Goal: Task Accomplishment & Management: Complete application form

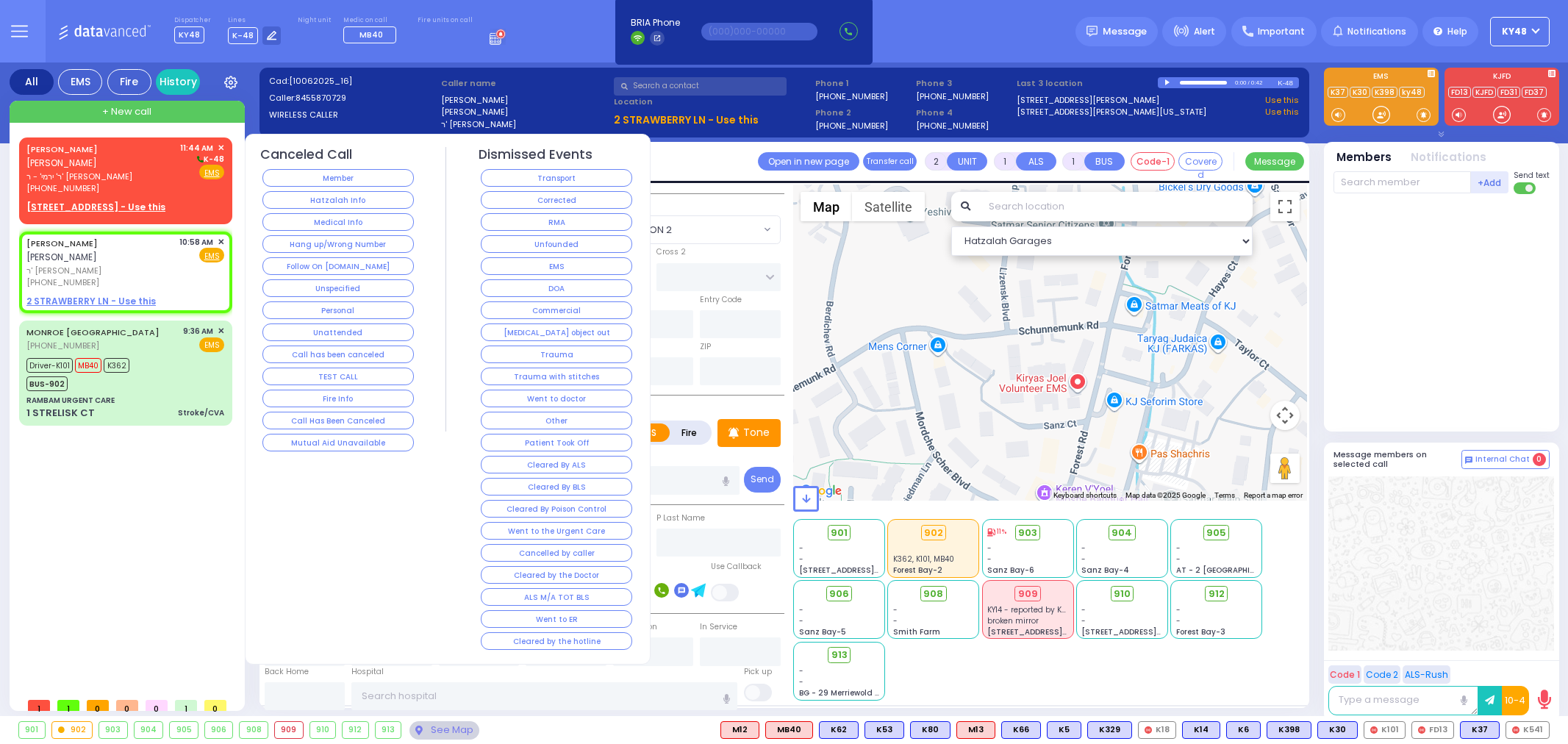
select select
click at [145, 158] on div "[PERSON_NAME] [PERSON_NAME] [PERSON_NAME]' - ר' [PERSON_NAME] [PHONE_NUMBER] 11…" at bounding box center [125, 168] width 198 height 53
select select
radio input "true"
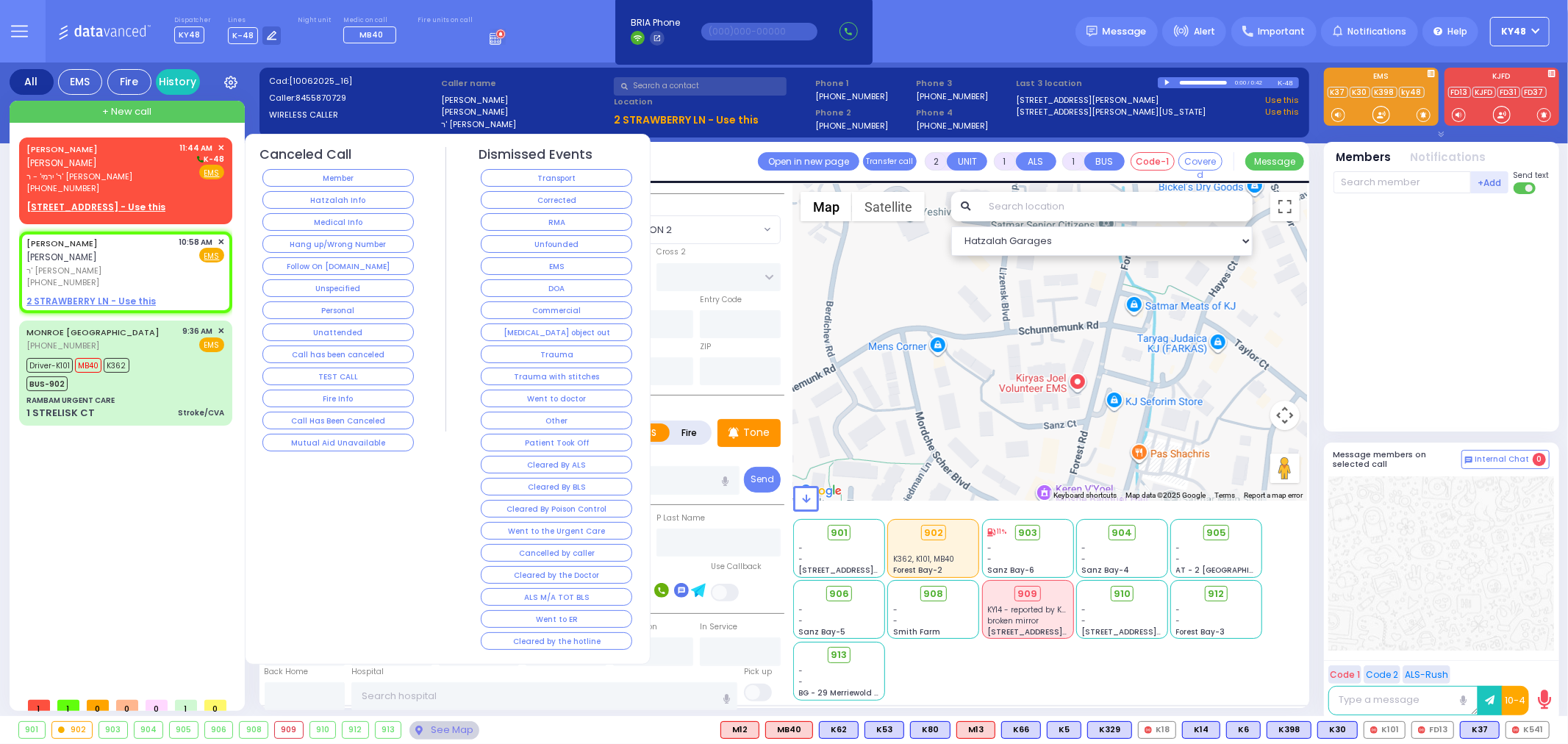
type input "[PERSON_NAME]"
select select
type input "11:44"
select select "Hatzalah Garages"
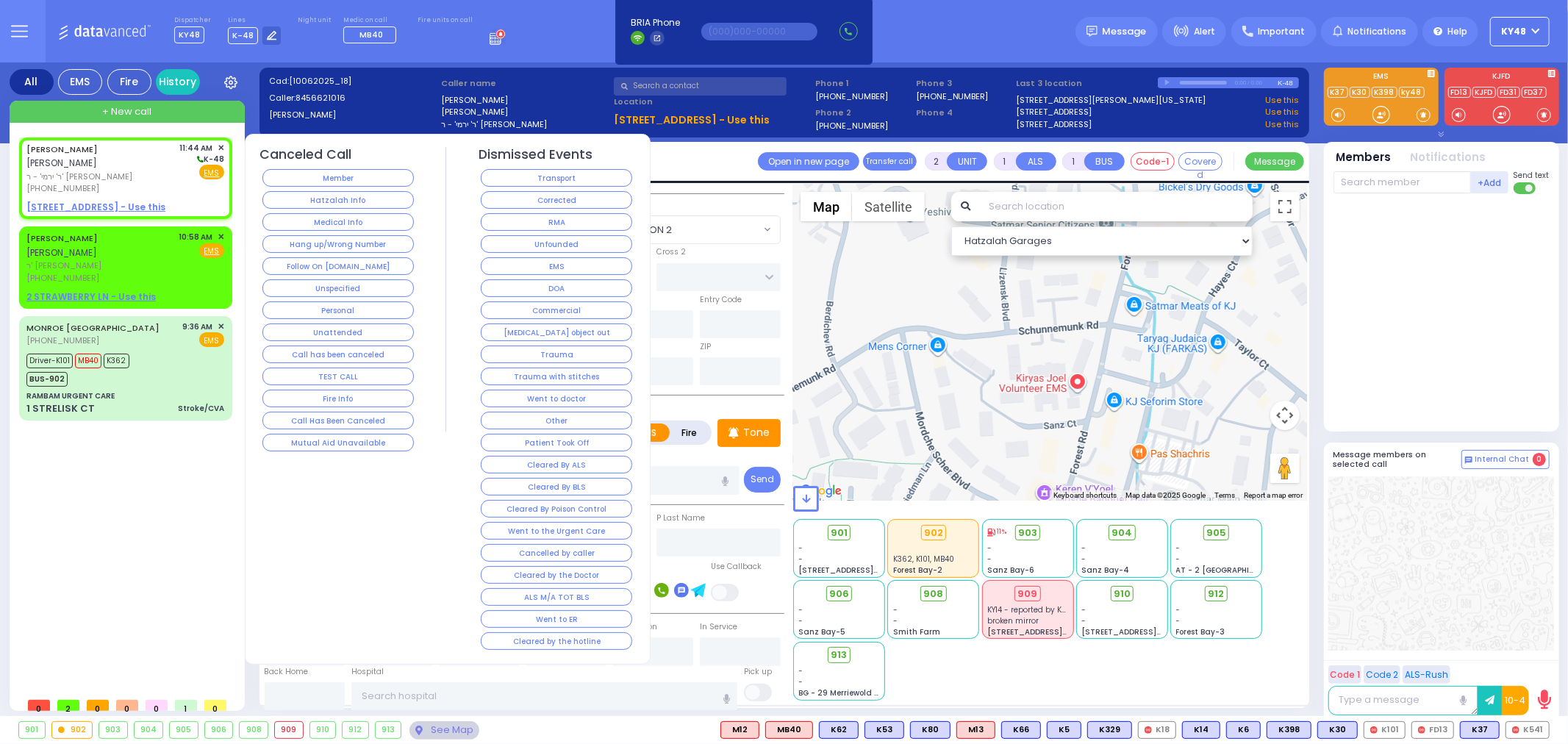
select select
radio input "true"
select select
select select "Hatzalah Garages"
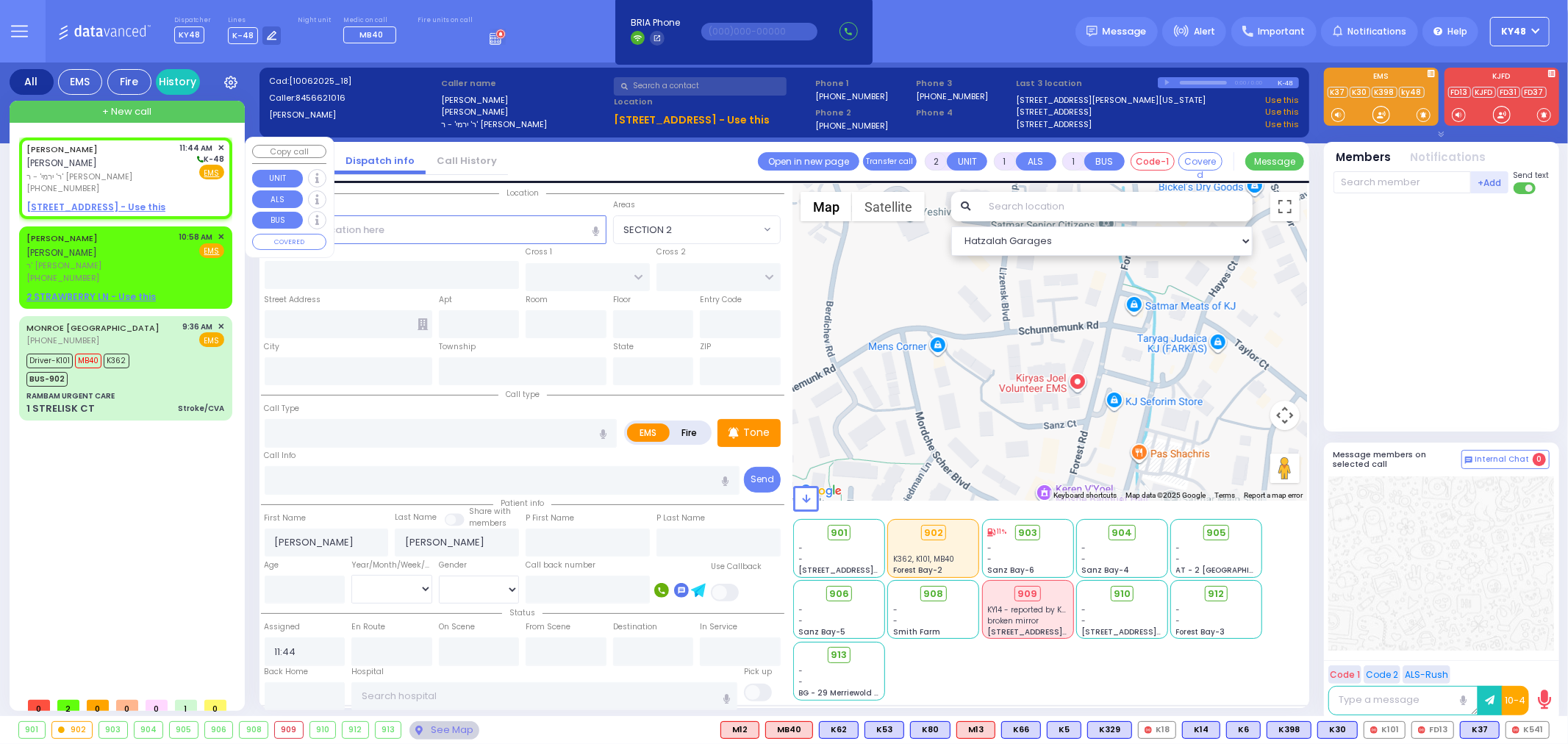
click at [115, 170] on span "ר' ירמי' - ר' [PERSON_NAME]" at bounding box center [101, 177] width 148 height 12
select select
radio input "true"
select select
select select "Hatzalah Garages"
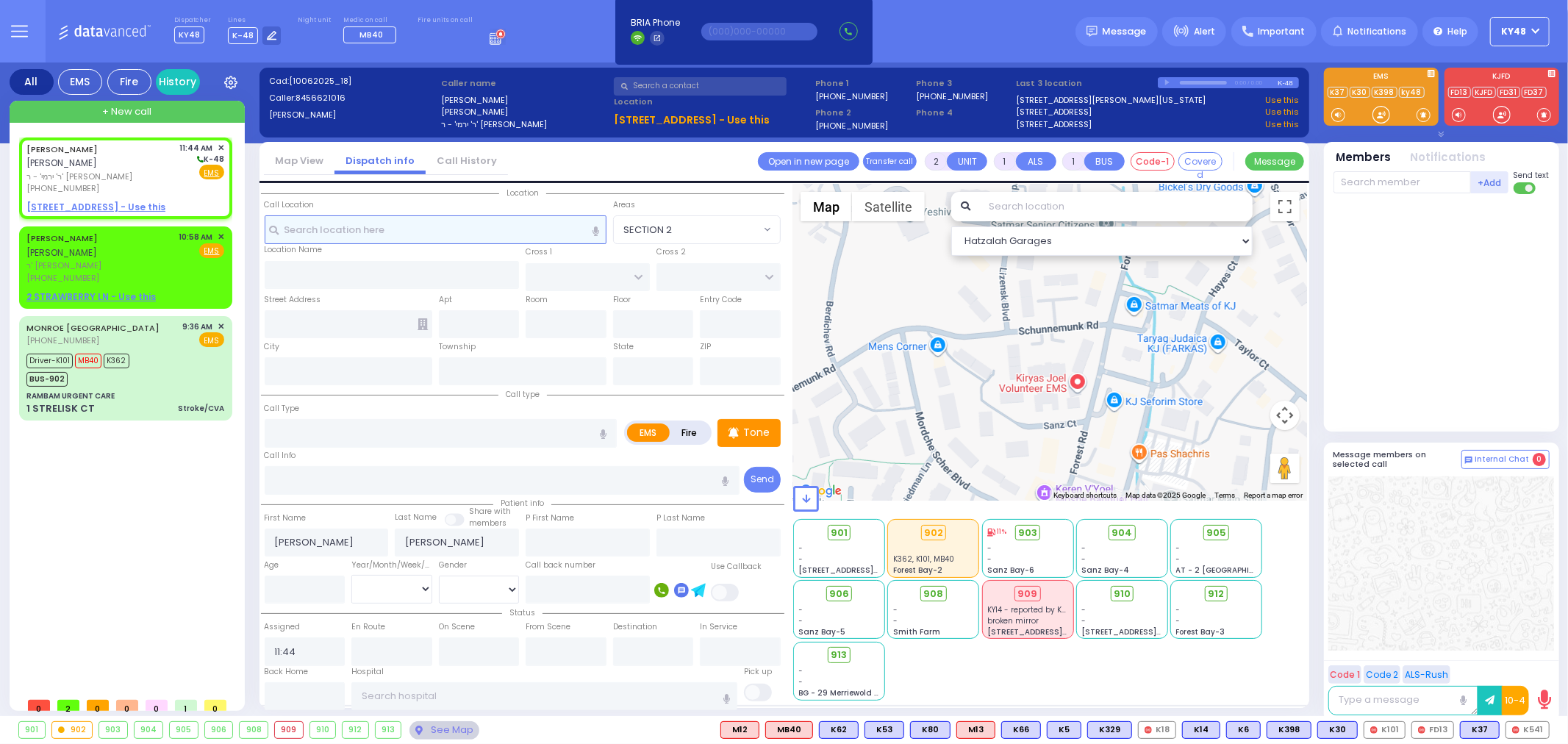
click at [302, 230] on input "text" at bounding box center [435, 229] width 342 height 28
type input "141"
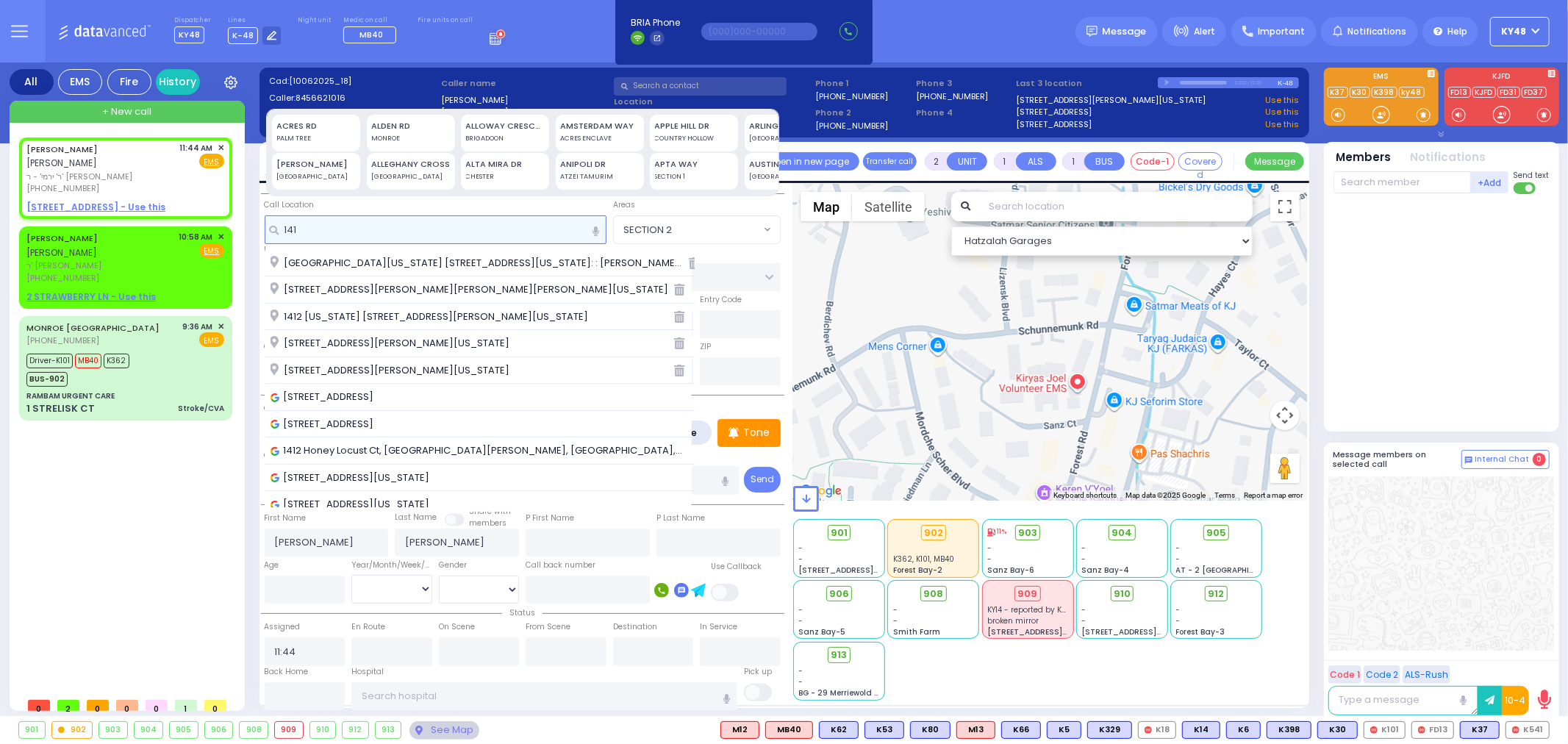
select select
radio input "true"
select select
select select "Hatzalah Garages"
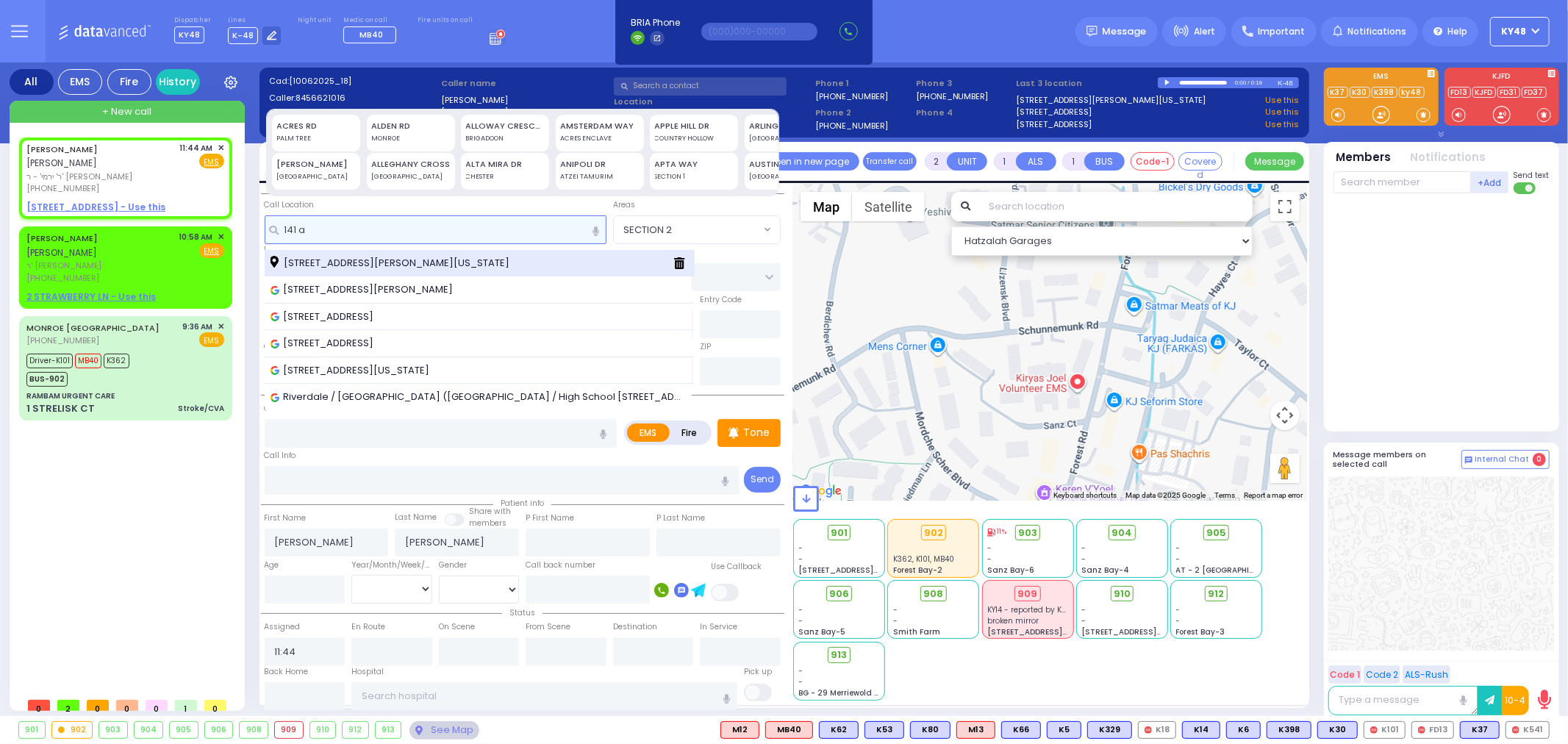
type input "141 a"
click at [323, 265] on span "[STREET_ADDRESS][PERSON_NAME][US_STATE]" at bounding box center [392, 263] width 244 height 14
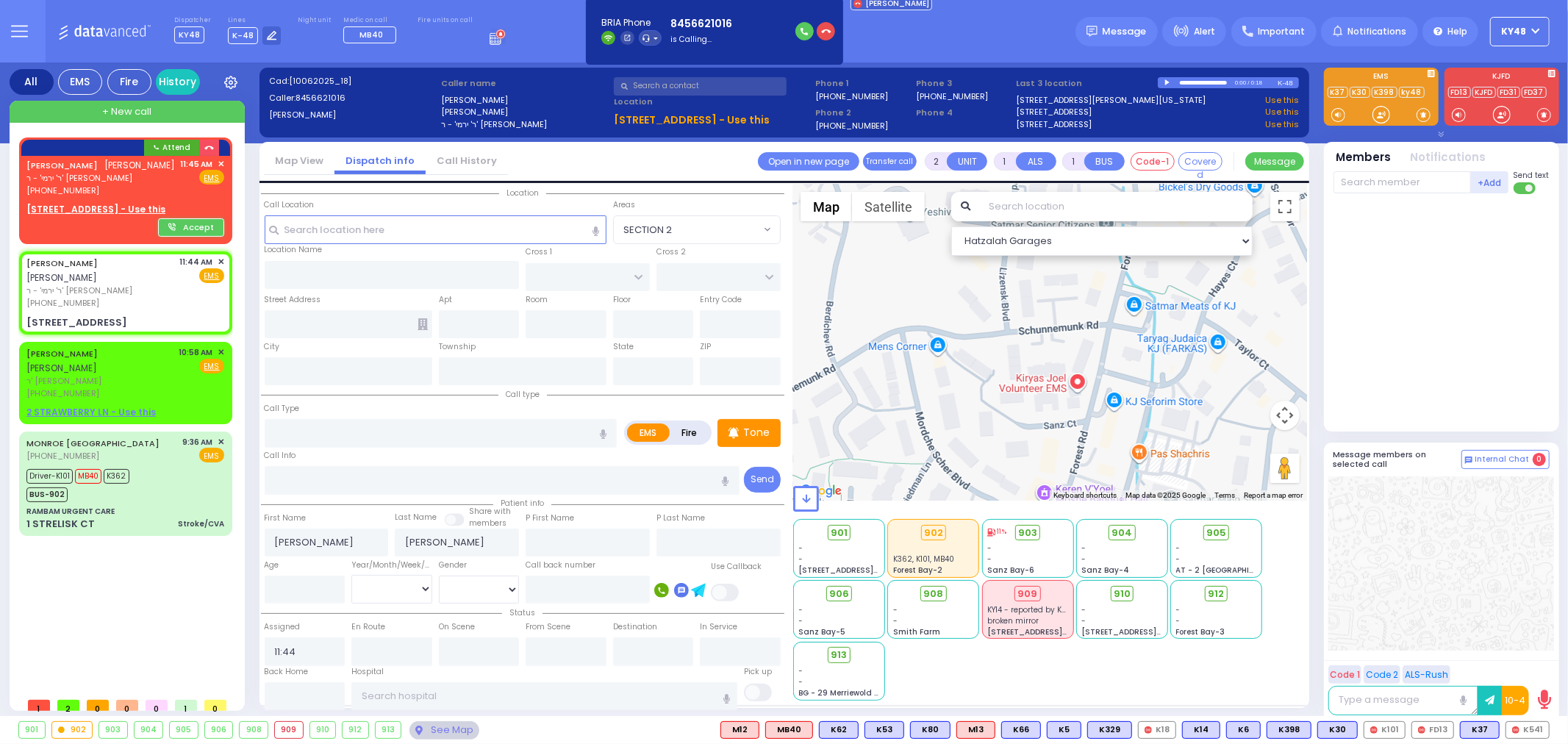
select select
radio input "true"
select select
select select "Hatzalah Garages"
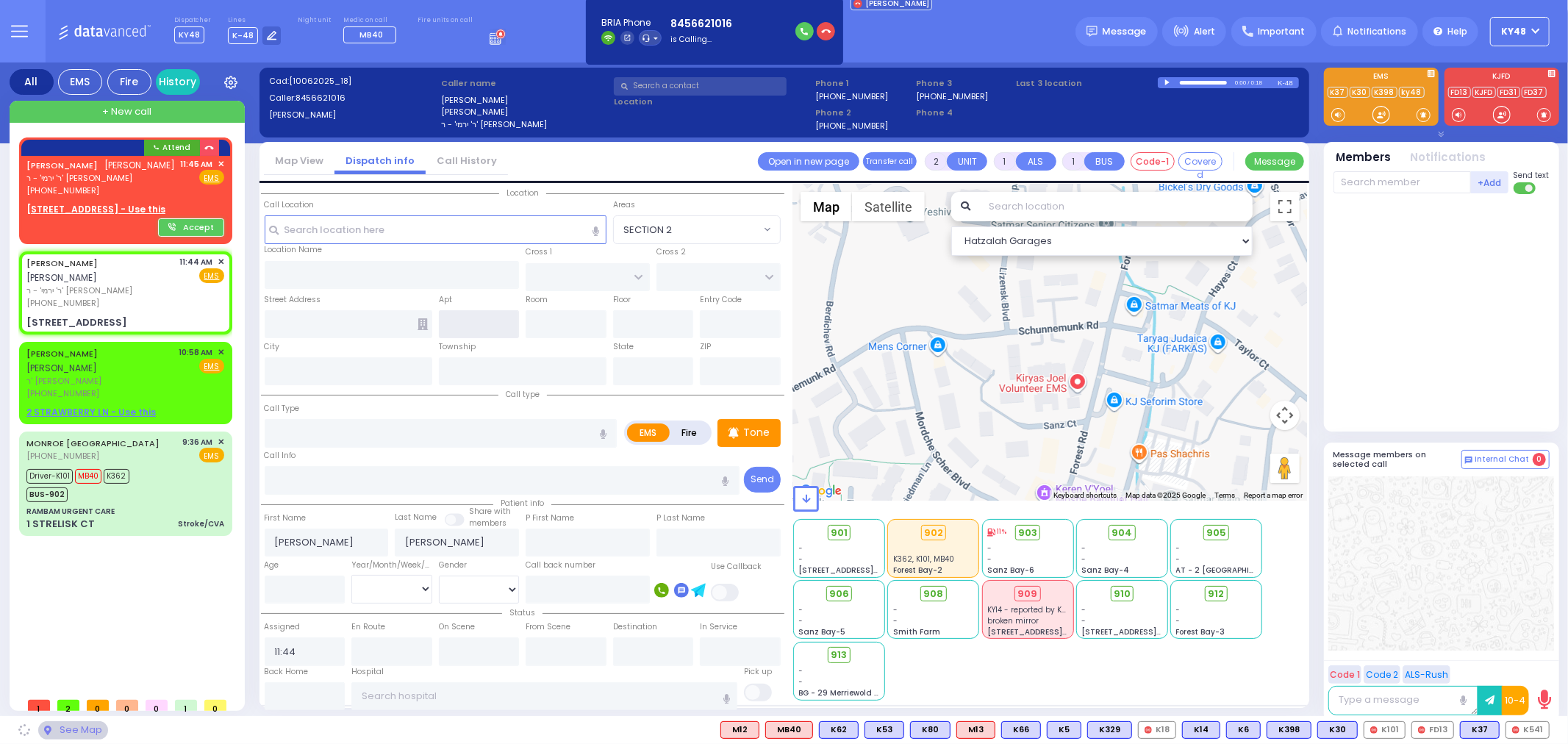
type input "SATMAR DR"
type input "[PERSON_NAME] DR"
type input "[STREET_ADDRESS]"
type input "[PERSON_NAME]"
type input "[US_STATE]"
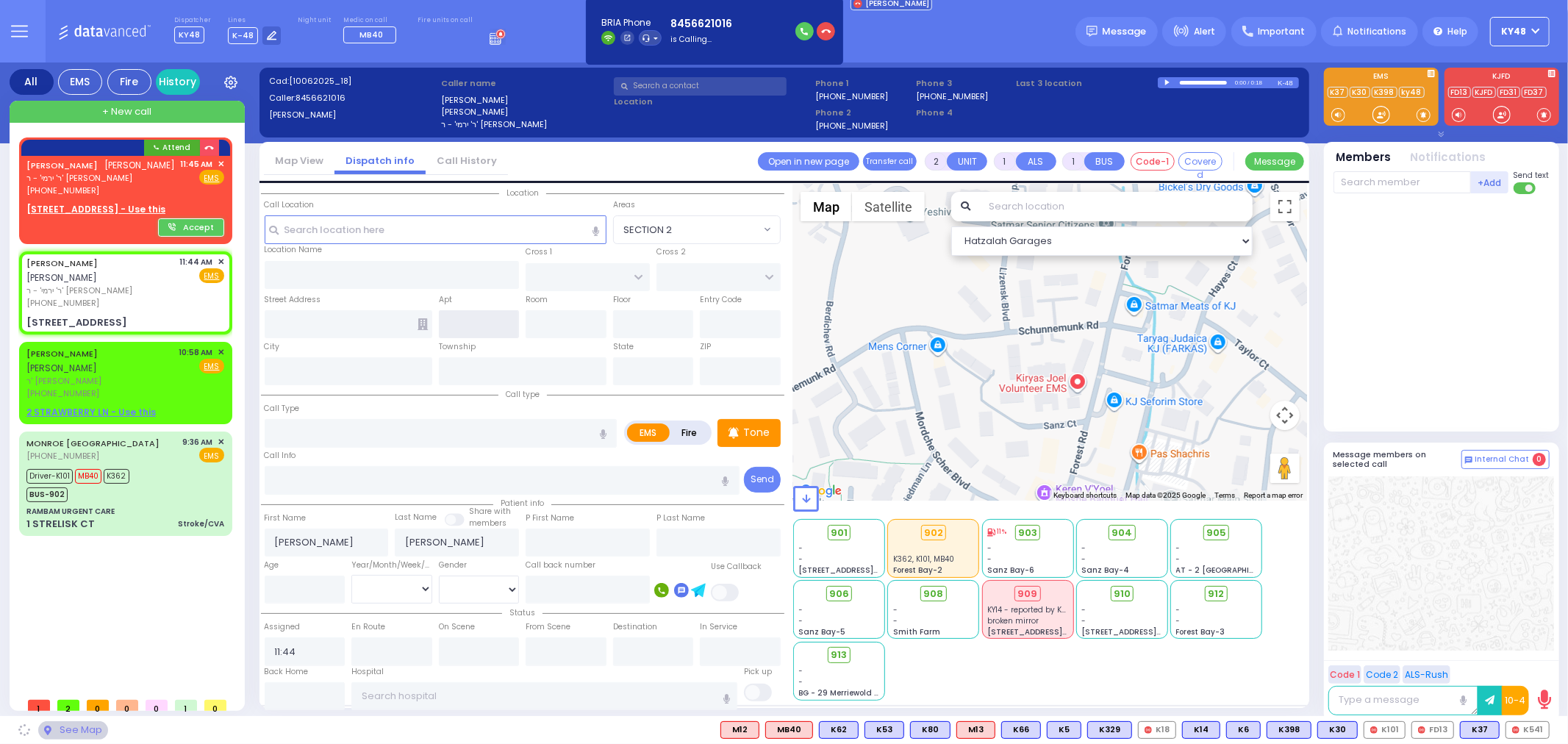
type input "10950"
select select "SECTION 3"
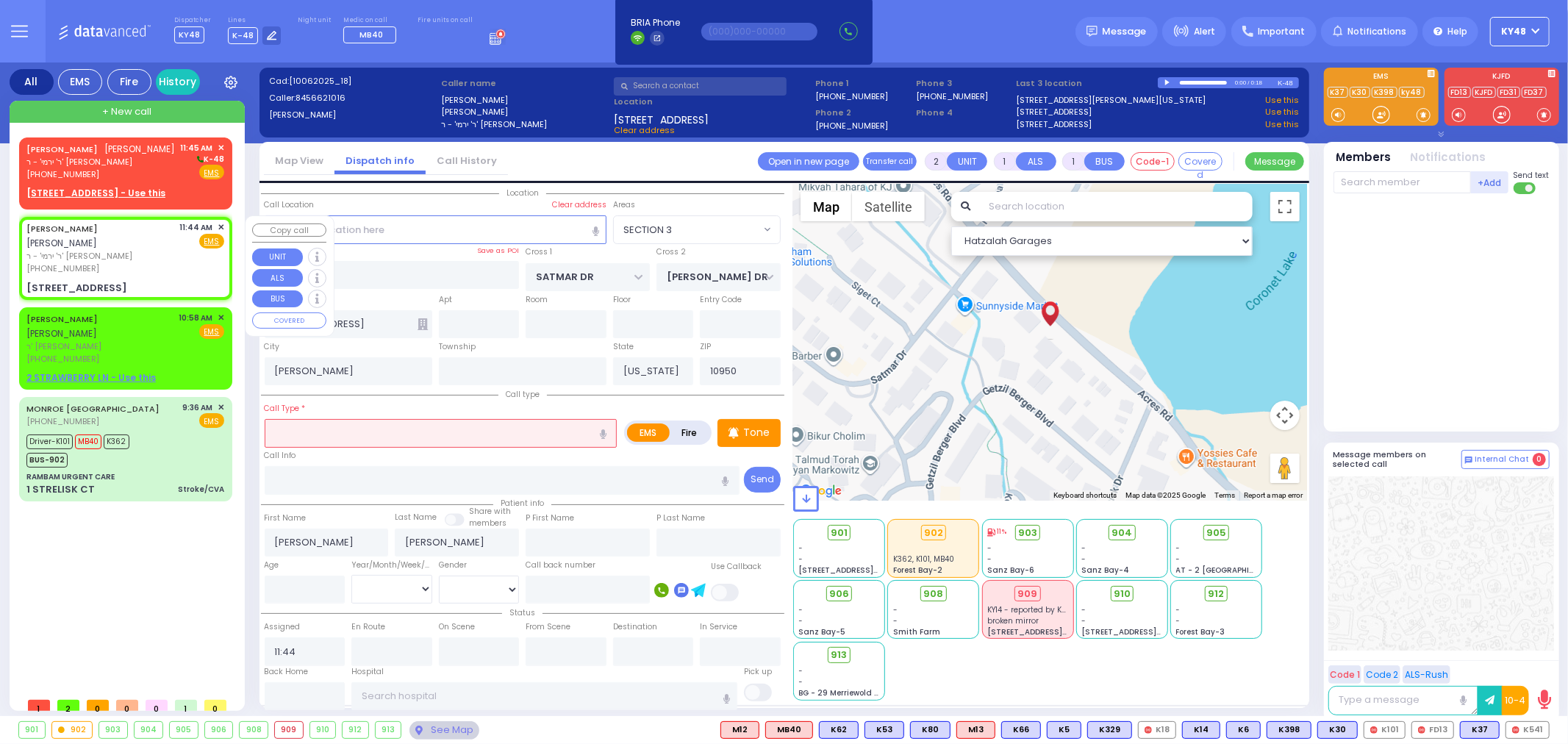
click at [153, 281] on div "[STREET_ADDRESS]" at bounding box center [125, 288] width 198 height 14
select select
radio input "true"
select select
select select "Hatzalah Garages"
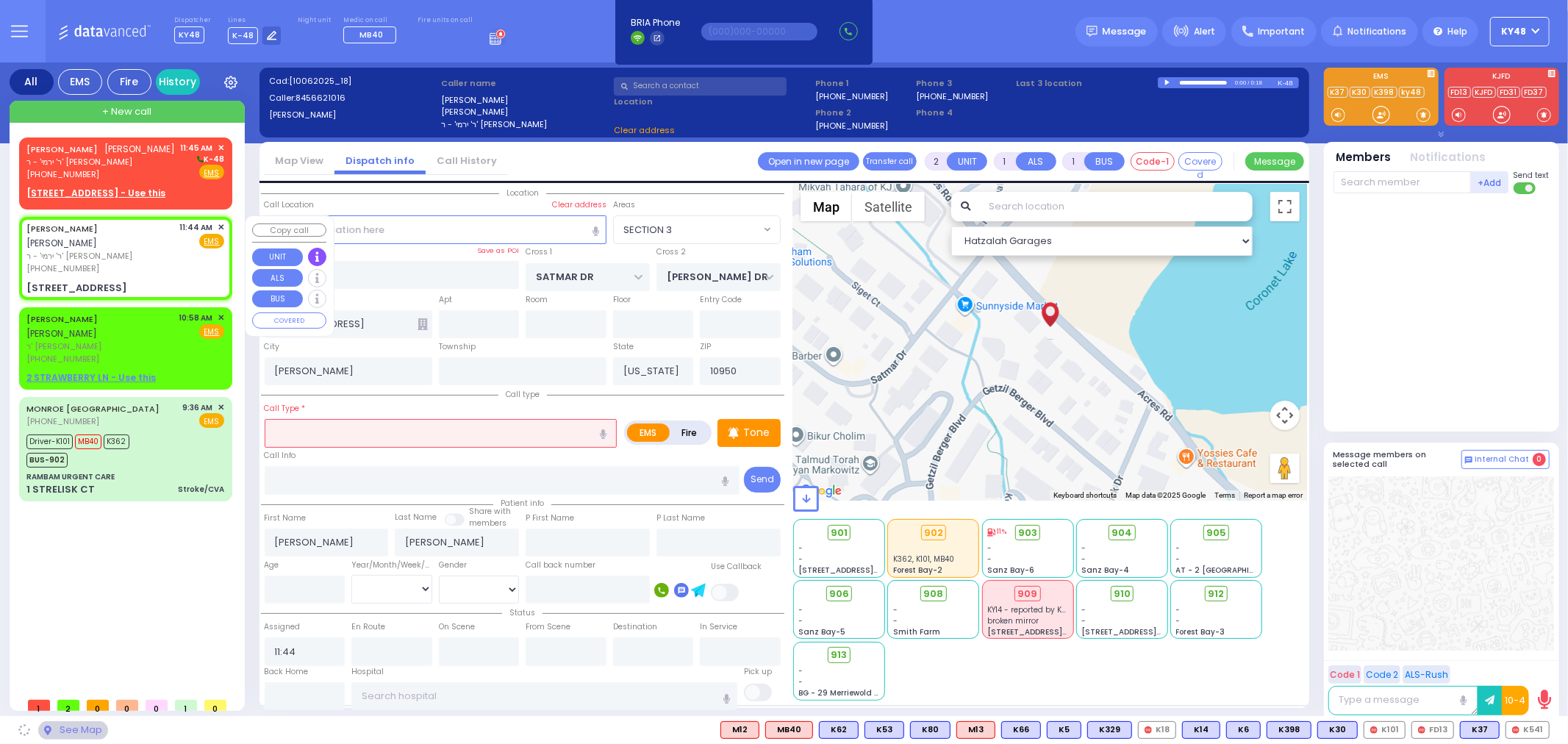
select select "SECTION 3"
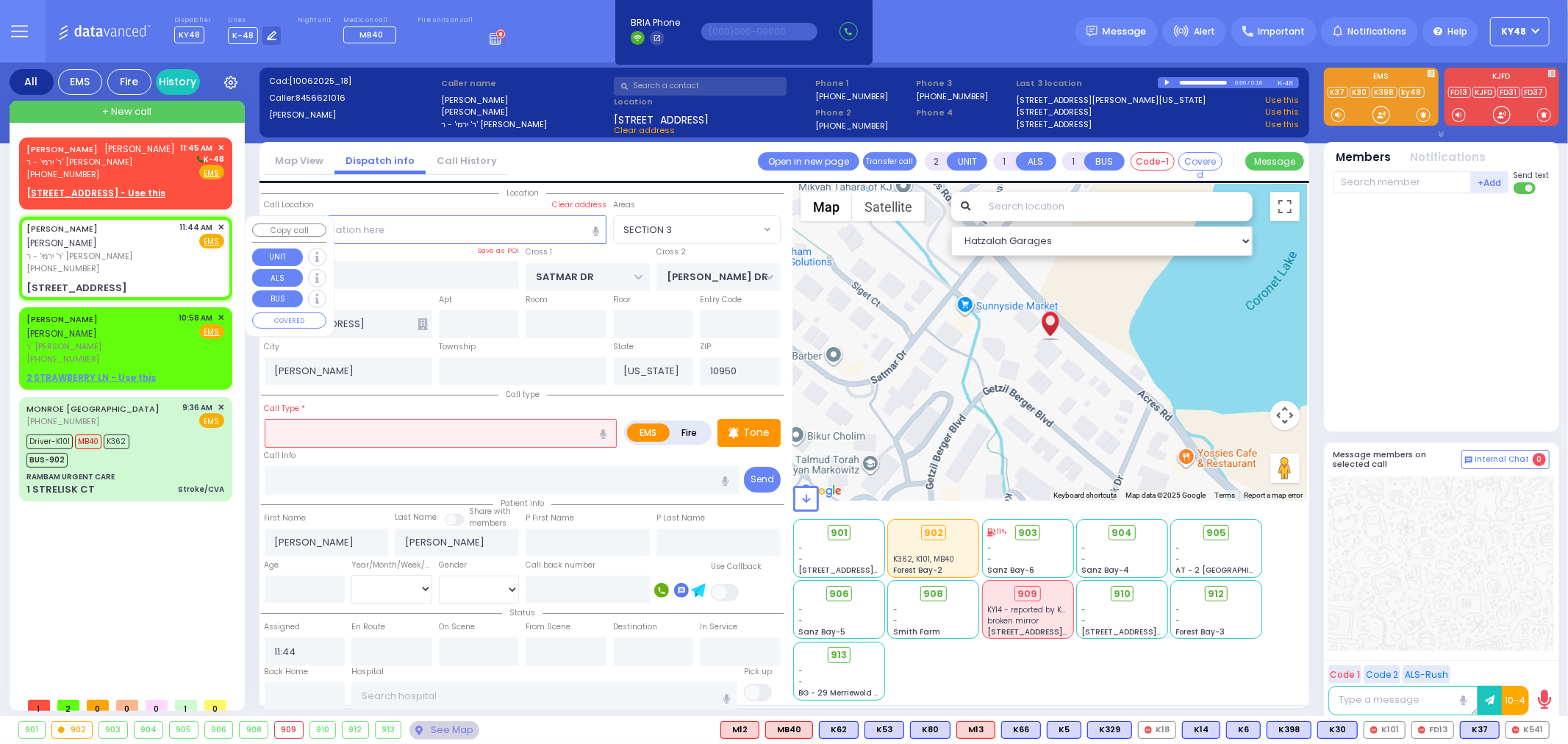
click at [172, 281] on div "[STREET_ADDRESS]" at bounding box center [125, 288] width 198 height 14
select select
radio input "true"
select select
select select "Hatzalah Garages"
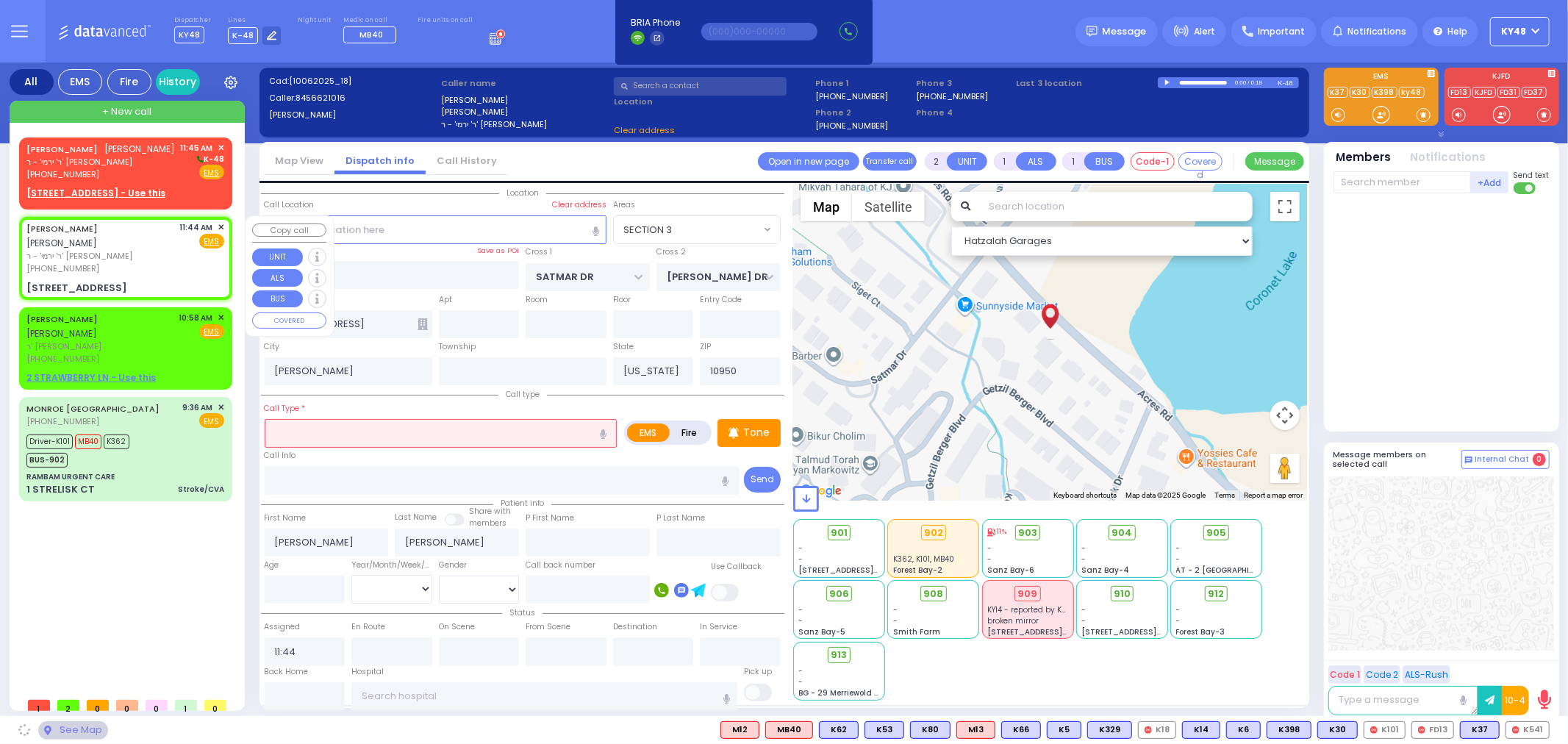
select select "SECTION 3"
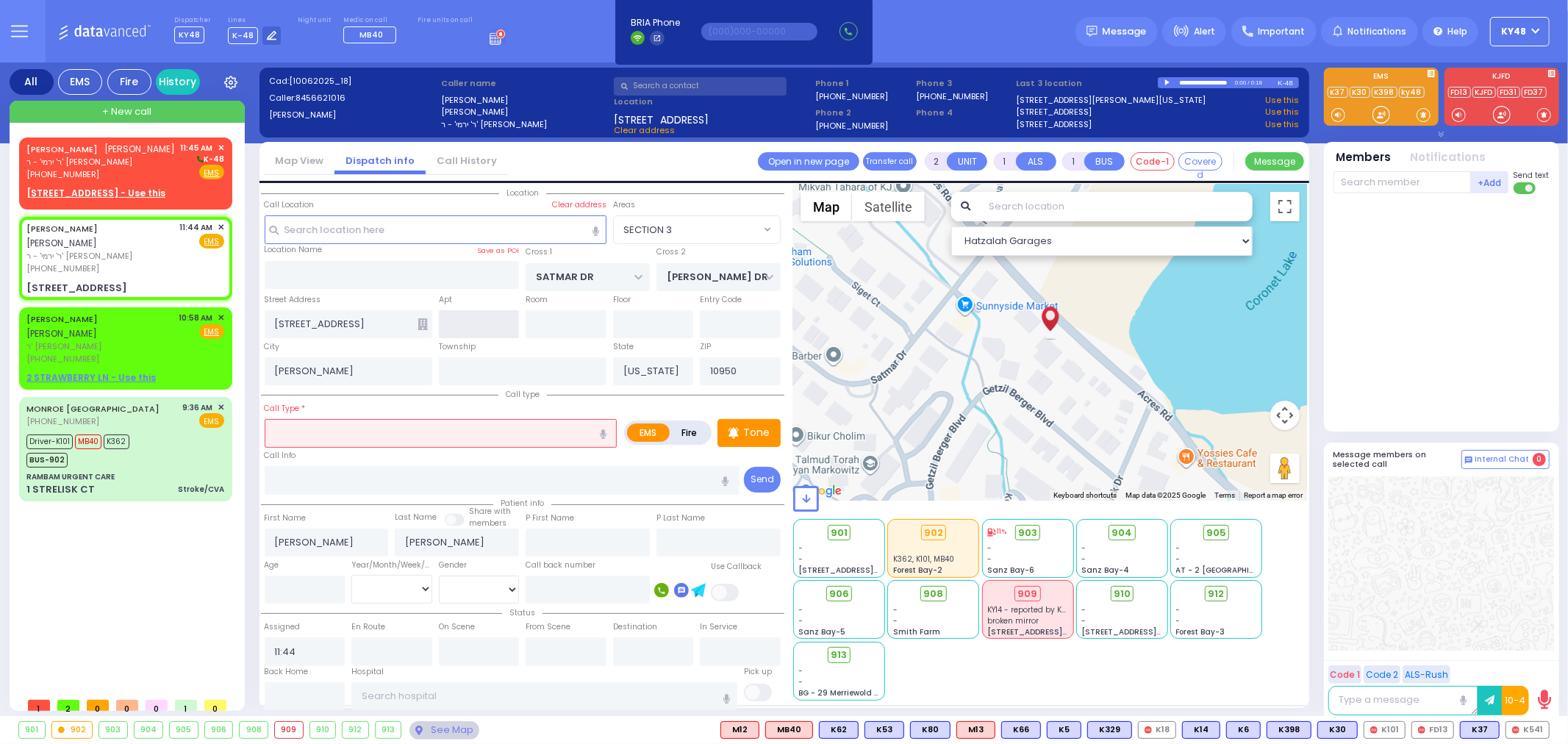
click at [473, 328] on input "text" at bounding box center [479, 324] width 81 height 28
type input "303"
click at [166, 170] on div "[PERSON_NAME] [PERSON_NAME] [PERSON_NAME]' - ר' [PERSON_NAME] [PHONE_NUMBER] 11…" at bounding box center [125, 161] width 198 height 39
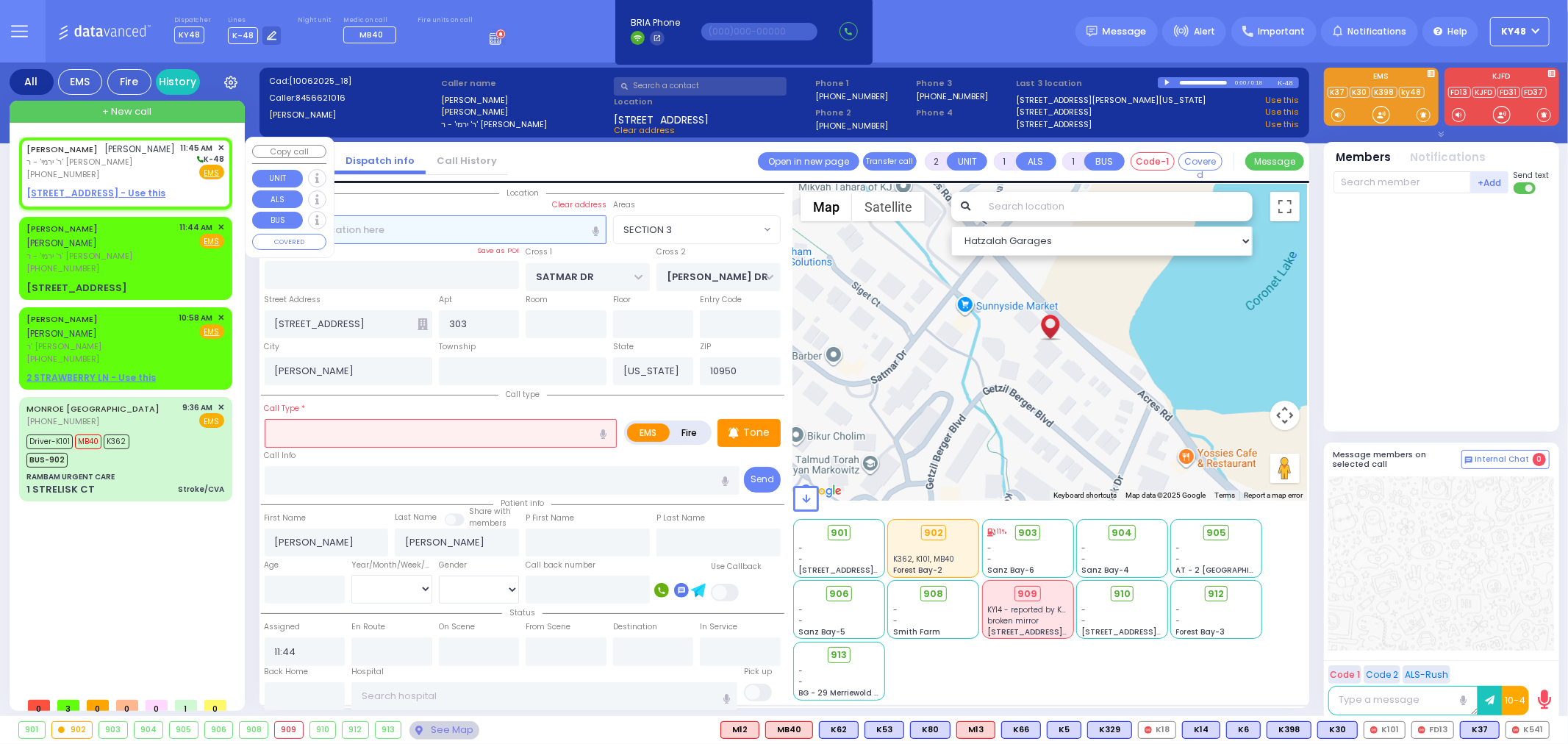
select select
radio input "true"
select select
type input "11:45"
select select "Hatzalah Garages"
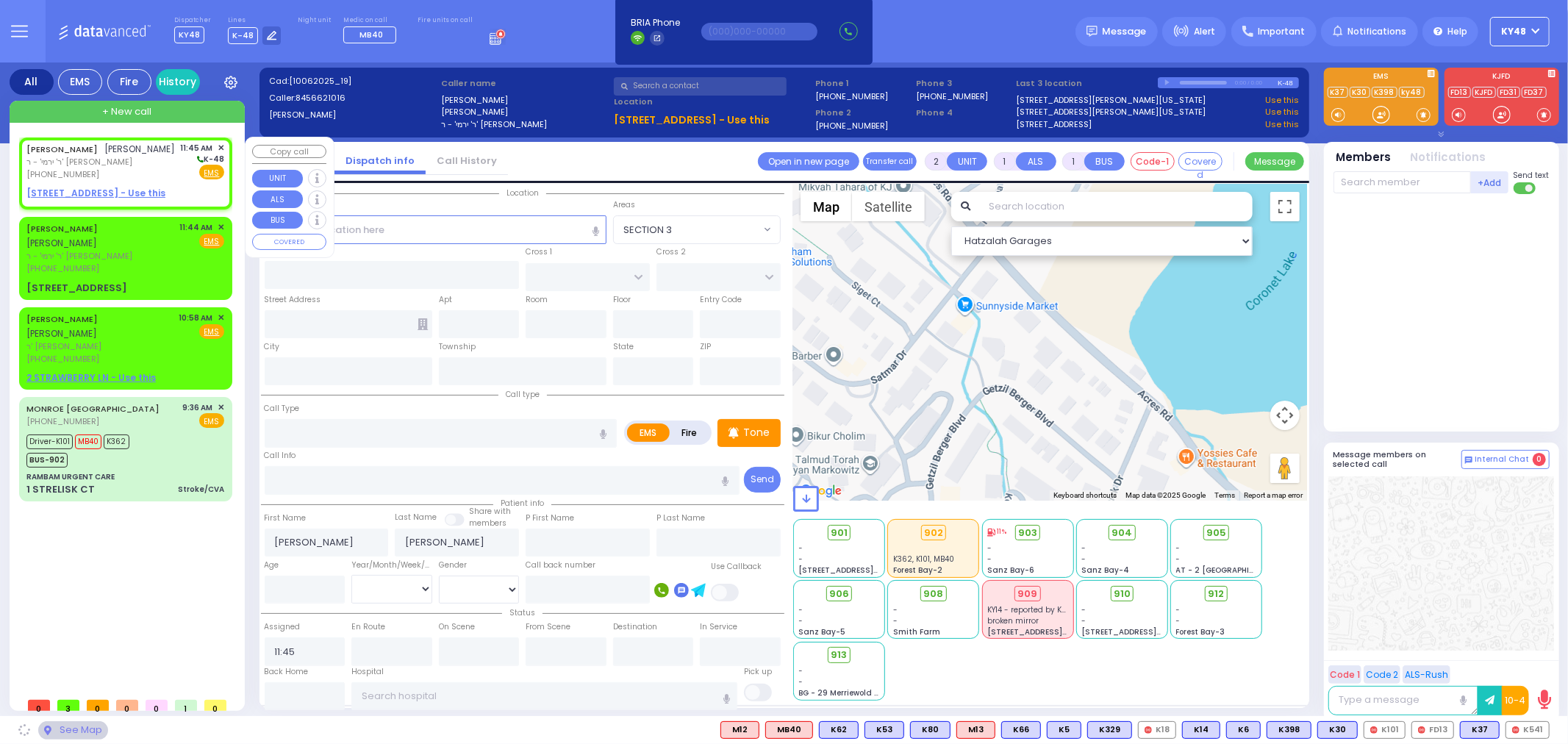
click at [218, 147] on span "✕" at bounding box center [220, 148] width 7 height 12
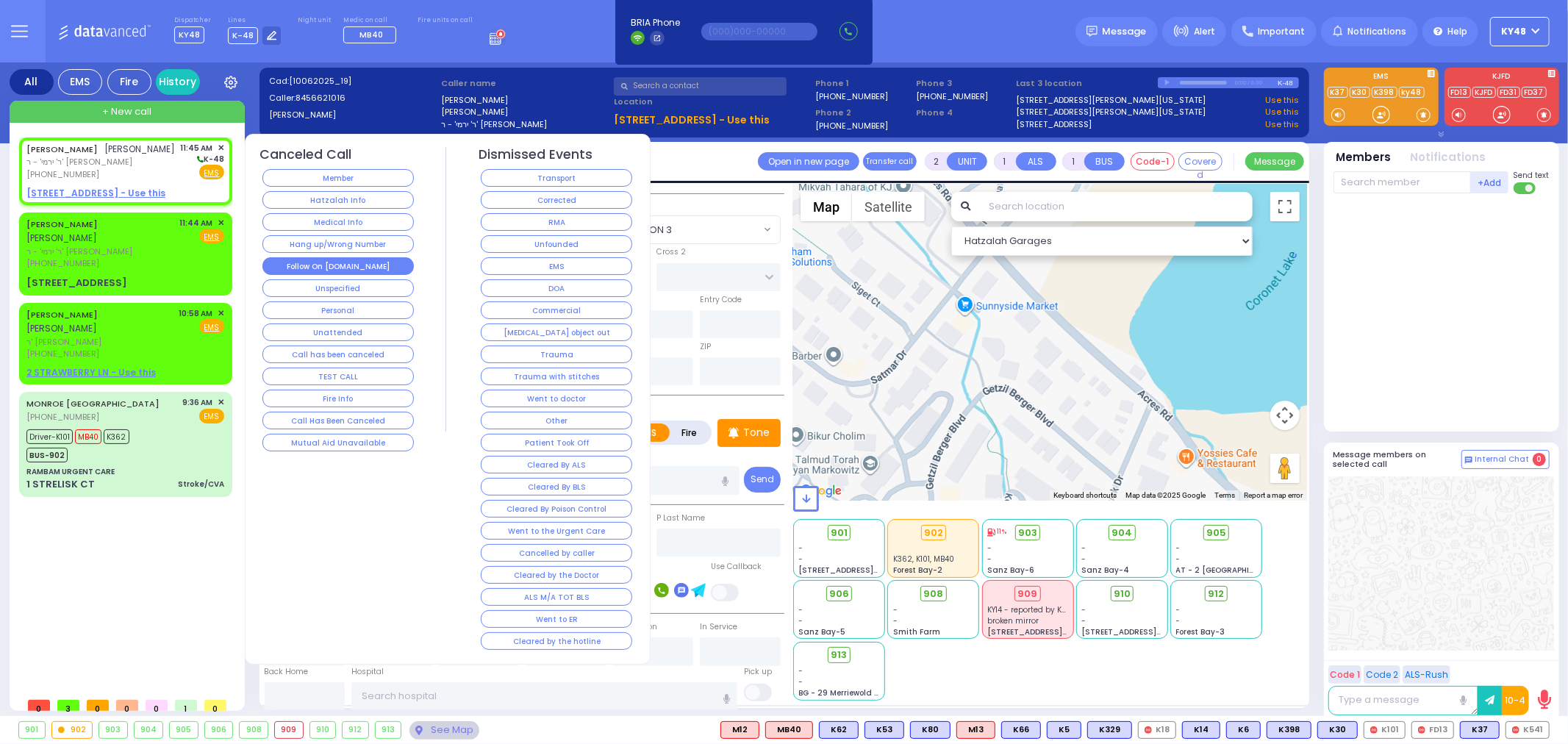
click at [304, 266] on button "Follow On [DOMAIN_NAME]" at bounding box center [338, 266] width 151 height 17
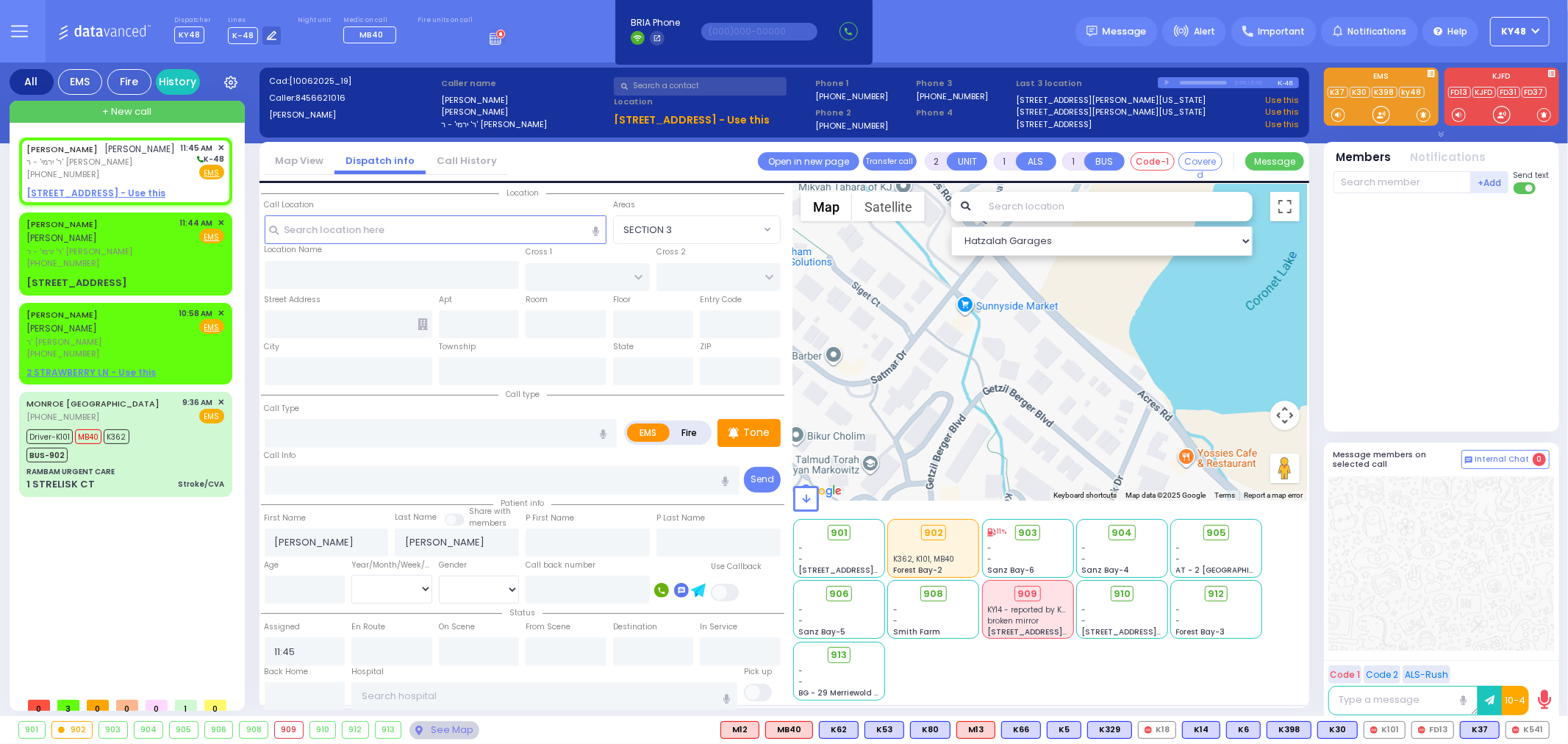
select select
radio input "true"
select select
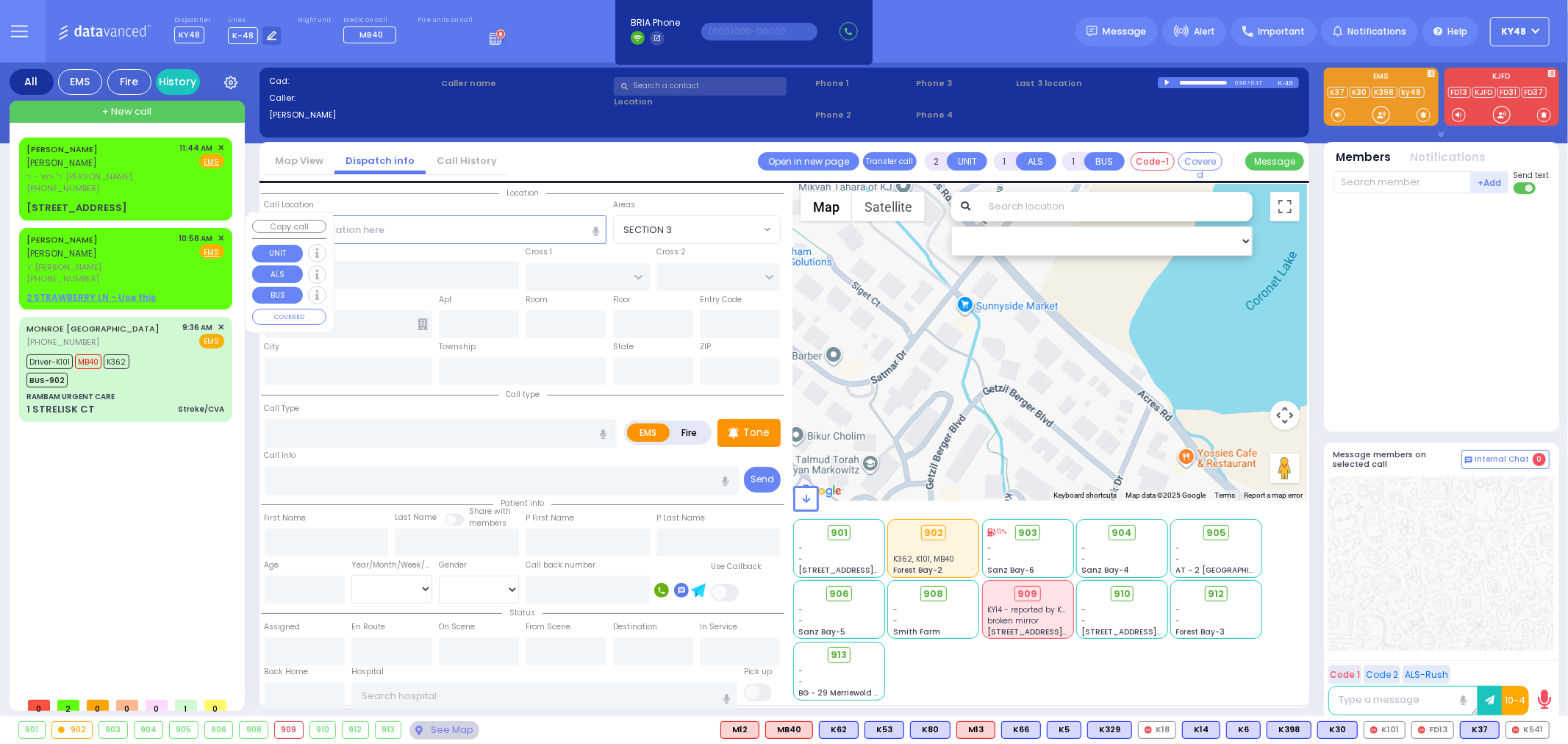
click at [148, 237] on div "[PERSON_NAME] [PERSON_NAME] ר' [PERSON_NAME] [PHONE_NUMBER] 10:58 AM ✕ Fire EMS" at bounding box center [125, 259] width 198 height 53
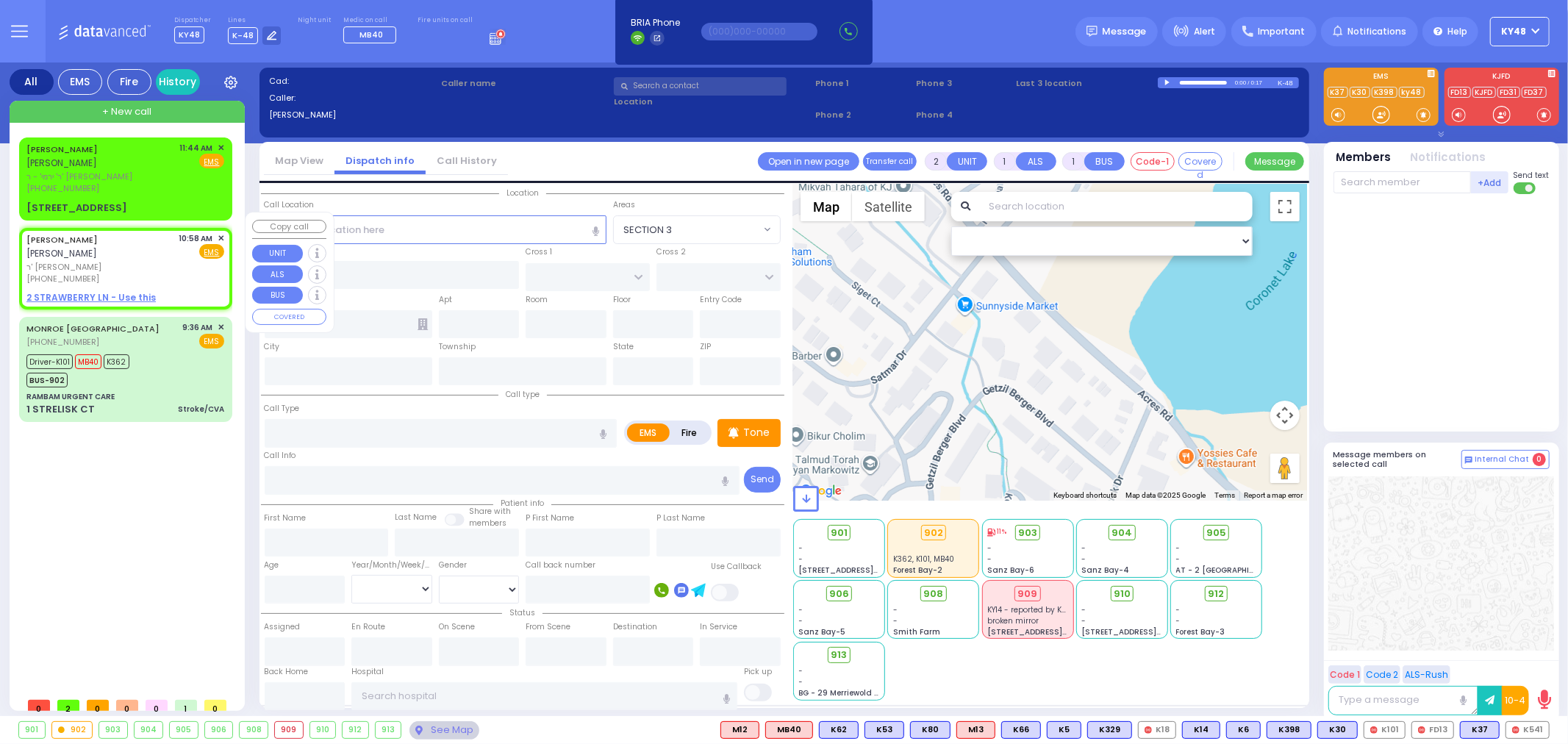
select select
radio input "true"
type input "[PERSON_NAME]"
select select
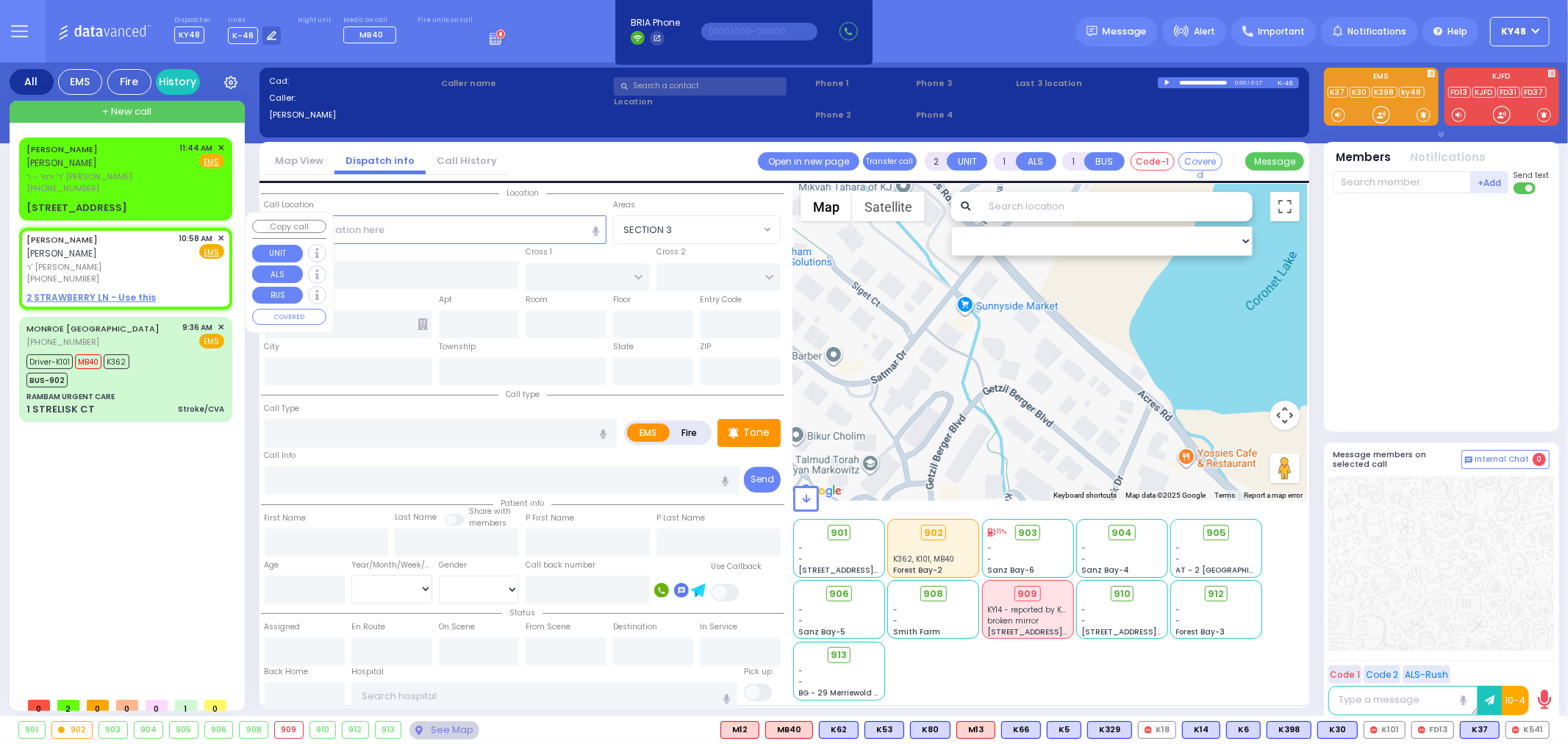
type input "10:58"
select select "Hatzalah Garages"
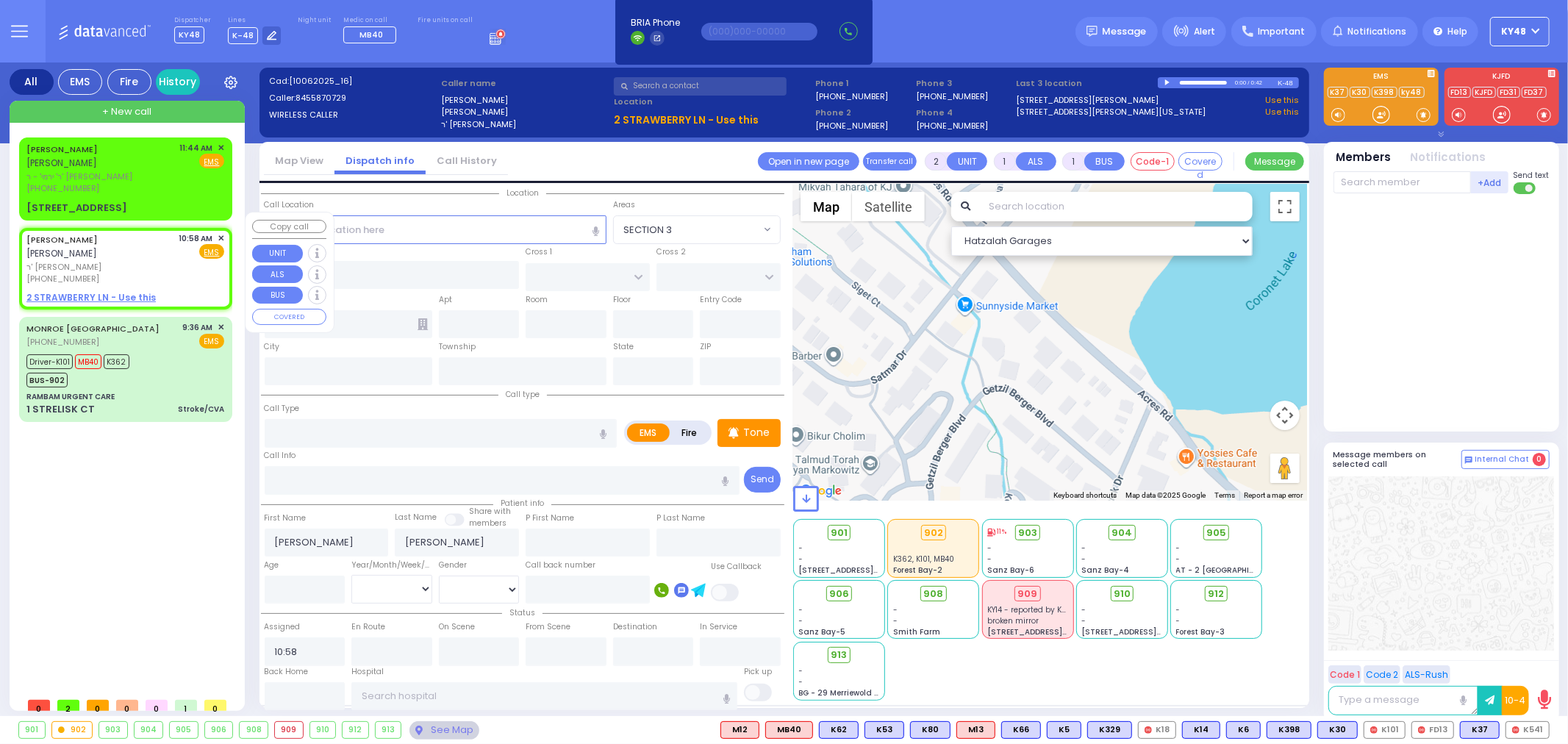
click at [219, 233] on span "✕" at bounding box center [220, 239] width 7 height 12
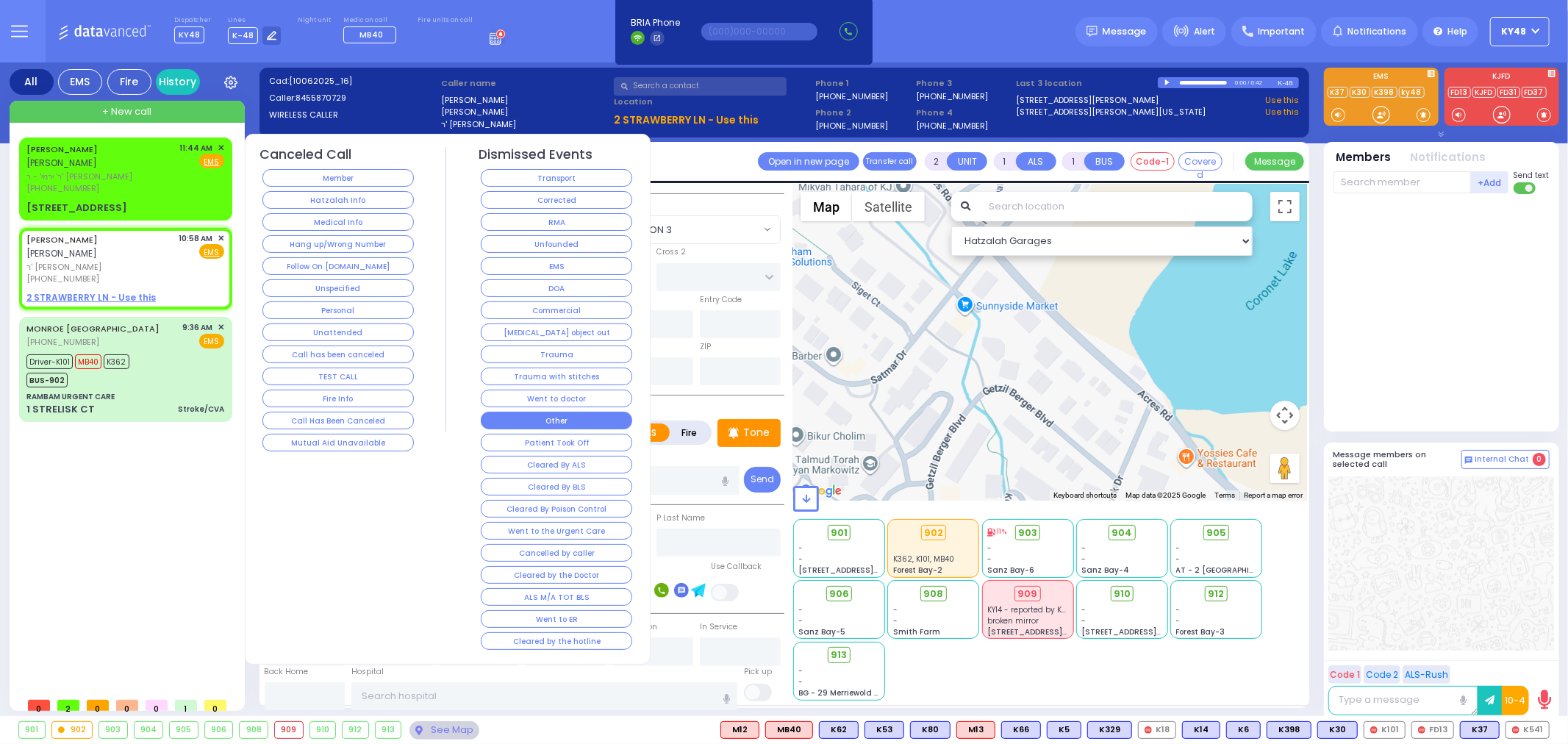
click at [571, 419] on button "Other" at bounding box center [557, 420] width 151 height 17
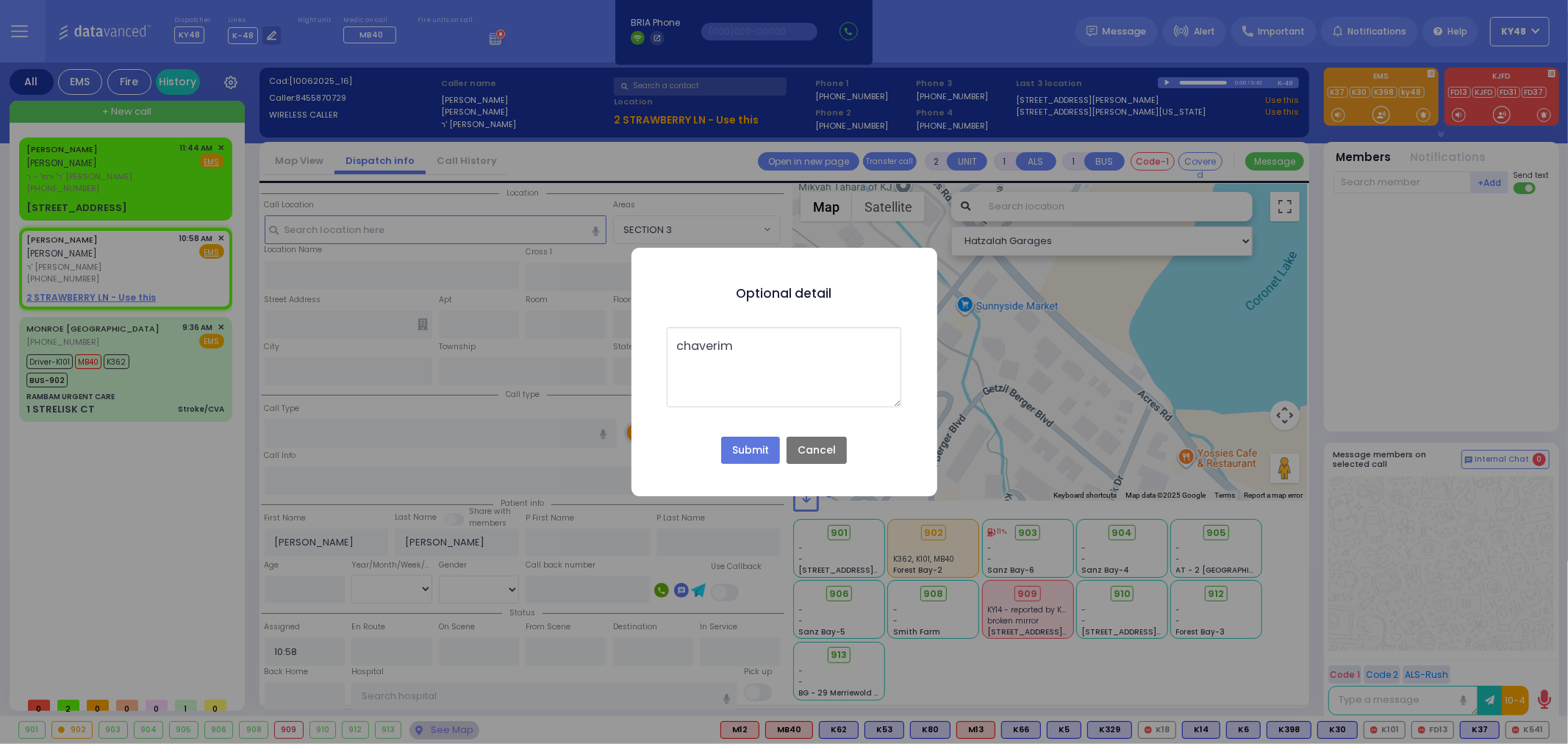
type textarea "chaverim"
click at [742, 453] on button "Submit" at bounding box center [751, 450] width 59 height 28
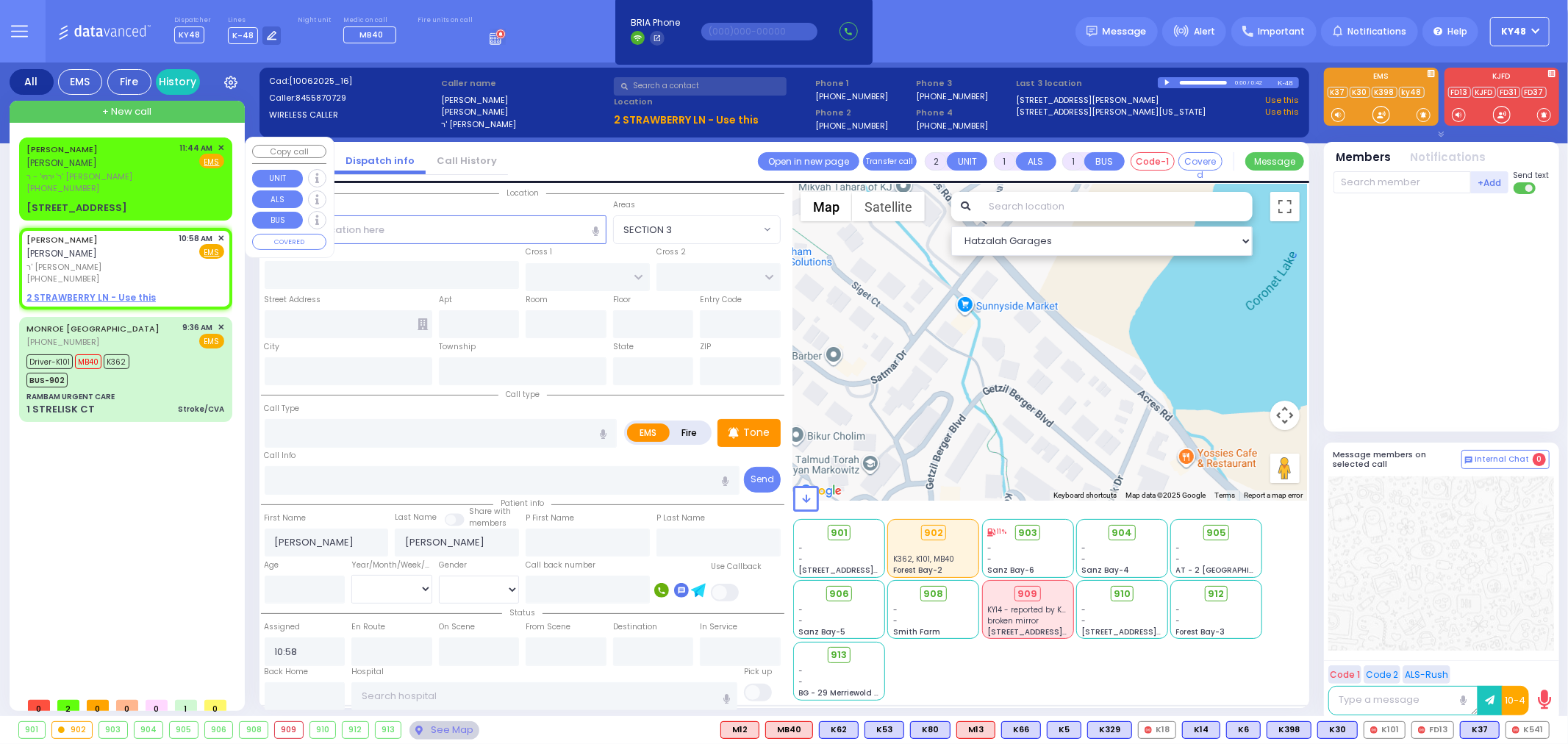
select select
radio input "true"
select select
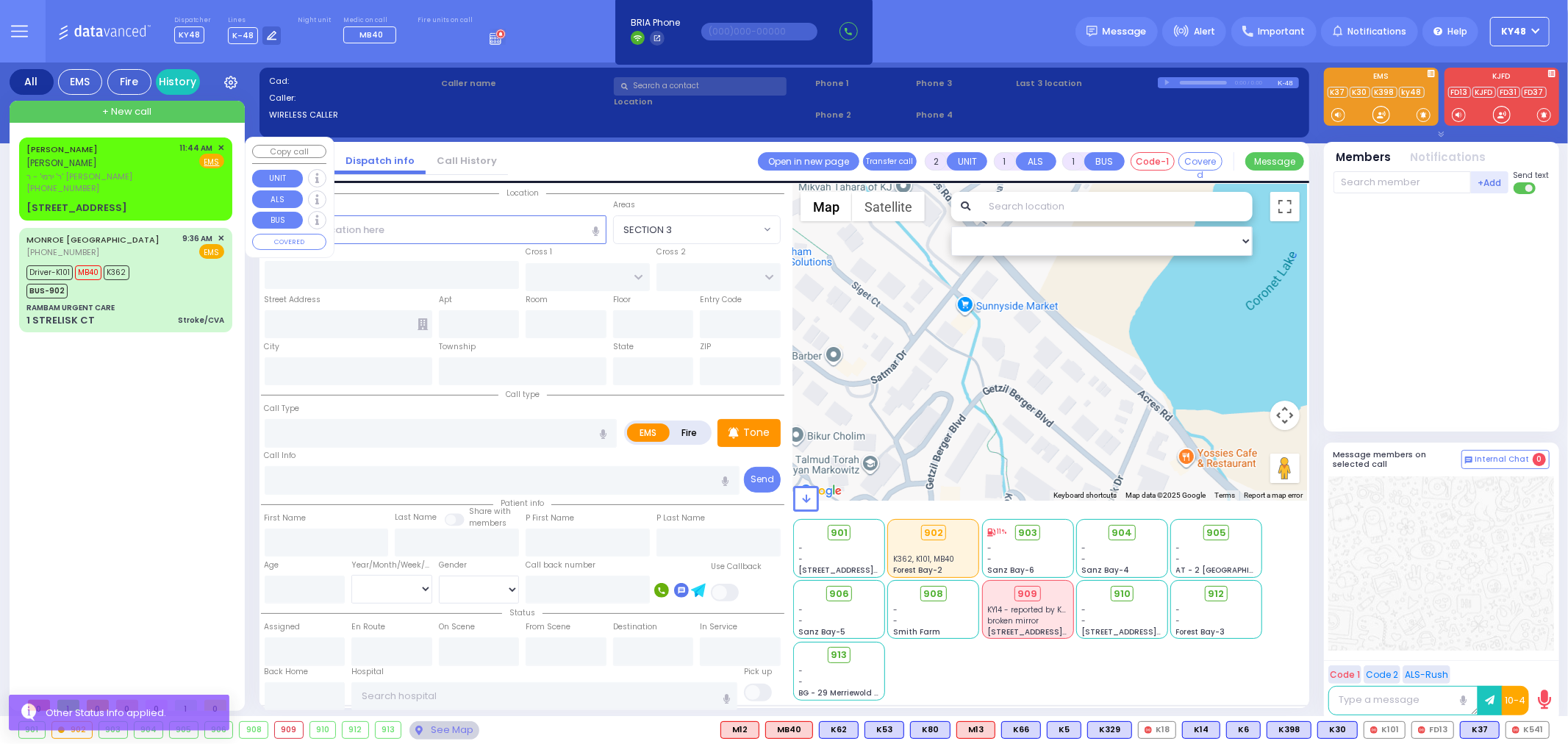
click at [136, 180] on div "[PERSON_NAME] [PERSON_NAME] [PERSON_NAME]' - ר' [PERSON_NAME] [PHONE_NUMBER] 11…" at bounding box center [126, 178] width 208 height 78
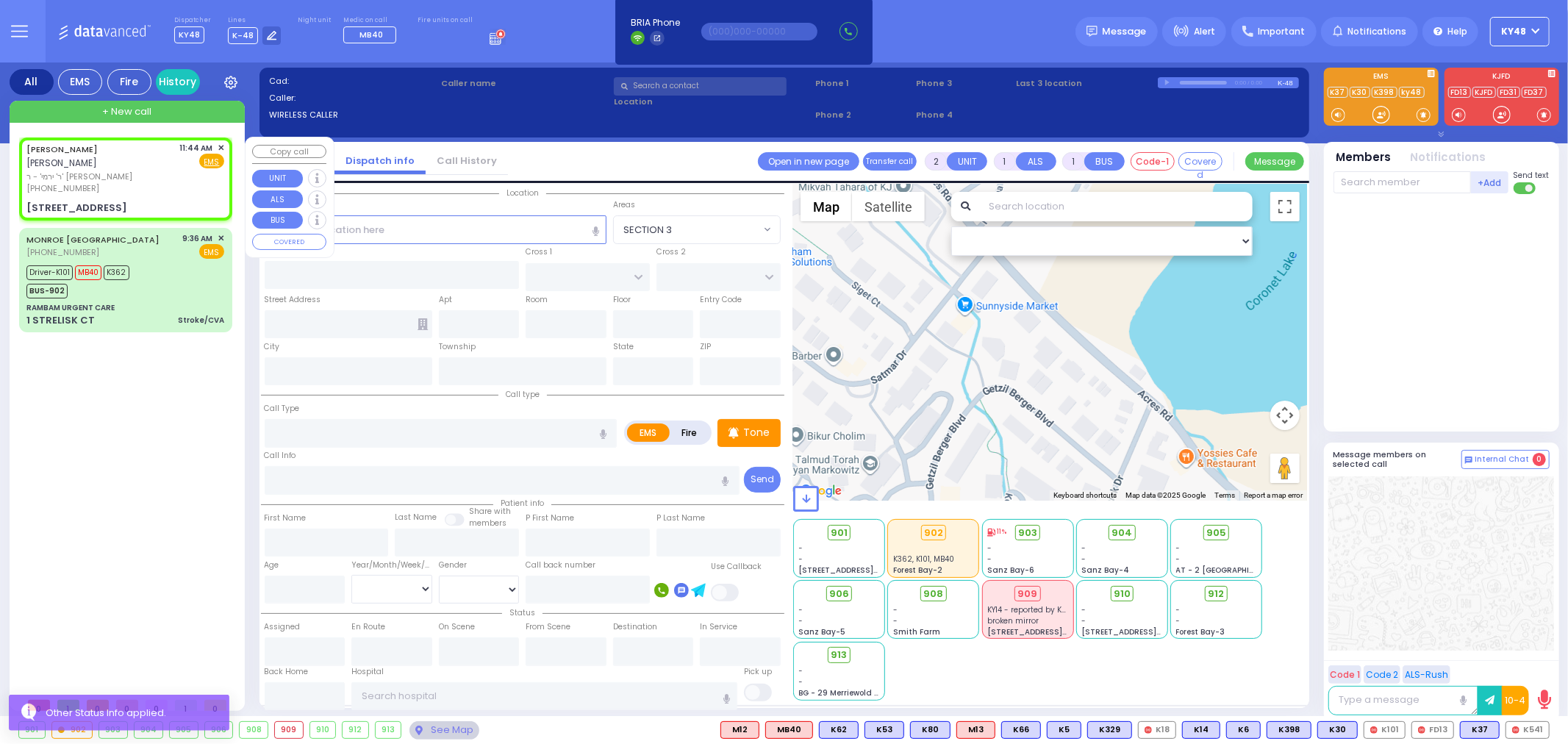
select select
radio input "true"
type input "[PERSON_NAME]"
select select
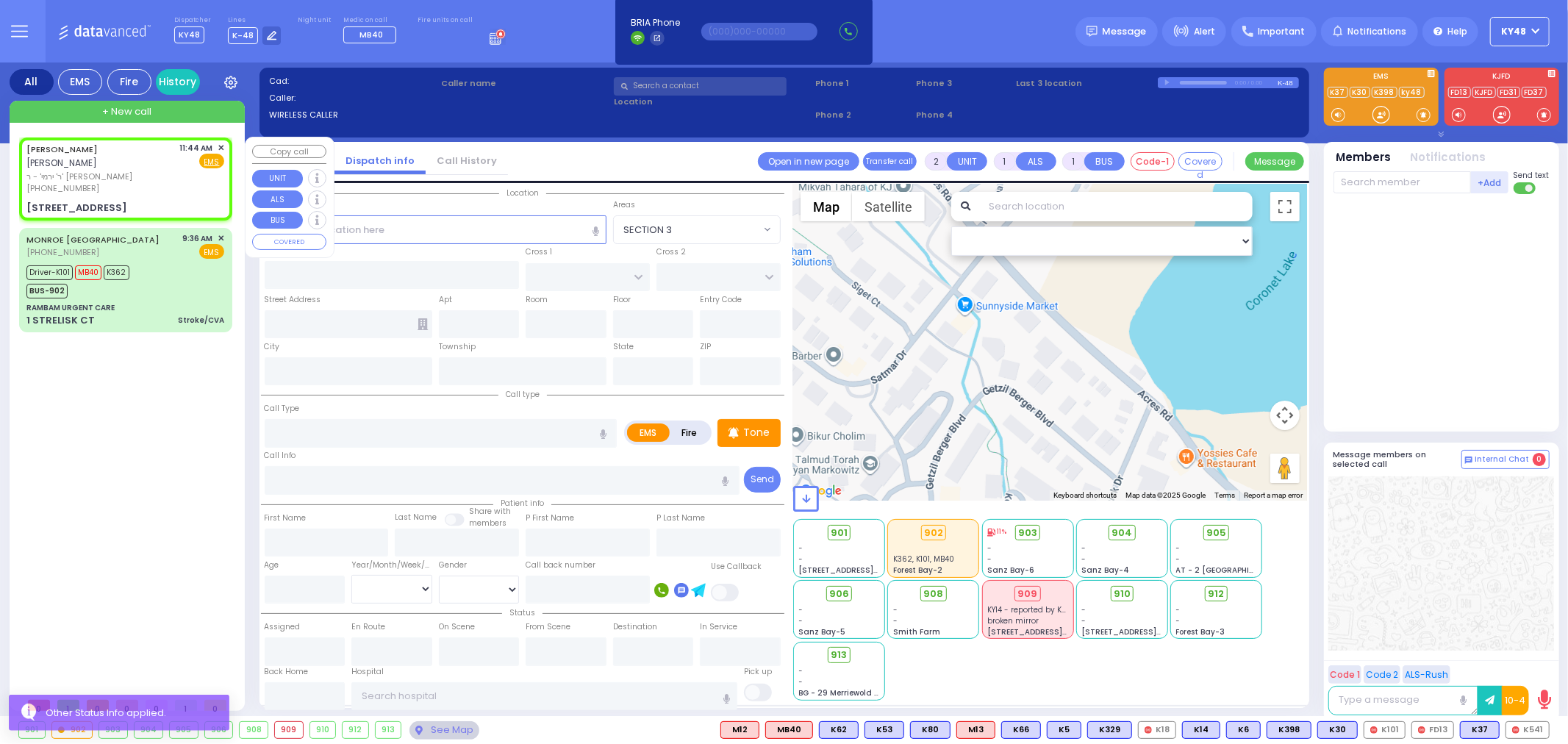
type input "11:44"
type input "SATMAR DR"
type input "[PERSON_NAME] DR"
type input "[STREET_ADDRESS]"
type input "303"
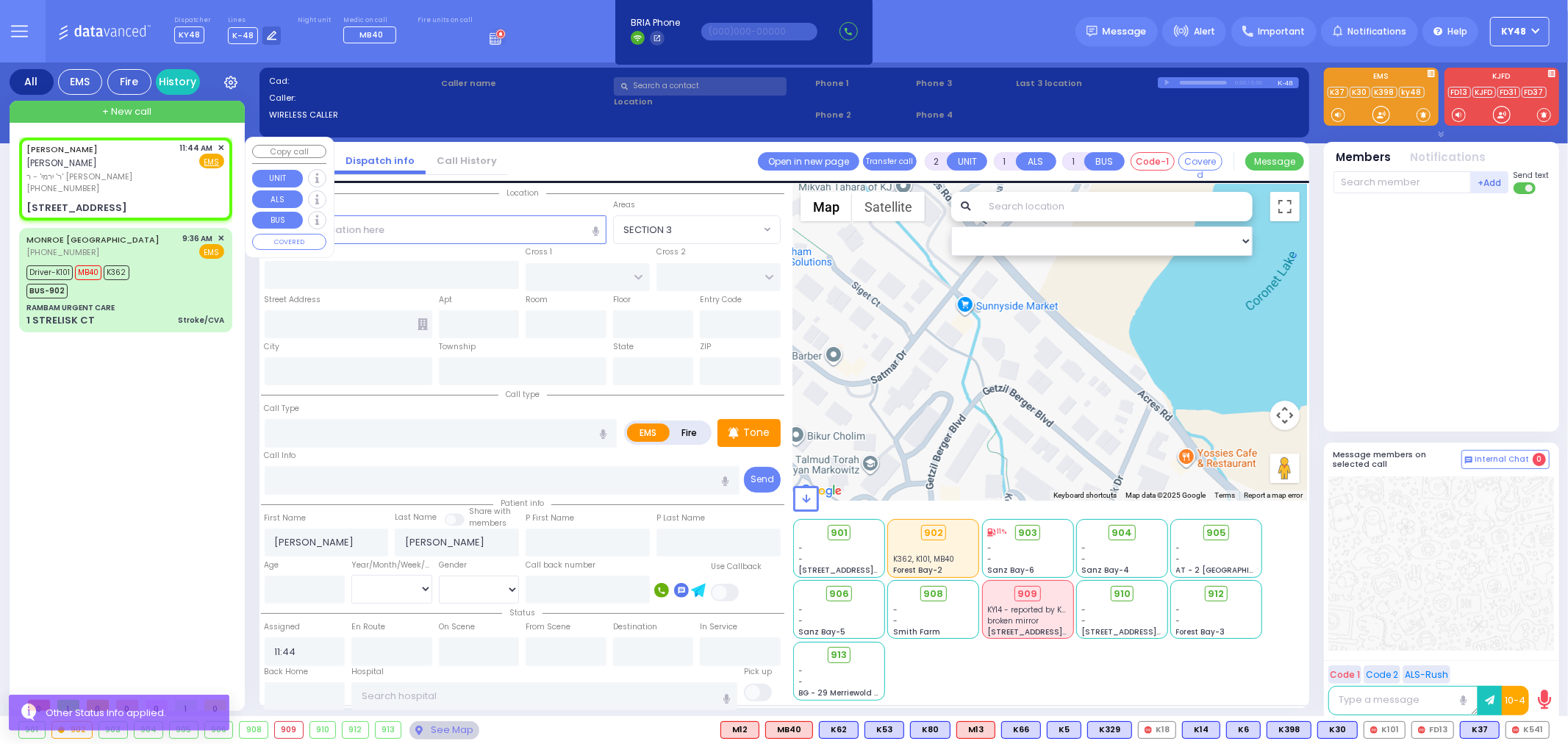
type input "[PERSON_NAME]"
type input "[US_STATE]"
type input "10950"
select select "Hatzalah Garages"
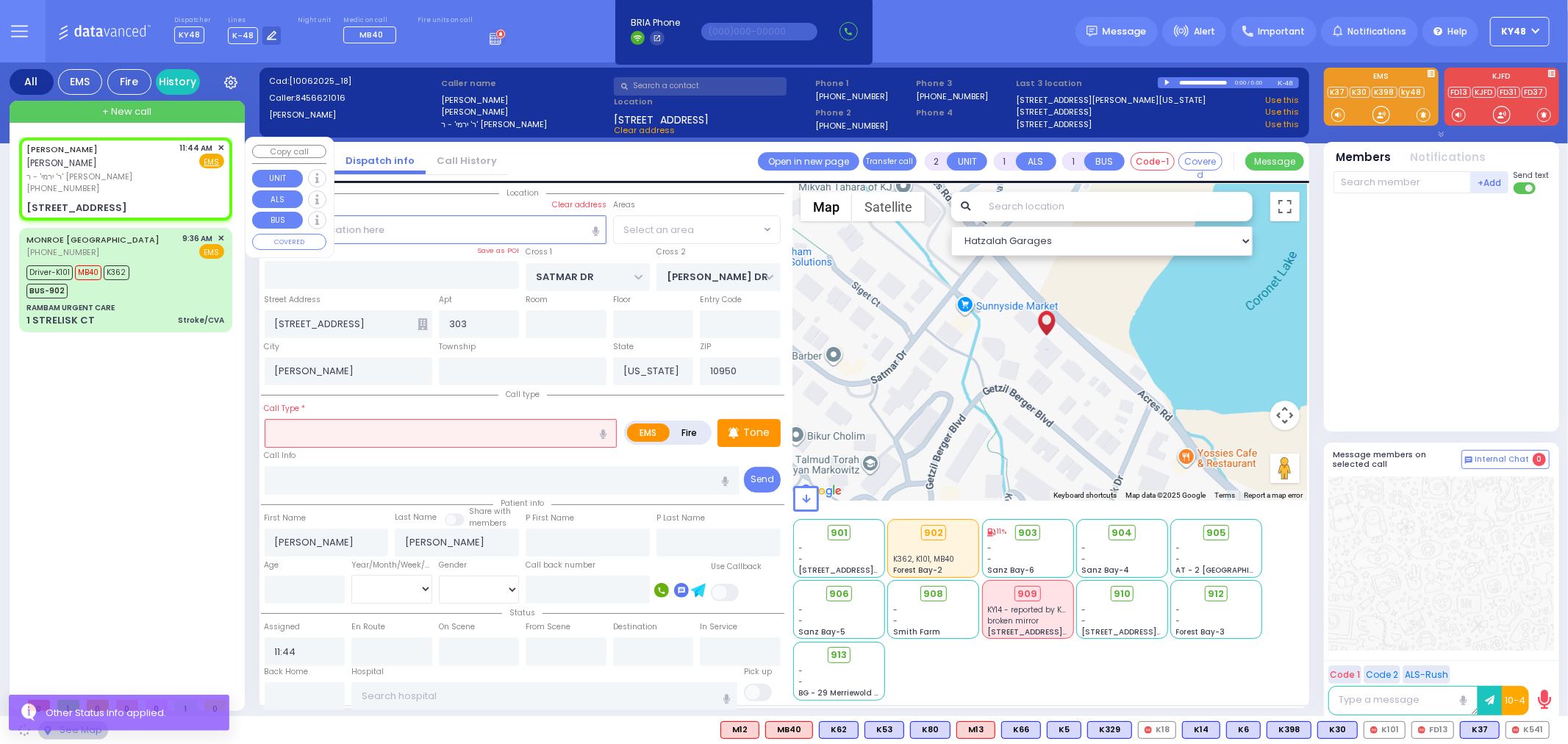
select select "SECTION 3"
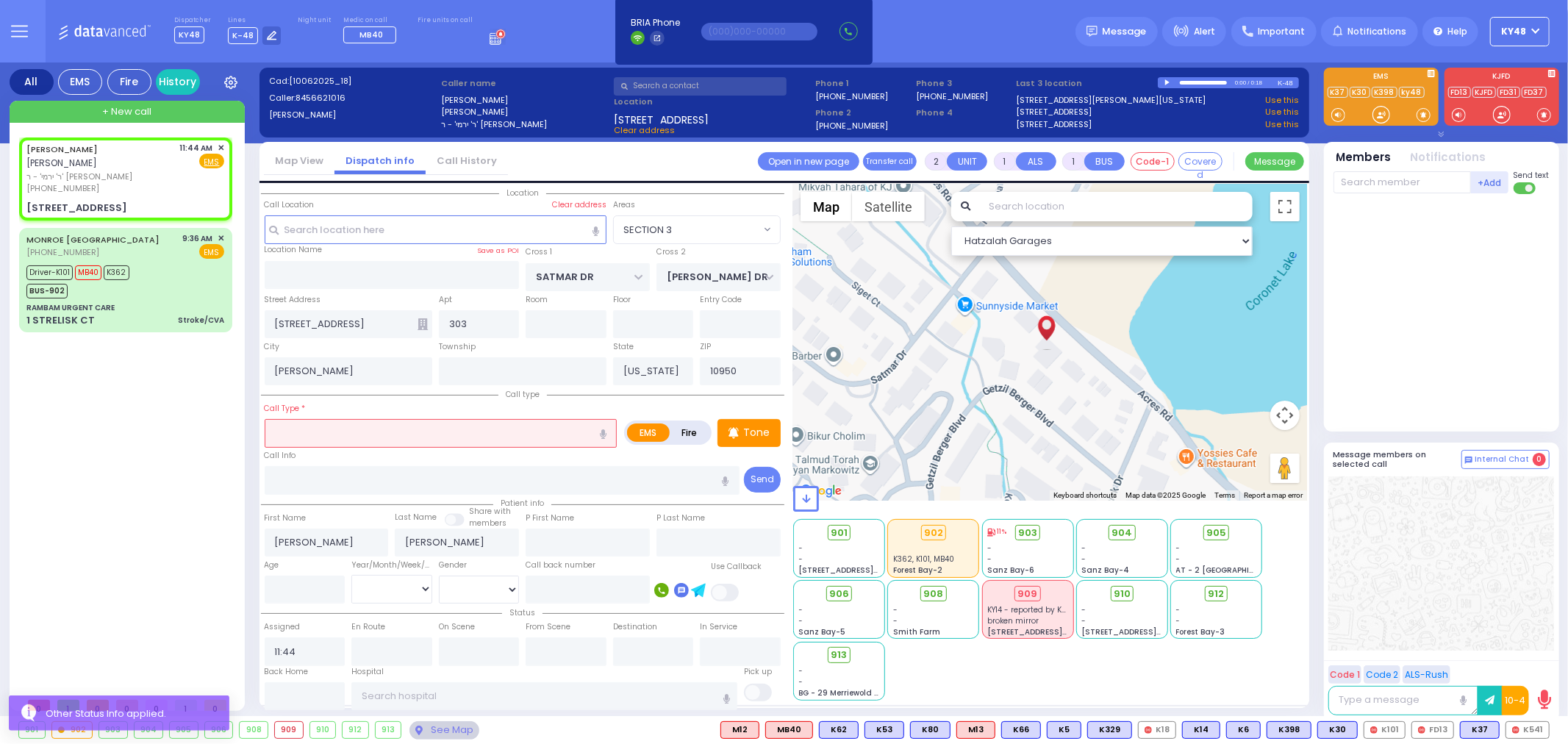
click at [398, 420] on input "text" at bounding box center [441, 433] width 353 height 28
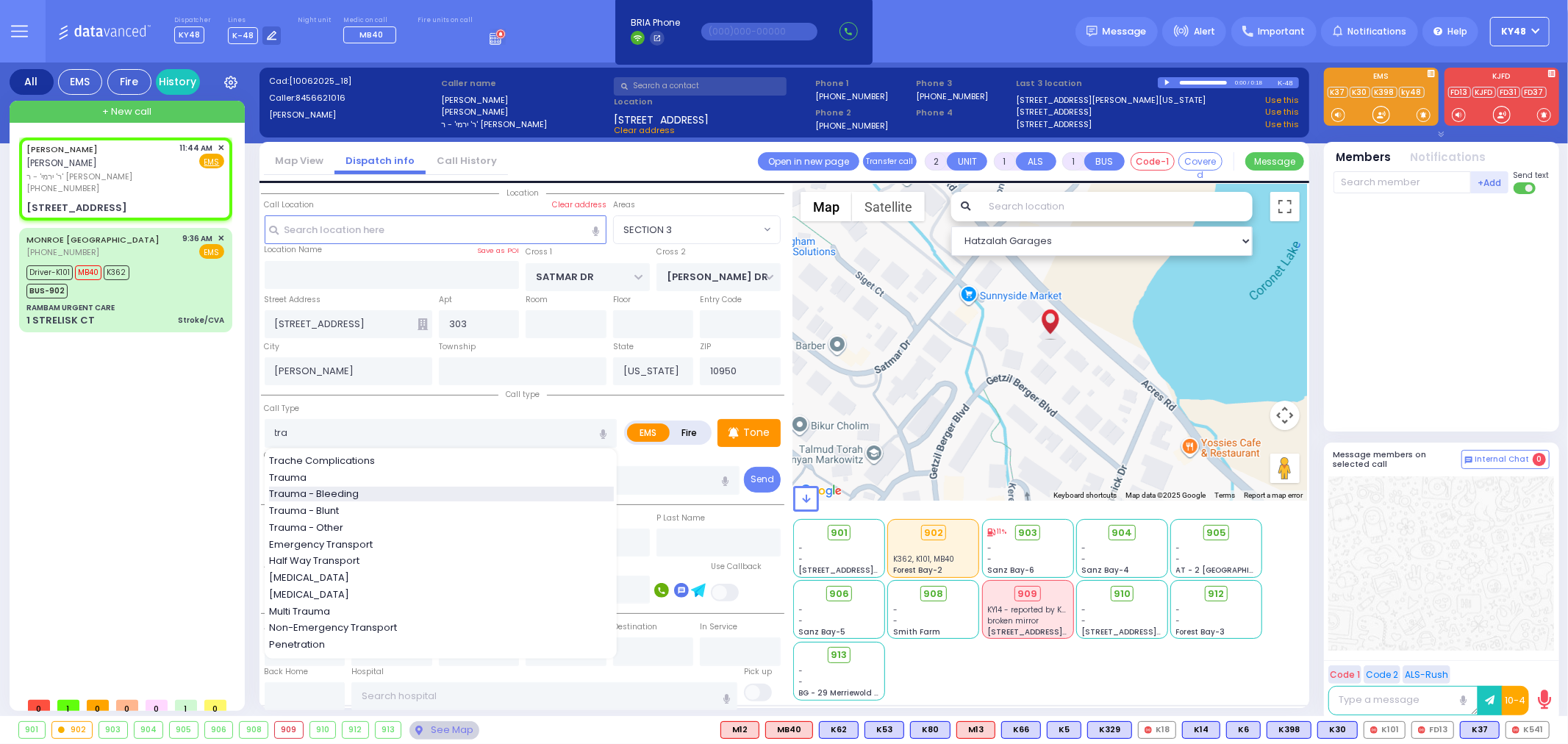
click at [361, 487] on span "Trauma - Bleeding" at bounding box center [316, 493] width 95 height 14
type input "Trauma - Bleeding"
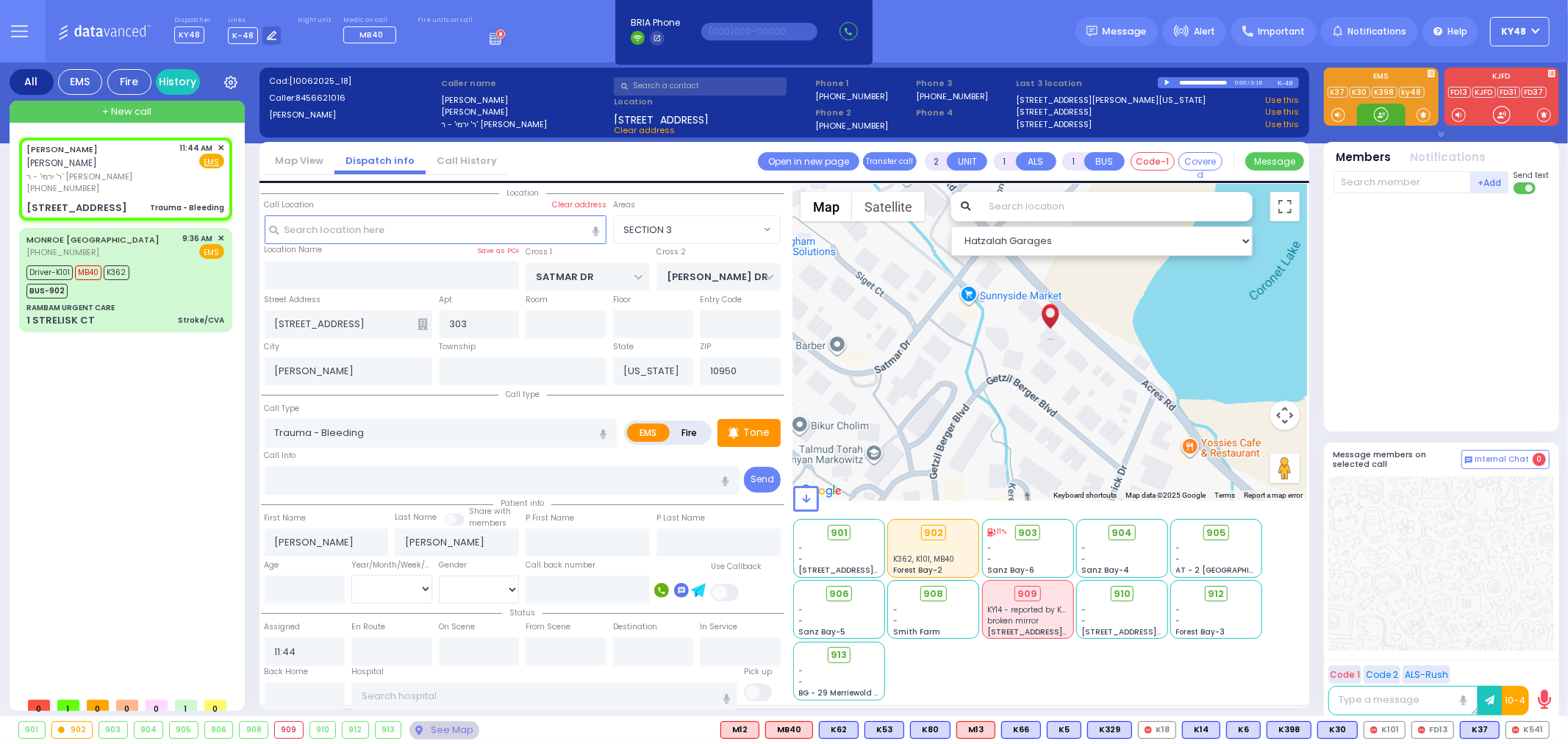
select select
radio input "true"
select select
select select "Hatzalah Garages"
select select "SECTION 3"
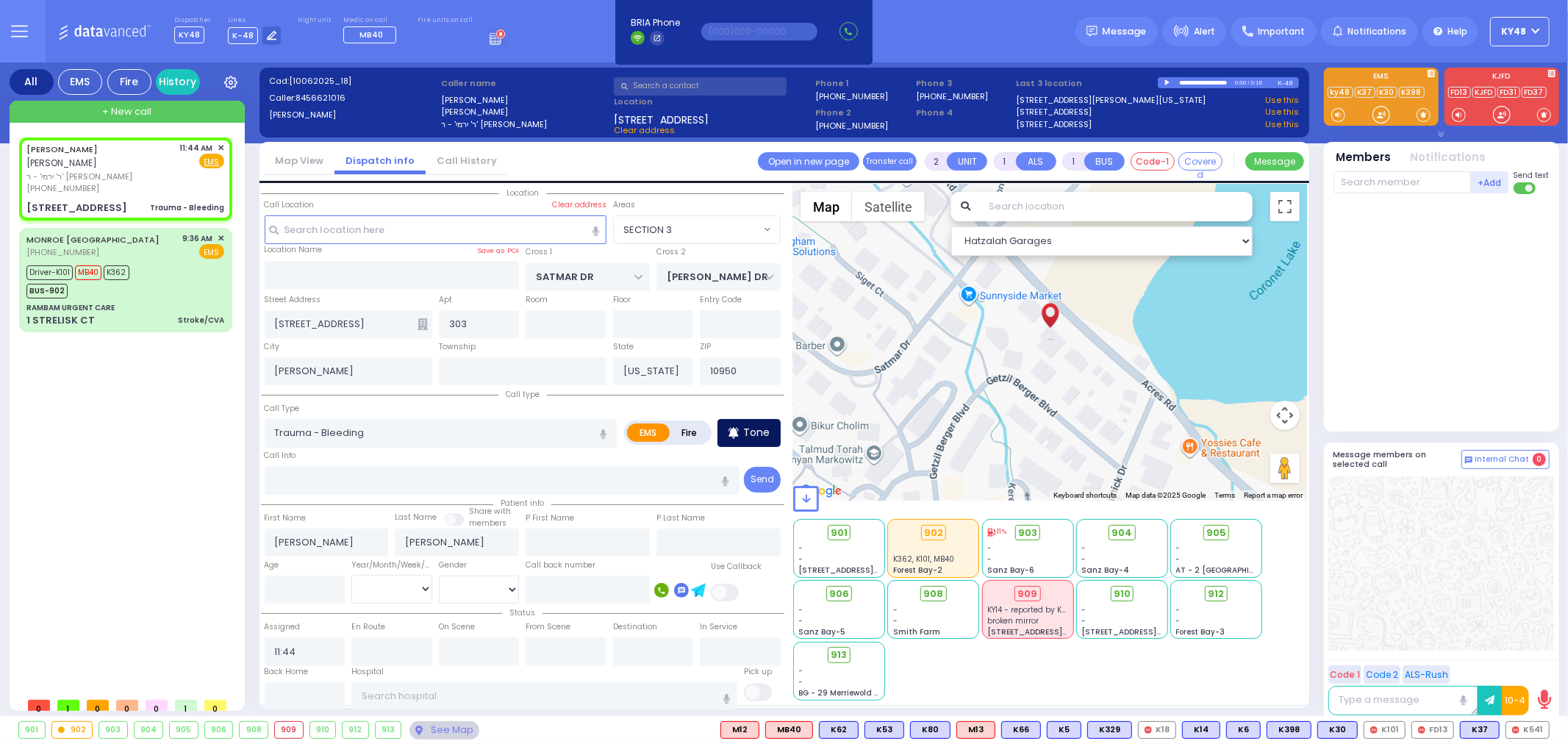
click at [754, 428] on p "Tone" at bounding box center [756, 433] width 27 height 15
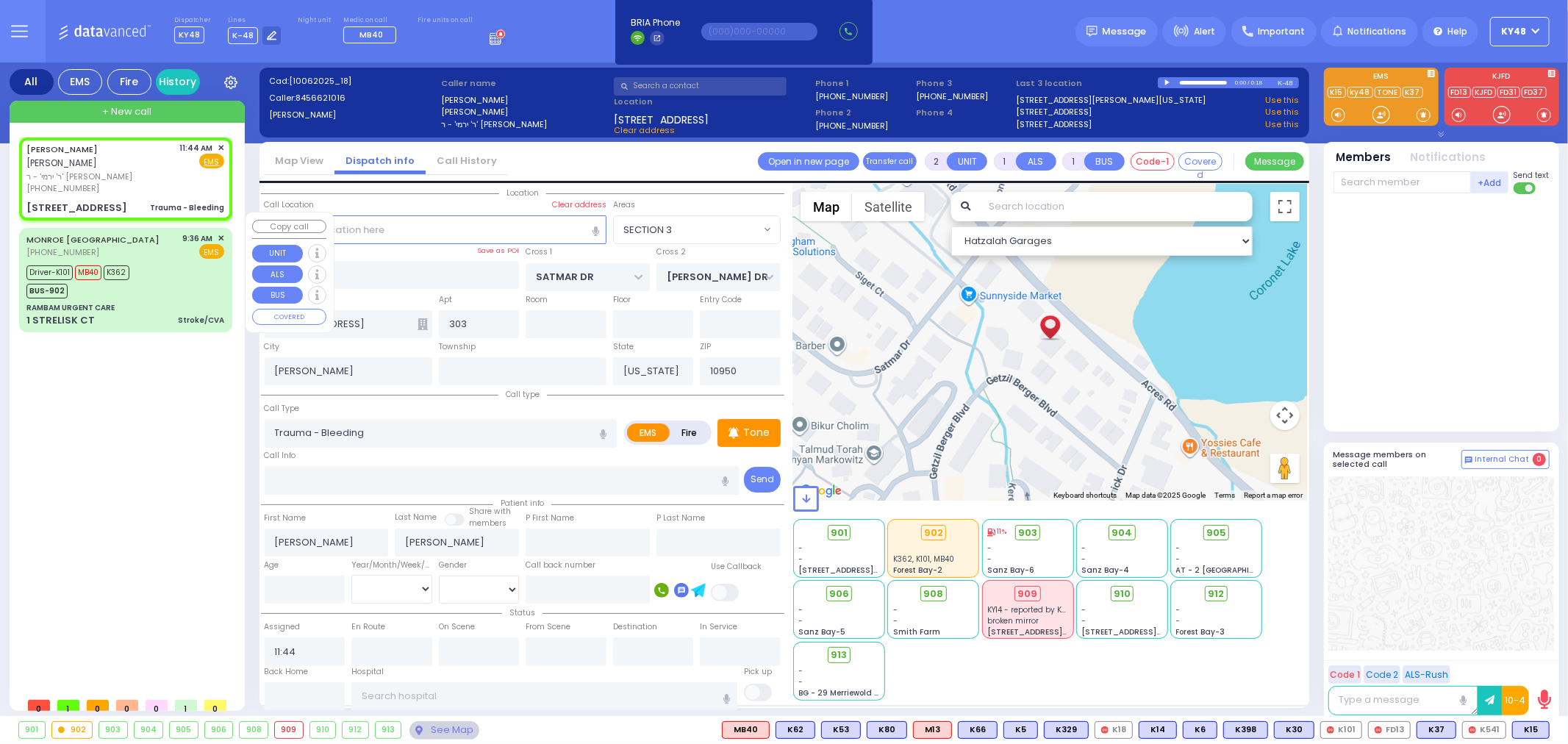
click at [149, 277] on div "Driver-K101 MB40 K362 BUS-902" at bounding box center [125, 280] width 198 height 37
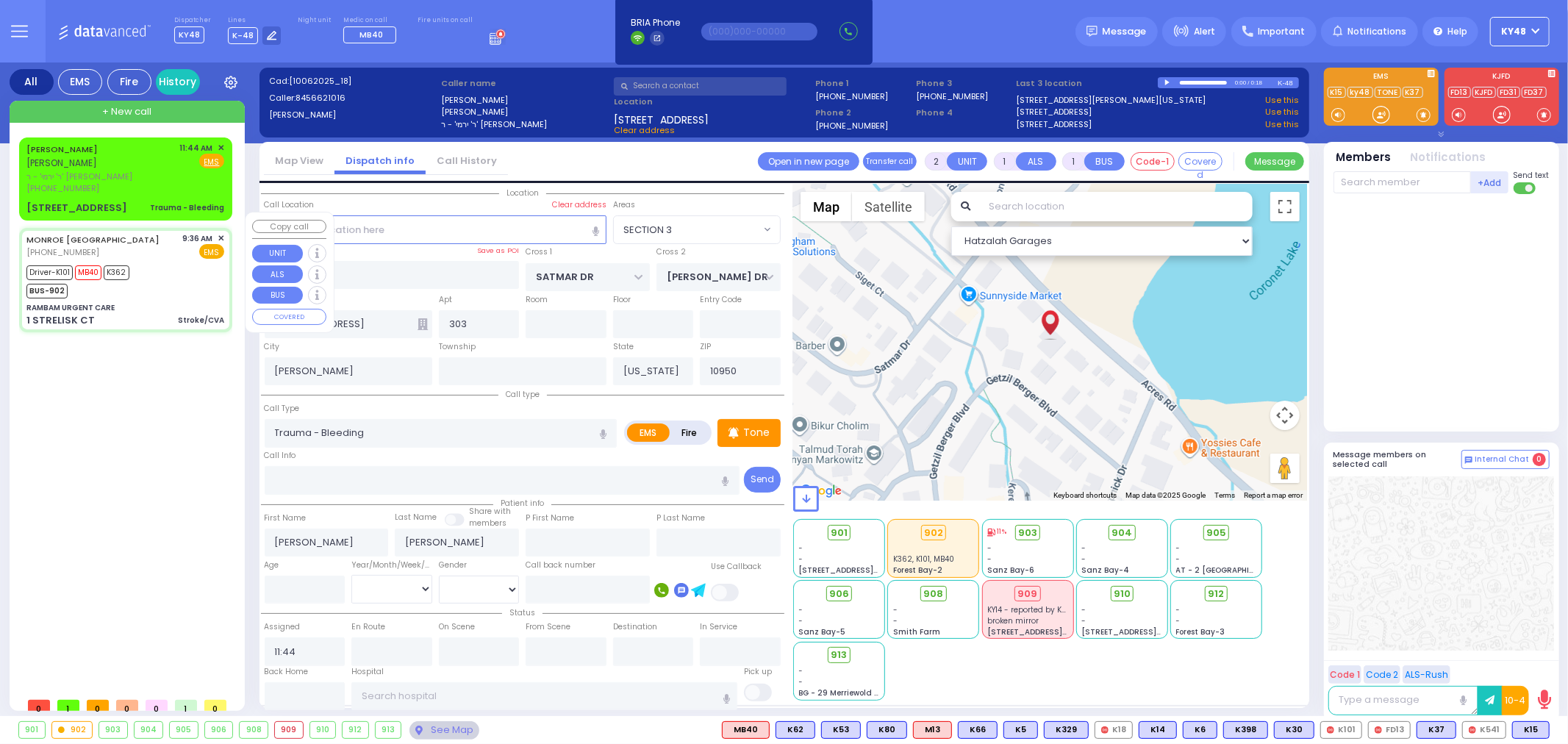
type input "6"
select select
type input "Stroke/CVA"
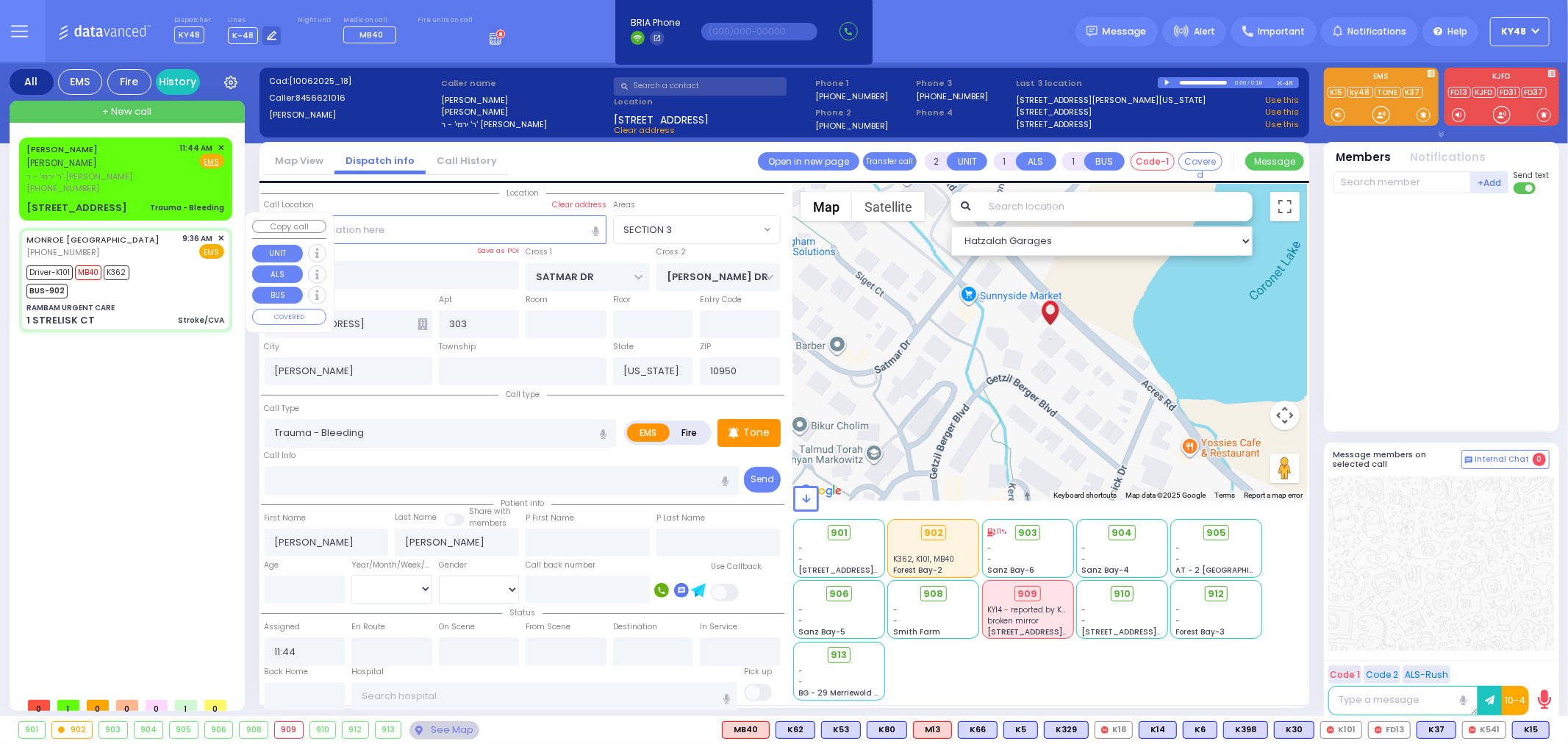
radio input "true"
type input "Zaza"
type input "Tchanturia"
type input "55"
select select "Year"
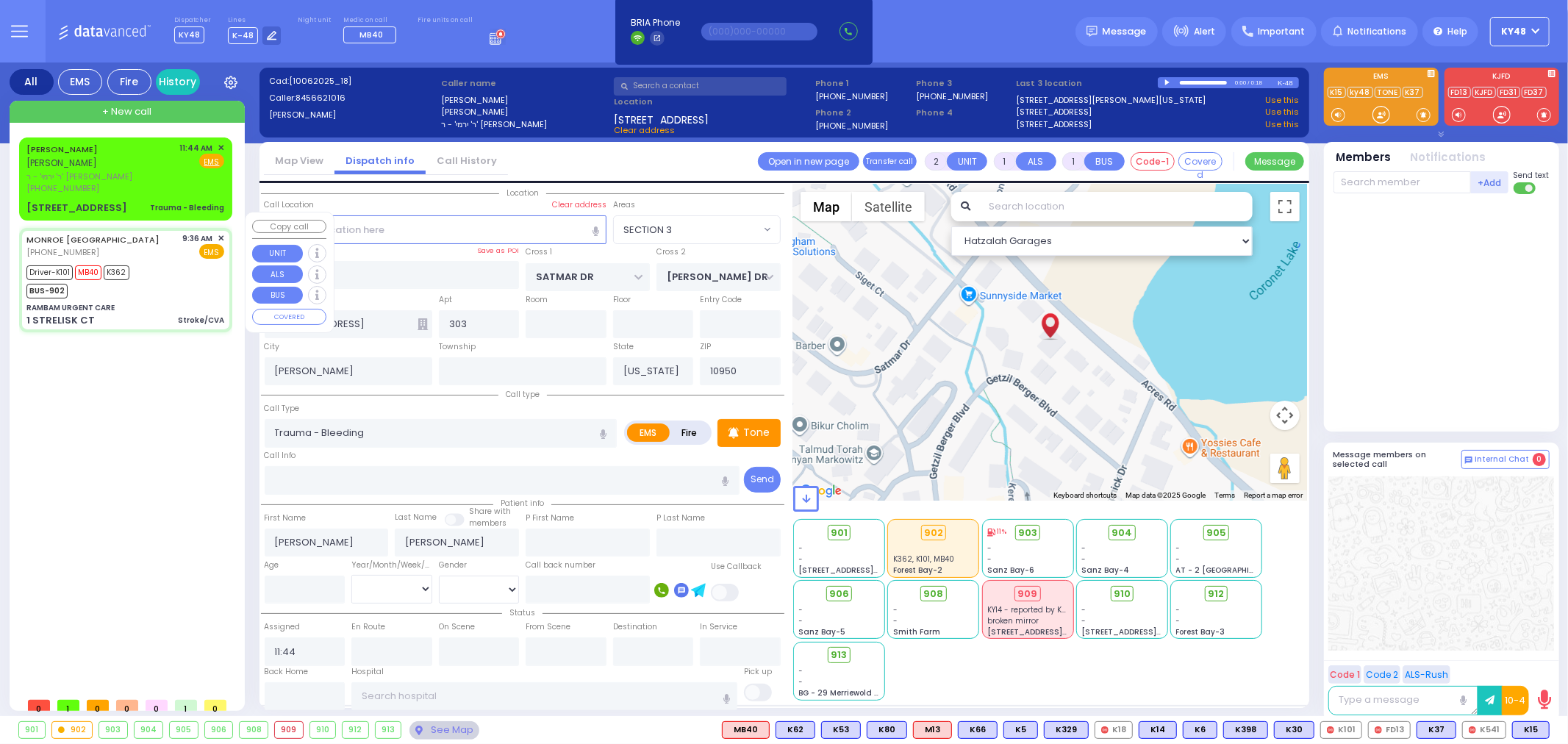
select select "[DEMOGRAPHIC_DATA]"
type input "09:36"
type input "09:39"
type input "09:49"
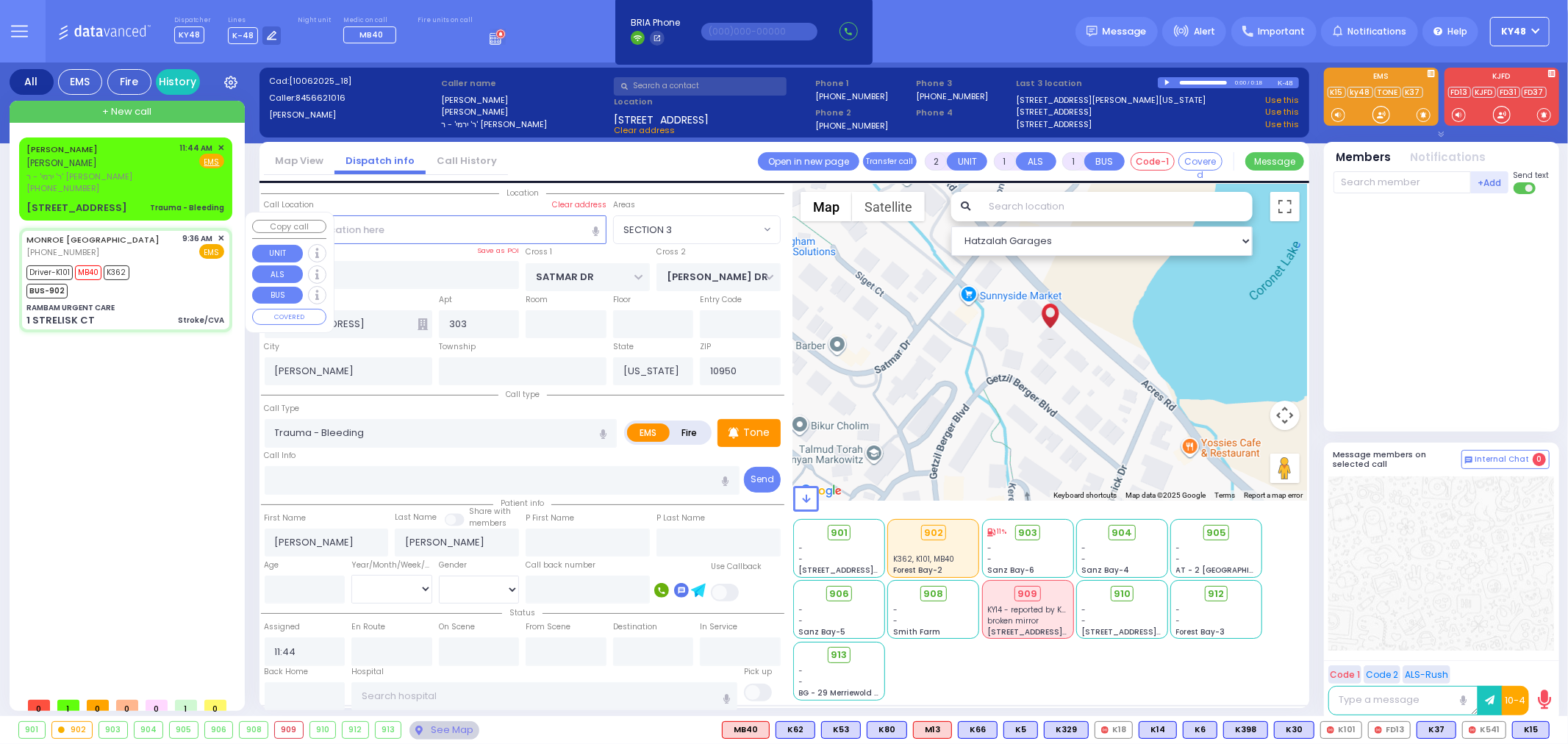
type input "10:16"
type input "10:34"
type input "[GEOGRAPHIC_DATA] [STREET_ADDRESS]"
type input "RAMBAM URGENT CARE"
type input "FOREST RD"
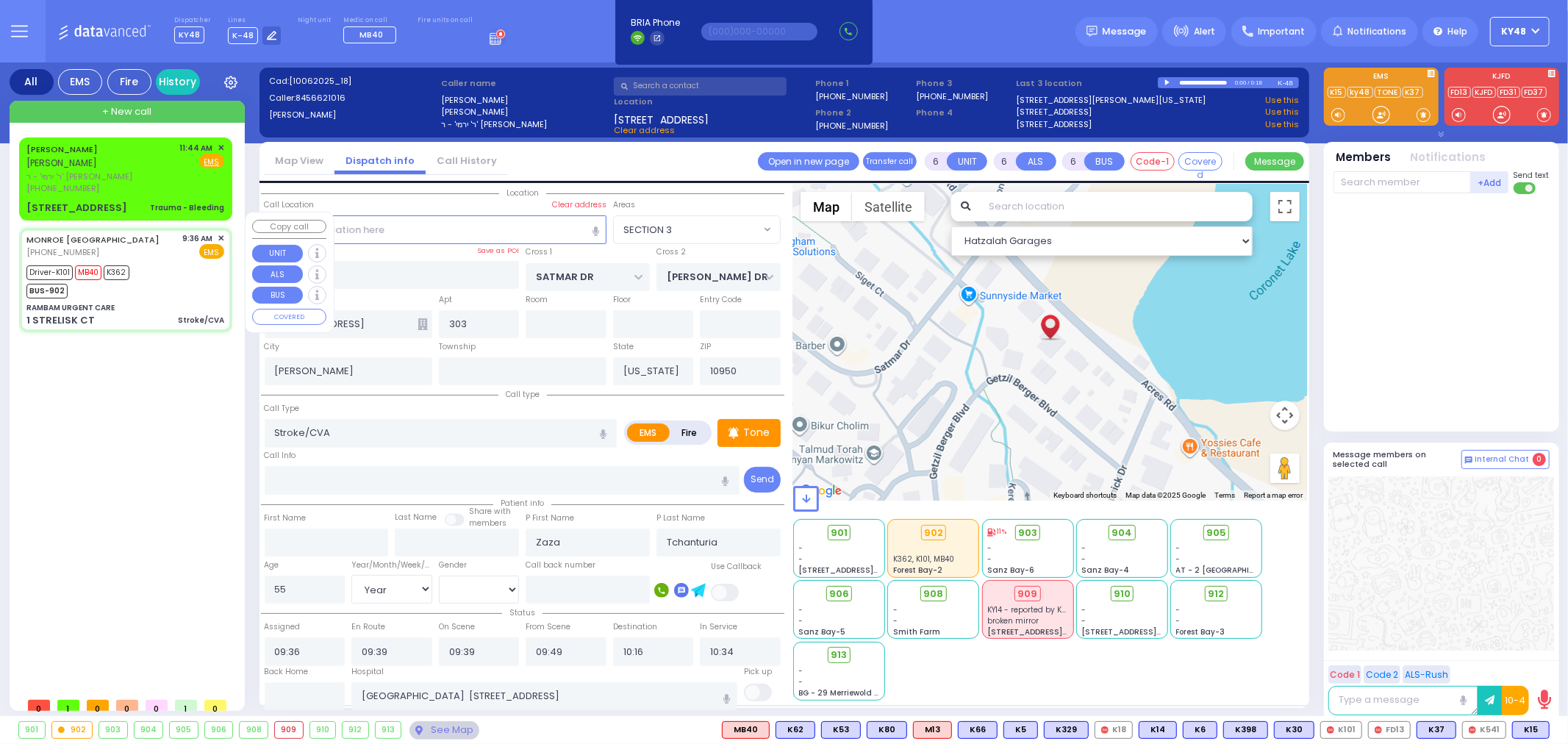
type input "1 STRELISK CT"
select select "Hatzalah Garages"
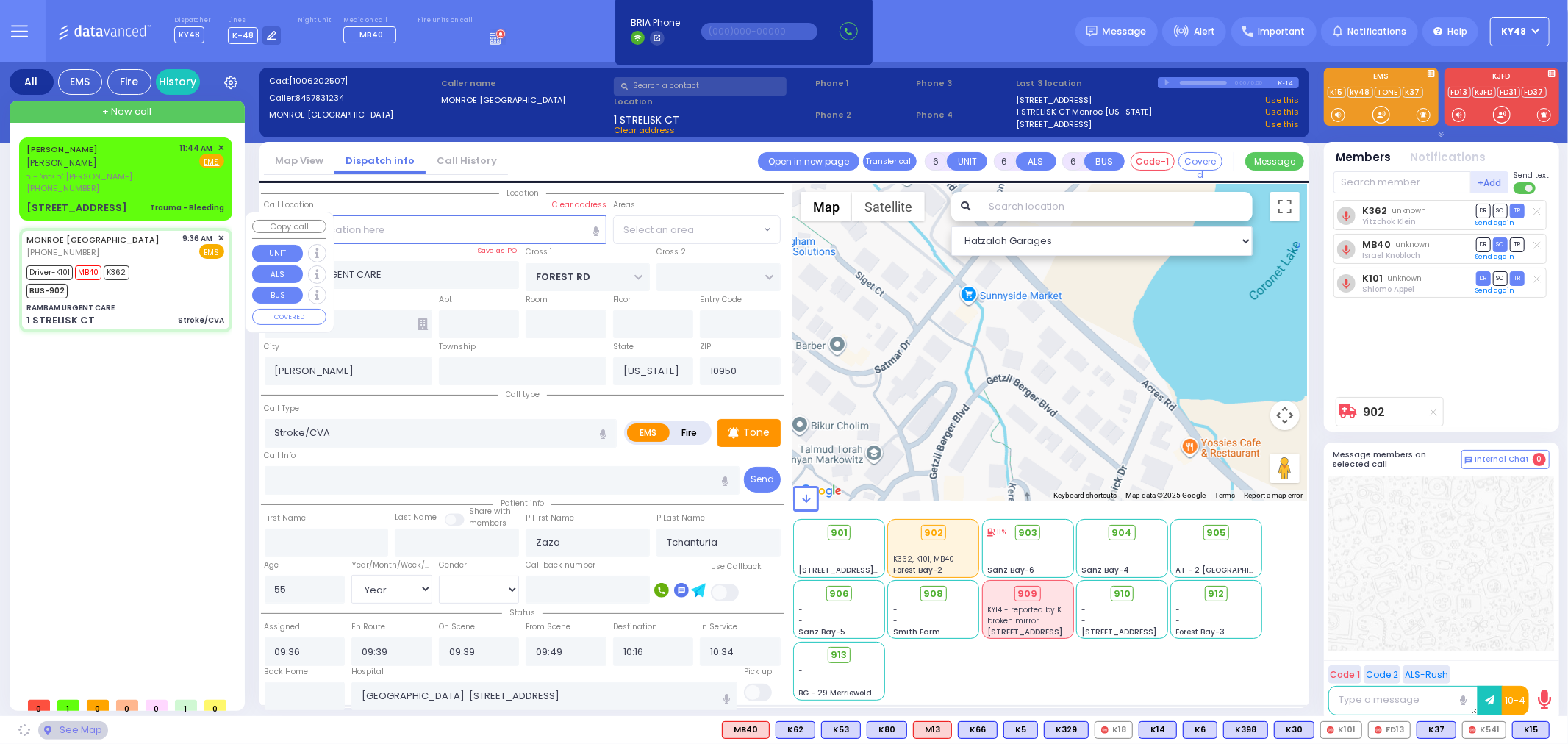
select select "MONROE"
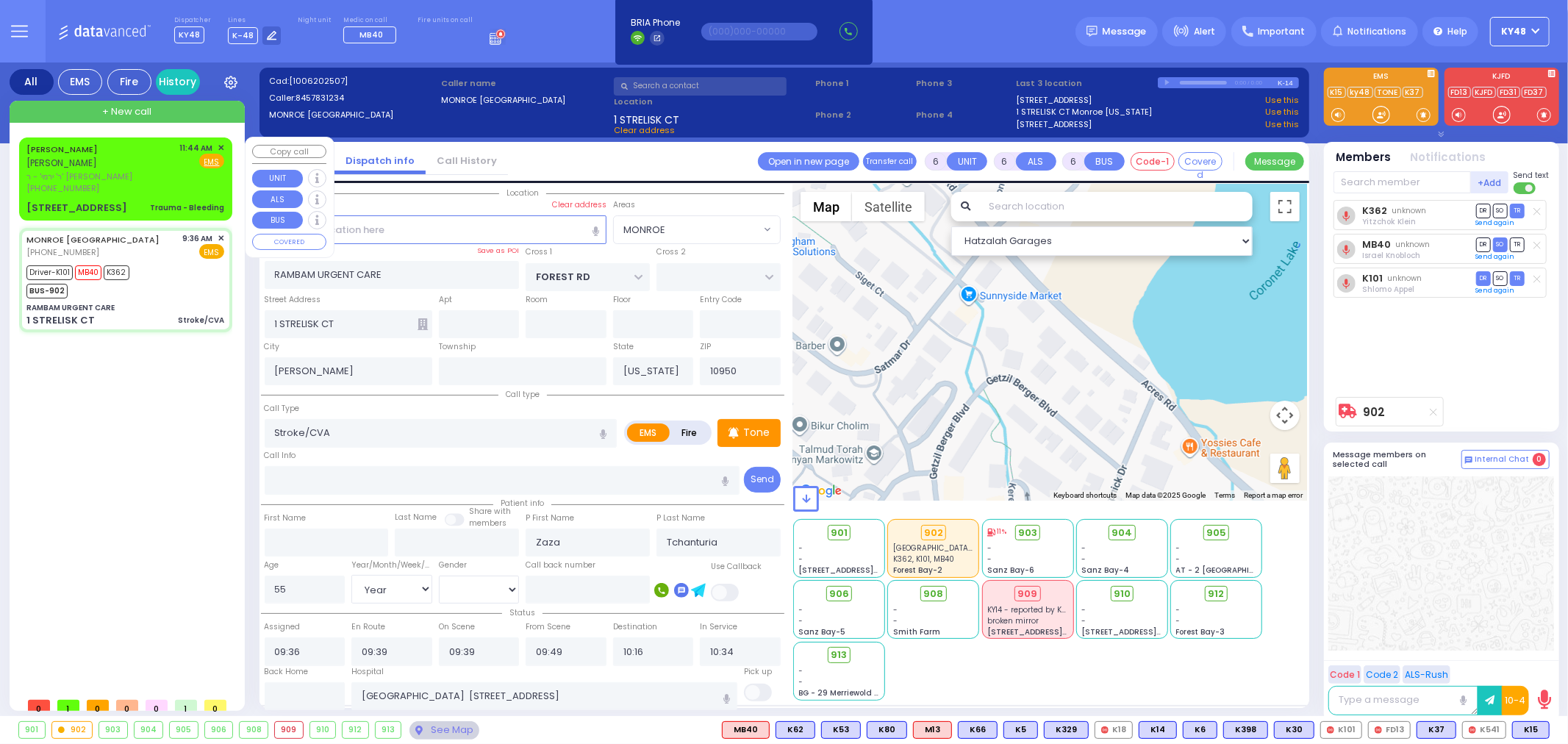
click at [141, 201] on div "[STREET_ADDRESS] Trauma - Bleeding" at bounding box center [125, 208] width 198 height 14
type input "2"
type input "1"
select select
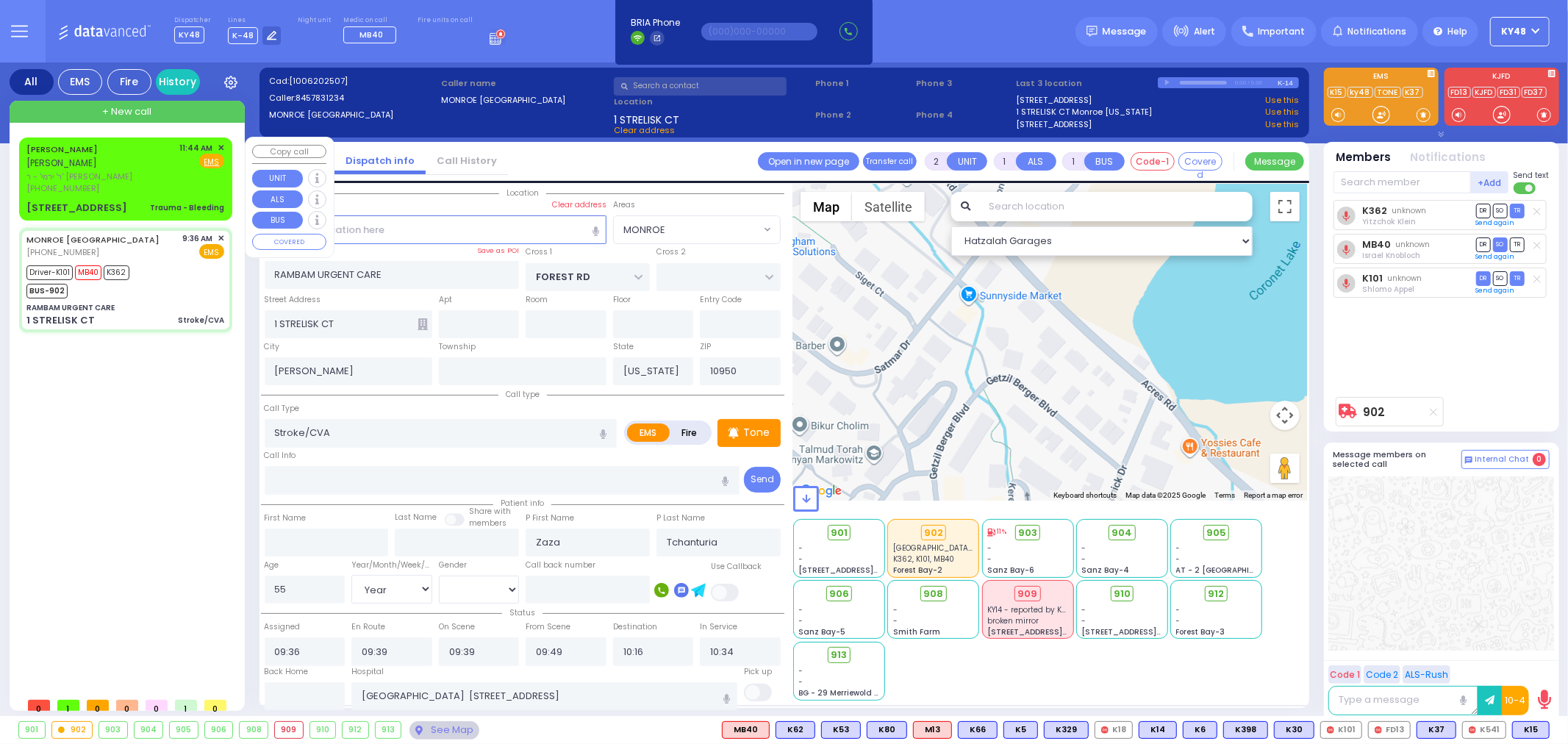
type input "Trauma - Bleeding"
radio input "true"
type input "[PERSON_NAME]"
select select
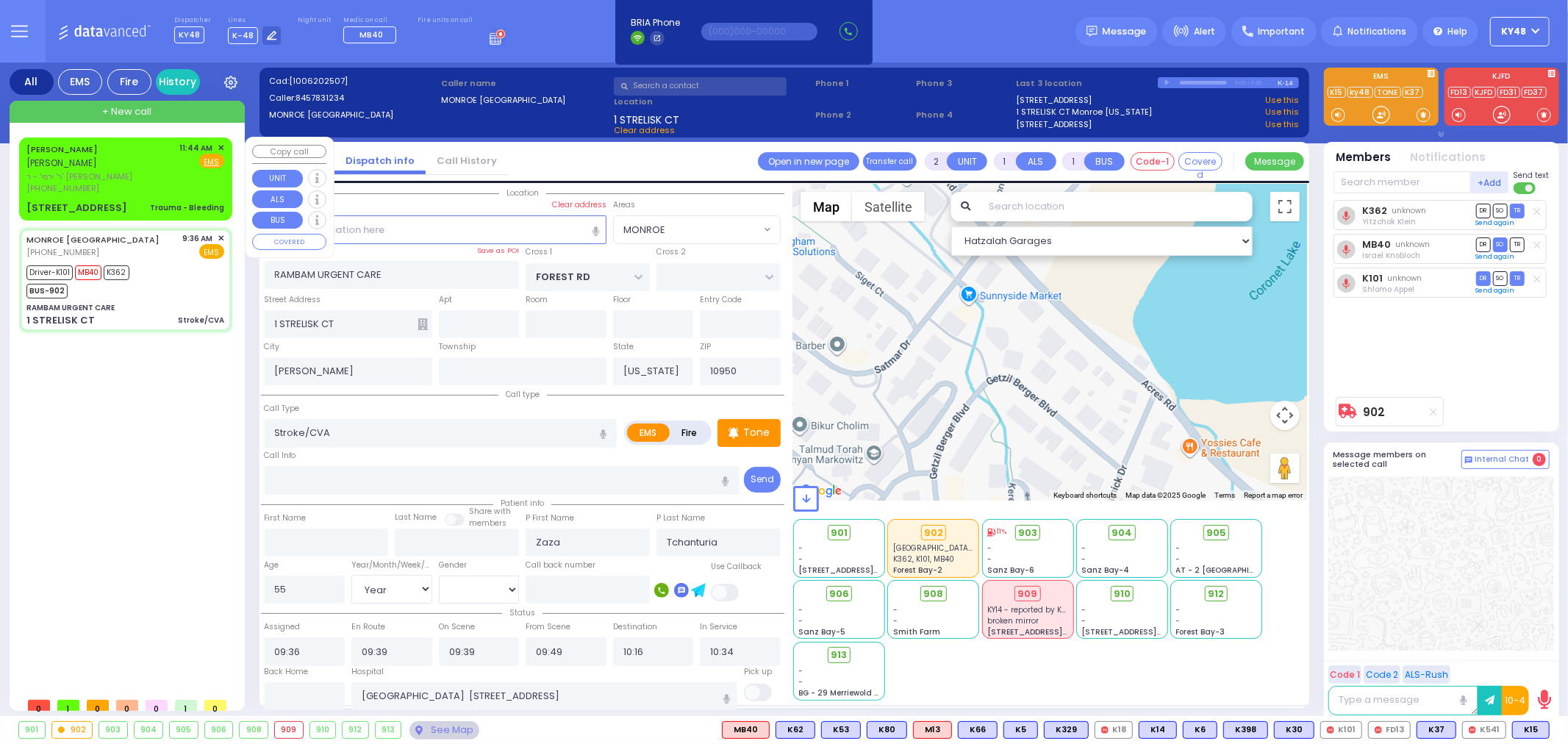
select select
type input "11:44"
select select "Hatzalah Garages"
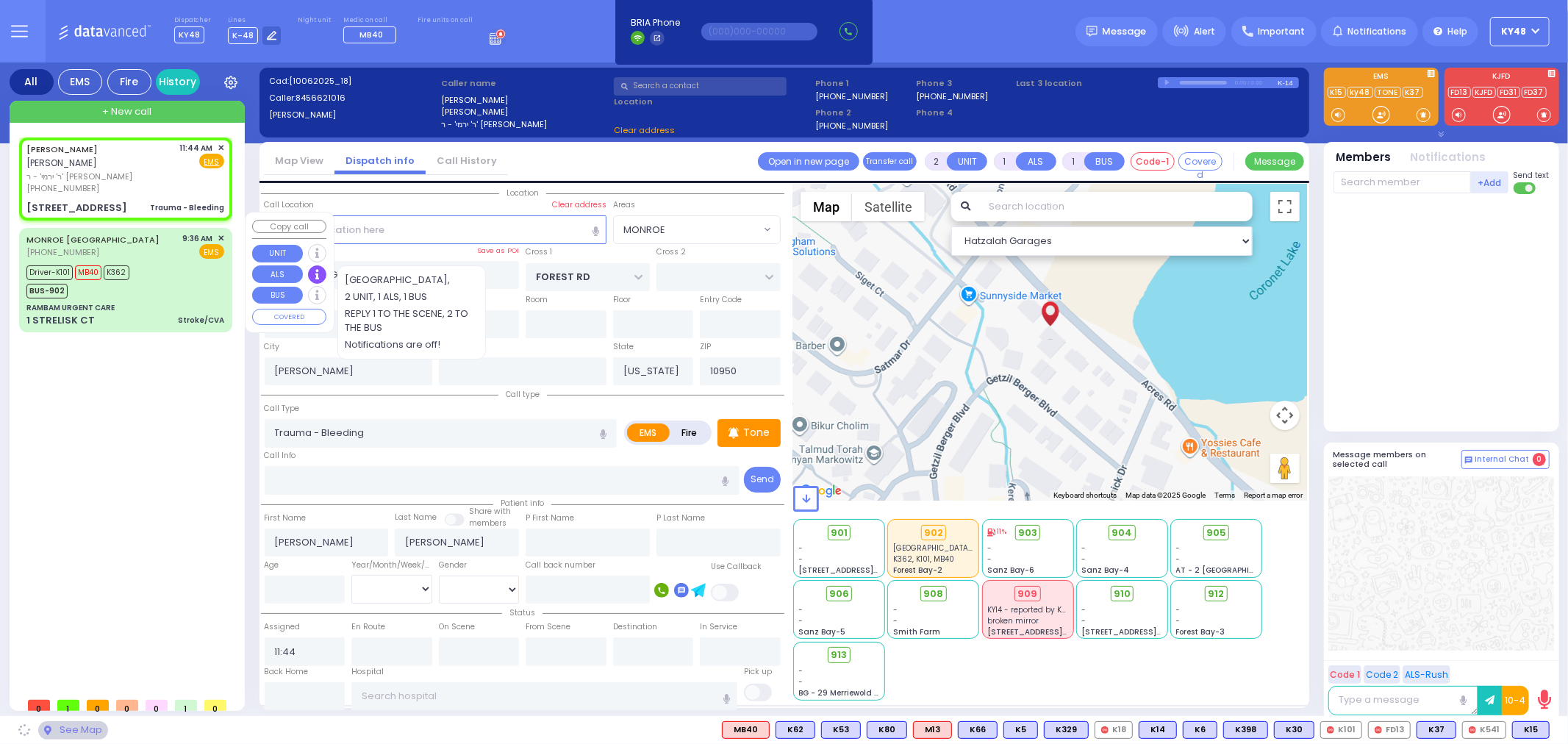
type input "SATMAR DR"
type input "[PERSON_NAME] DR"
type input "[STREET_ADDRESS]"
type input "303"
select select "SECTION 3"
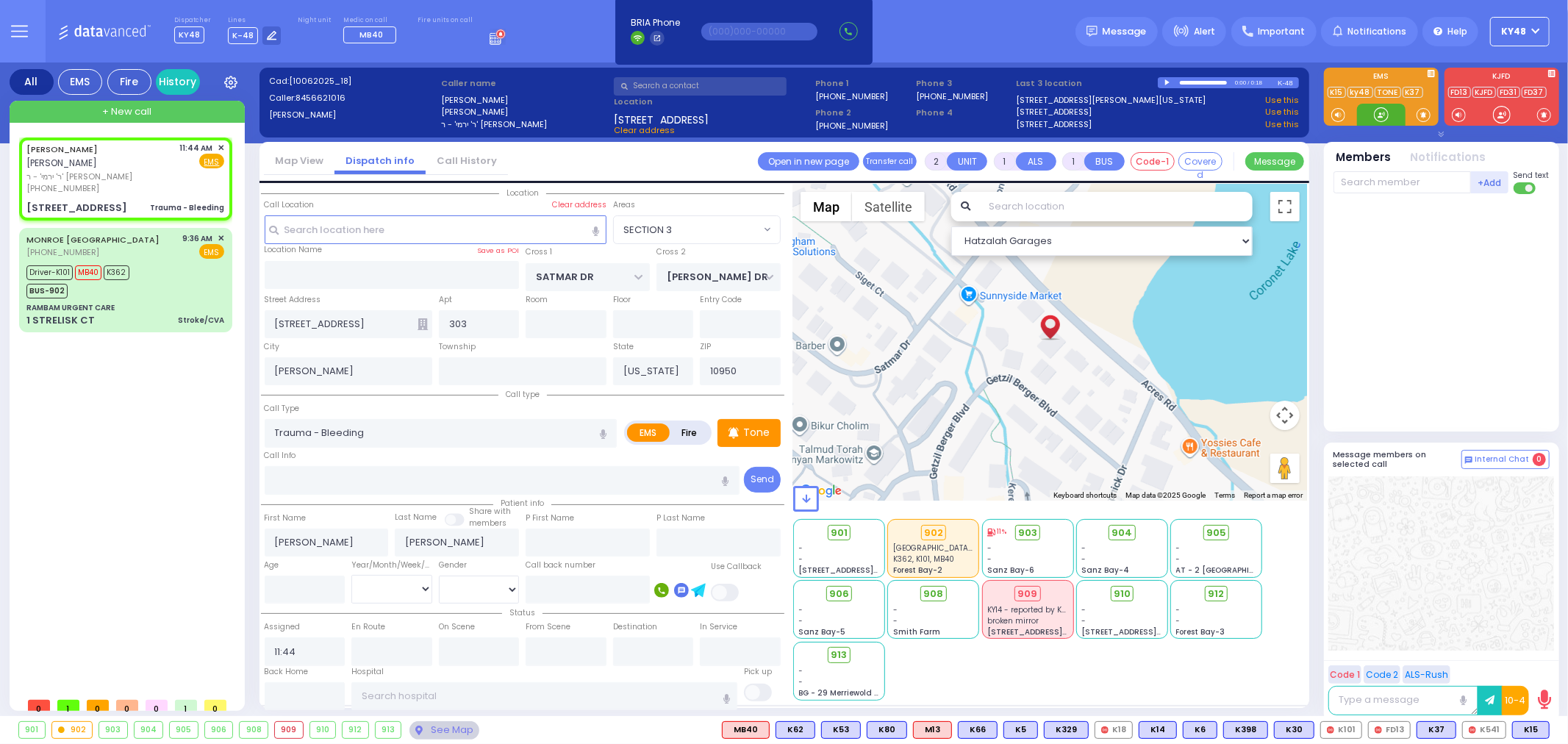
click at [1387, 119] on div at bounding box center [1381, 114] width 14 height 14
click at [1533, 730] on span "K15" at bounding box center [1531, 730] width 36 height 16
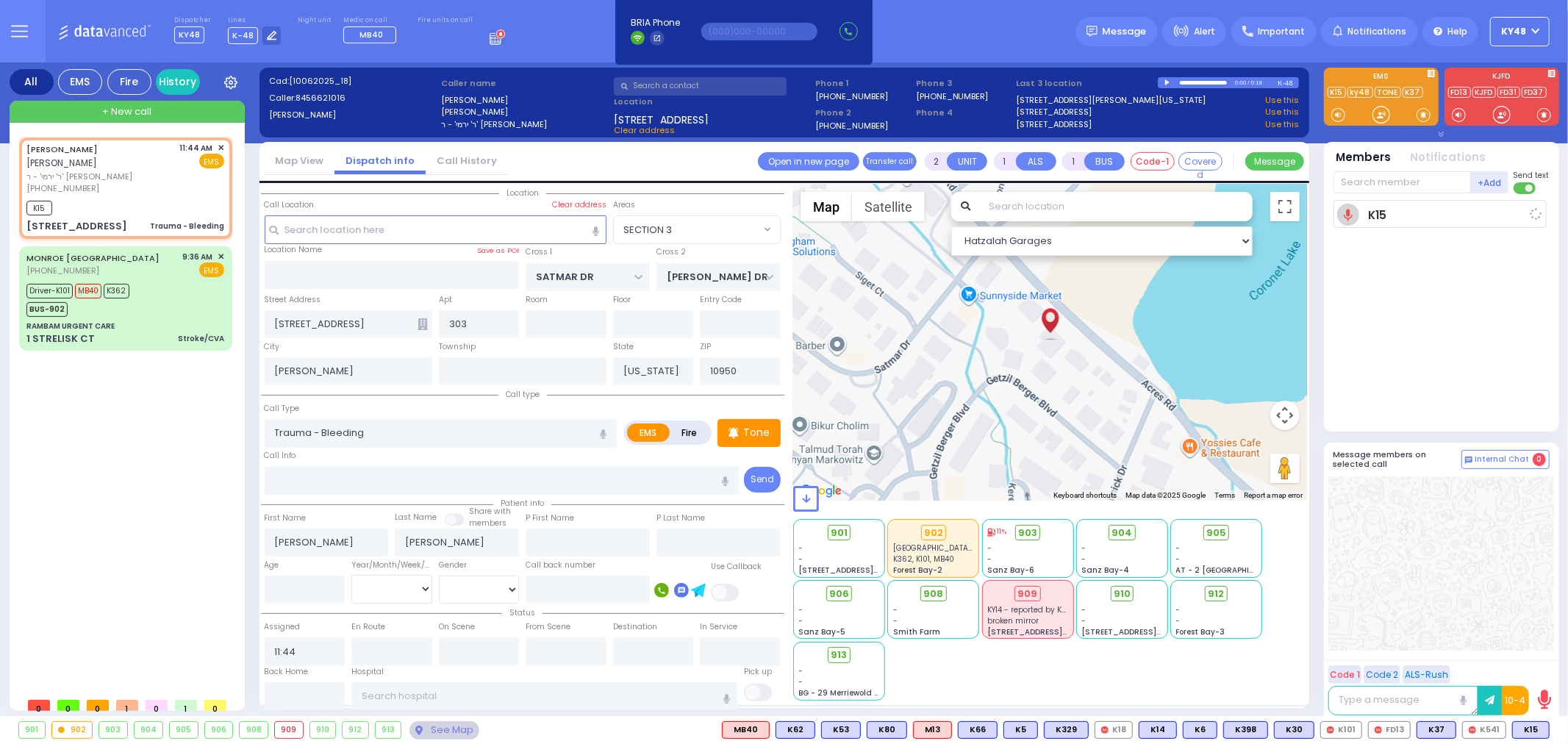
select select
radio input "true"
select select
type input "11:46"
select select "Hatzalah Garages"
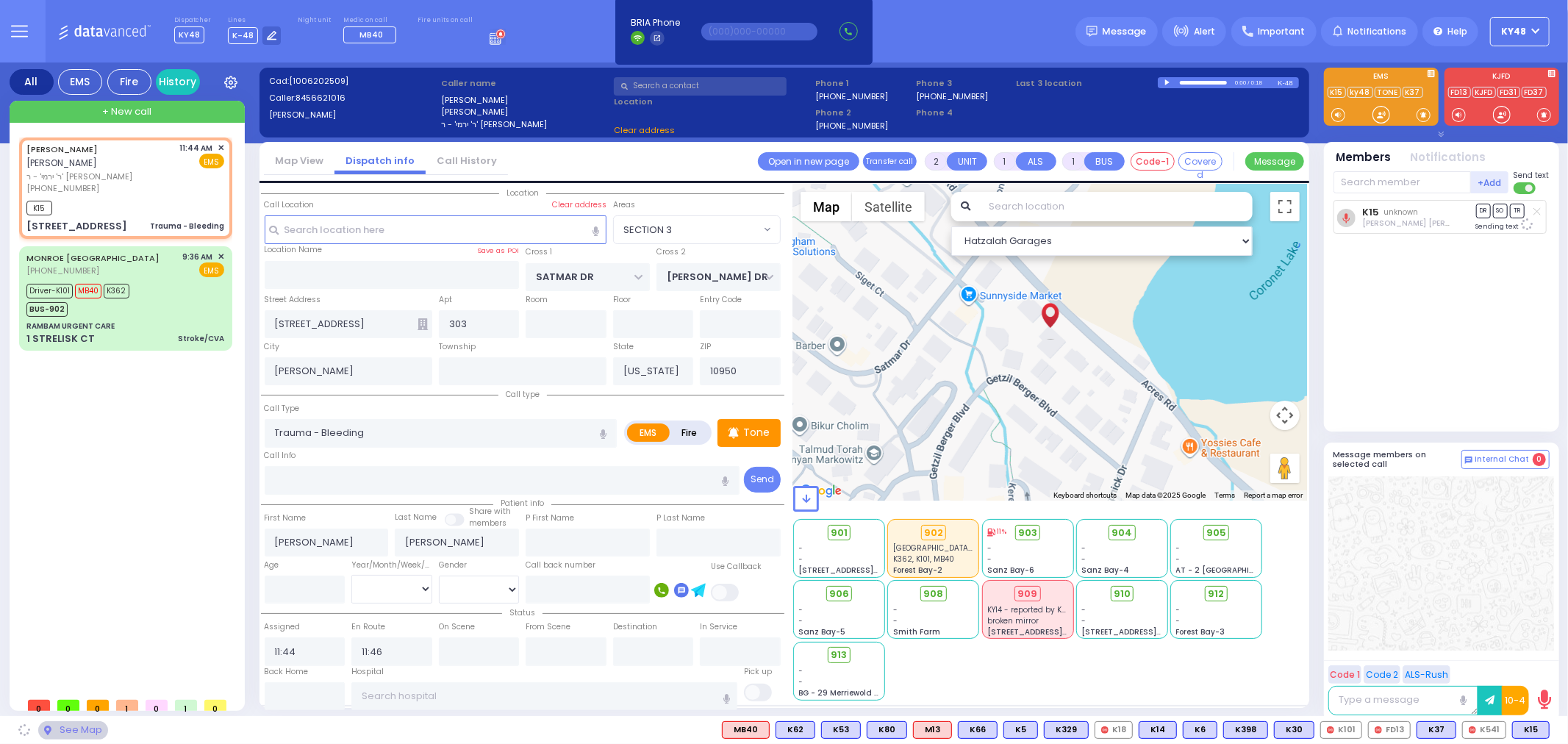
select select "SECTION 3"
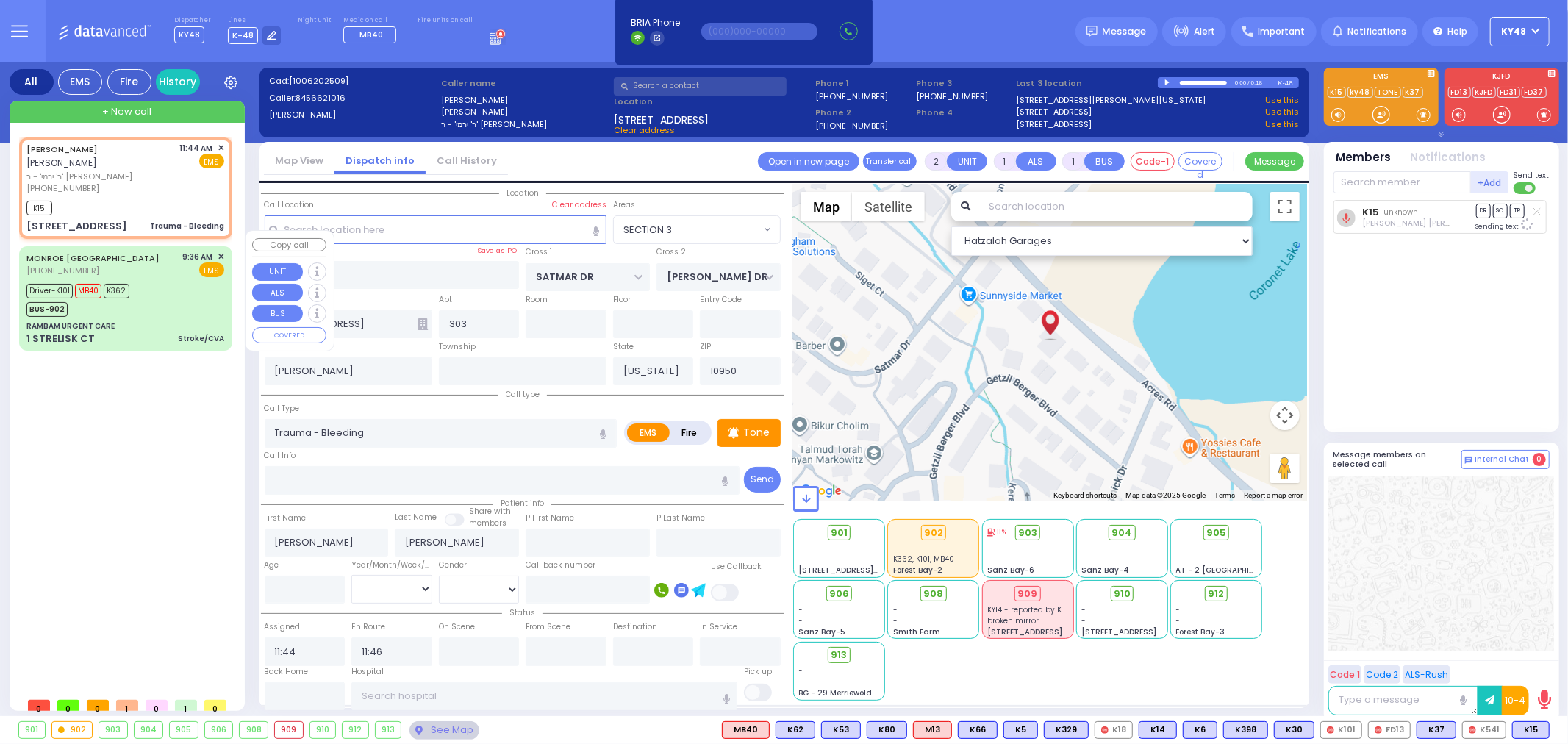
click at [189, 299] on div "Driver-K101 MB40 K362 BUS-902" at bounding box center [125, 299] width 198 height 37
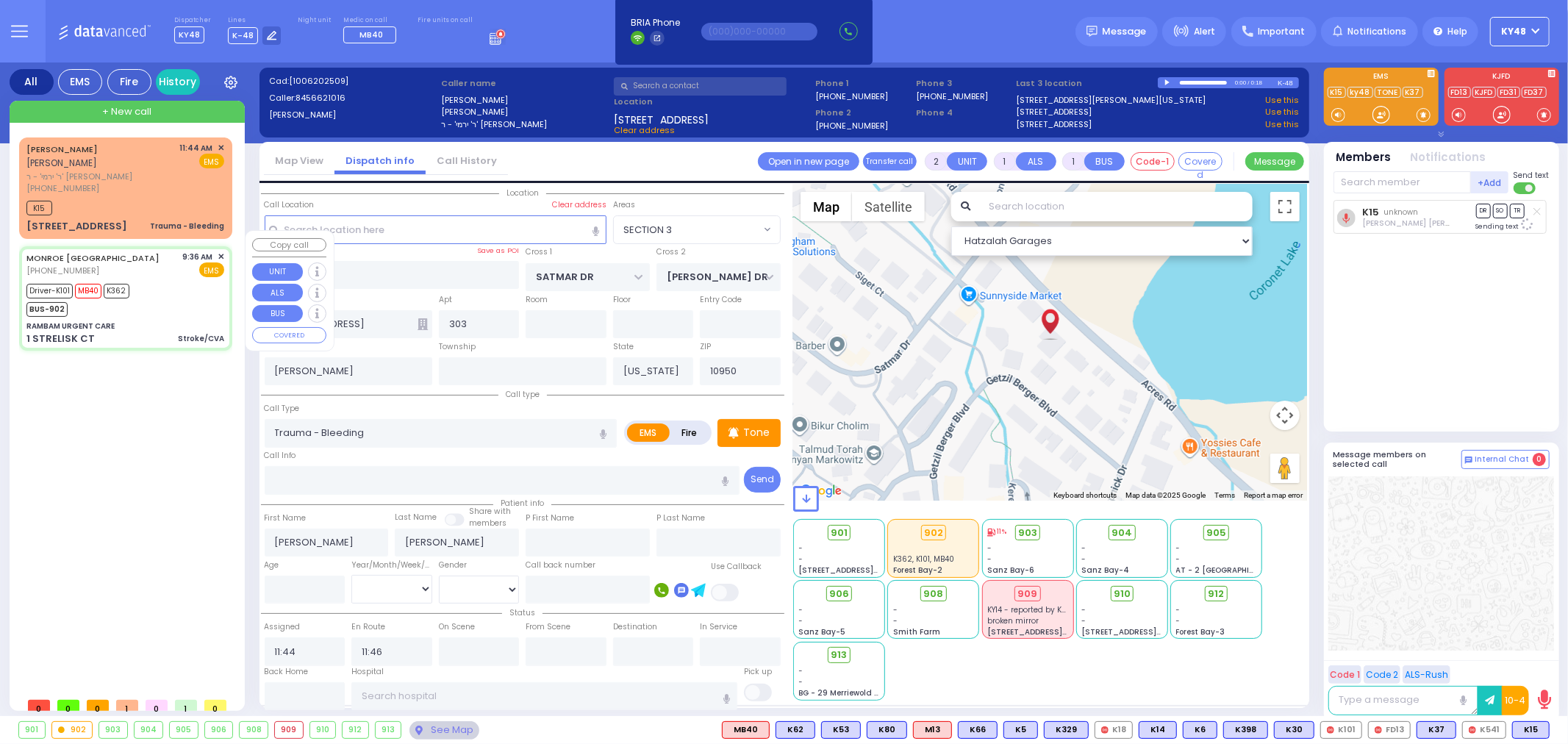
type input "6"
select select
type input "Stroke/CVA"
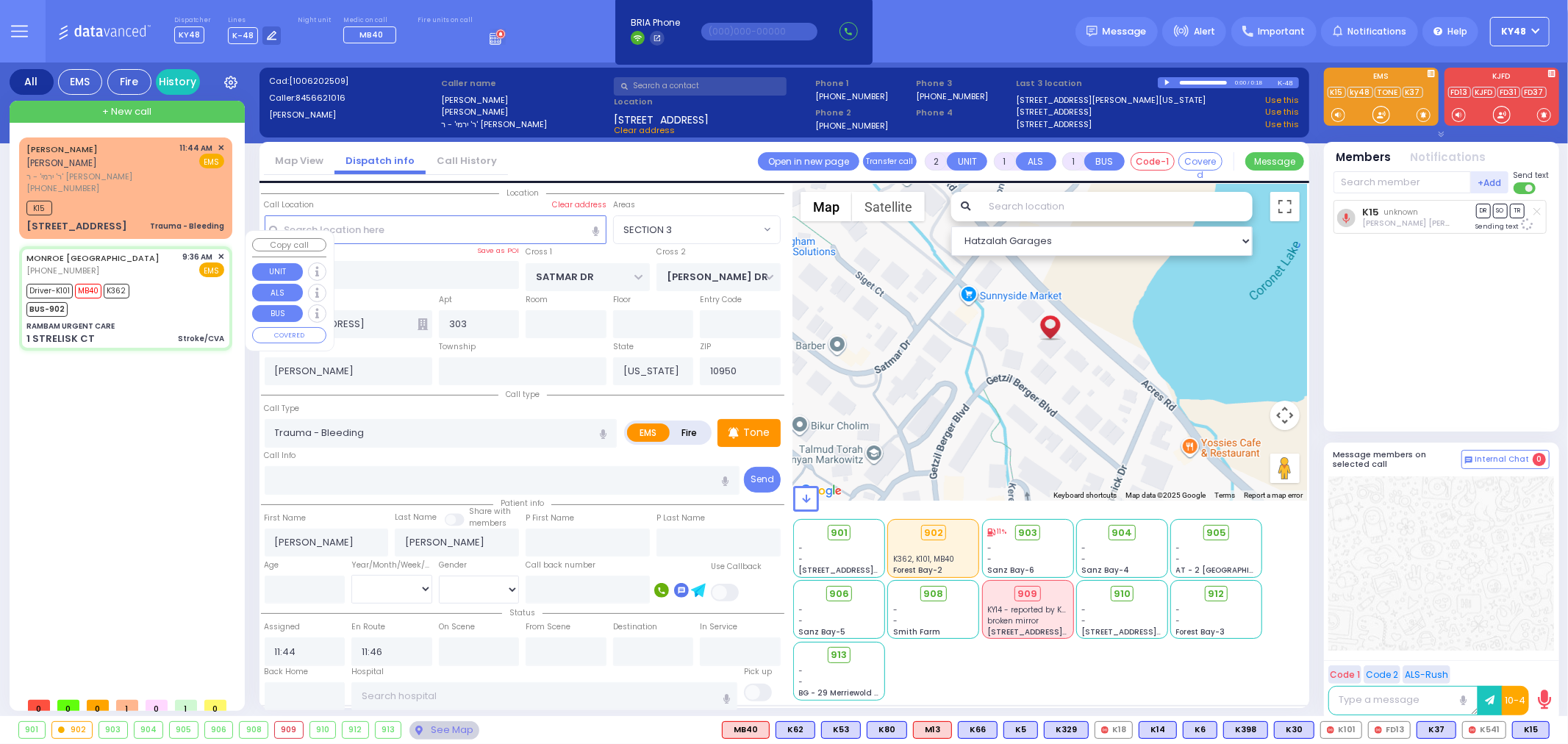
radio input "true"
type input "Zaza"
type input "Tchanturia"
type input "55"
select select "Year"
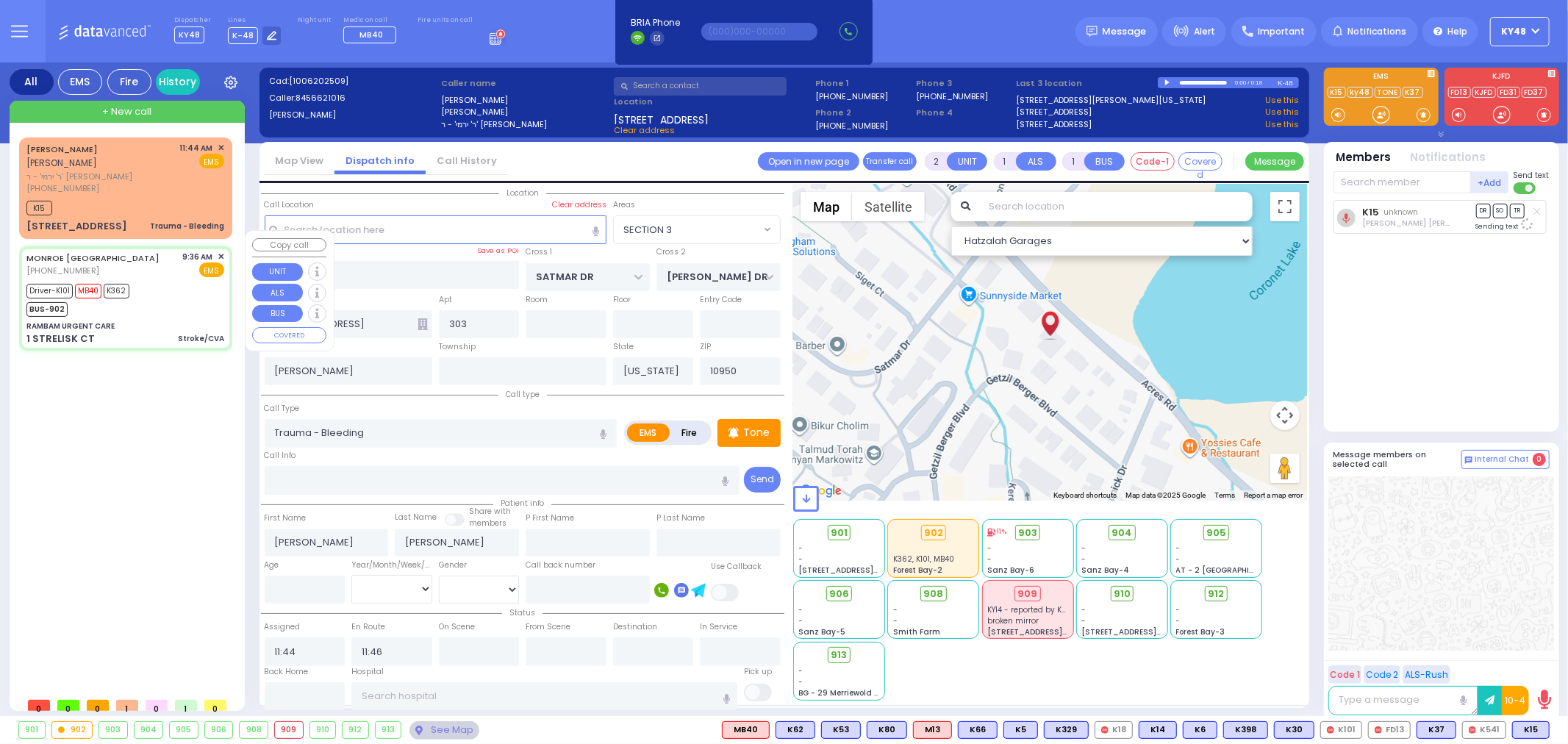
select select "[DEMOGRAPHIC_DATA]"
type input "09:36"
type input "09:39"
type input "09:49"
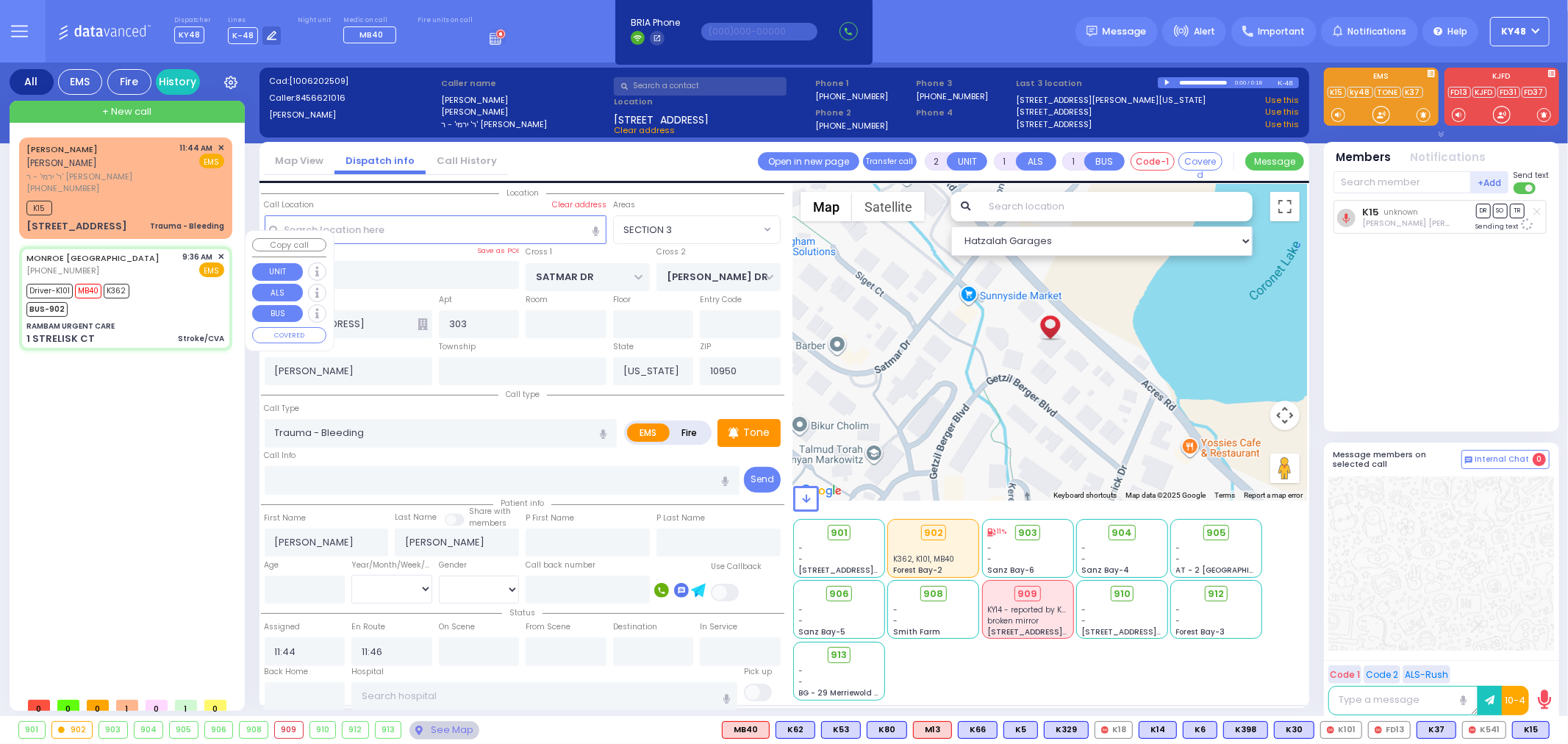
type input "10:16"
type input "10:34"
type input "[GEOGRAPHIC_DATA] [STREET_ADDRESS]"
select select "Hatzalah Garages"
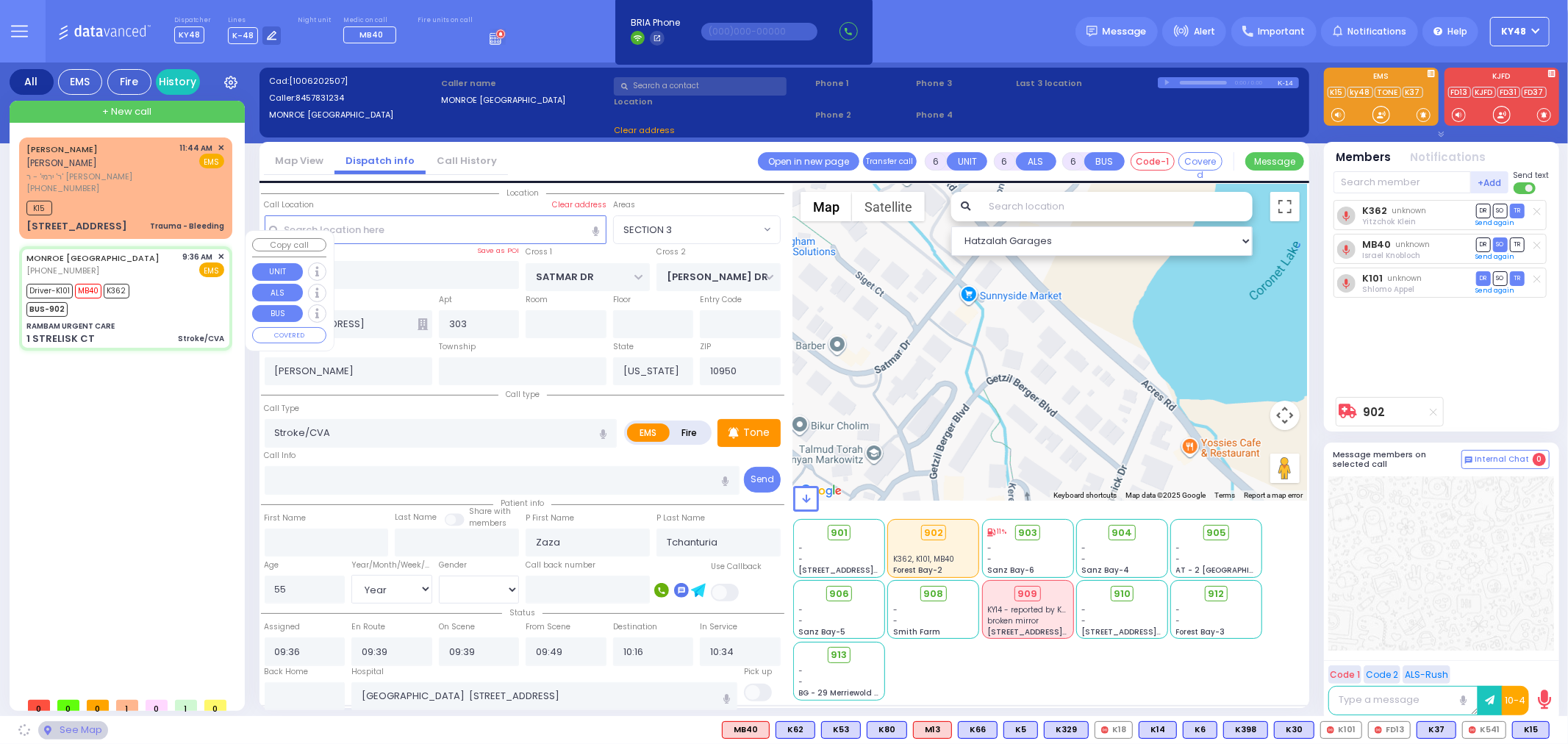
type input "RAMBAM URGENT CARE"
type input "FOREST RD"
type input "1 STRELISK CT"
select select "MONROE"
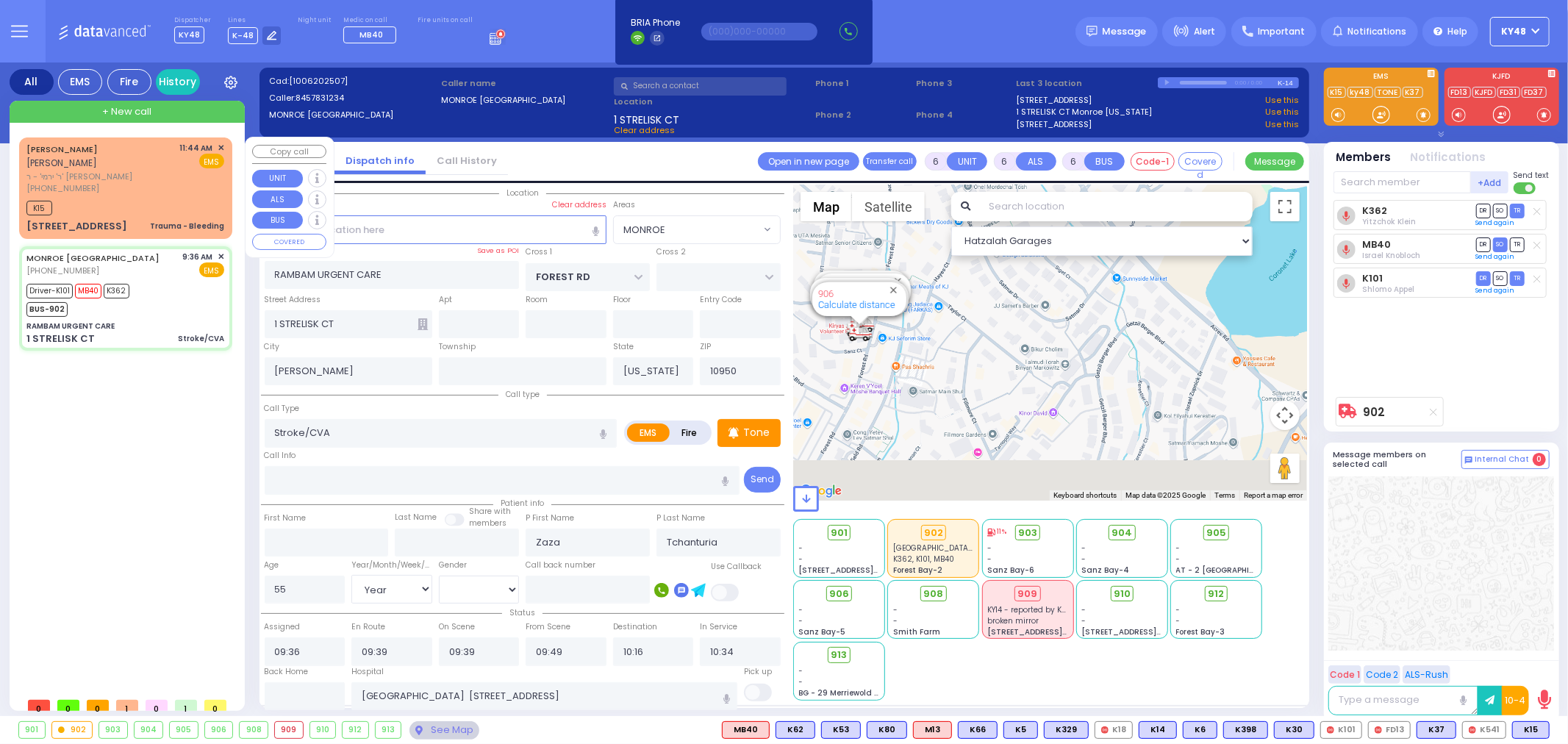
click at [202, 220] on div "Trauma - Bleeding" at bounding box center [187, 226] width 74 height 11
type input "2"
type input "1"
select select
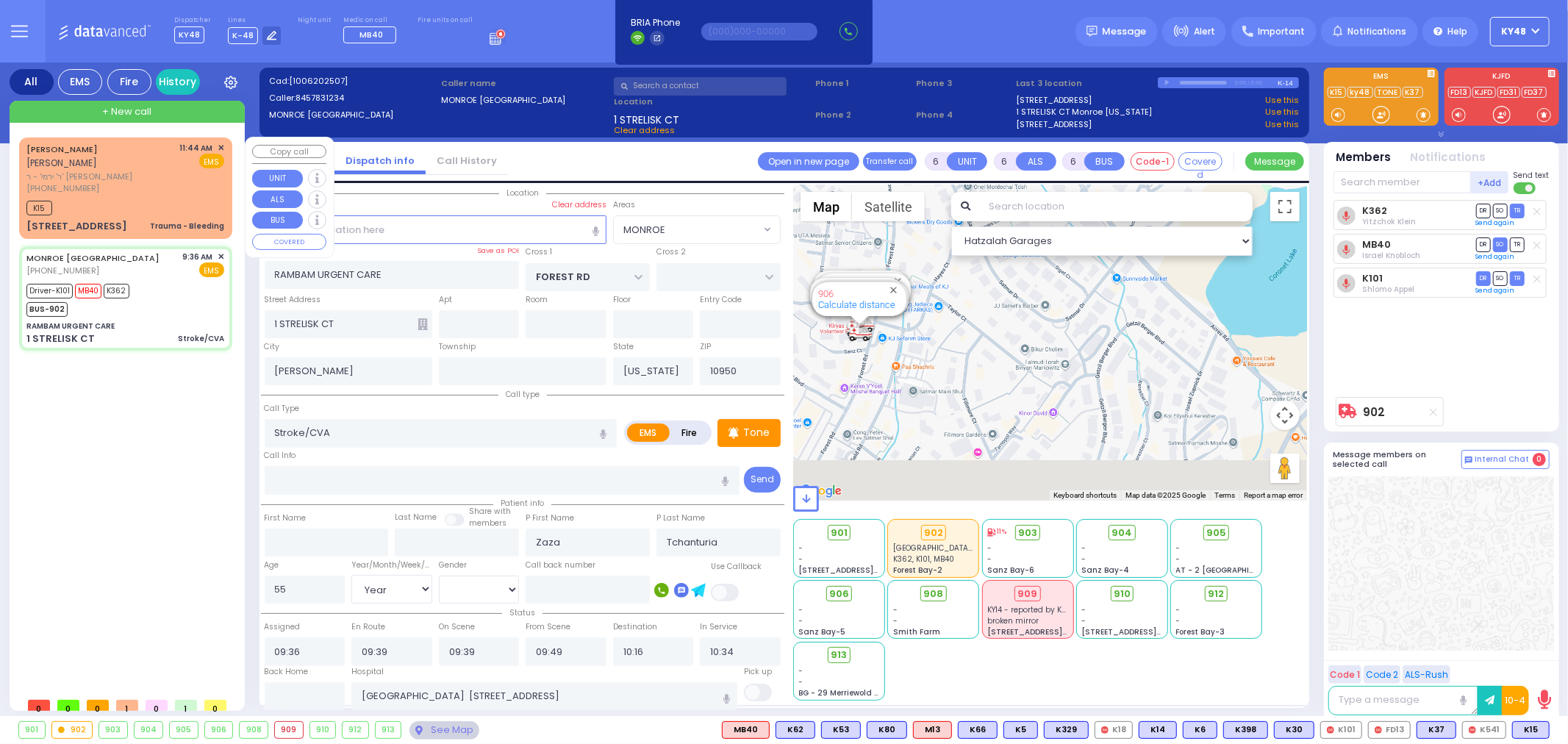
type input "Trauma - Bleeding"
radio input "true"
type input "[PERSON_NAME]"
select select
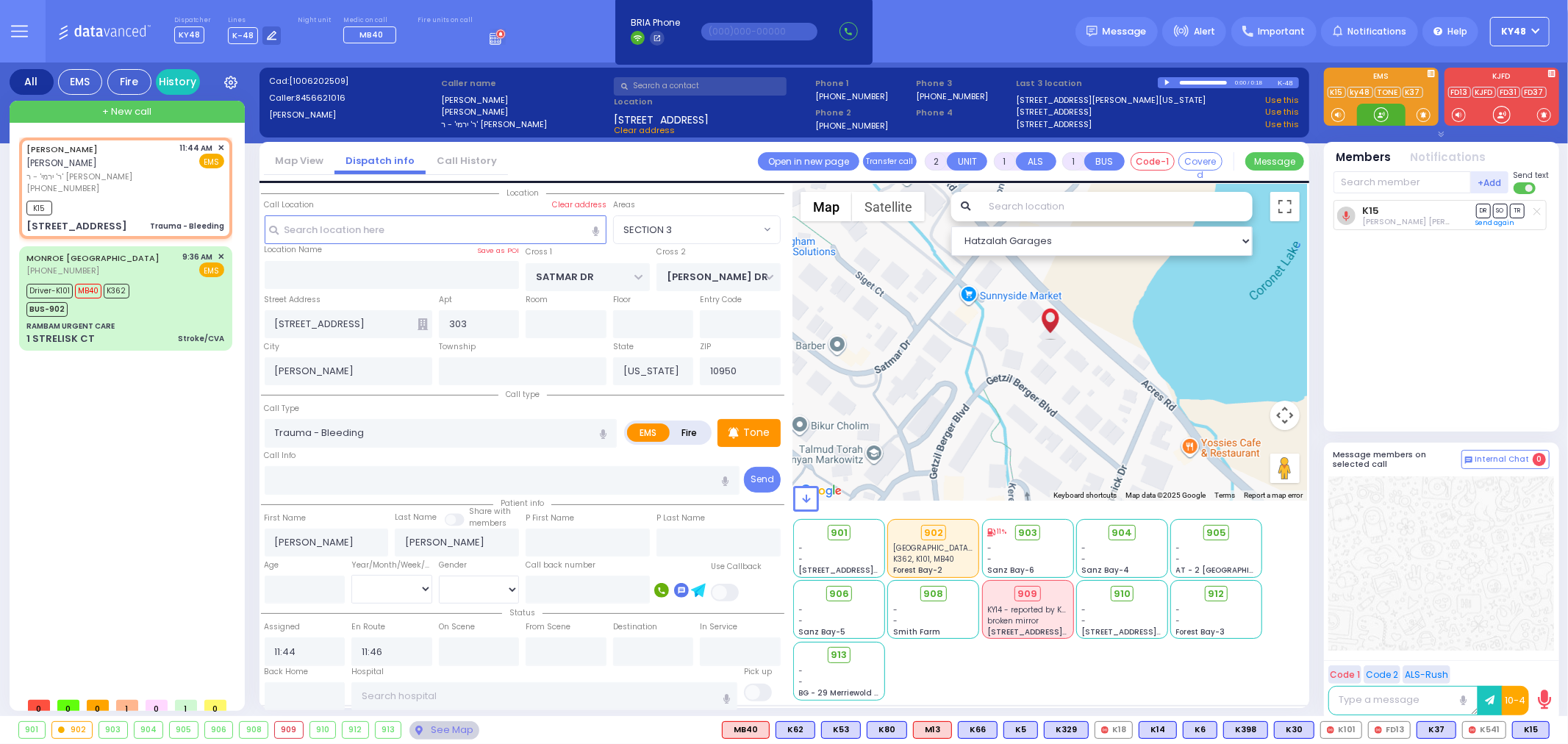
click at [1382, 114] on div at bounding box center [1381, 114] width 14 height 14
click at [1378, 116] on div at bounding box center [1381, 114] width 14 height 14
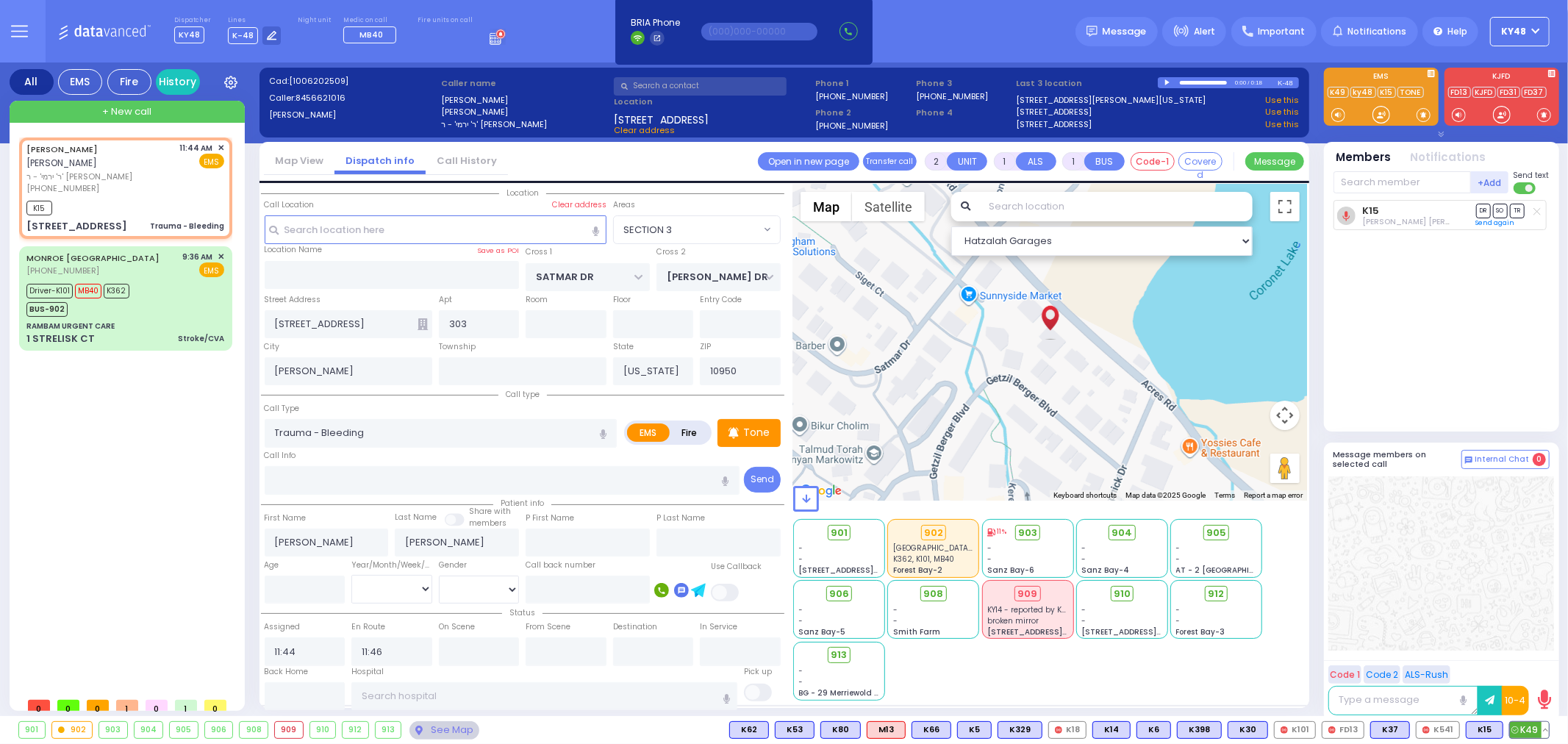
click at [1531, 730] on span "K49" at bounding box center [1529, 730] width 39 height 16
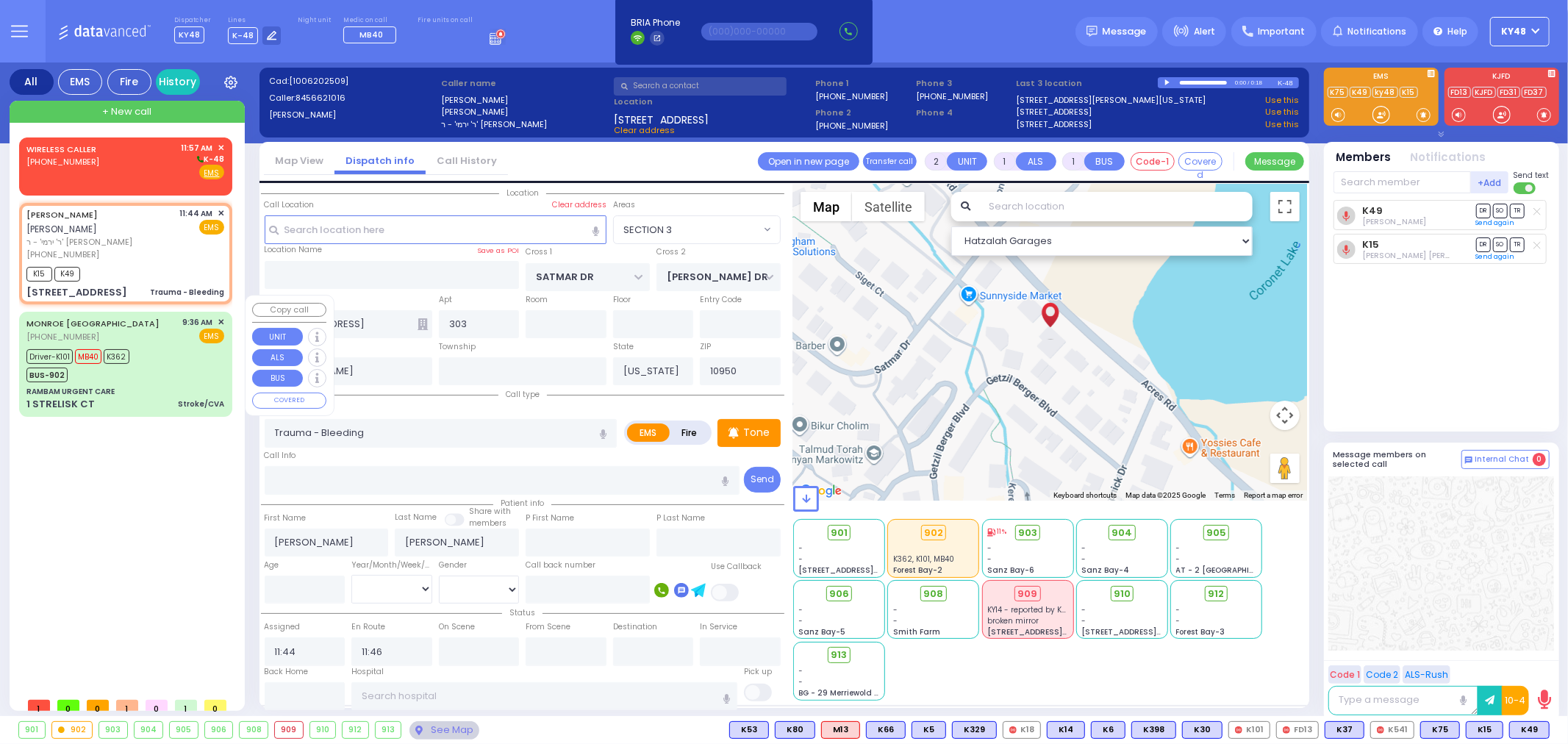
click at [125, 397] on div "1 STRELISK CT Stroke/CVA" at bounding box center [125, 404] width 198 height 14
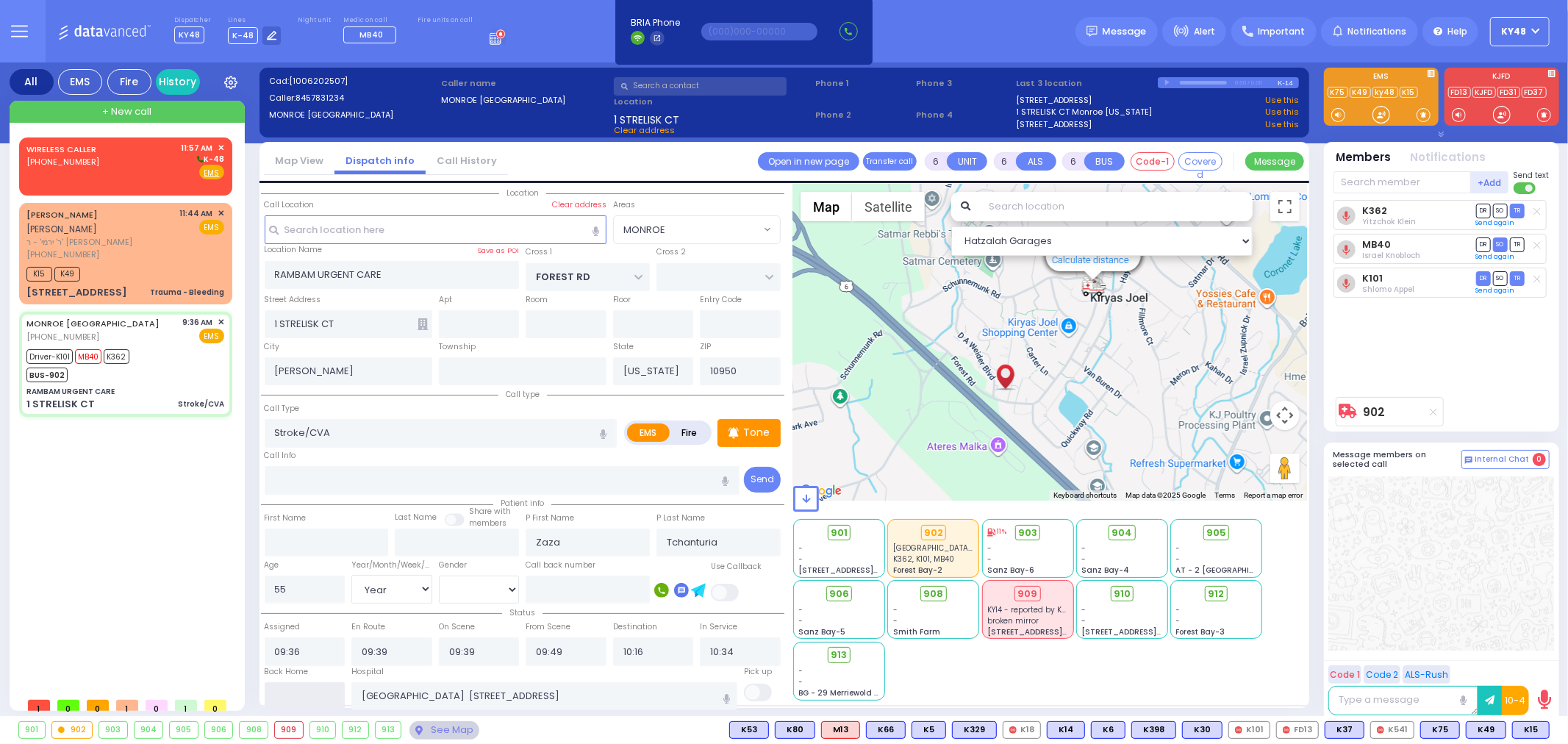
click at [292, 687] on input "text" at bounding box center [305, 696] width 81 height 28
click at [145, 286] on div "[STREET_ADDRESS] Trauma - Bleeding" at bounding box center [125, 292] width 198 height 14
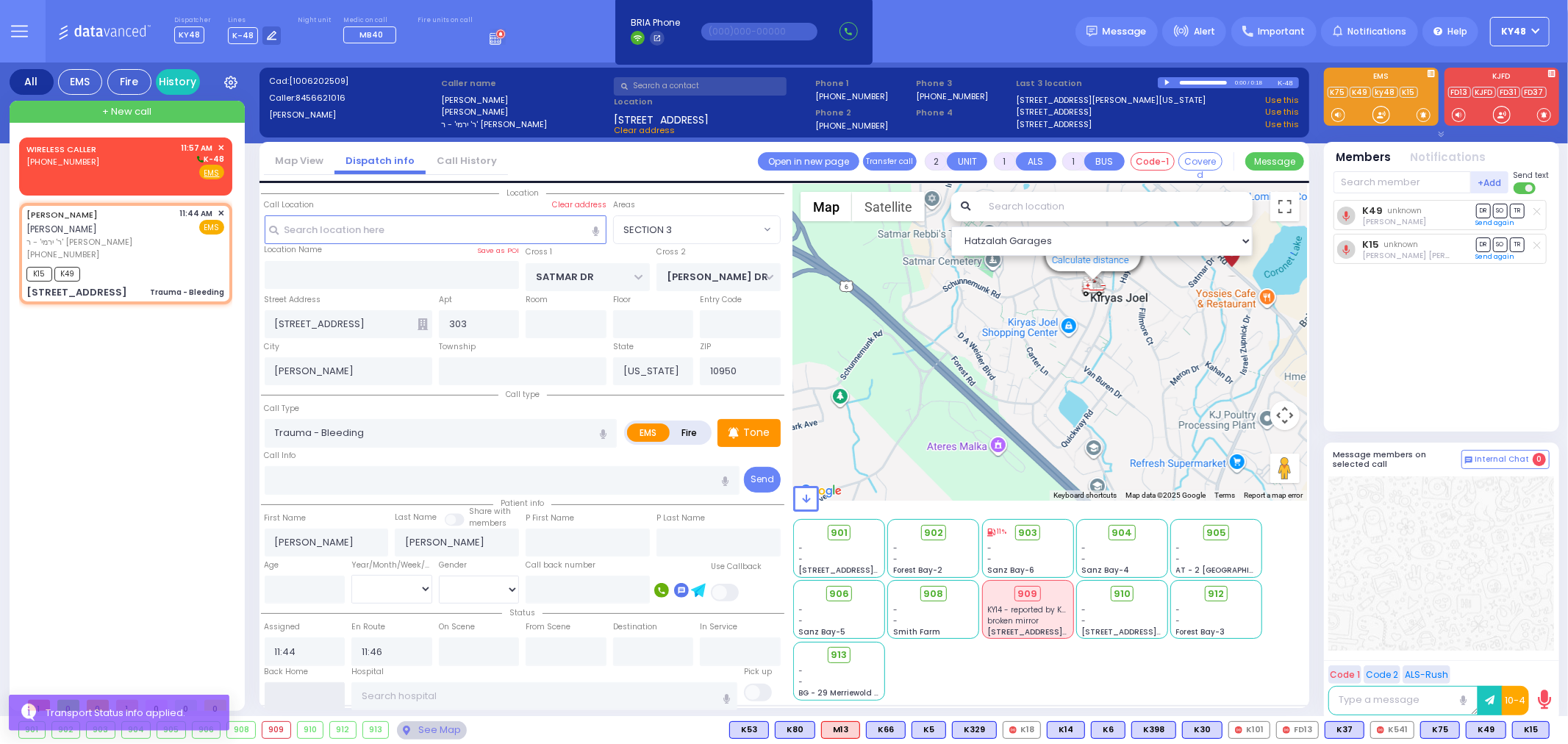
click at [292, 693] on input "text" at bounding box center [305, 696] width 81 height 28
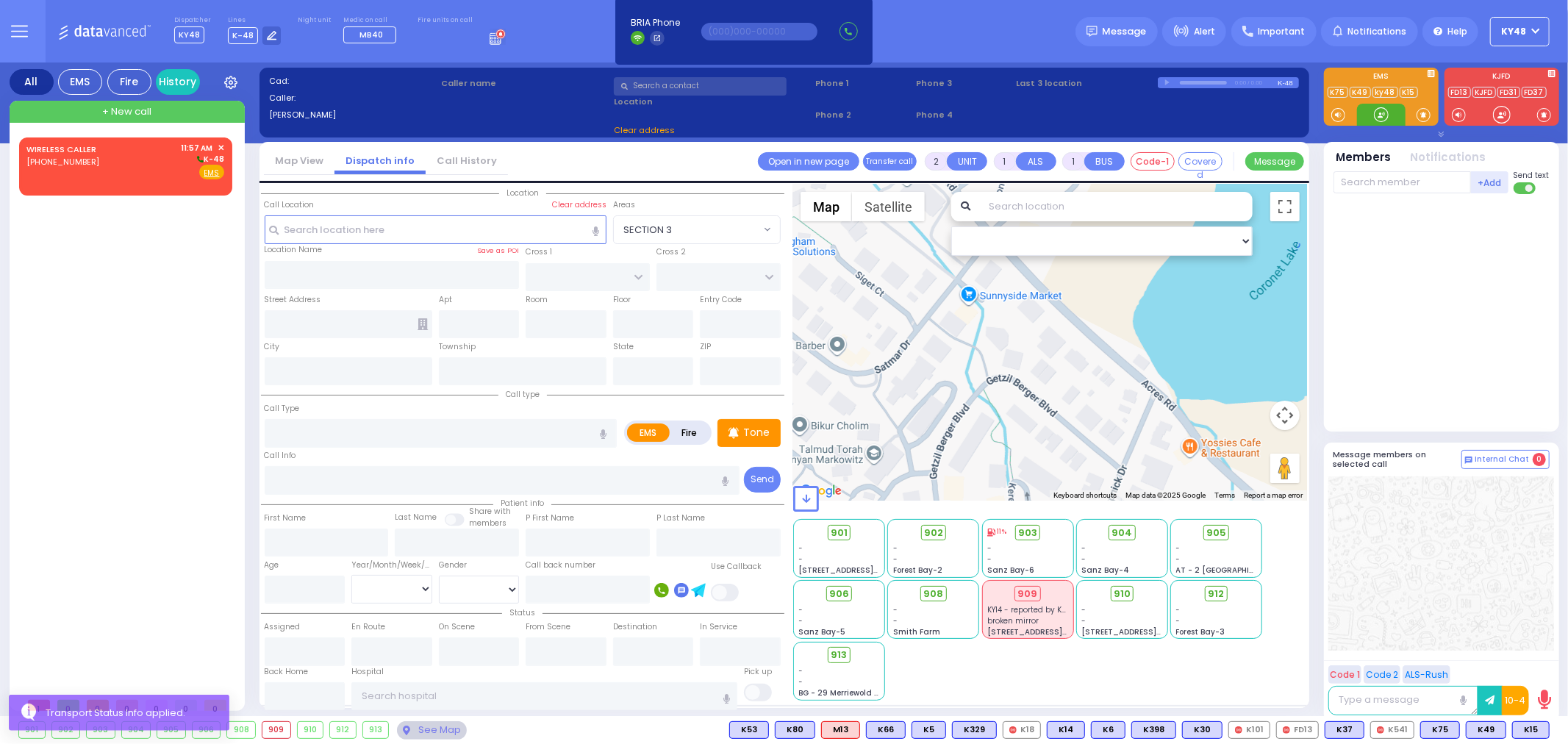
click at [1385, 112] on div at bounding box center [1381, 114] width 14 height 14
click at [111, 164] on div "WIRELESS CALLER [PHONE_NUMBER] 11:57 AM ✕ K-48" at bounding box center [125, 161] width 198 height 38
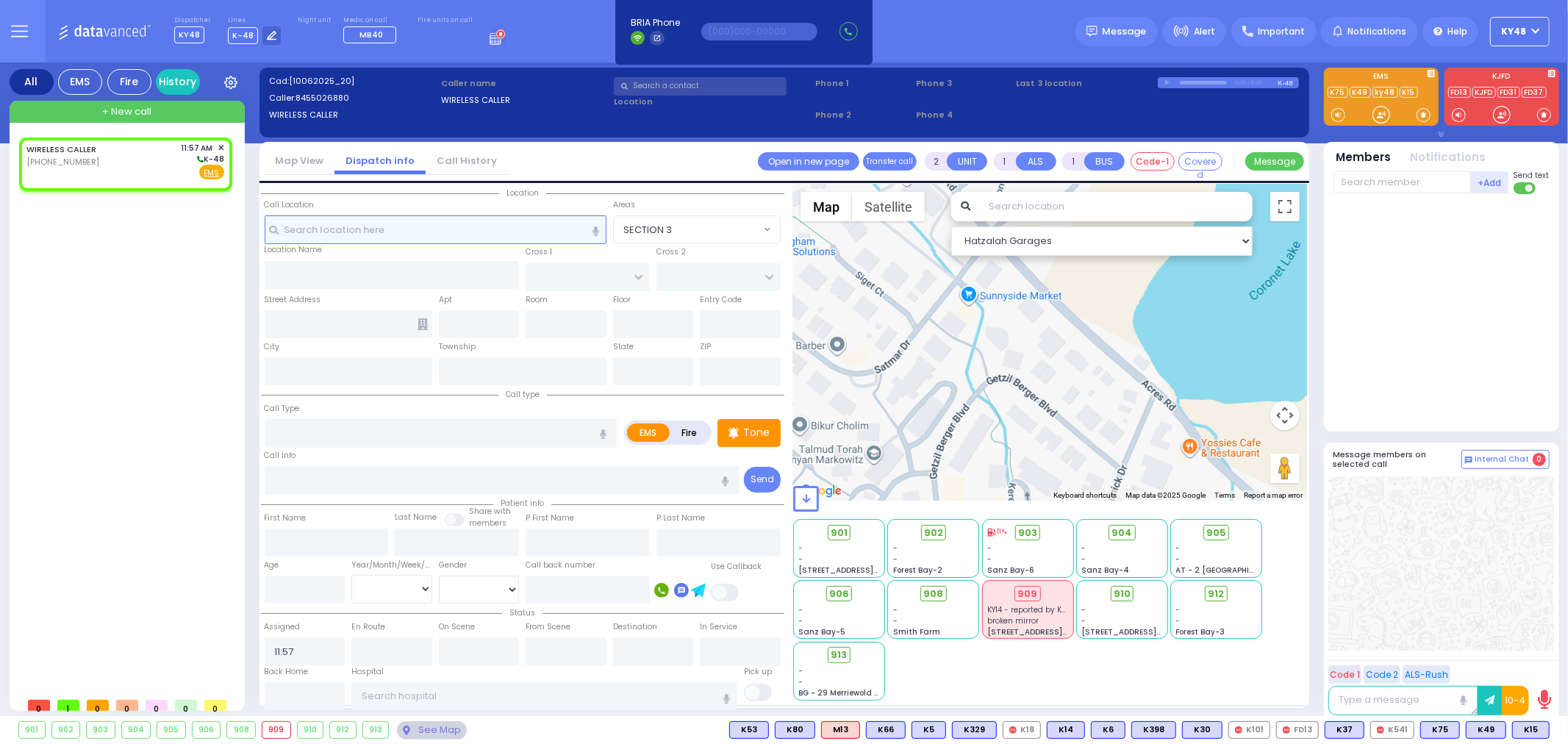
click at [441, 230] on input "text" at bounding box center [435, 229] width 342 height 28
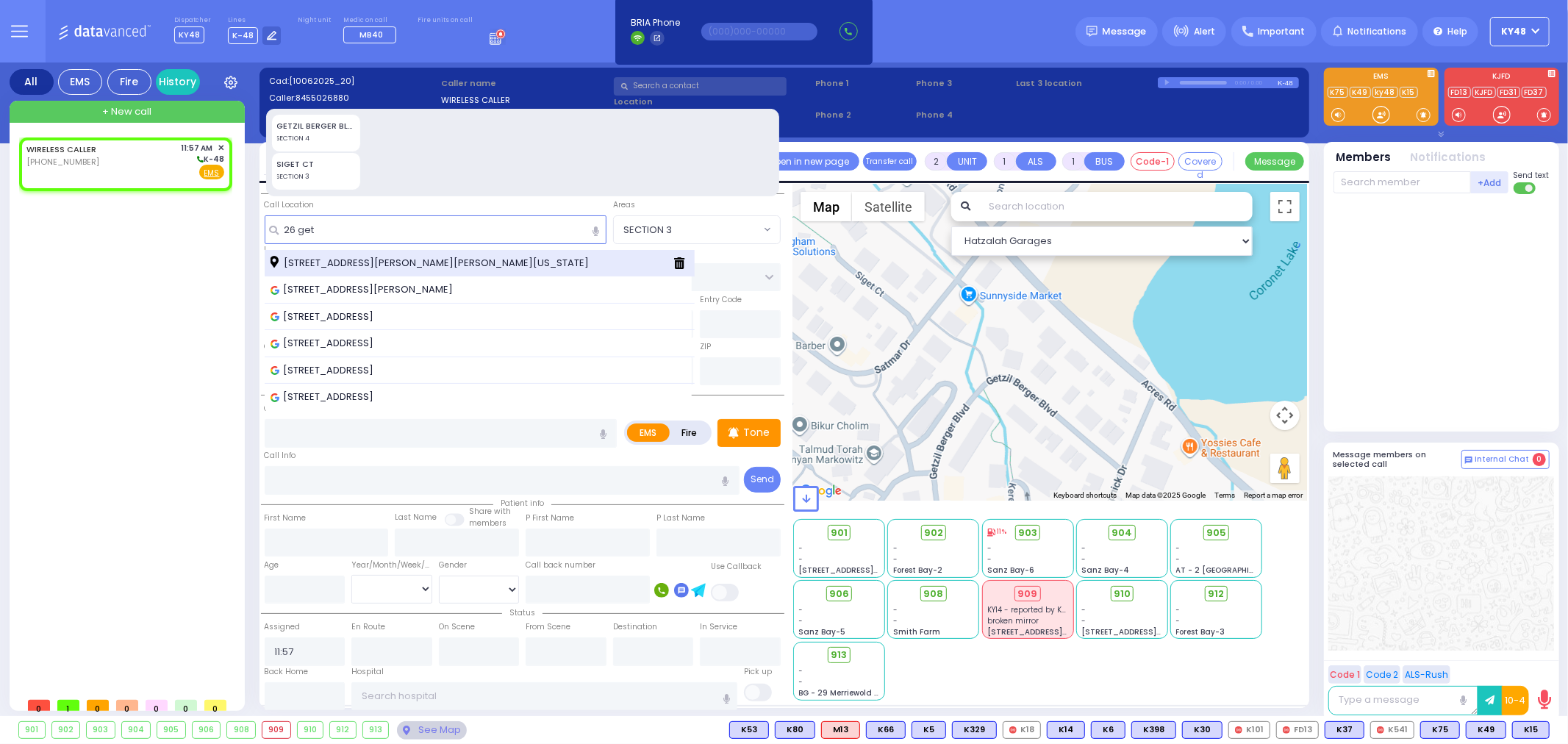
click at [375, 261] on span "[STREET_ADDRESS][PERSON_NAME][PERSON_NAME][US_STATE]" at bounding box center [432, 263] width 323 height 14
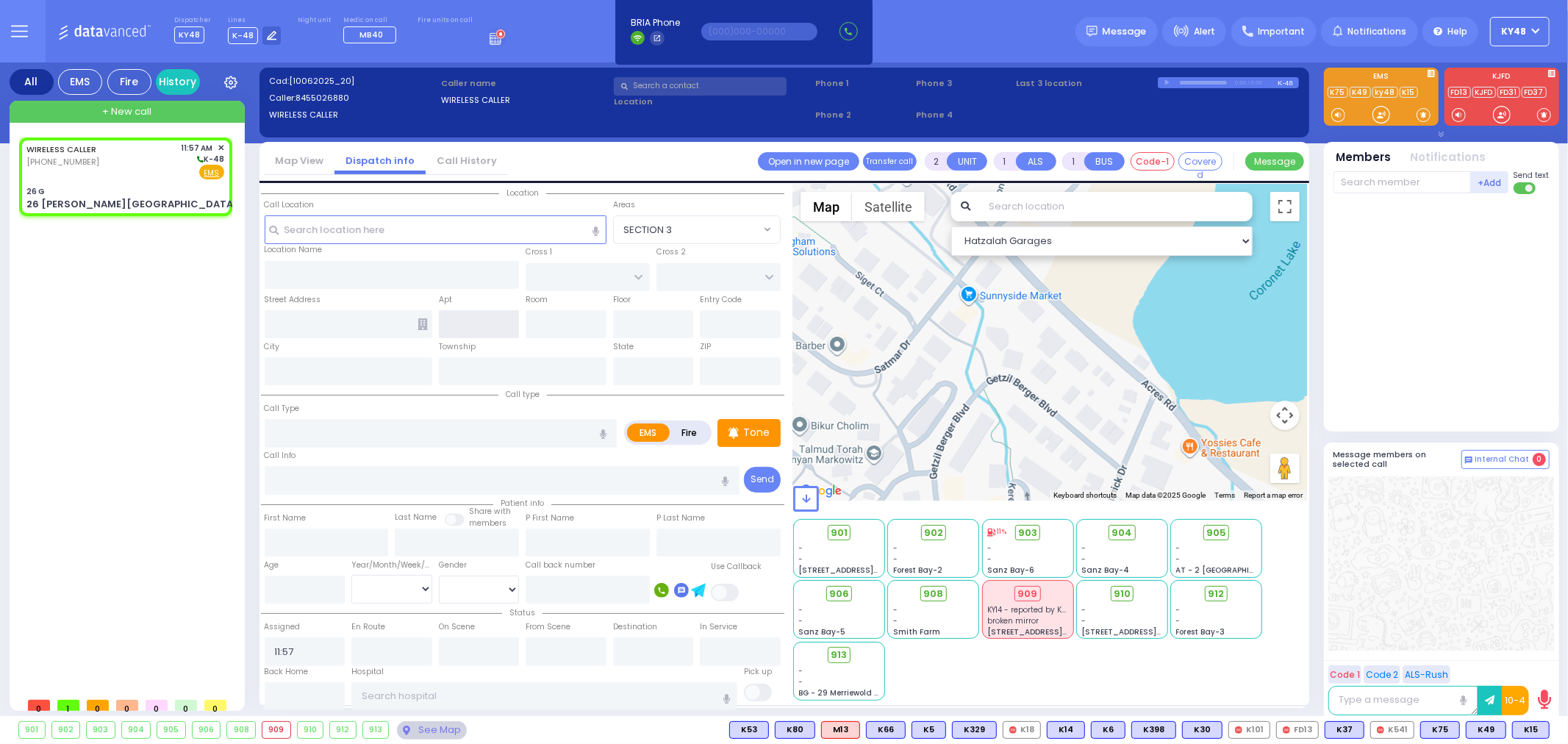
click at [475, 317] on input "text" at bounding box center [479, 324] width 81 height 28
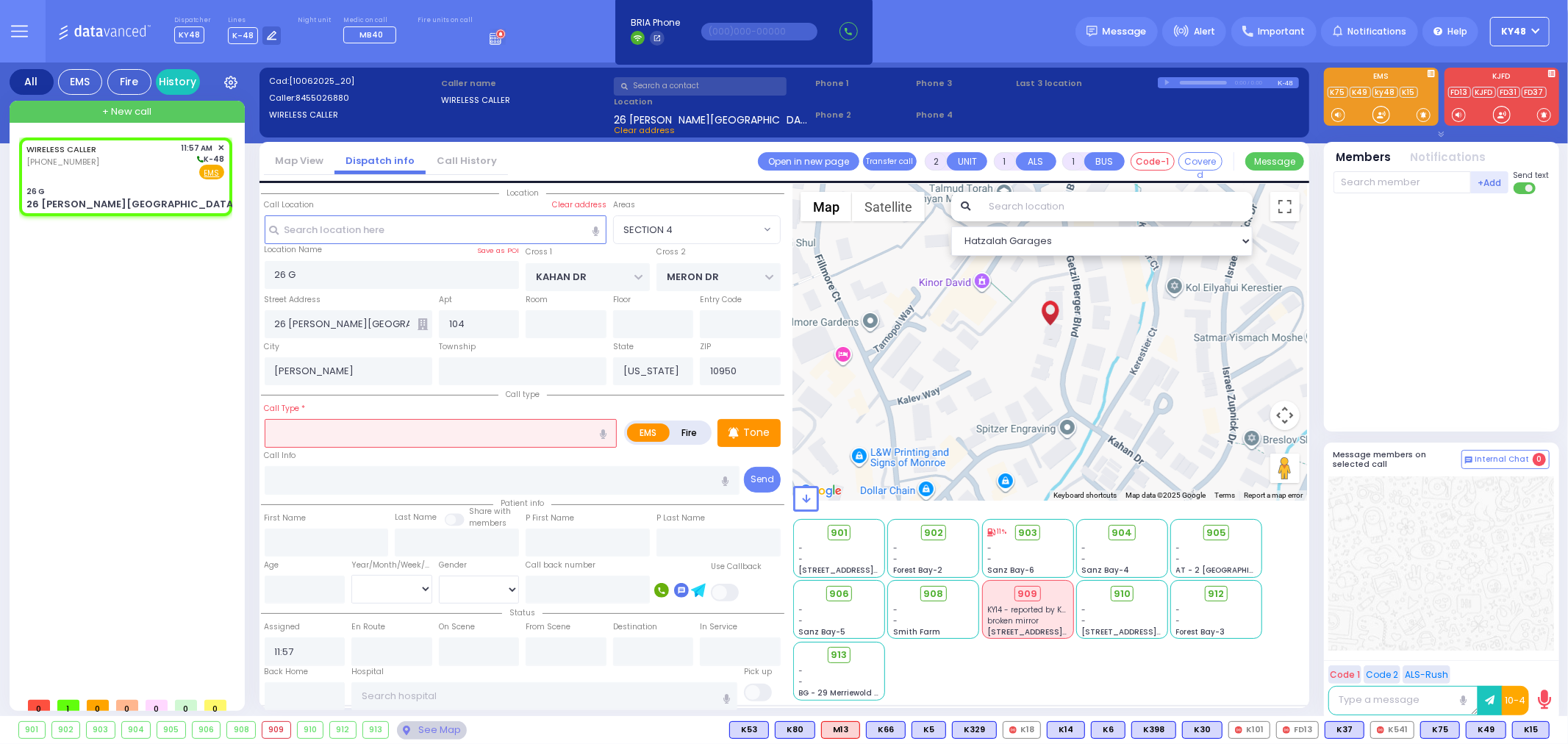
click at [311, 429] on input "text" at bounding box center [441, 433] width 353 height 28
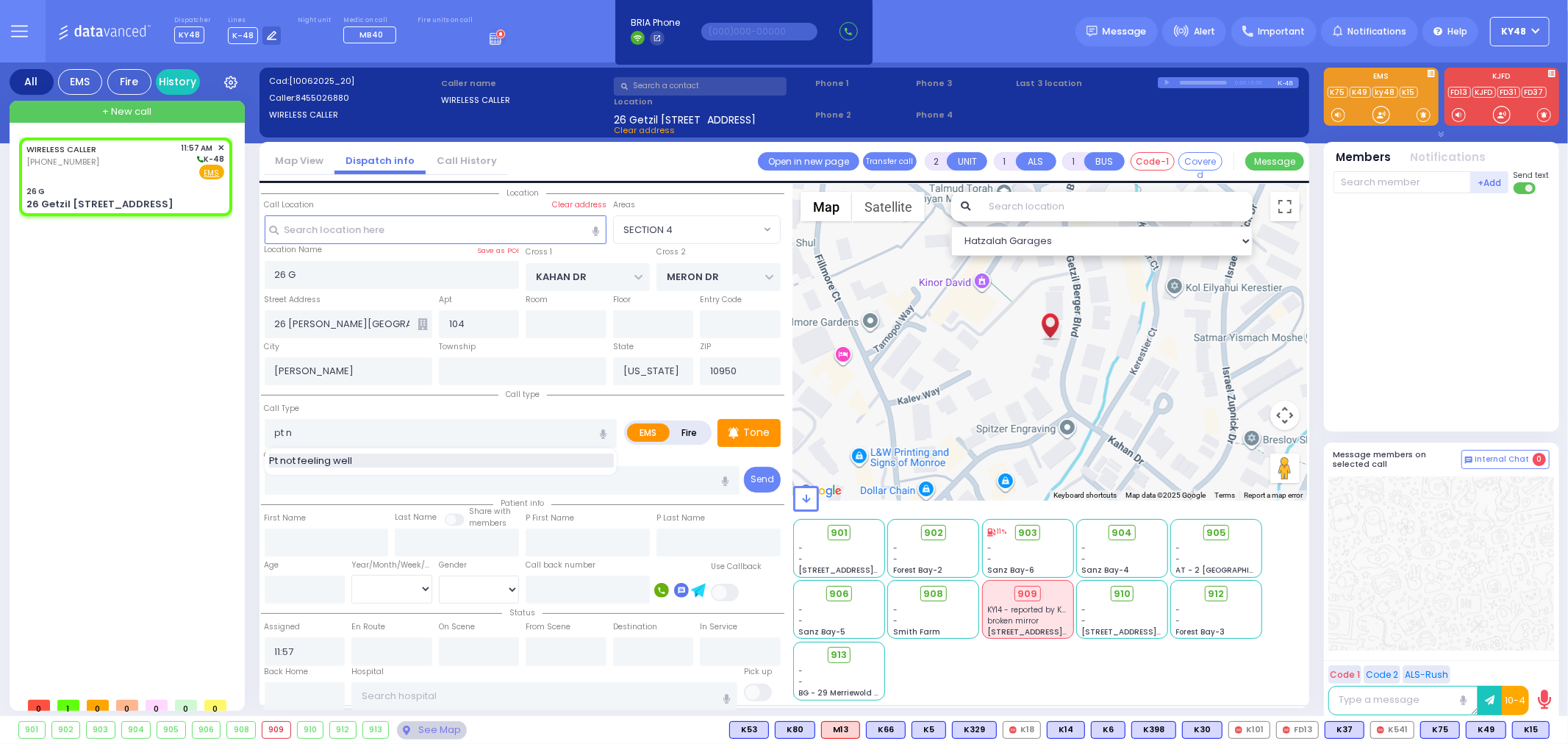
click at [314, 454] on span "Pt not feeling well" at bounding box center [313, 461] width 88 height 14
click at [334, 277] on input "26 G" at bounding box center [392, 275] width 255 height 28
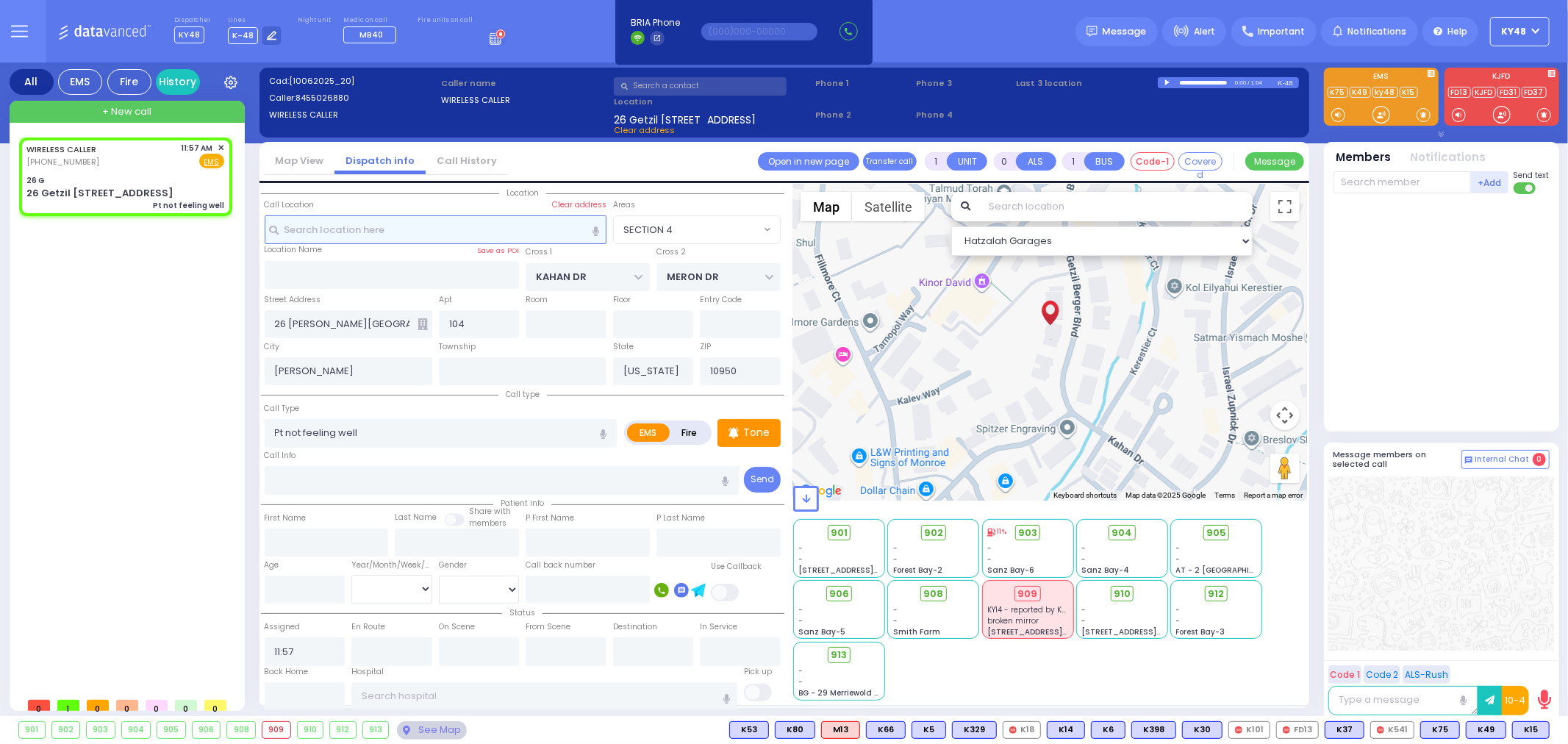
click at [314, 231] on input "text" at bounding box center [435, 229] width 342 height 28
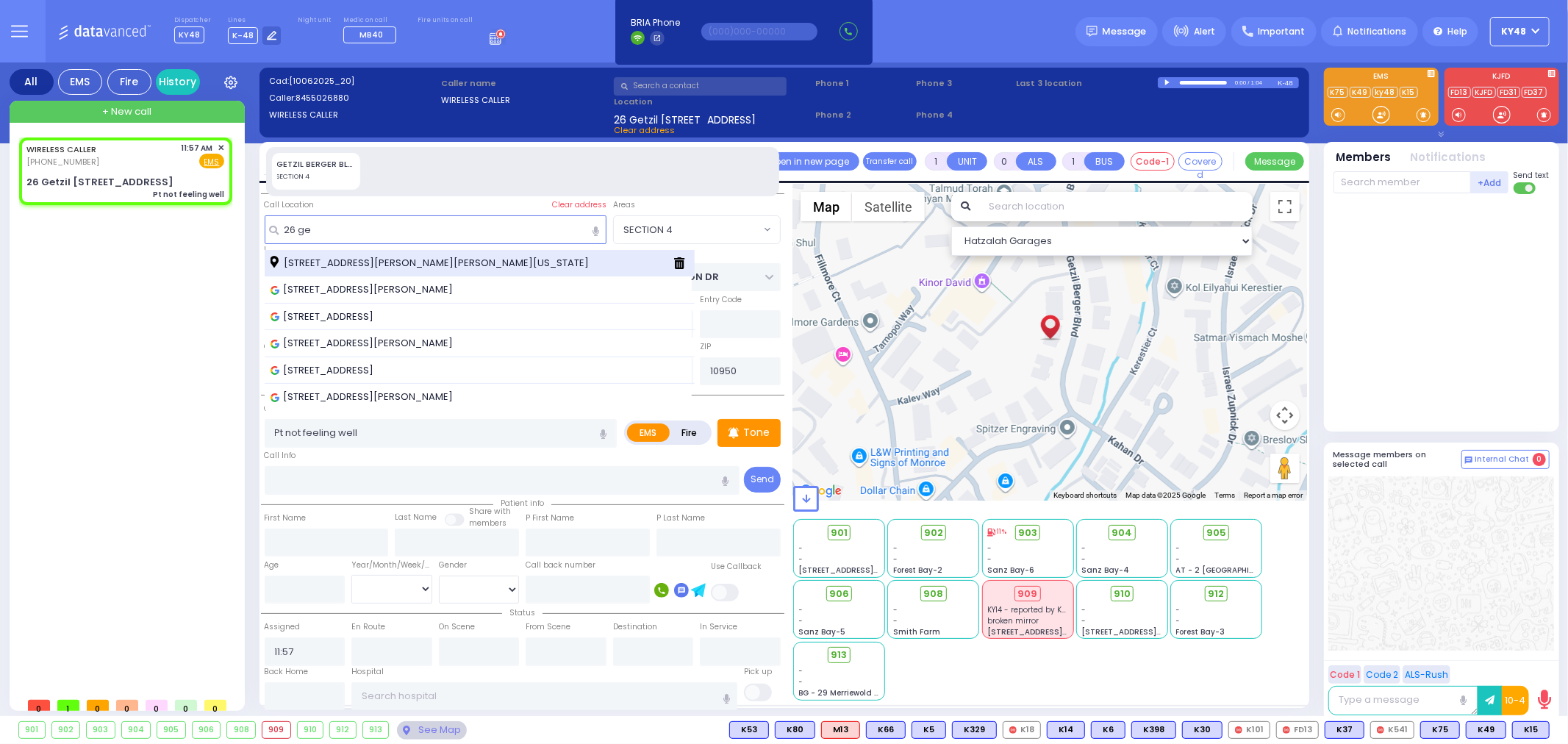
click at [335, 261] on span "[STREET_ADDRESS][PERSON_NAME][PERSON_NAME][US_STATE]" at bounding box center [432, 263] width 323 height 14
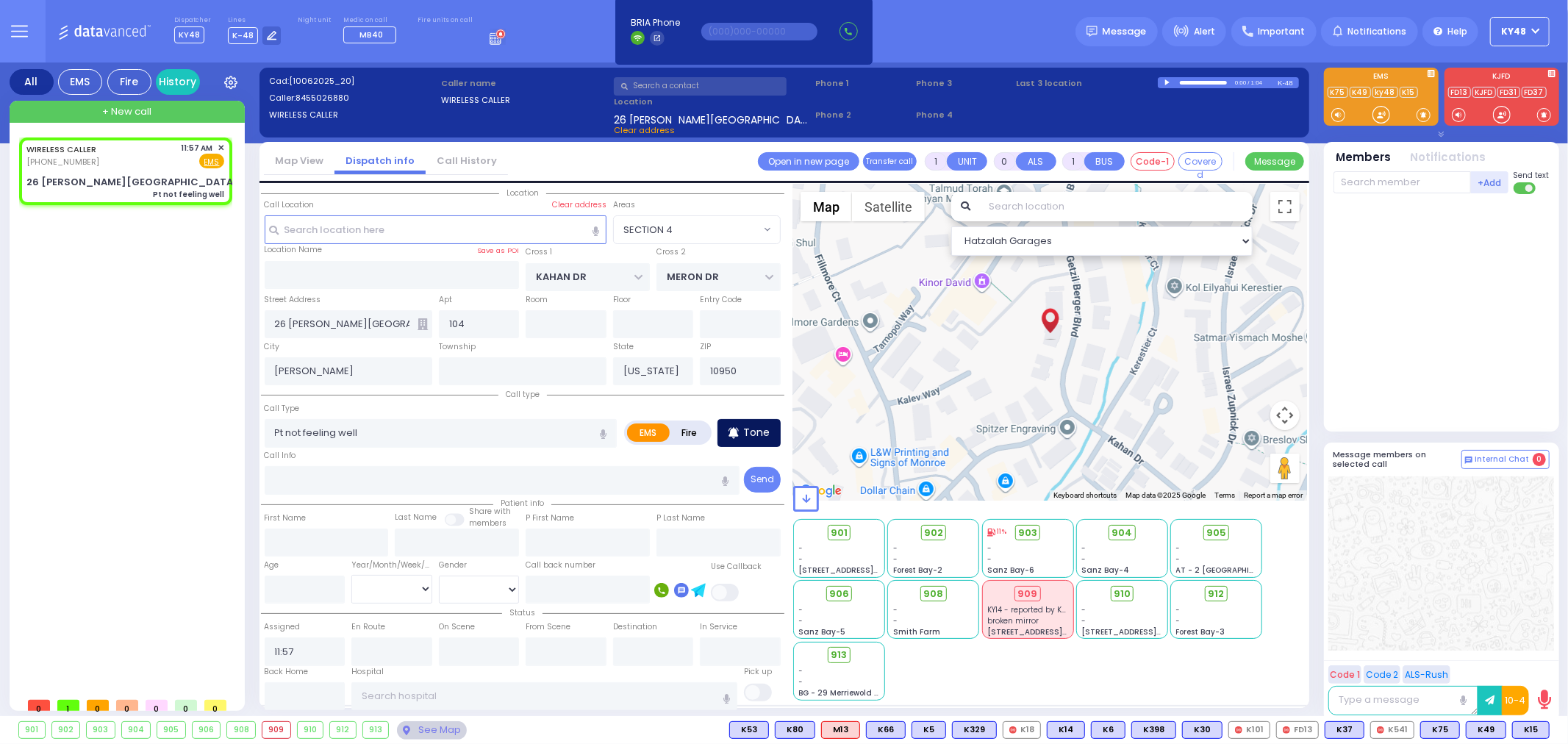
click at [746, 428] on p "Tone" at bounding box center [756, 433] width 27 height 15
click at [1382, 114] on div at bounding box center [1381, 114] width 14 height 14
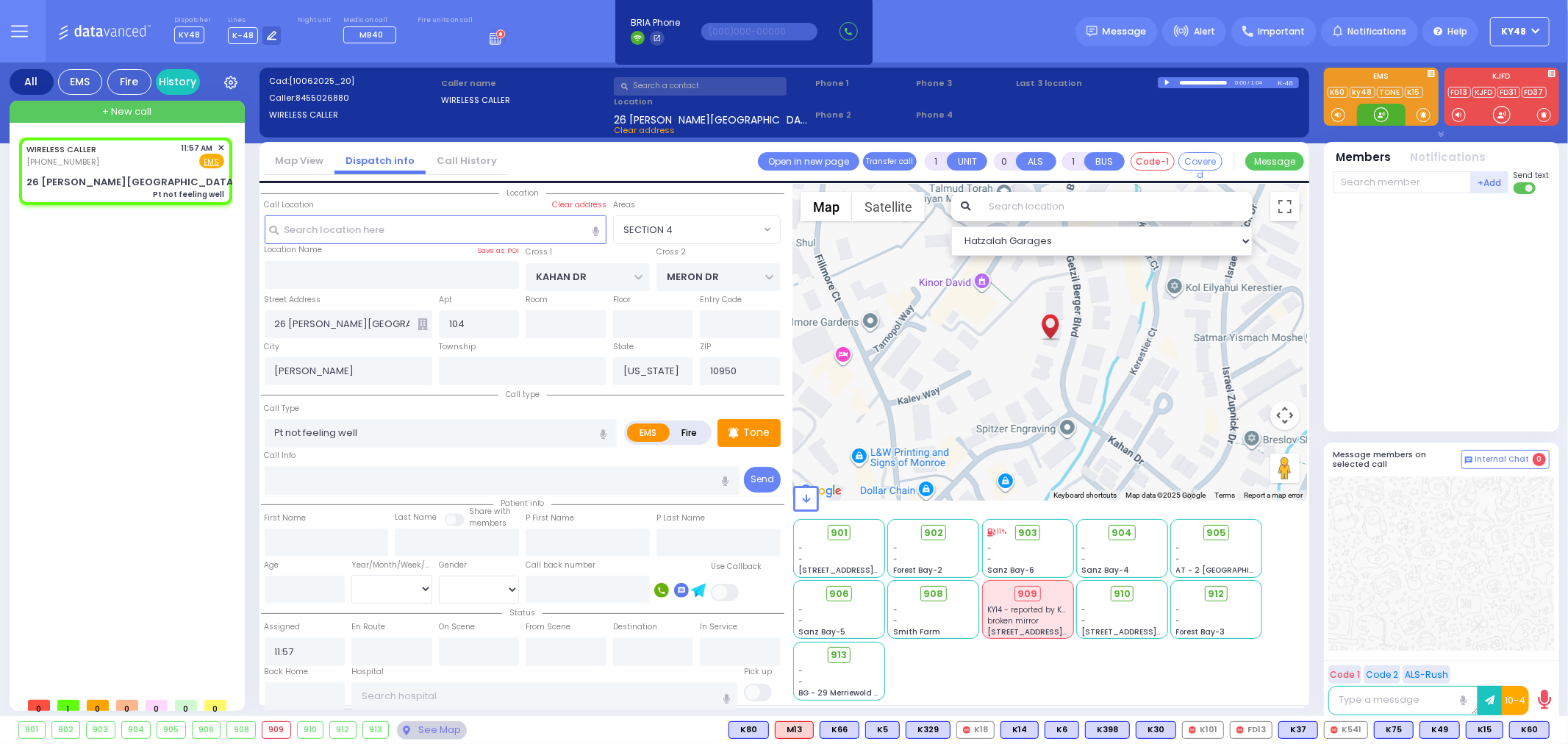
click at [1383, 114] on div at bounding box center [1381, 114] width 14 height 14
click at [1382, 117] on div at bounding box center [1381, 114] width 14 height 14
click at [1527, 732] on span "K60" at bounding box center [1529, 730] width 39 height 16
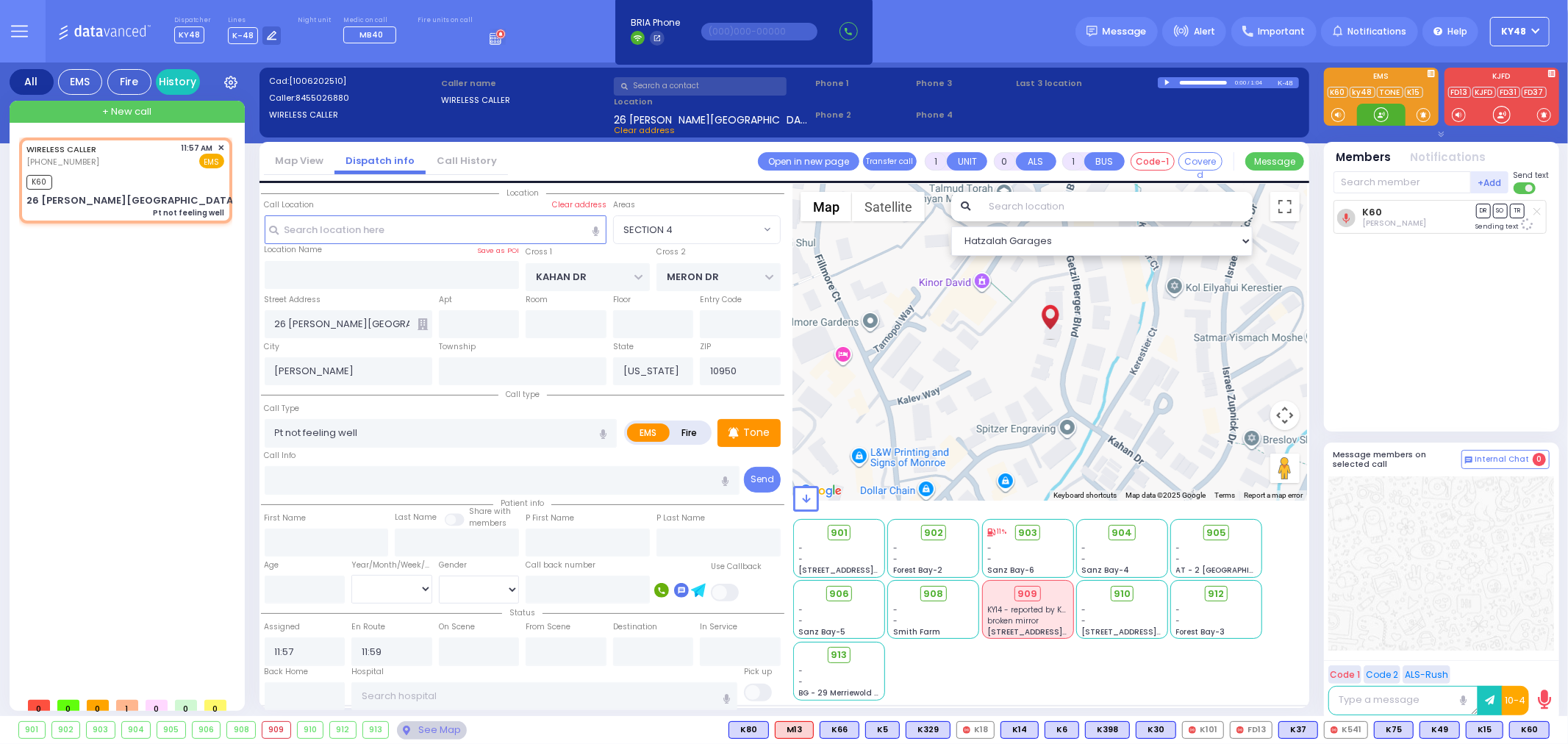
click at [1380, 118] on div at bounding box center [1381, 114] width 14 height 14
click at [1382, 117] on div at bounding box center [1381, 114] width 14 height 14
click at [1380, 119] on div at bounding box center [1381, 114] width 14 height 14
click at [1377, 119] on div at bounding box center [1381, 114] width 14 height 14
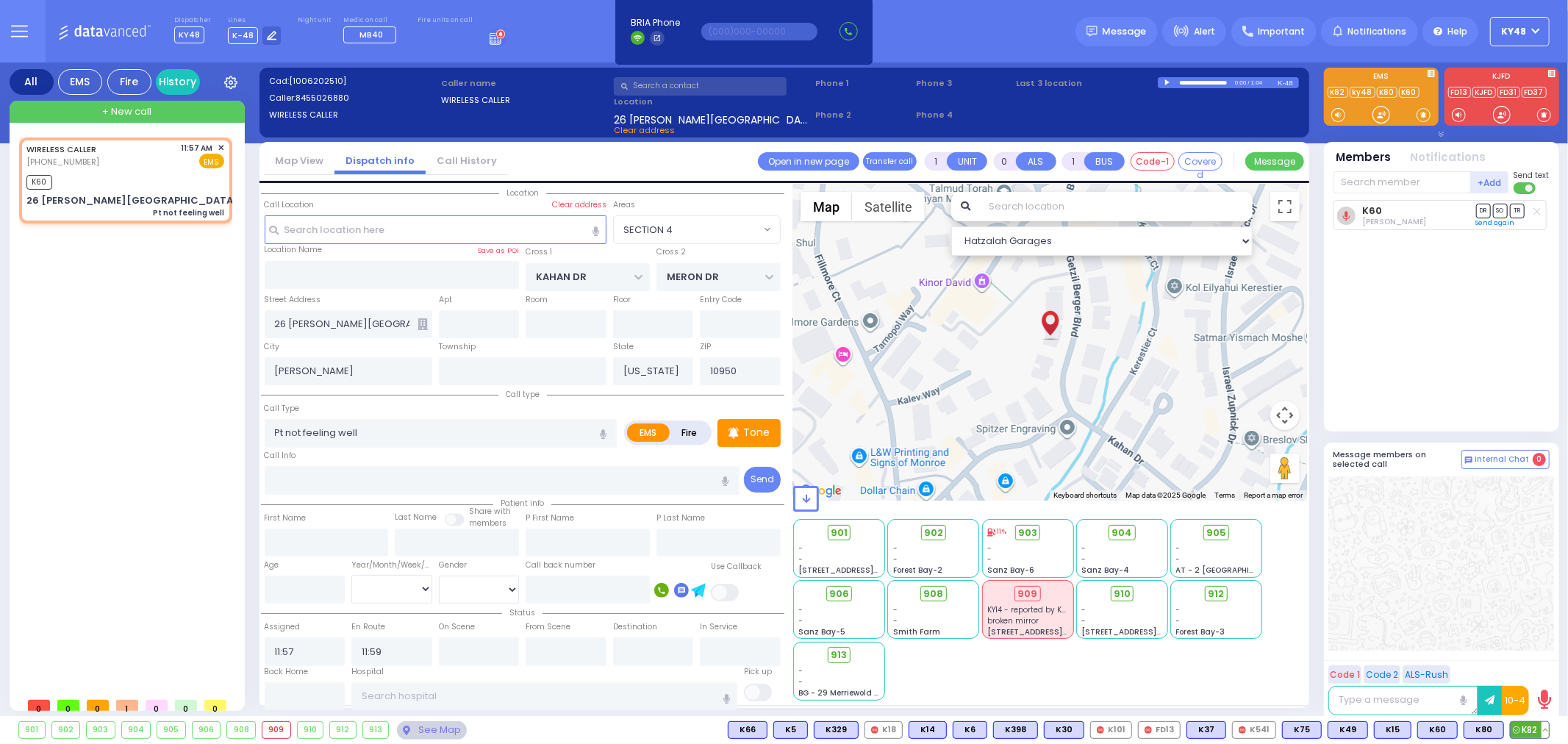
click at [1526, 725] on span "K82" at bounding box center [1529, 730] width 38 height 16
click at [1382, 118] on div at bounding box center [1381, 114] width 14 height 14
click at [769, 433] on p "Tone" at bounding box center [756, 433] width 27 height 15
click at [1380, 111] on div at bounding box center [1381, 114] width 14 height 14
click at [1375, 114] on div at bounding box center [1381, 114] width 14 height 14
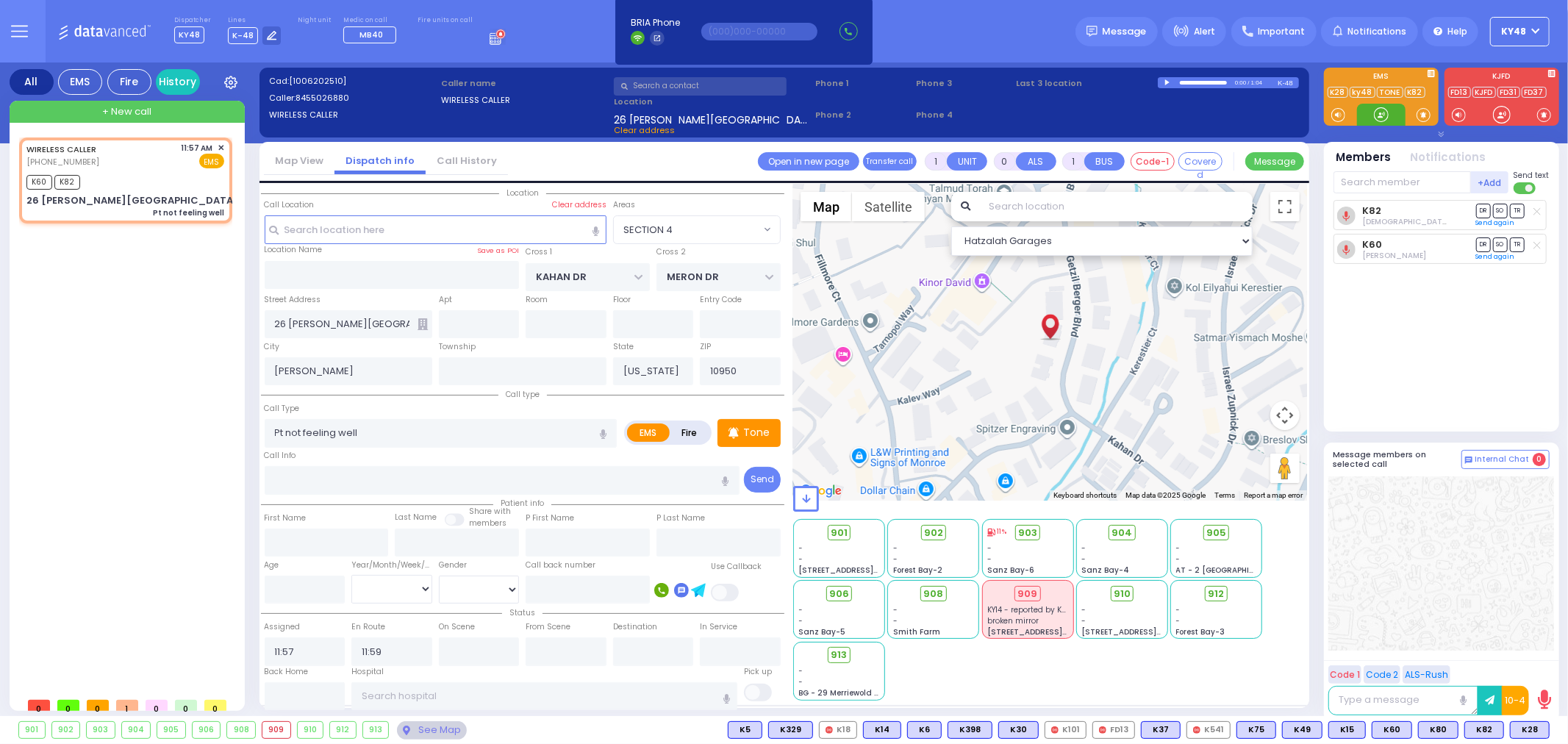
click at [1383, 116] on div at bounding box center [1381, 114] width 14 height 14
click at [1383, 117] on div at bounding box center [1381, 114] width 14 height 14
click at [1532, 733] on span "K28" at bounding box center [1529, 730] width 38 height 16
click at [1380, 118] on div at bounding box center [1381, 114] width 14 height 14
click at [1403, 175] on input "text" at bounding box center [1401, 182] width 137 height 22
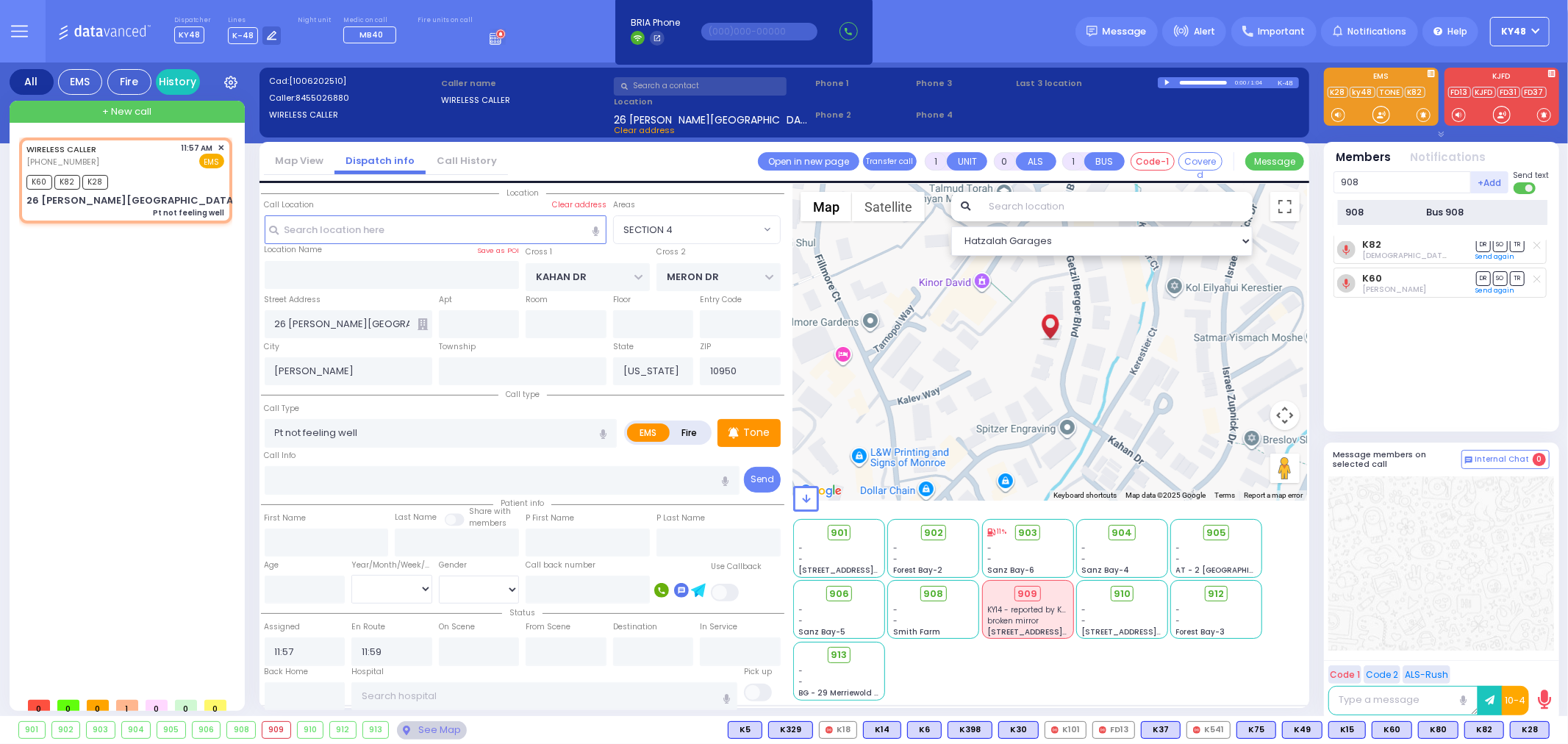
click at [1399, 206] on div "908" at bounding box center [1382, 212] width 73 height 14
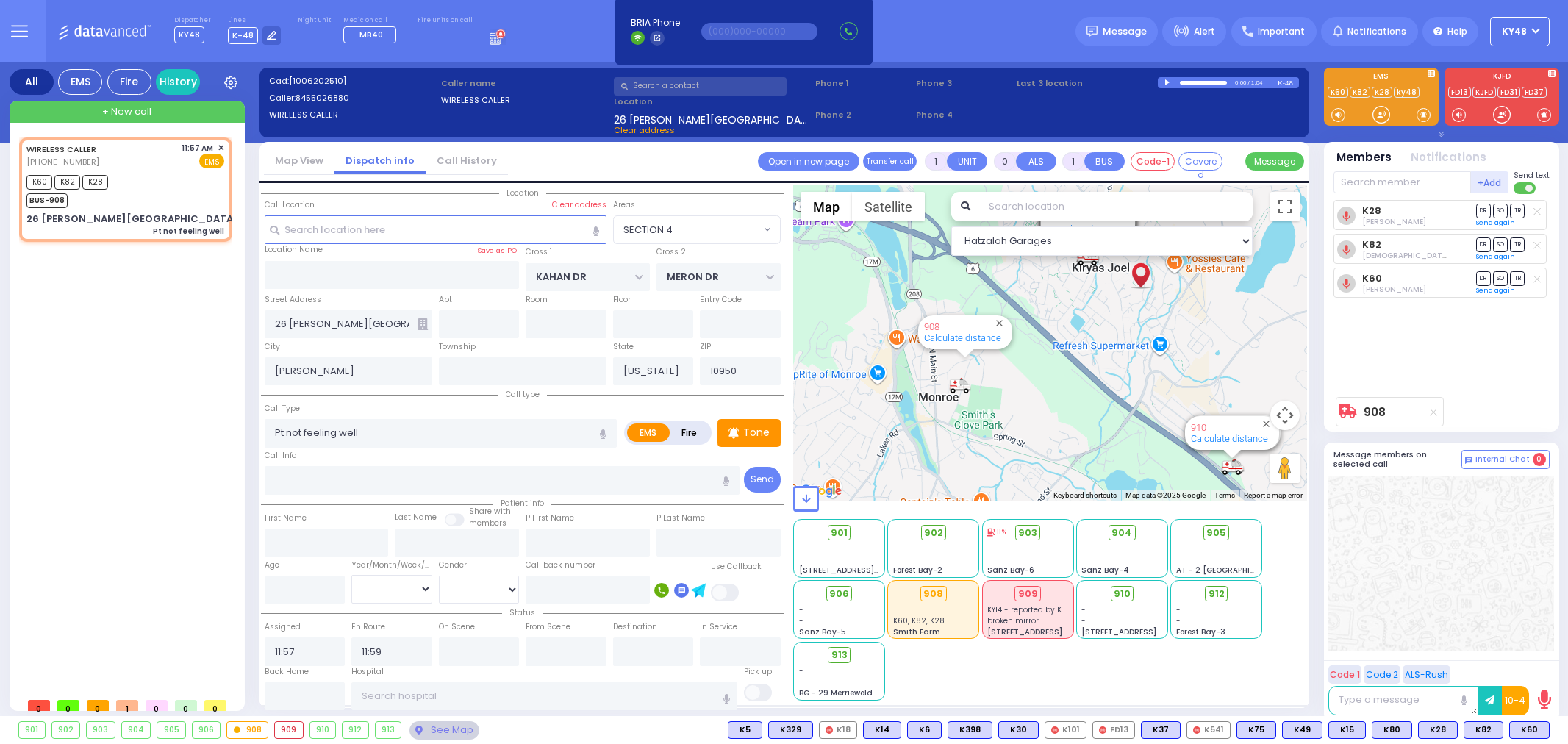
select select "SECTION 4"
select select
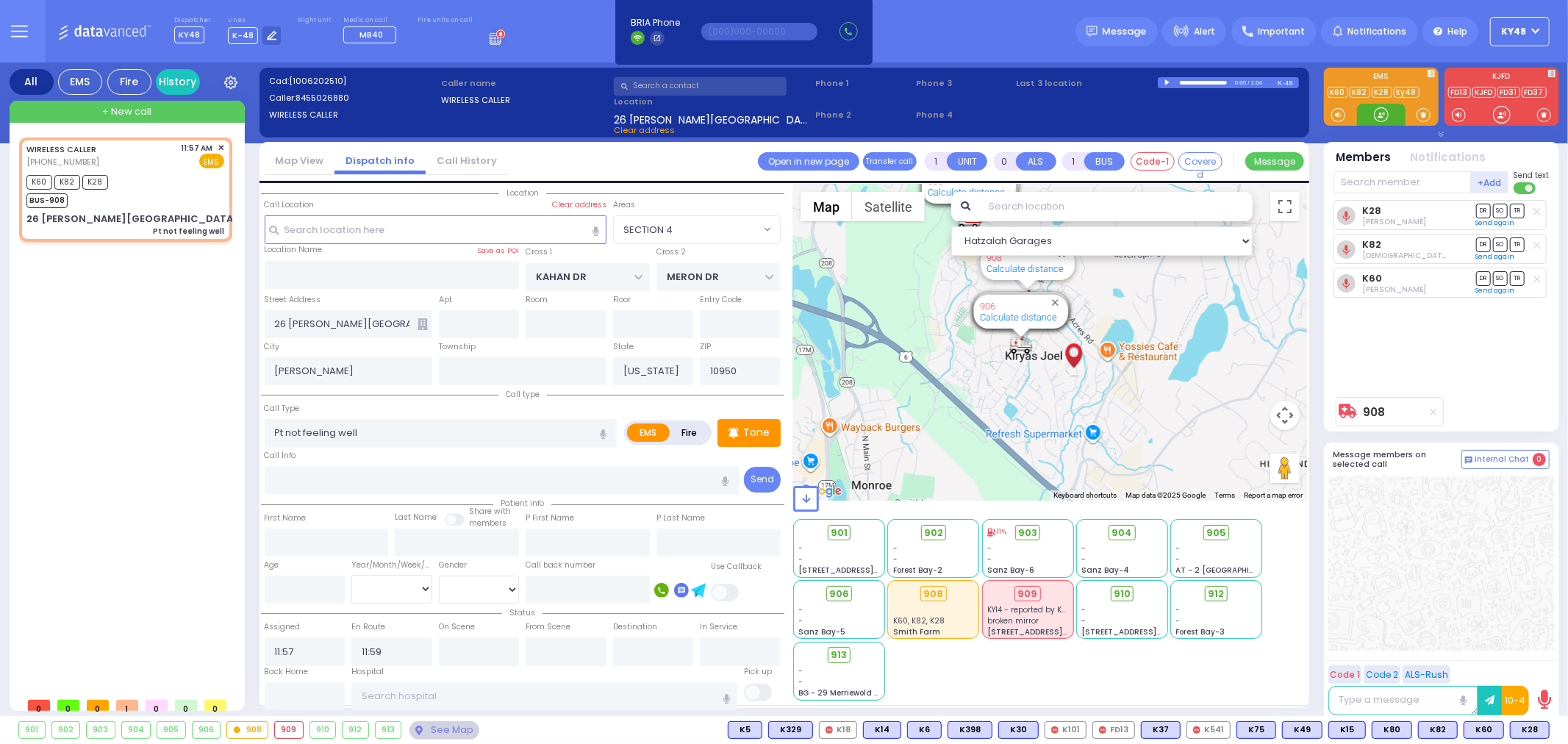
drag, startPoint x: 1383, startPoint y: 112, endPoint x: 1392, endPoint y: 126, distance: 16.6
click at [1387, 113] on div at bounding box center [1381, 114] width 14 height 14
click at [1405, 182] on input "text" at bounding box center [1401, 182] width 137 height 22
type input "b4"
click at [1420, 211] on div "MedicB40 Israel Knobloch" at bounding box center [1442, 213] width 210 height 26
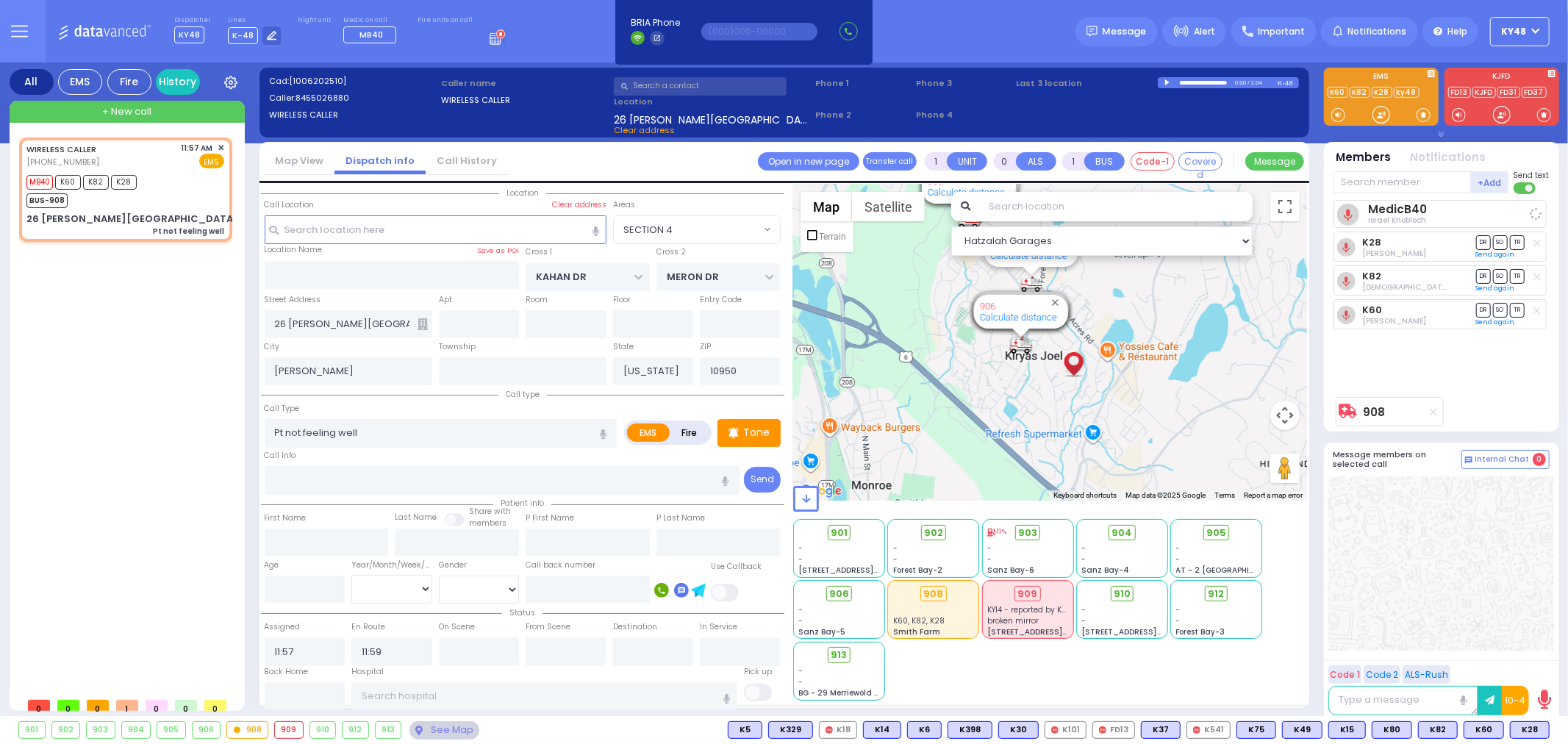
select select
radio input "true"
select select
select select "Hatzalah Garages"
select select "SECTION 4"
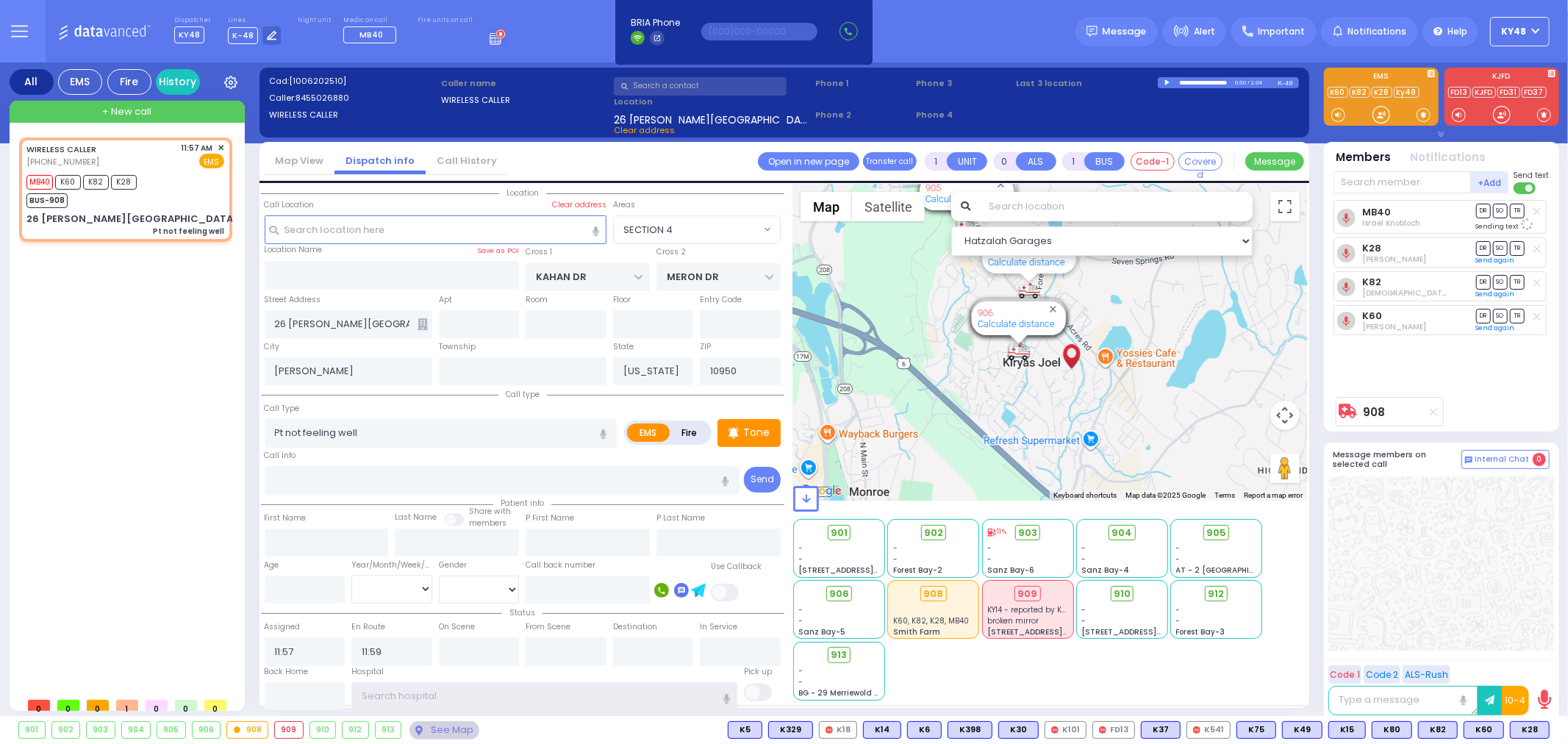
click at [383, 696] on input "text" at bounding box center [544, 696] width 386 height 28
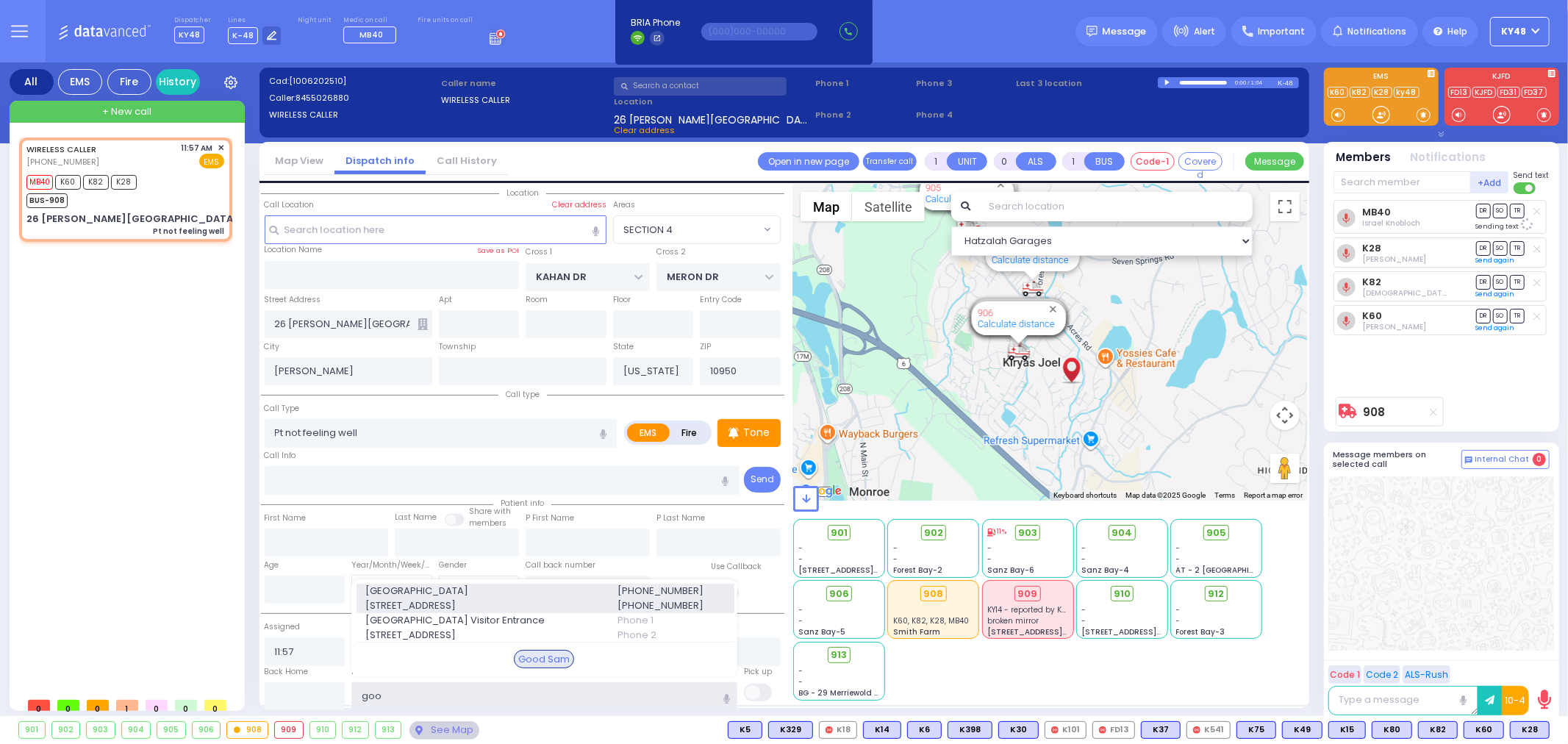
type input "goo"
click at [436, 599] on span "255 Lafayette Ave." at bounding box center [482, 605] width 234 height 14
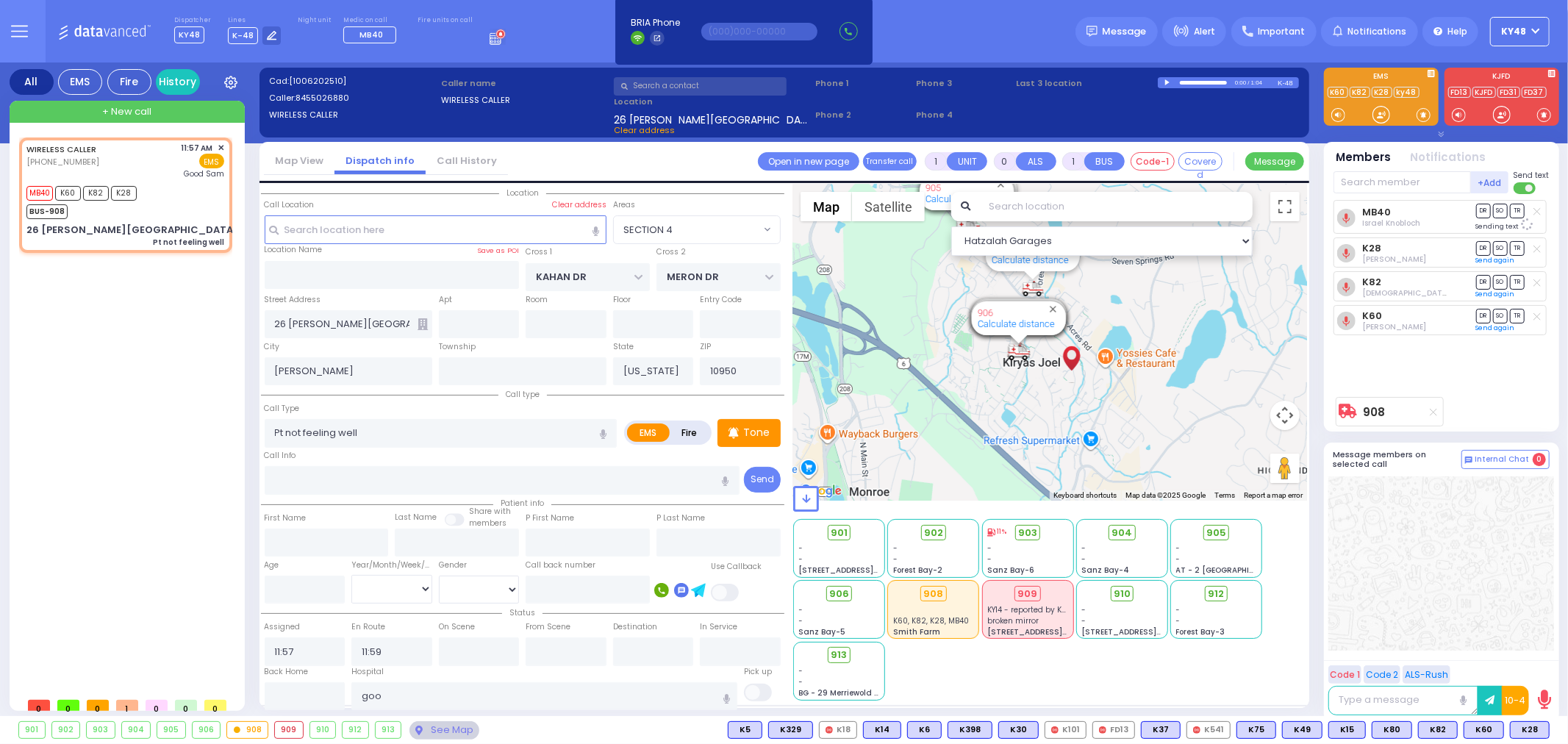
select select
radio input "true"
select select
type input "Good Samaritan Hospital"
select select "Hatzalah Garages"
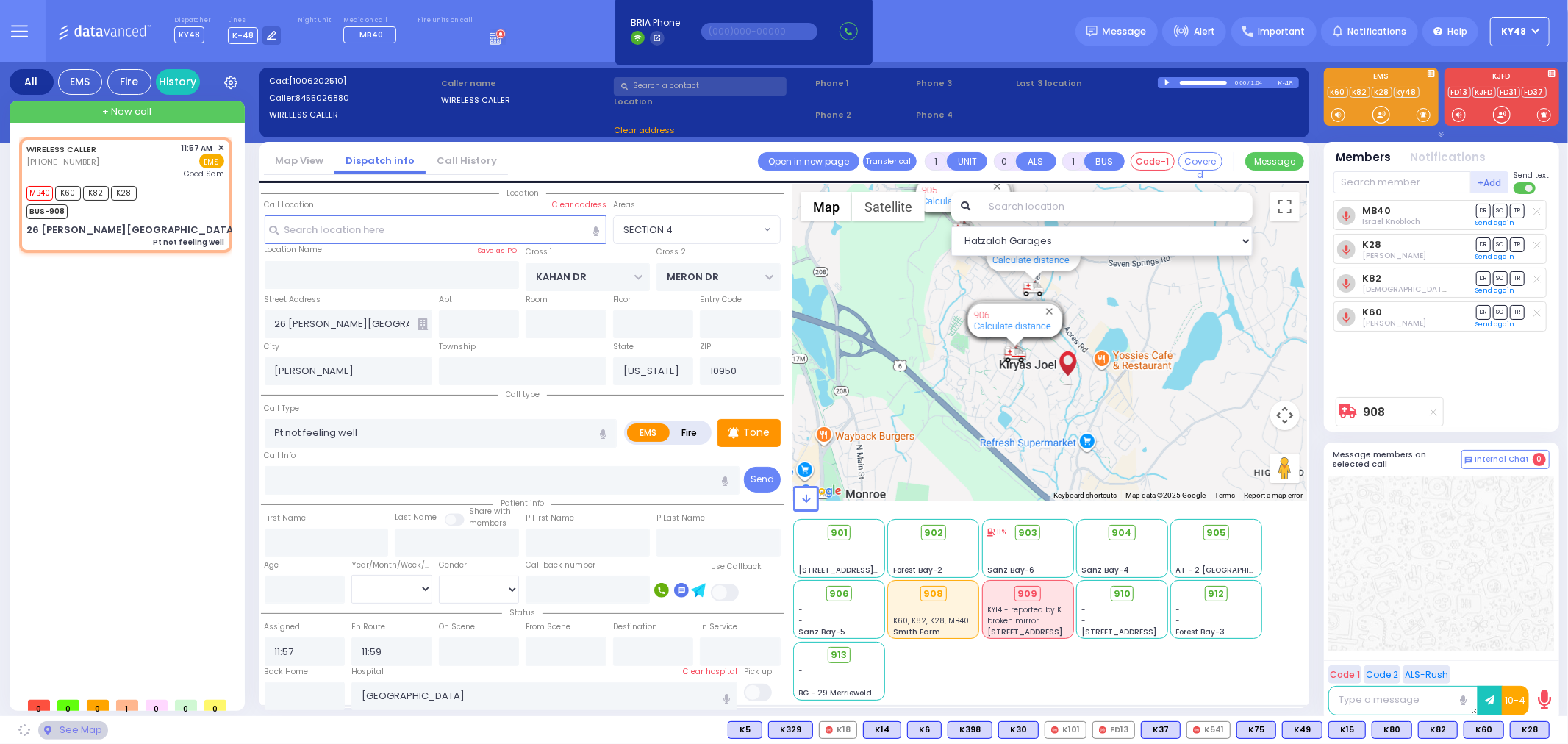
select select "SECTION 4"
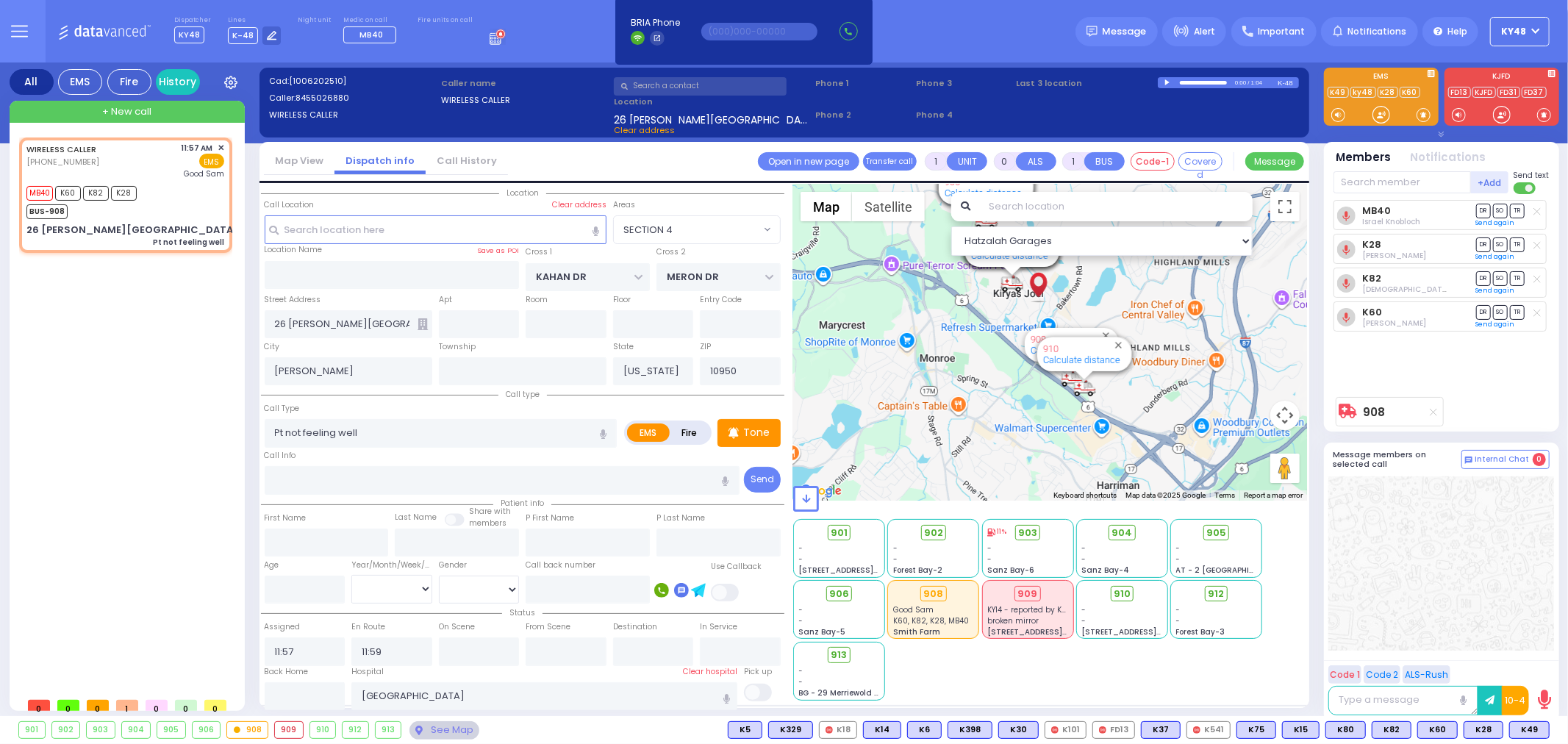
type input "6"
select select
radio input "true"
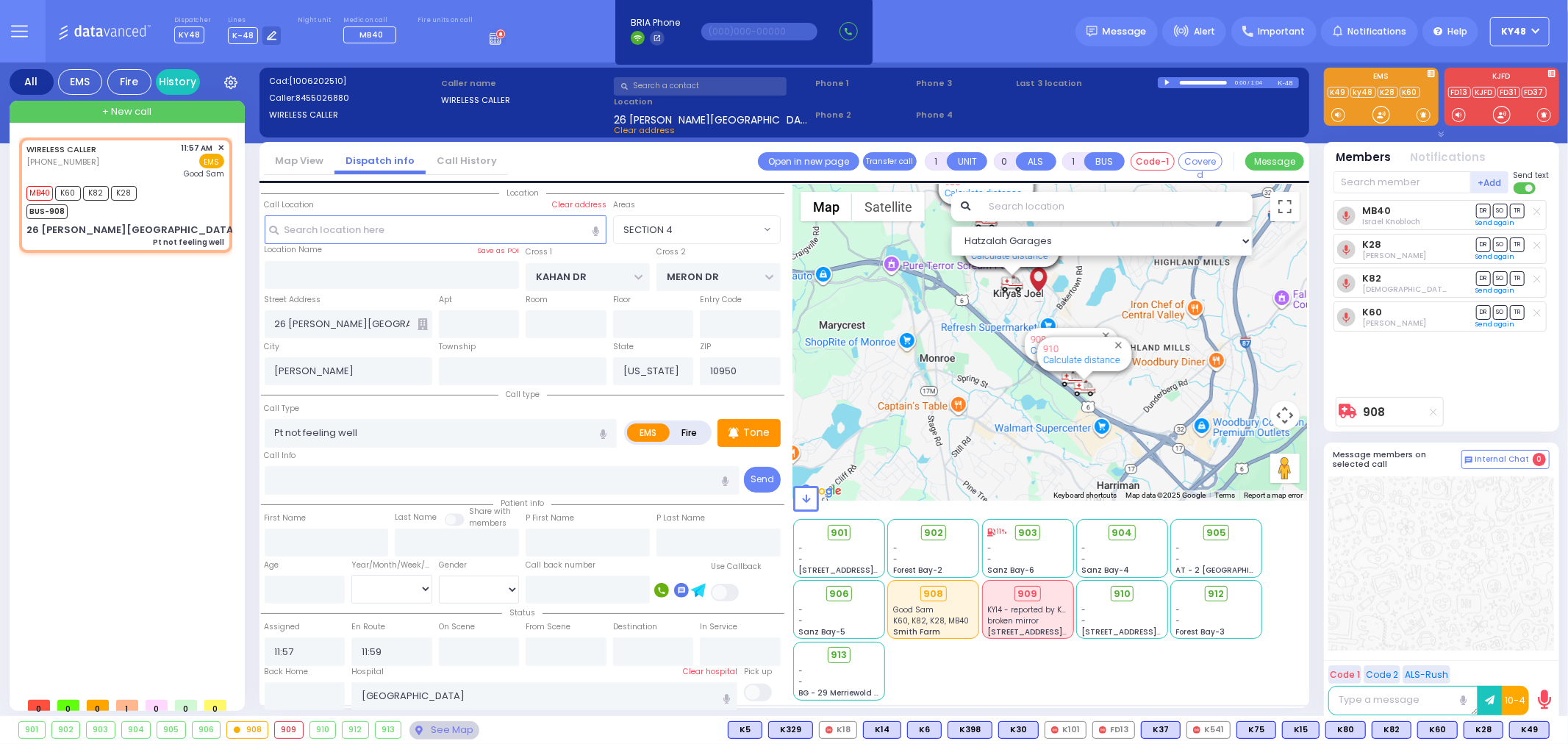
type input "Unknown"
select select "Year"
select select "SECTION 4"
select select "Hatzalah Garages"
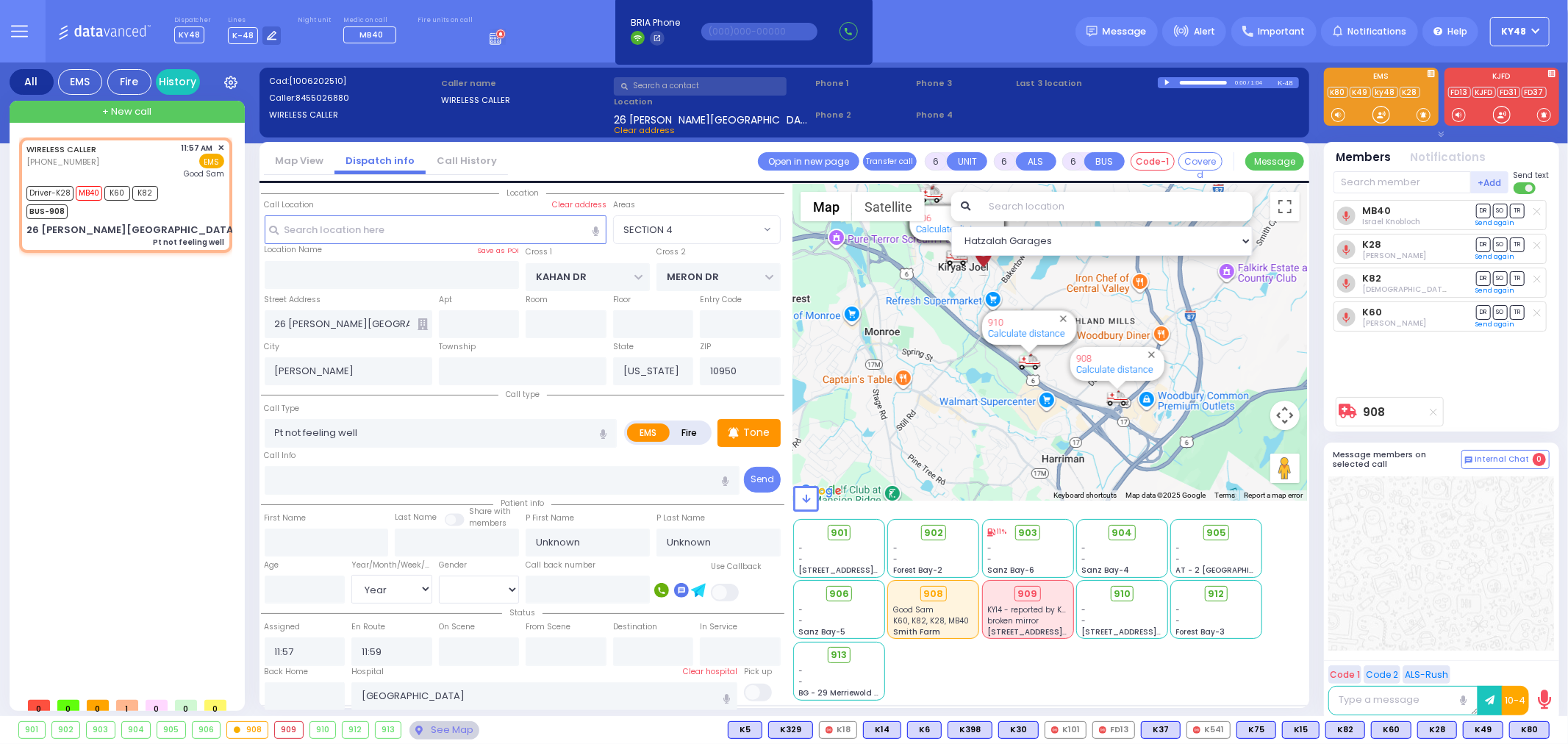
select select
radio input "true"
select select "Year"
type input "12:02"
type input "12:23"
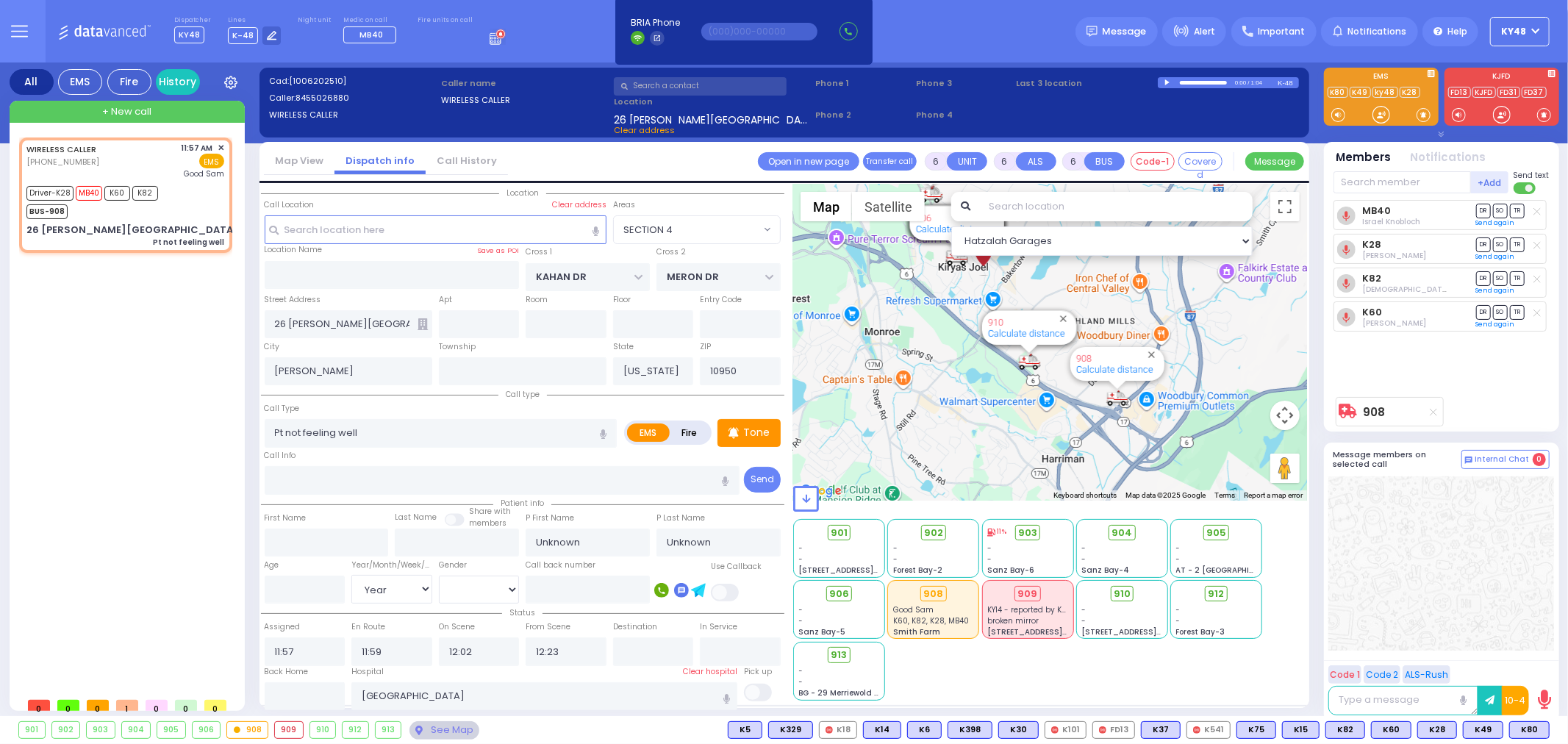
select select "Hatzalah Garages"
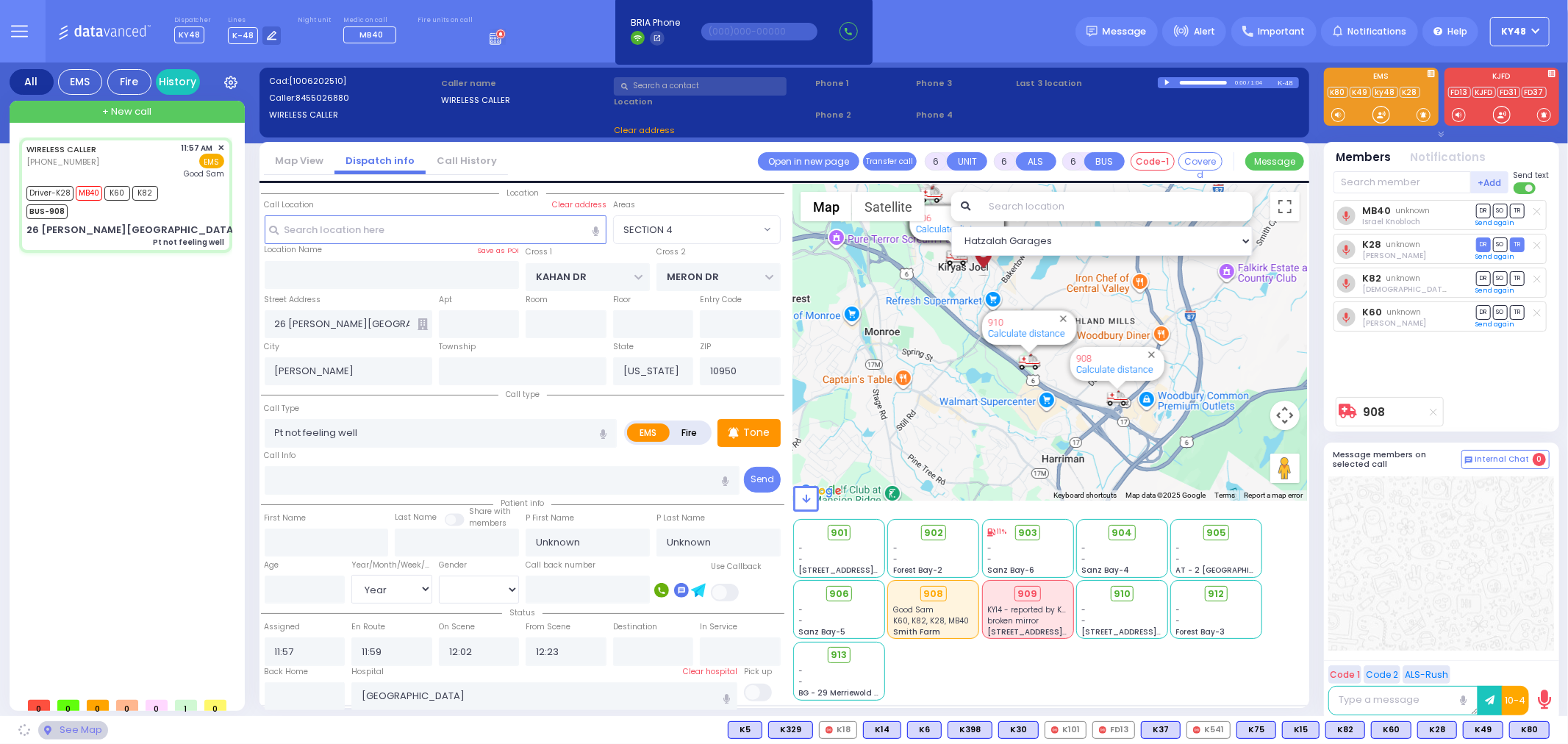
select select
radio input "true"
select select "Year"
select select "SECTION 4"
select select "Hatzalah Garages"
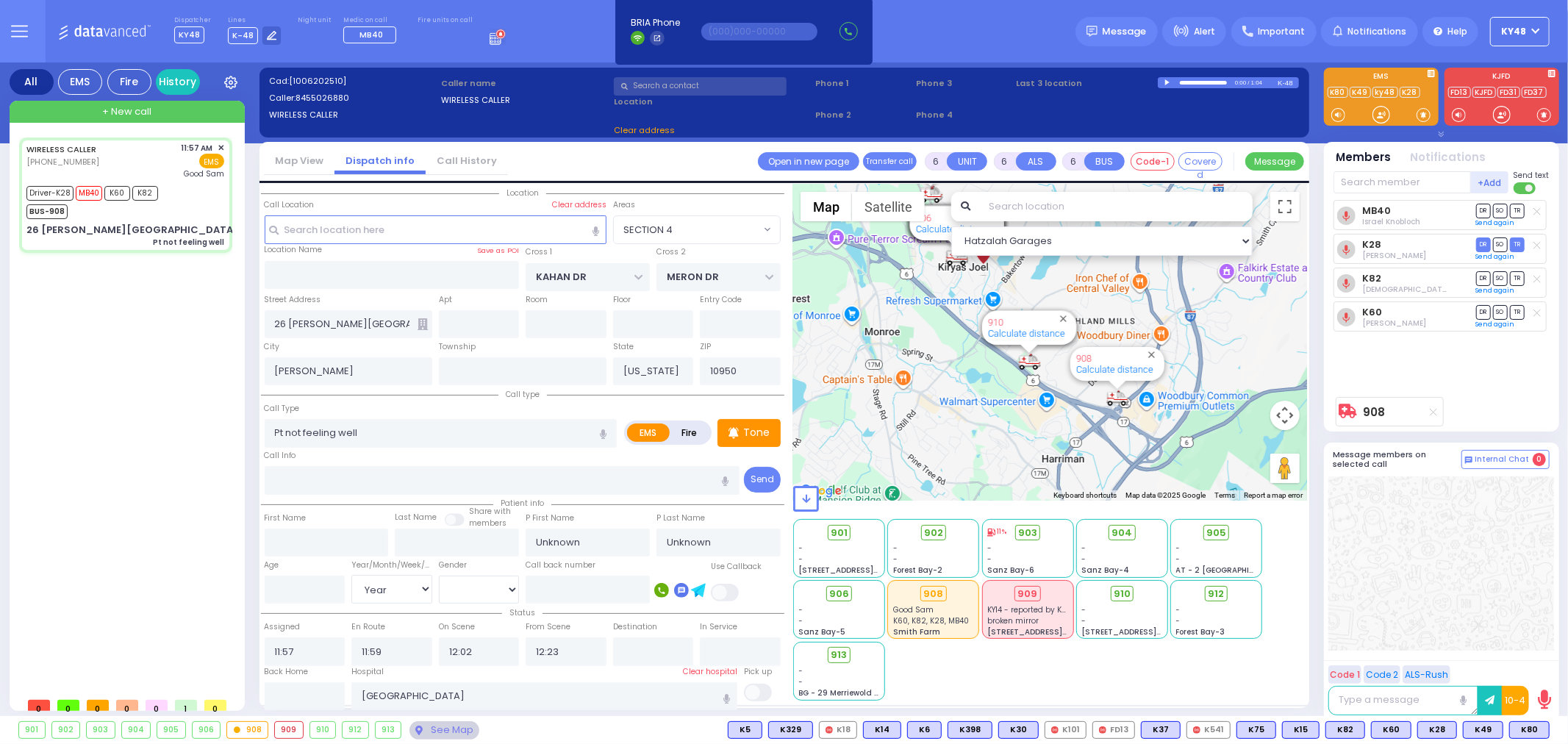
select select "SECTION 4"
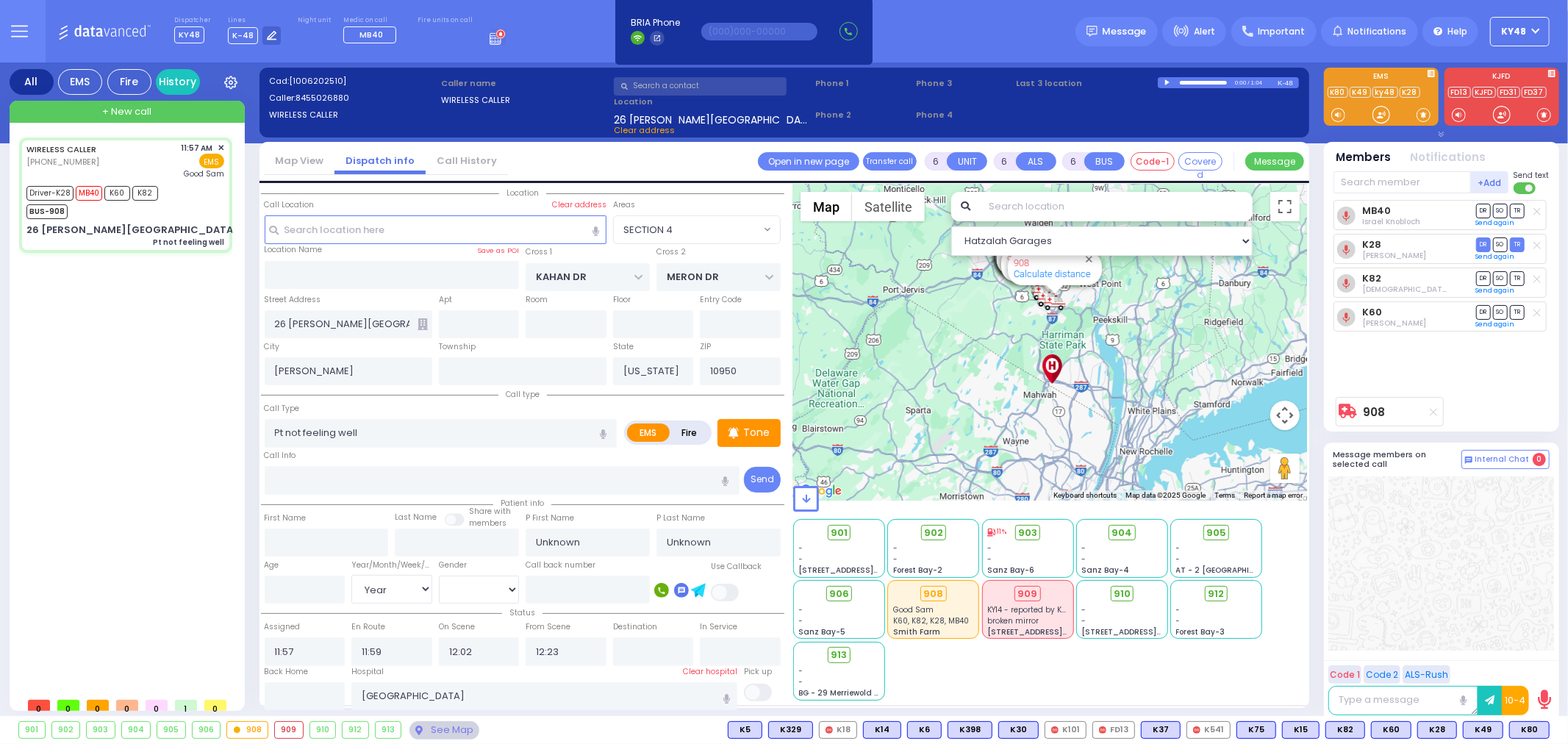
select select
radio input "true"
select select "Year"
select select "Hatzalah Garages"
select select
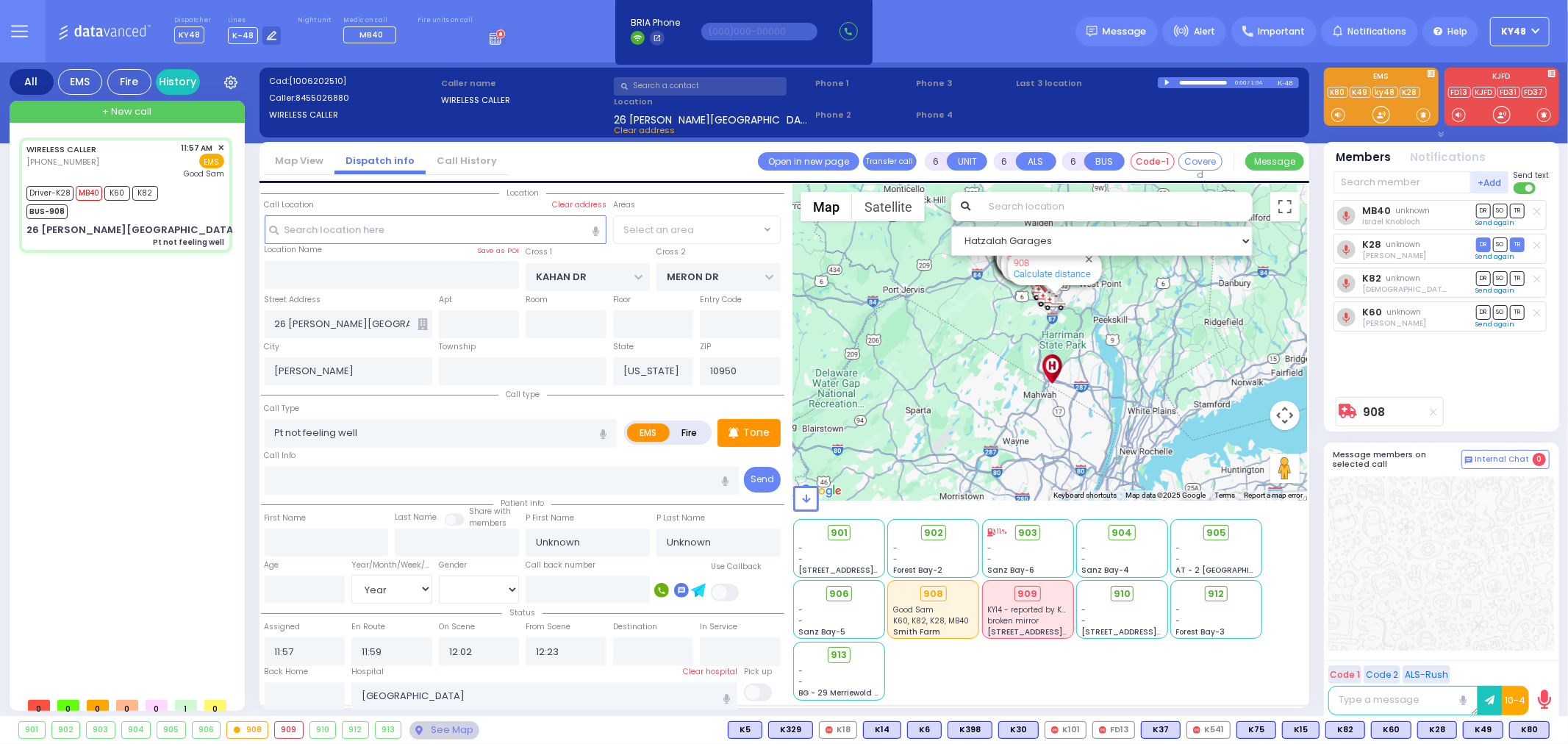
radio input "true"
select select "Year"
select select "SECTION 4"
select select "Hatzalah Garages"
select select "SECTION 4"
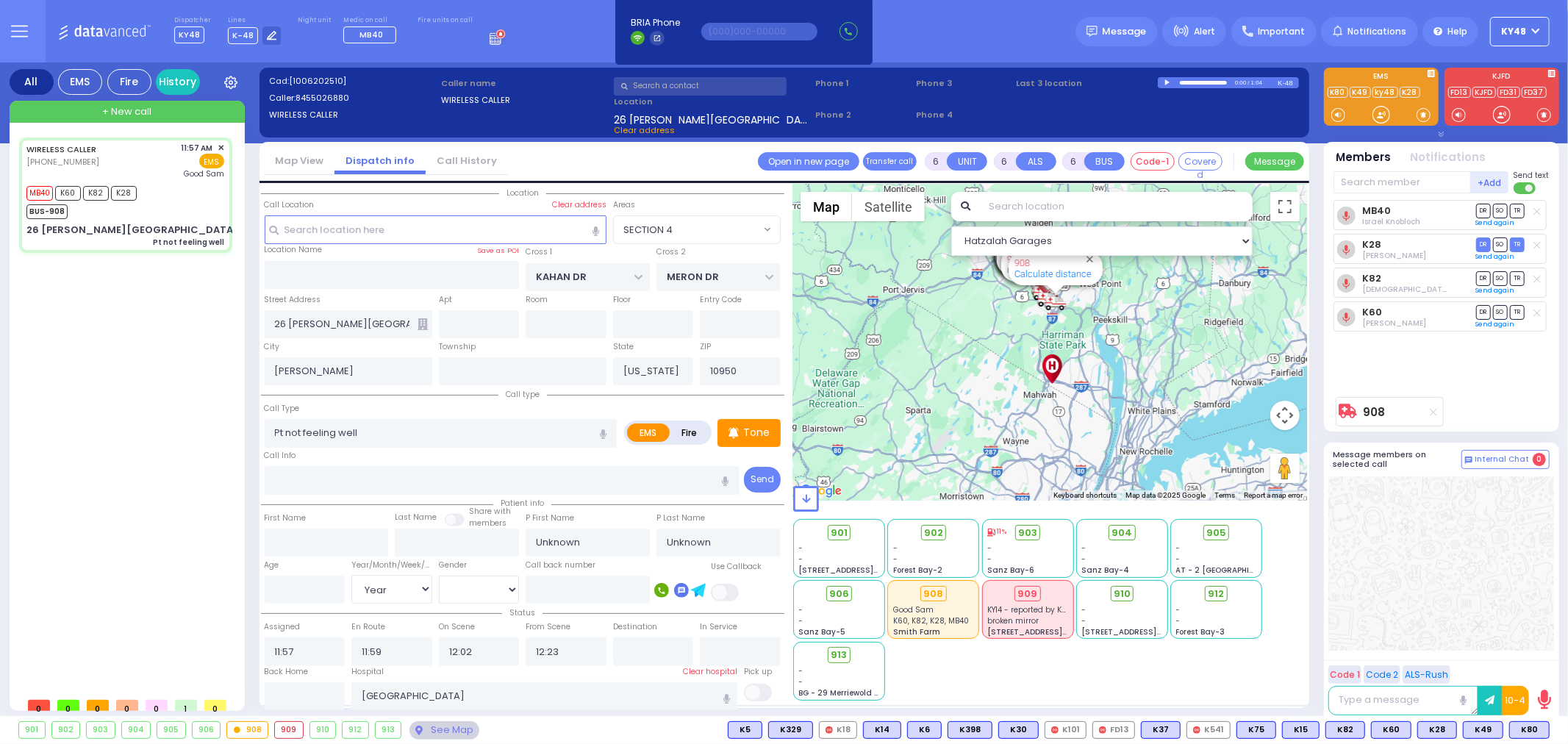
select select
radio input "true"
select select "Year"
select select "Hatzalah Garages"
select select
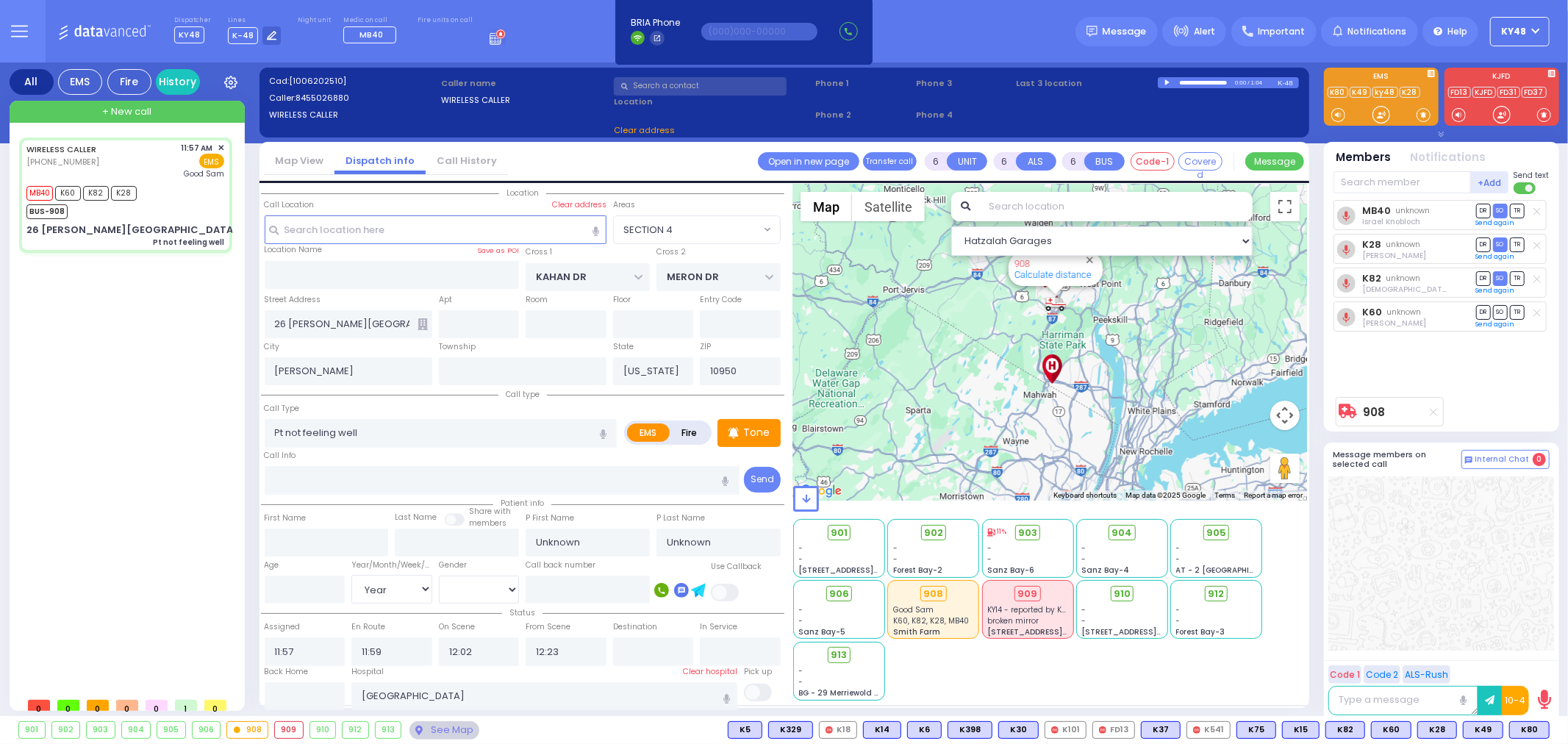
radio input "true"
select select "Year"
select select "Hatzalah Garages"
select select
radio input "true"
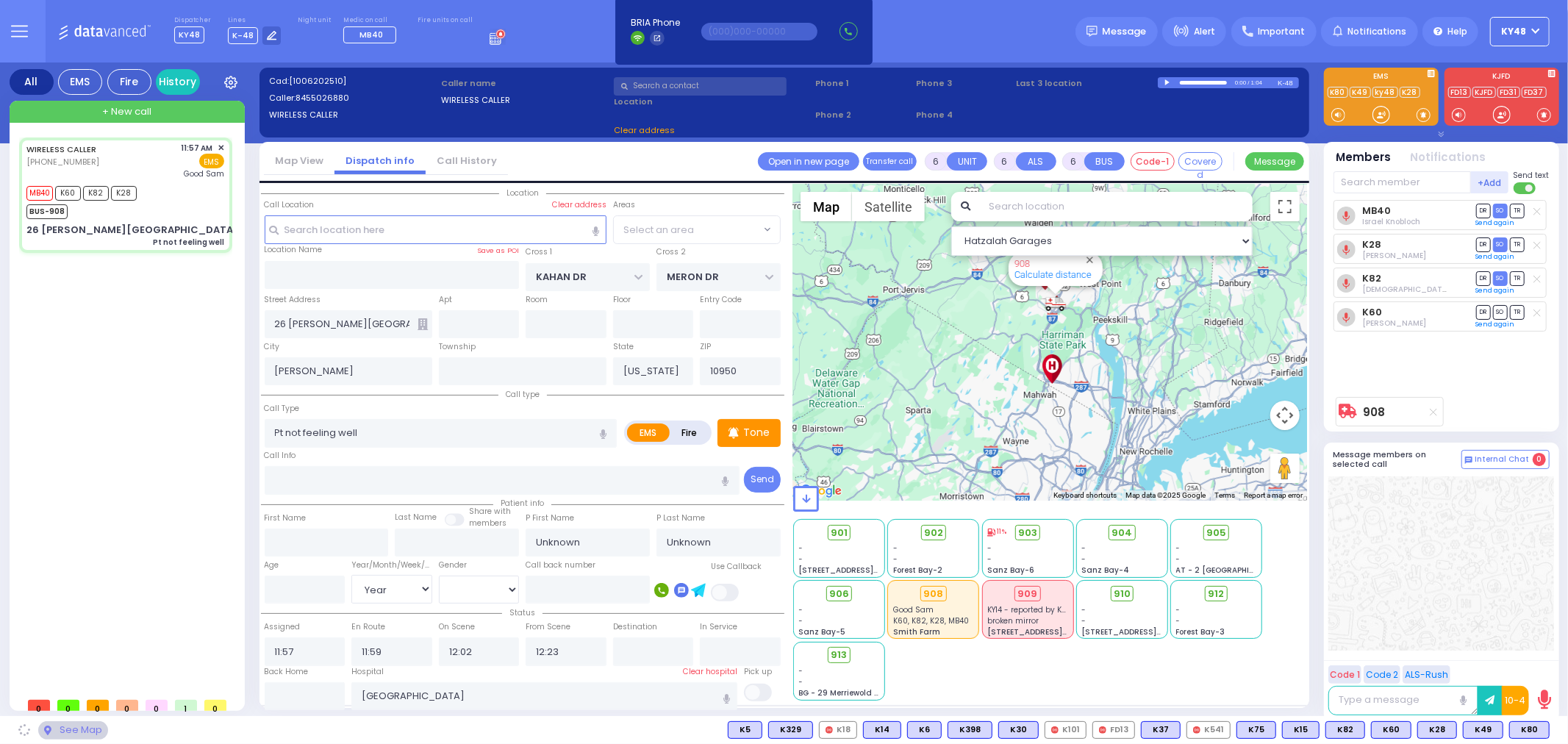
select select "Year"
select select "Hatzalah Garages"
select select "SECTION 4"
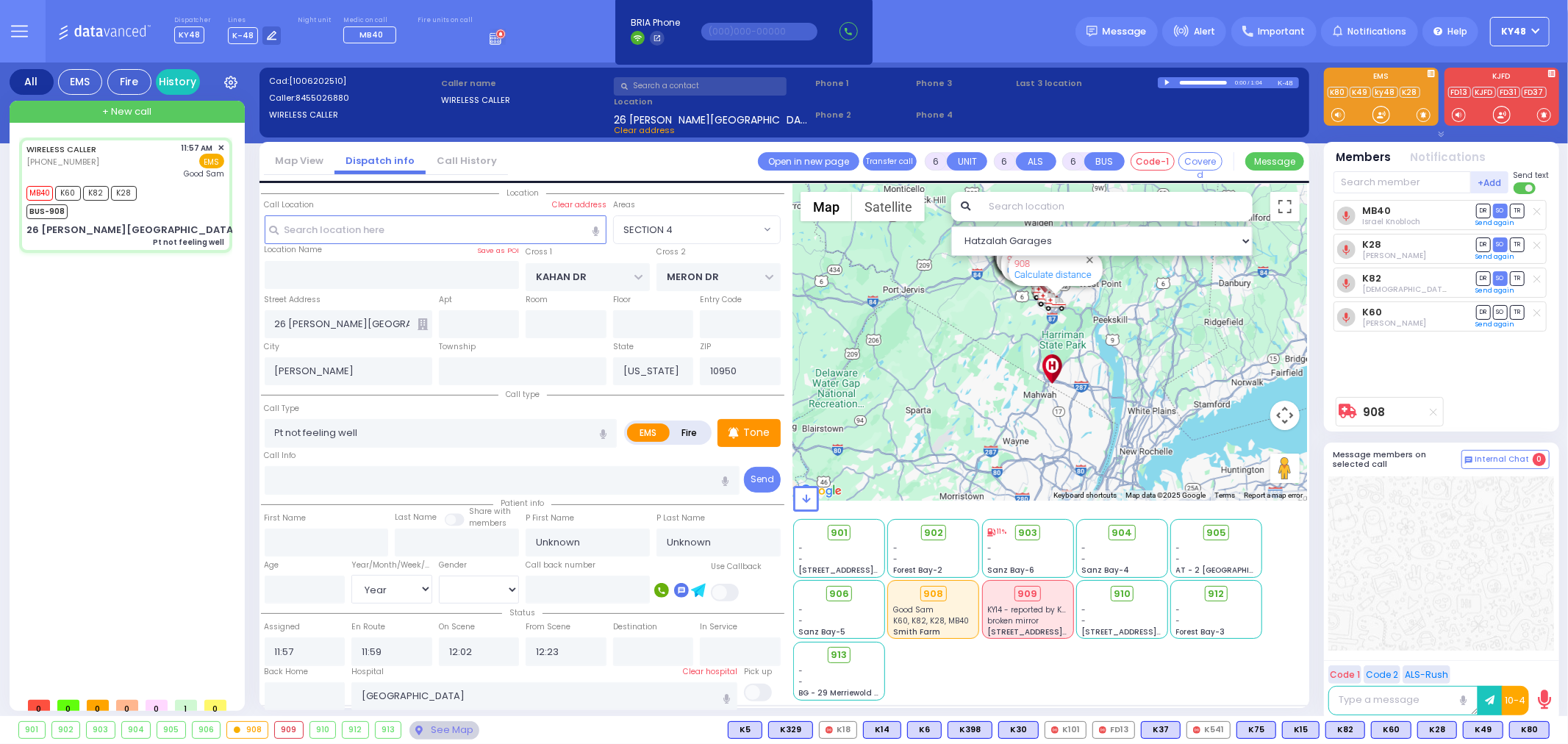
select select "SECTION 4"
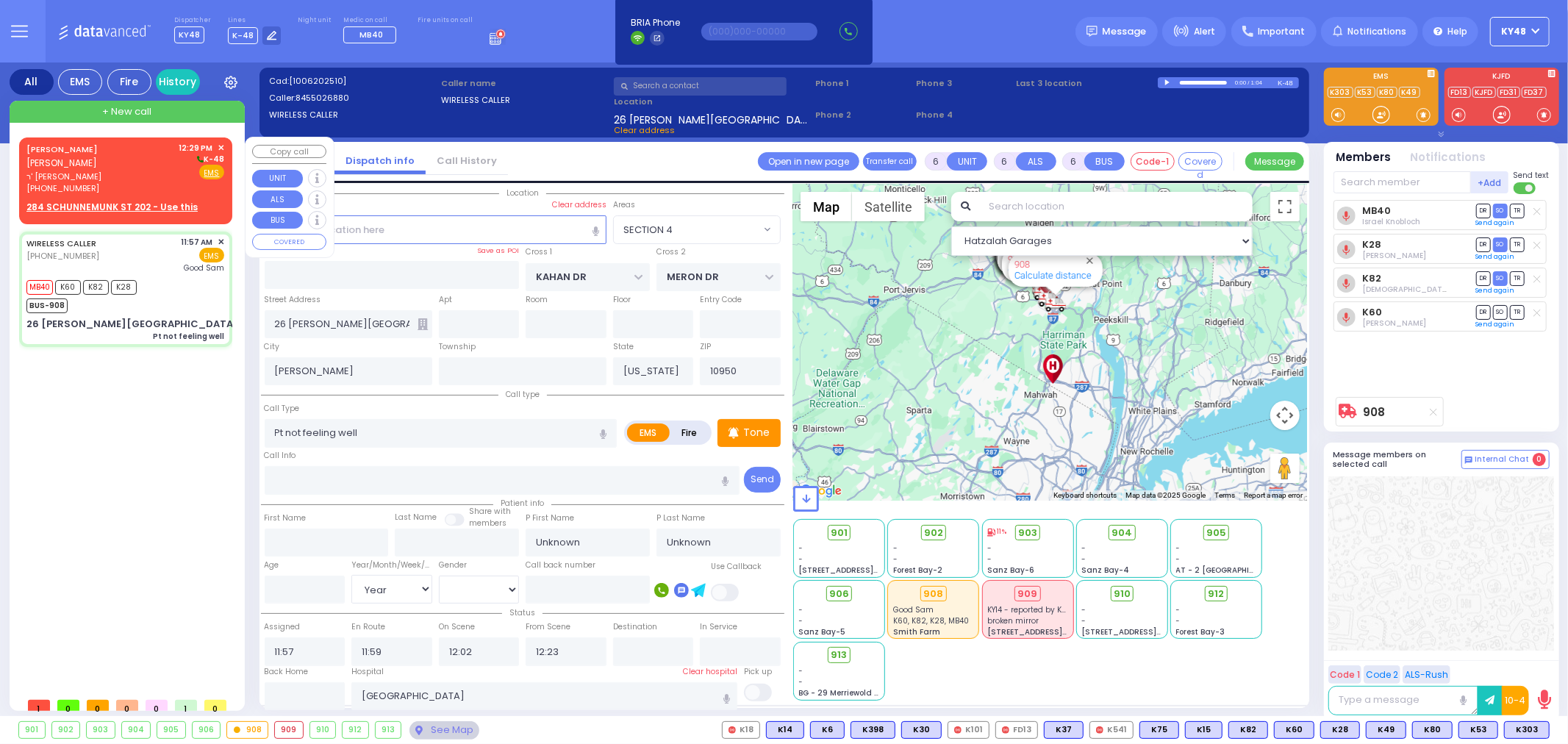
click at [148, 170] on span "ר' נח אהרן - הרר וואלף לאנדא" at bounding box center [100, 177] width 148 height 12
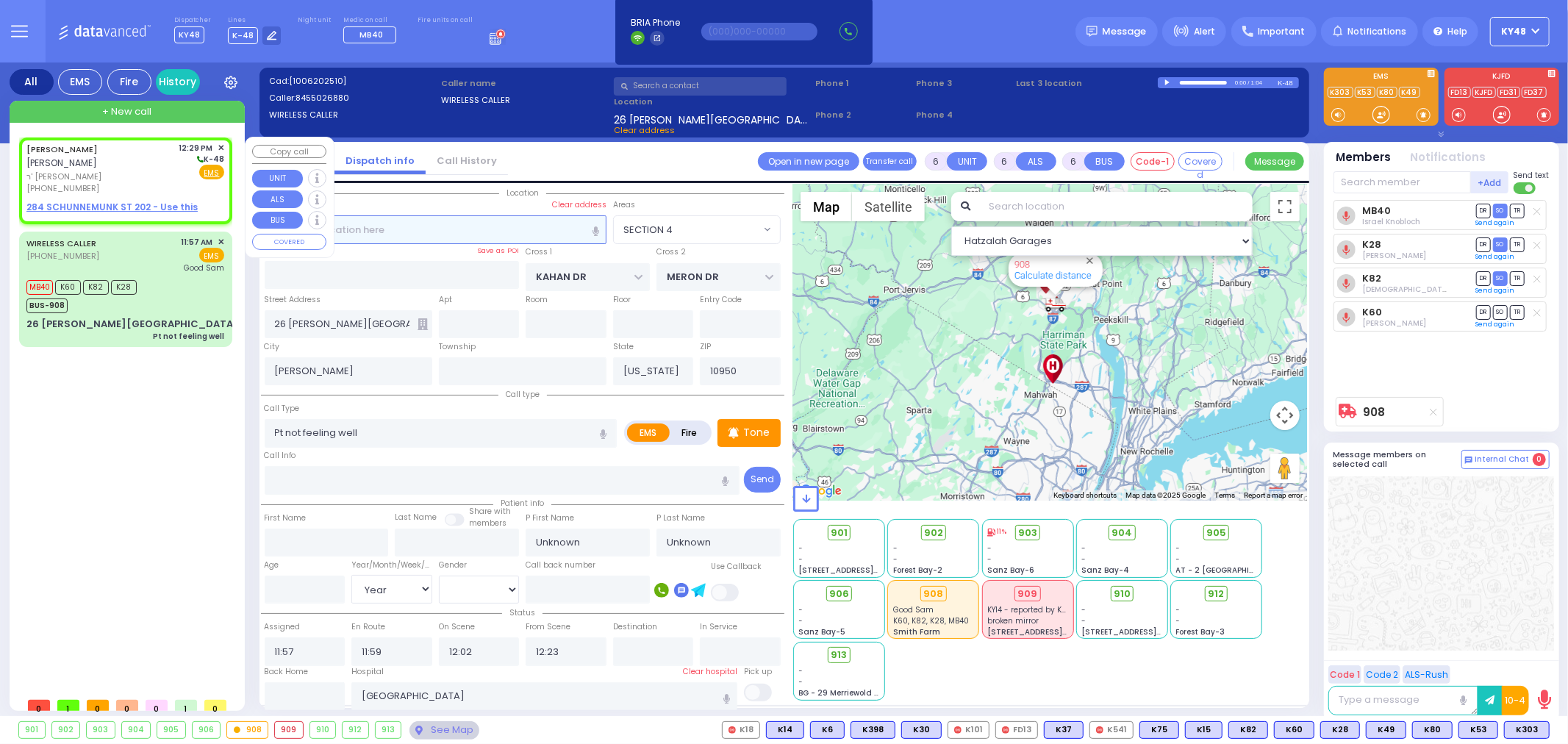
type input "2"
type input "1"
select select
radio input "true"
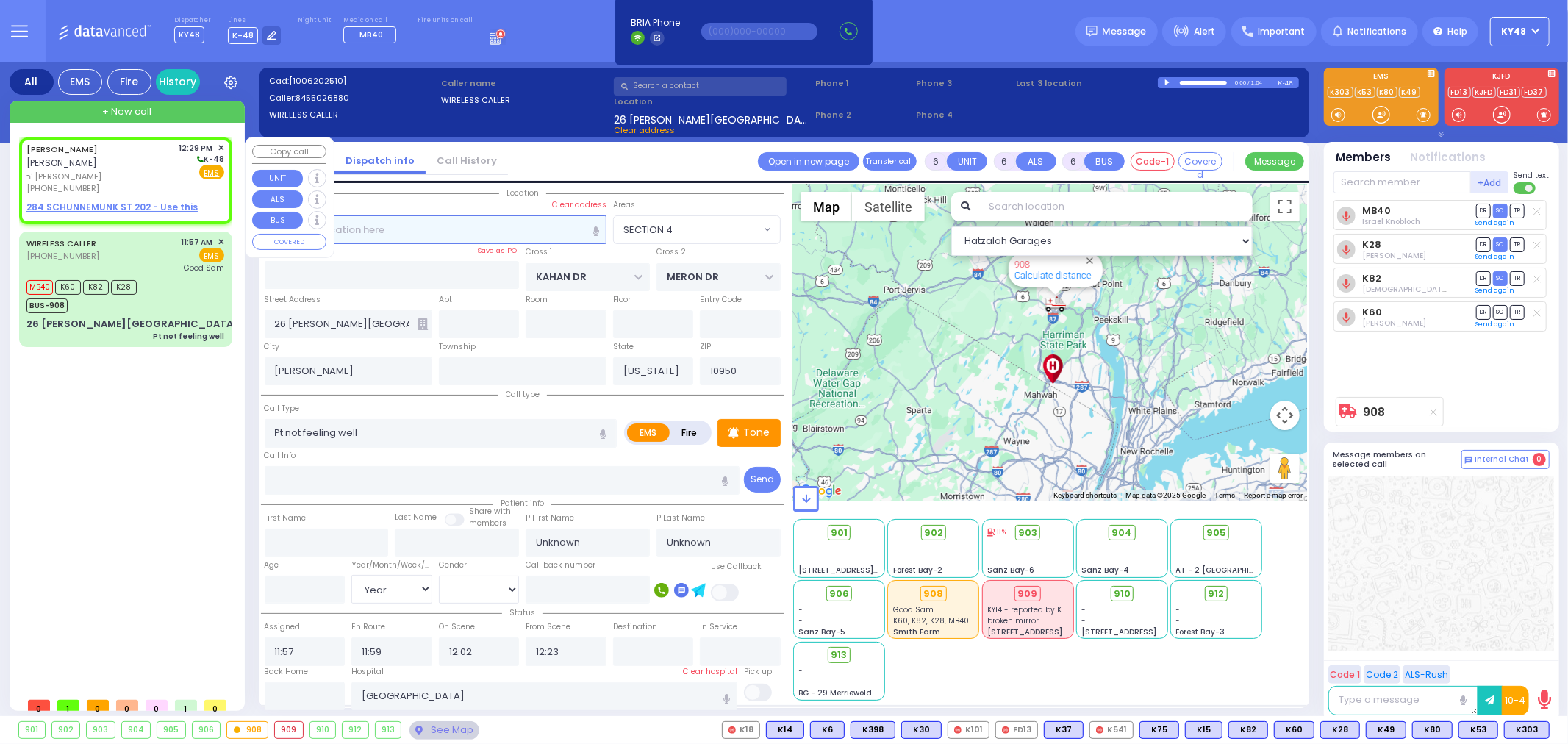
type input "ELIEZER"
type input "WEINBERGER"
select select
type input "12:29"
select select "Hatzalah Garages"
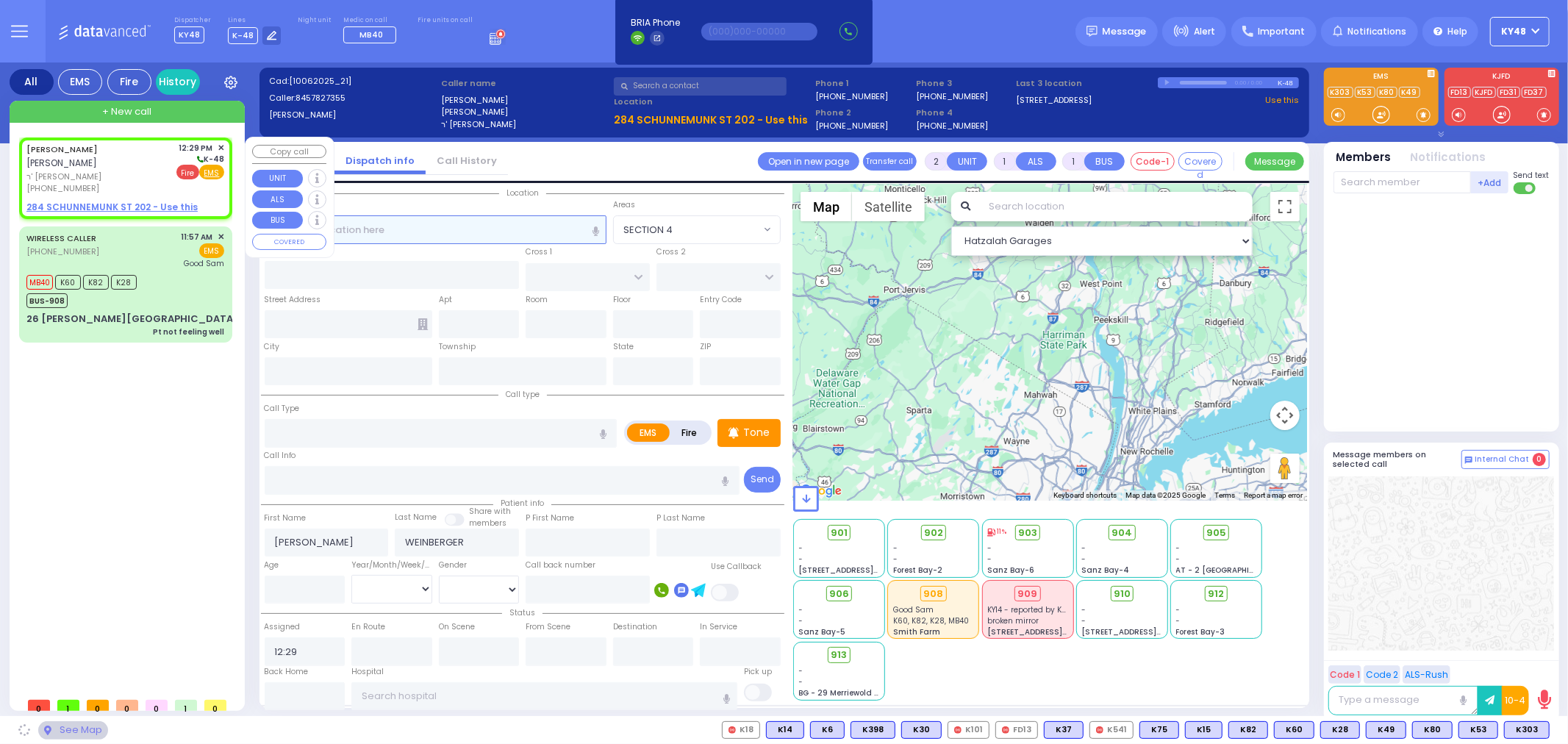
select select
radio input "true"
select select
select select "Hatzalah Garages"
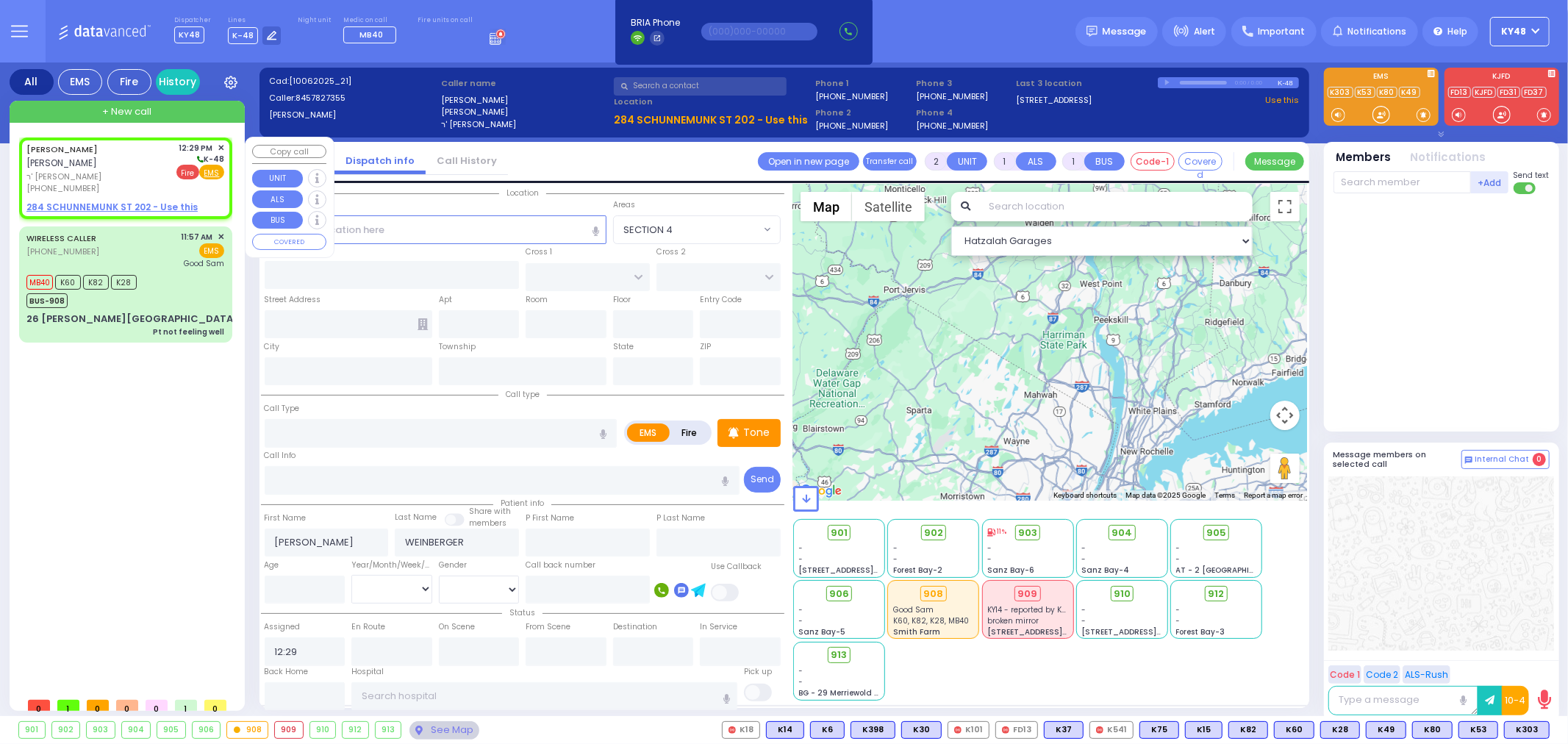
click at [186, 173] on span "Fire" at bounding box center [188, 171] width 23 height 14
select select
radio input "false"
radio input "true"
select select
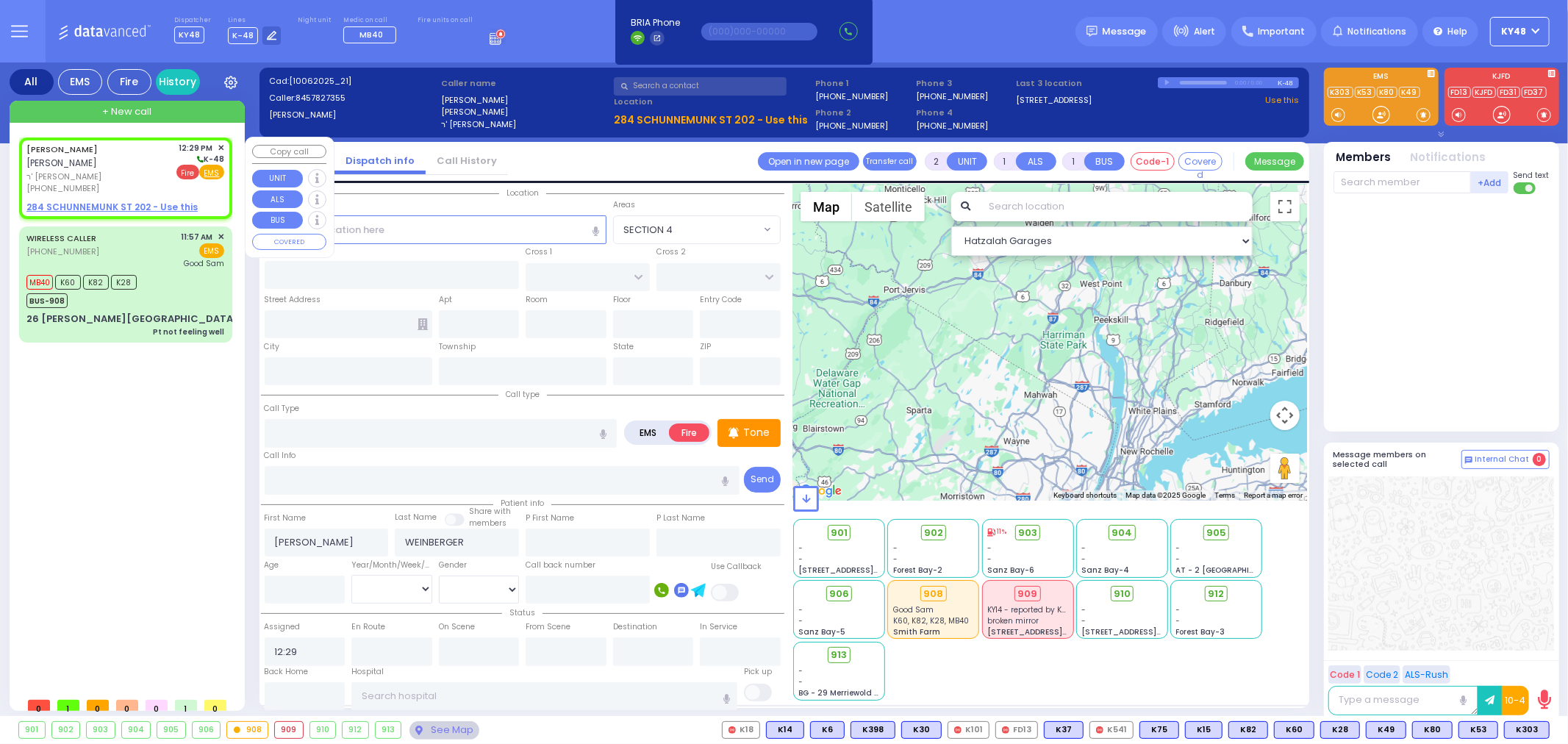
select select "Hatzalah Garages"
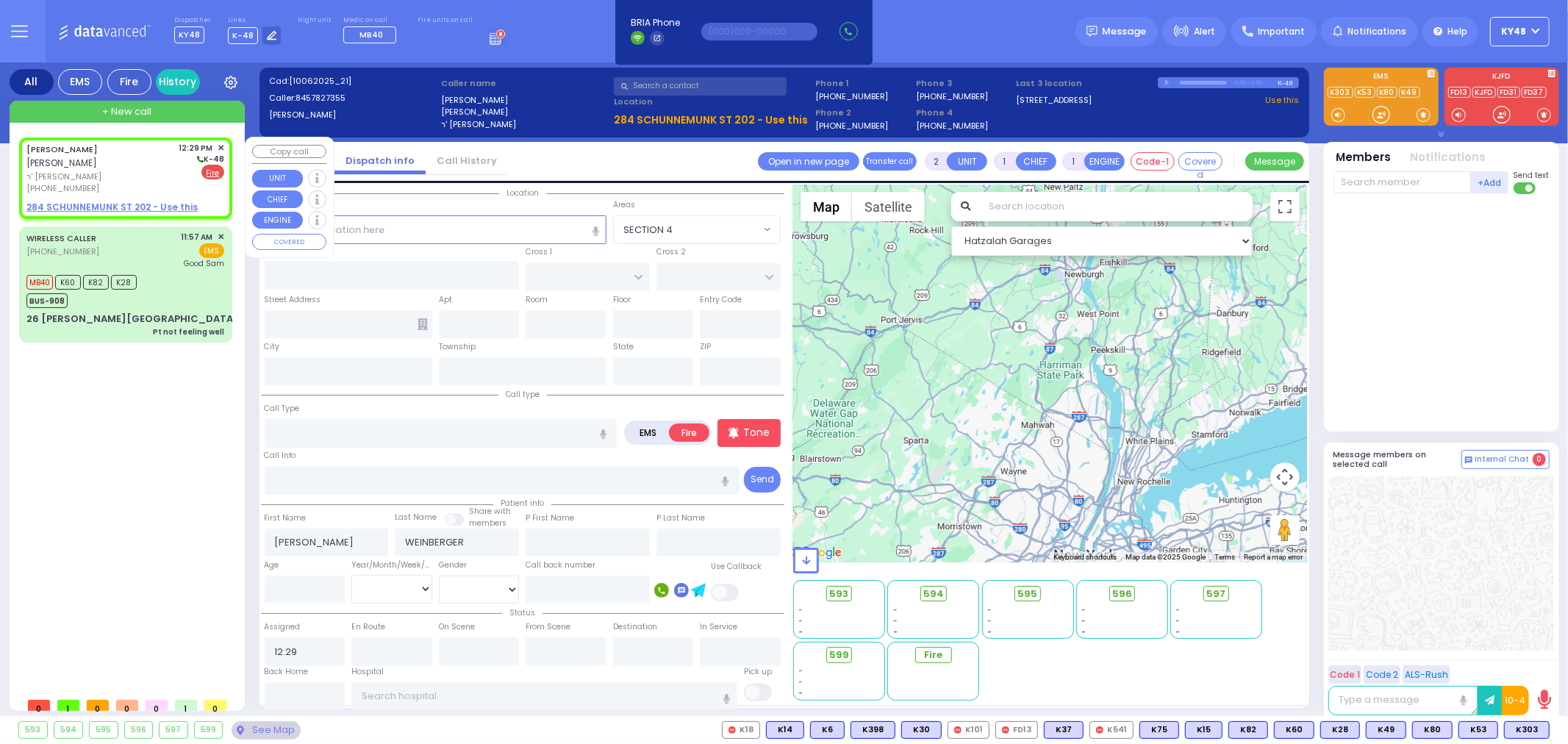
click at [136, 201] on u "284 SCHUNNEMUNK ST 202 - Use this" at bounding box center [112, 207] width 171 height 12
select select
radio input "true"
select select
select select "Hatzalah Garages"
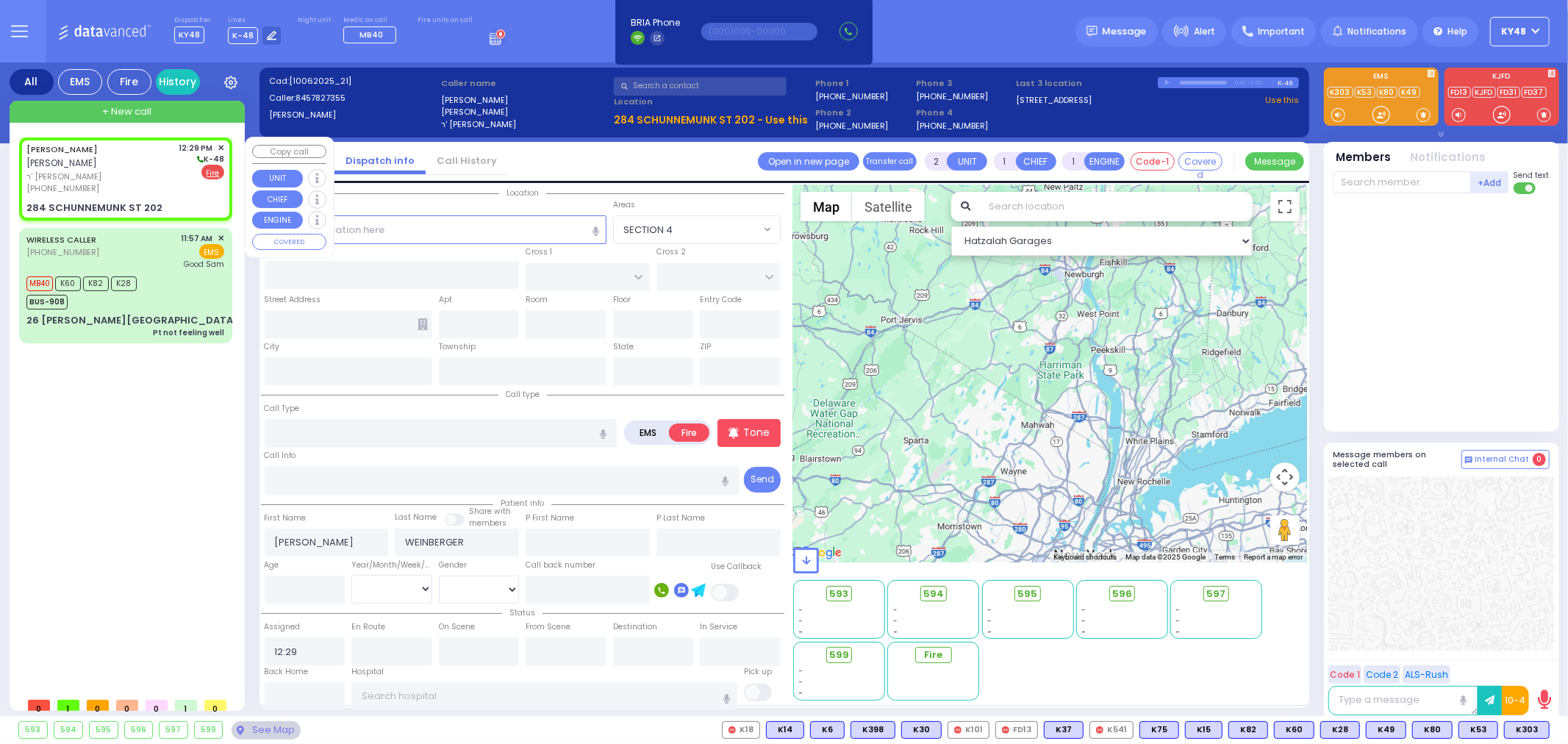
select select
radio input "true"
select select
select select "Hatzalah Garages"
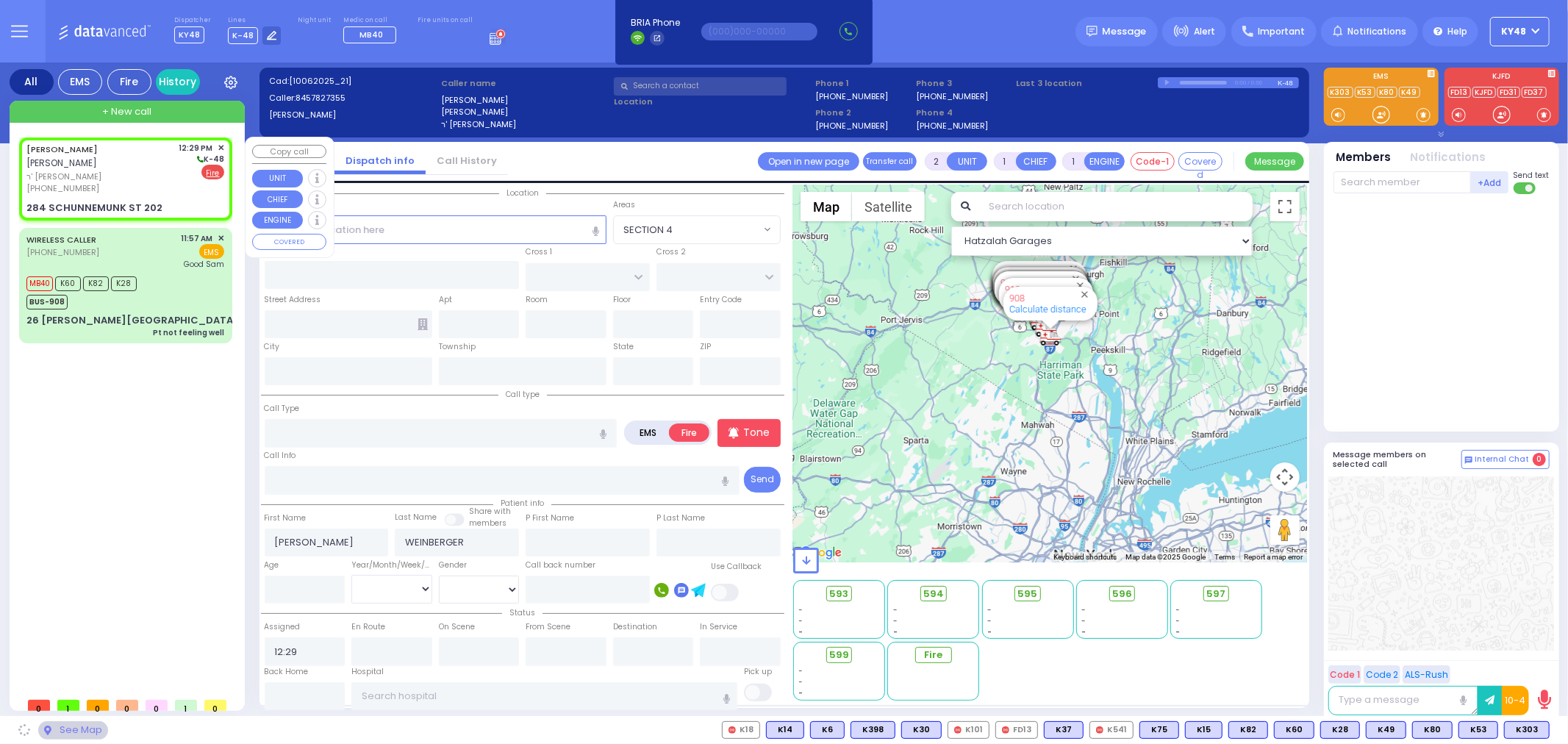
select select
radio input "true"
select select
type input "SMITHFIELD COURT"
type input "284 SCHUNNEMUNK ST"
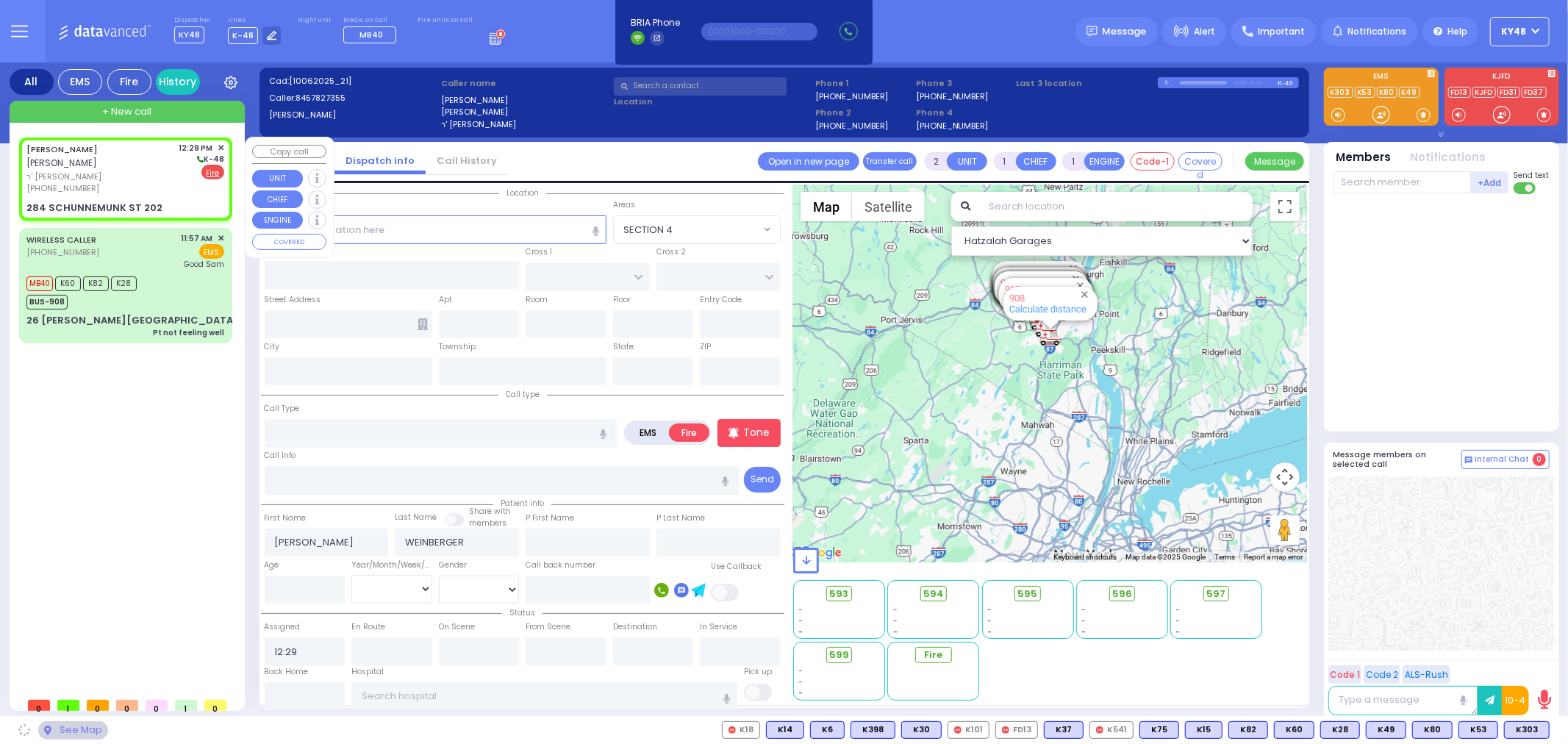
type input "202"
type input "Monroe"
type input "[US_STATE]"
type input "10950"
select select "[GEOGRAPHIC_DATA]"
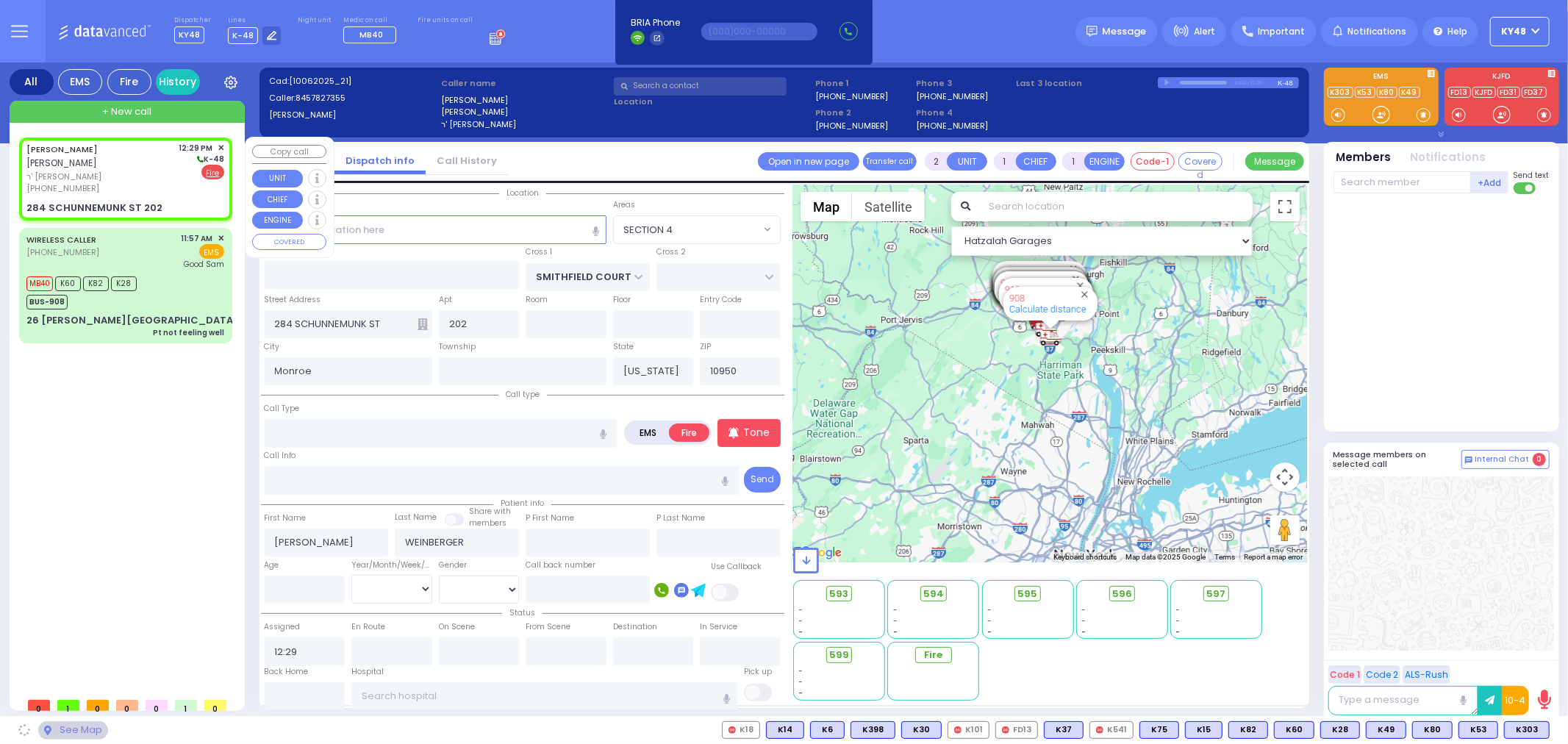
select select "Hatzalah Garages"
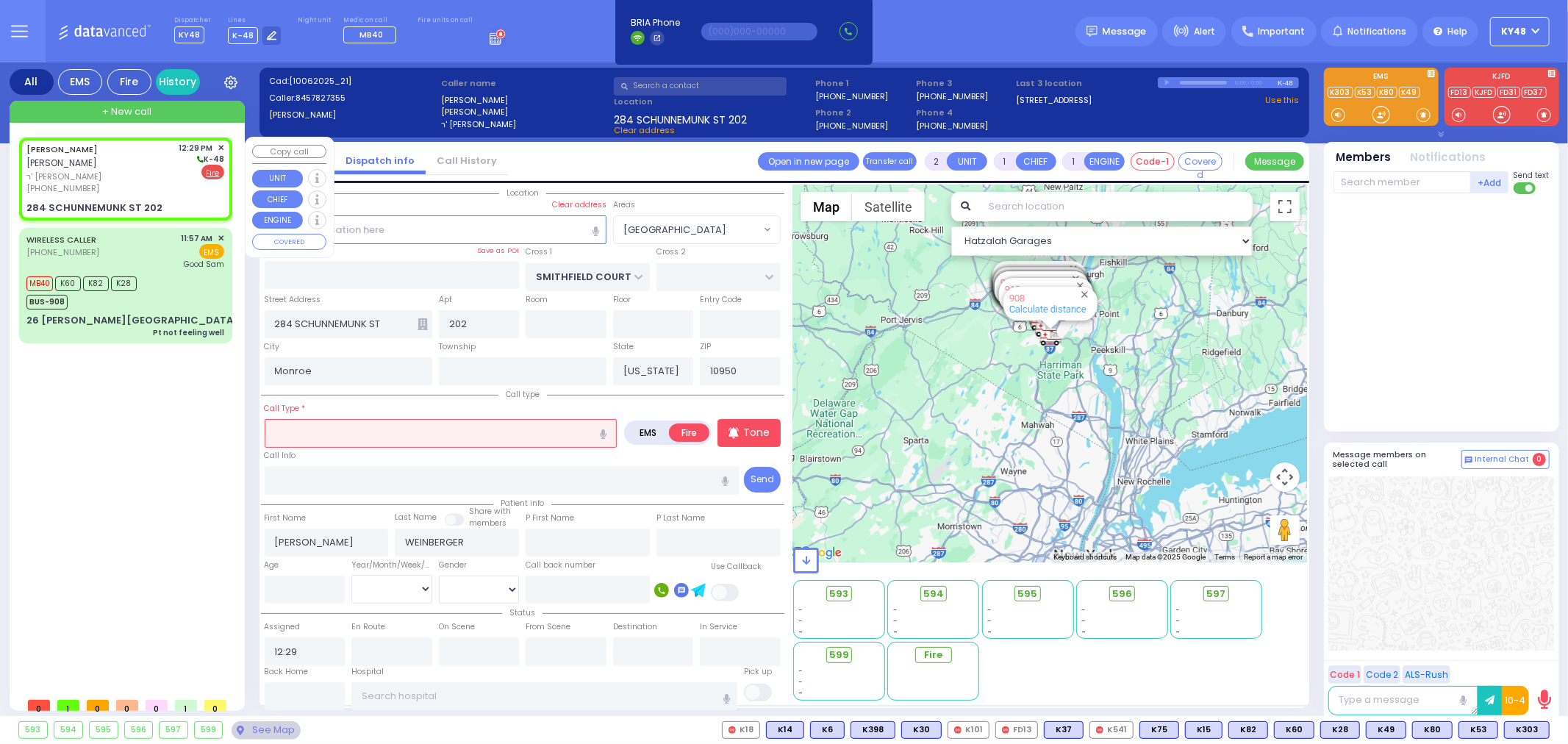
select select "[GEOGRAPHIC_DATA]"
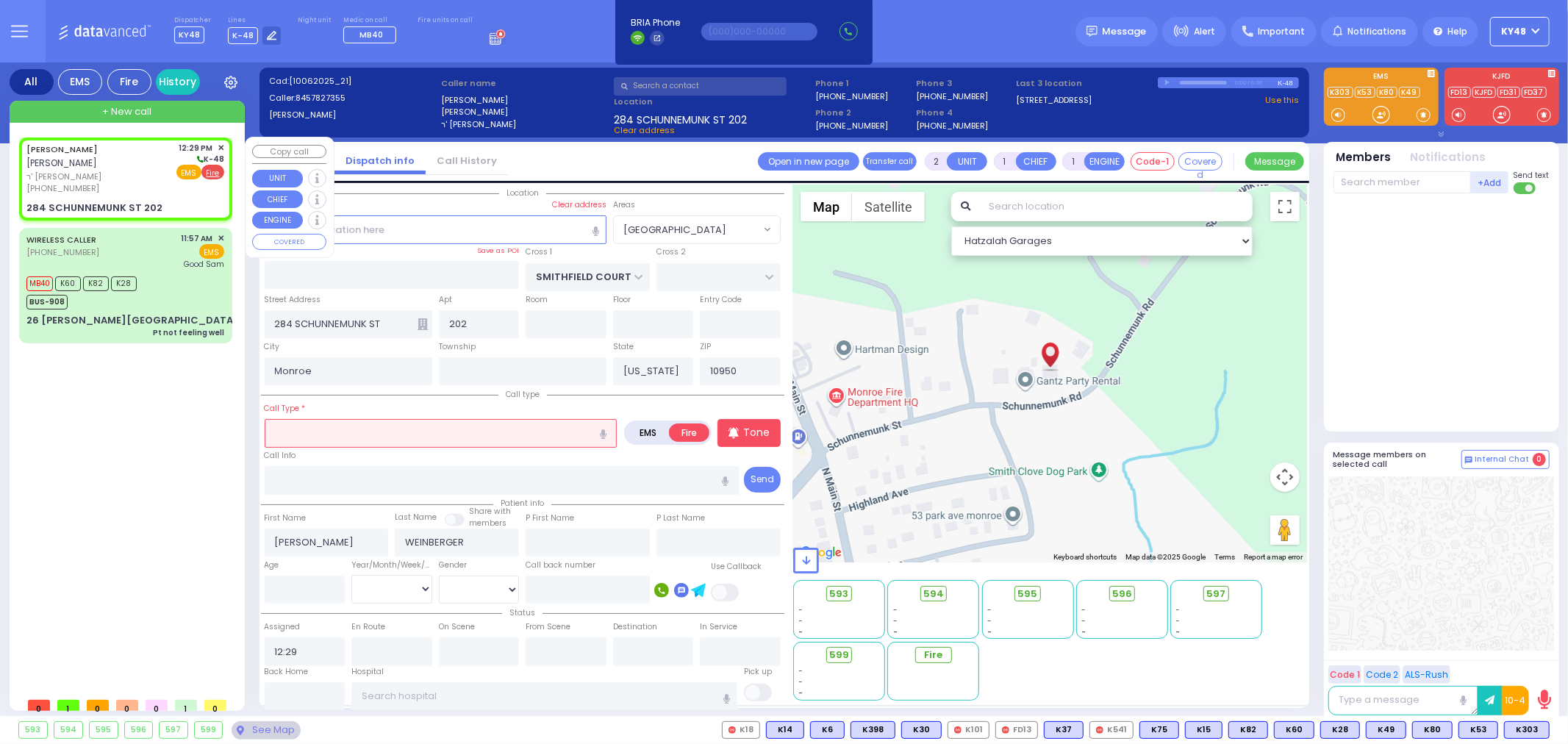
click at [187, 170] on span "EMS" at bounding box center [189, 171] width 25 height 14
select select
radio input "true"
select select
select select "Hatzalah Garages"
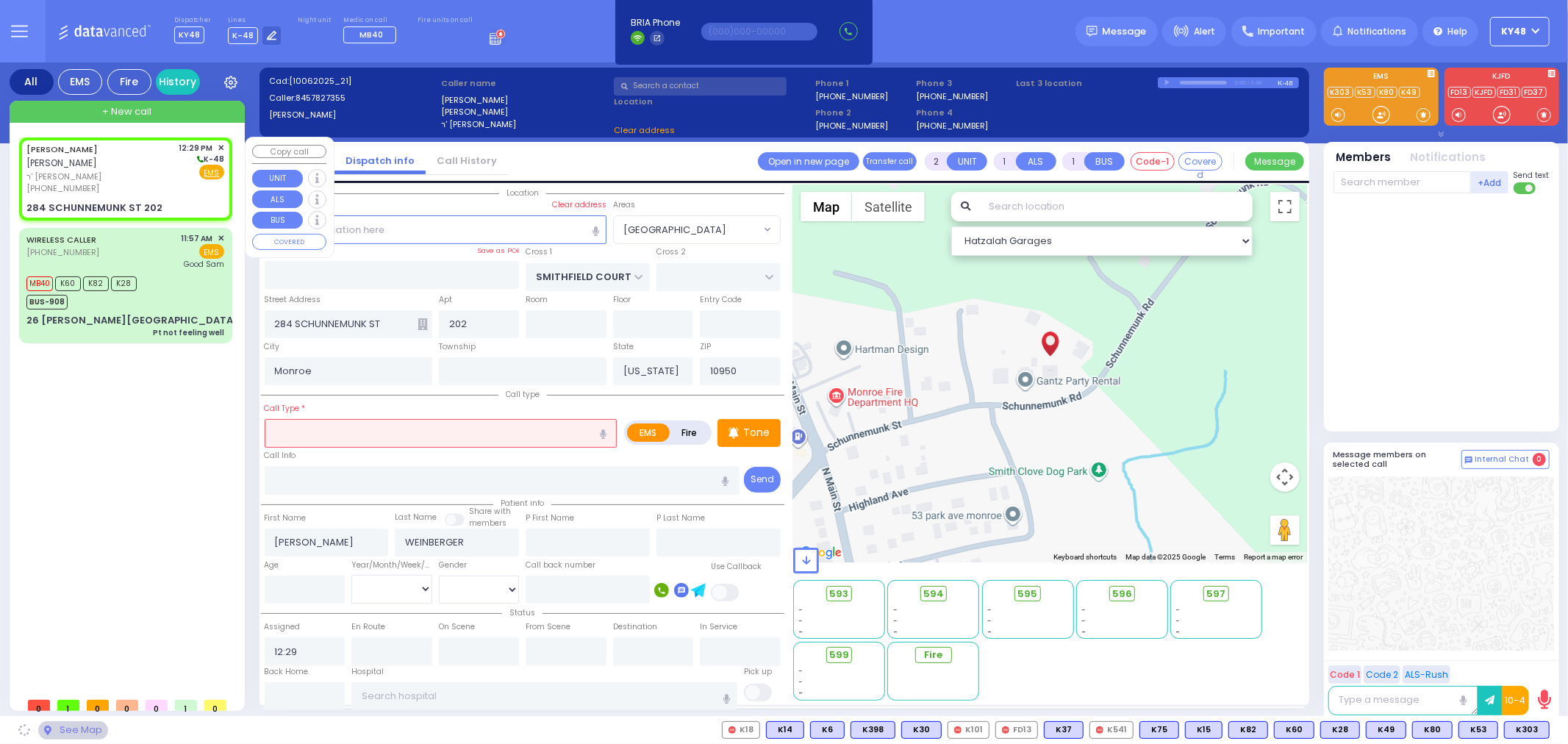
select select "[GEOGRAPHIC_DATA]"
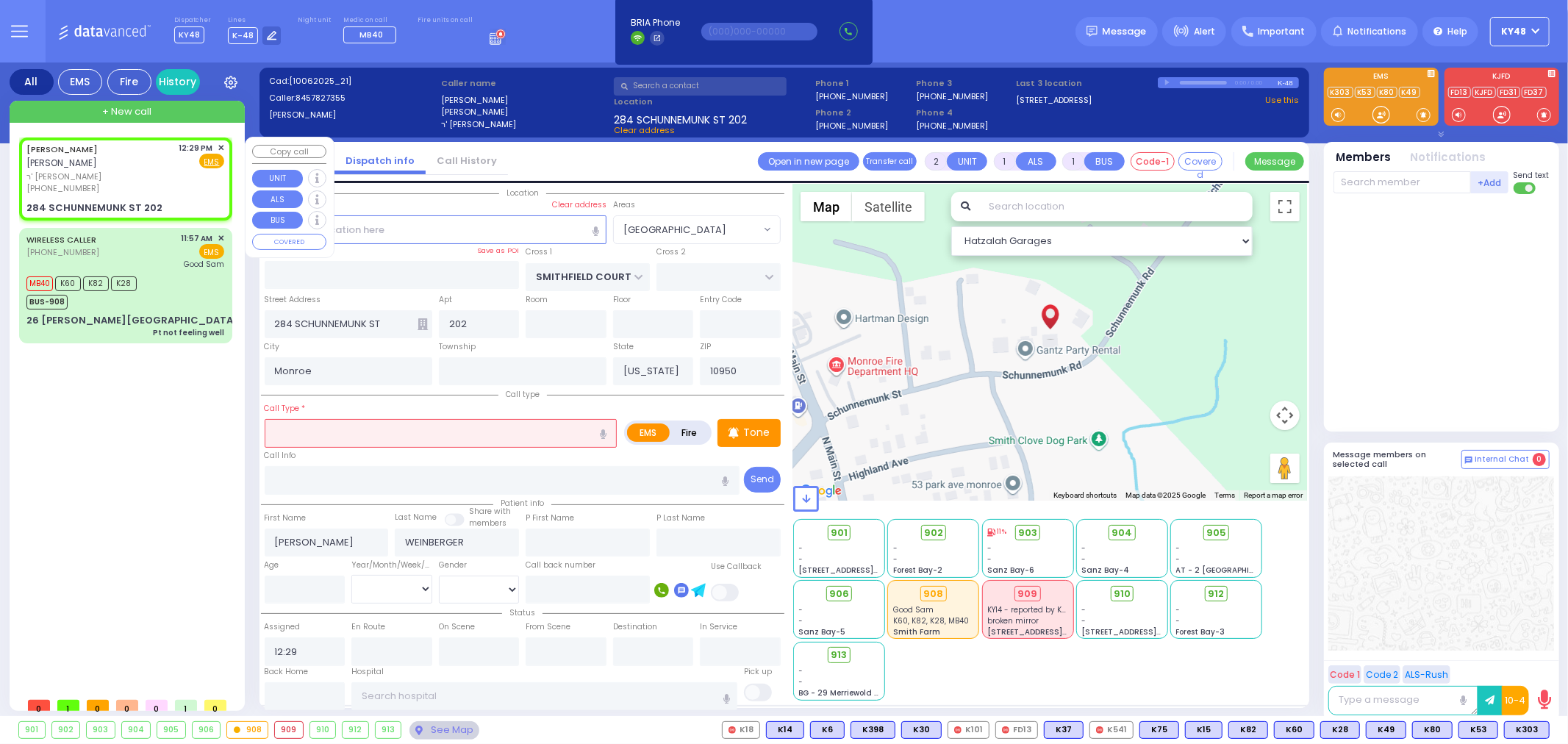
select select
radio input "true"
select select
select select "Hatzalah Garages"
select select "[GEOGRAPHIC_DATA]"
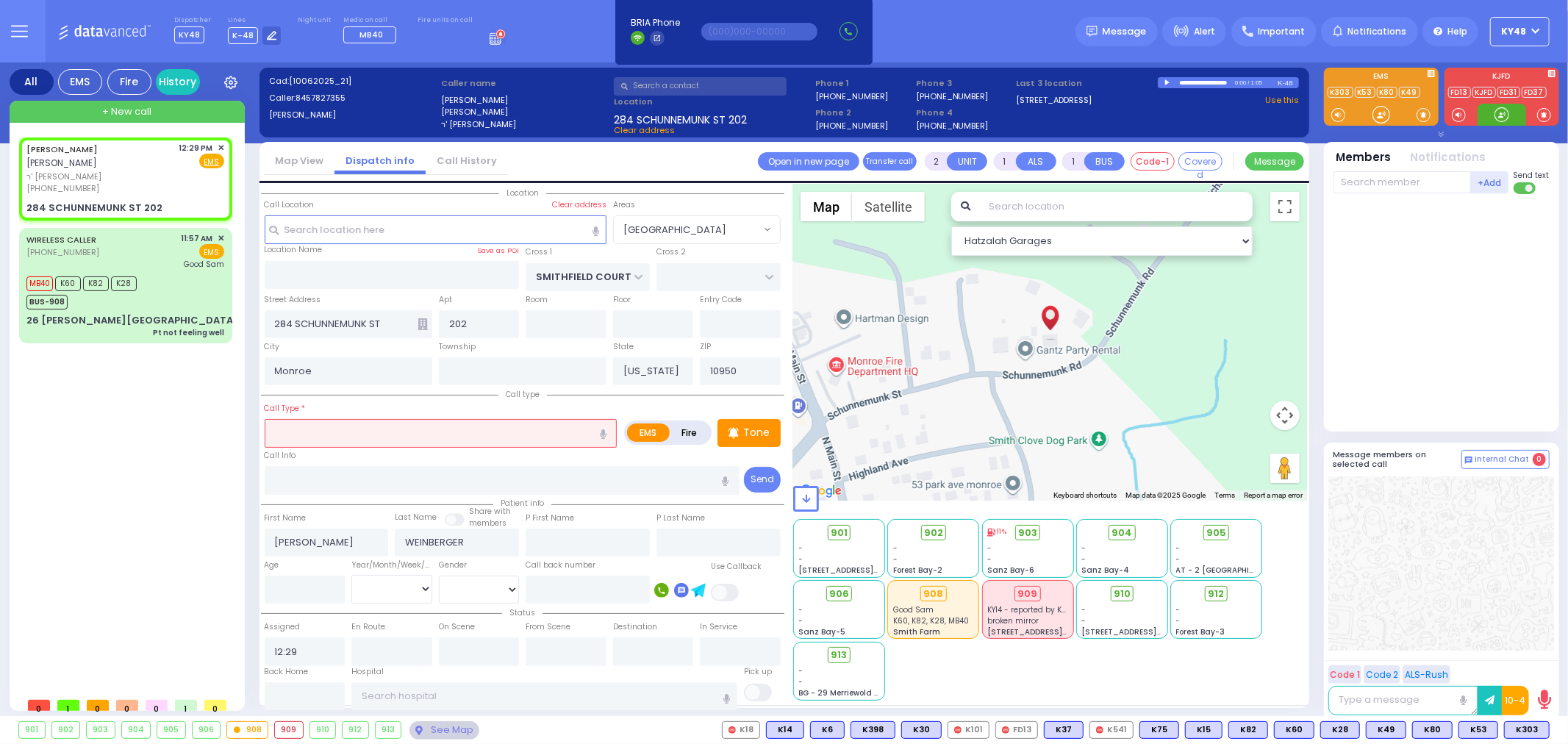
click at [1503, 113] on div at bounding box center [1501, 114] width 14 height 14
drag, startPoint x: 1502, startPoint y: 114, endPoint x: 1468, endPoint y: 122, distance: 34.9
click at [1497, 113] on div at bounding box center [1501, 114] width 14 height 14
click at [317, 432] on input "text" at bounding box center [441, 433] width 353 height 28
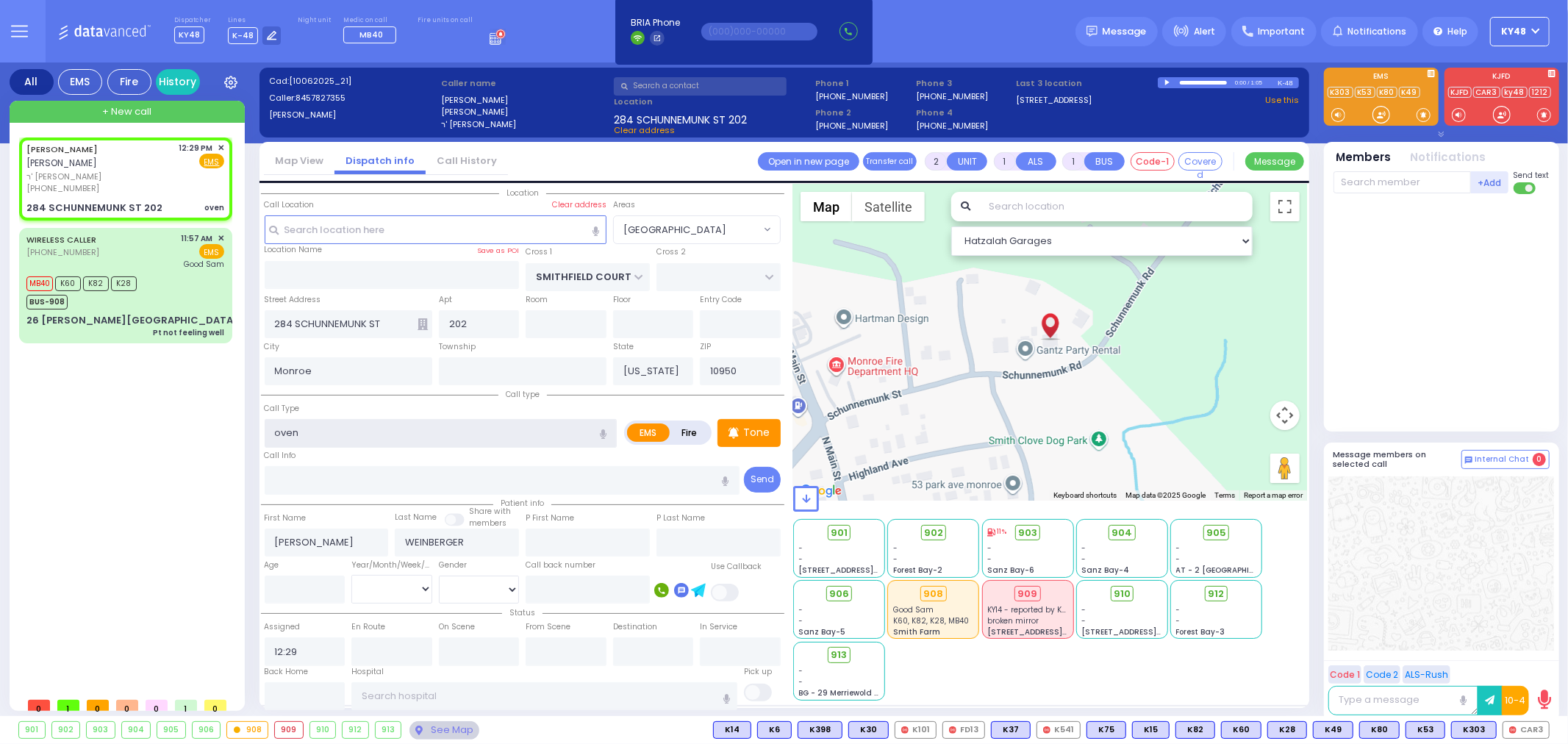
type input "oven f"
select select
radio input "true"
select select
select select "Hatzalah Garages"
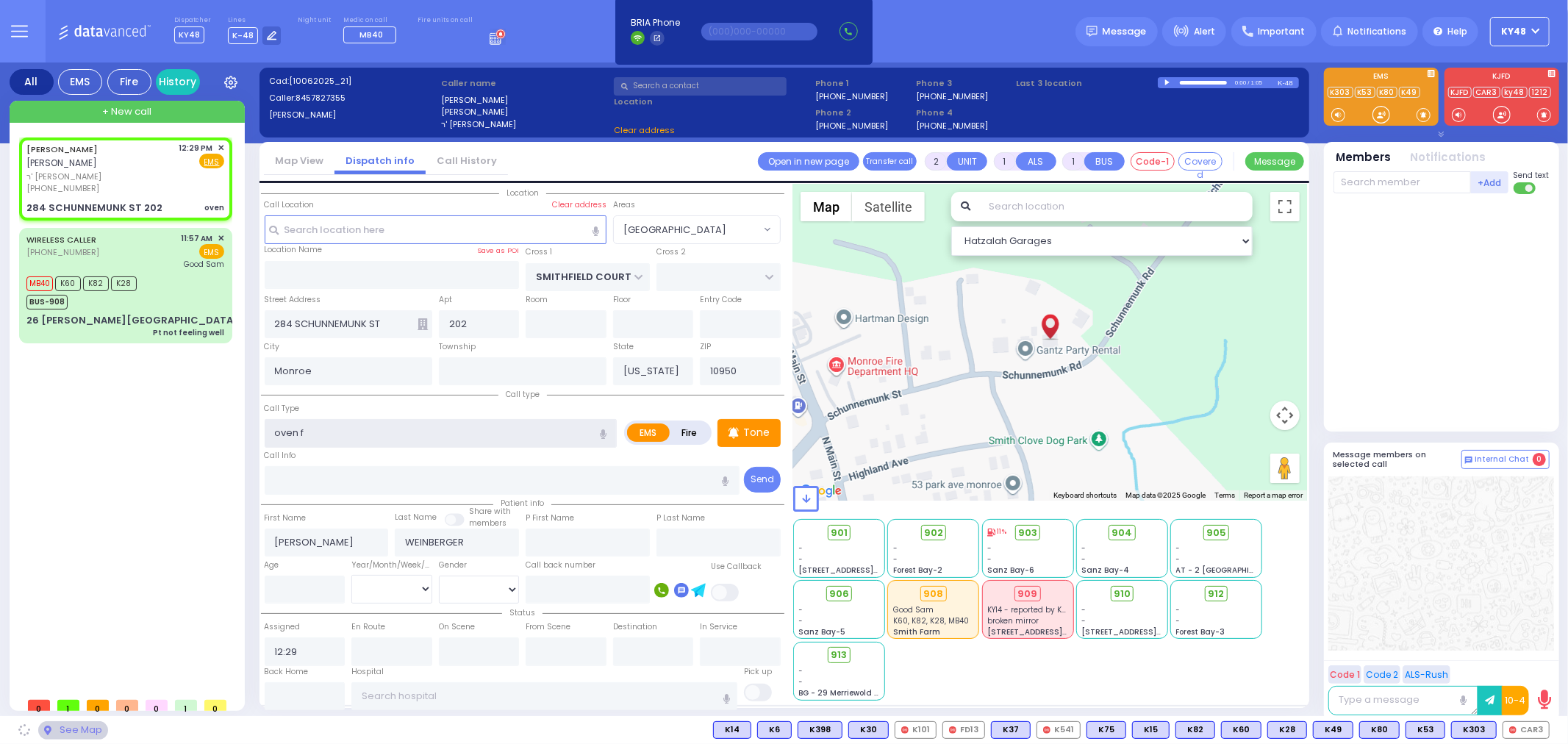
type input "oven fi"
select select "[GEOGRAPHIC_DATA]"
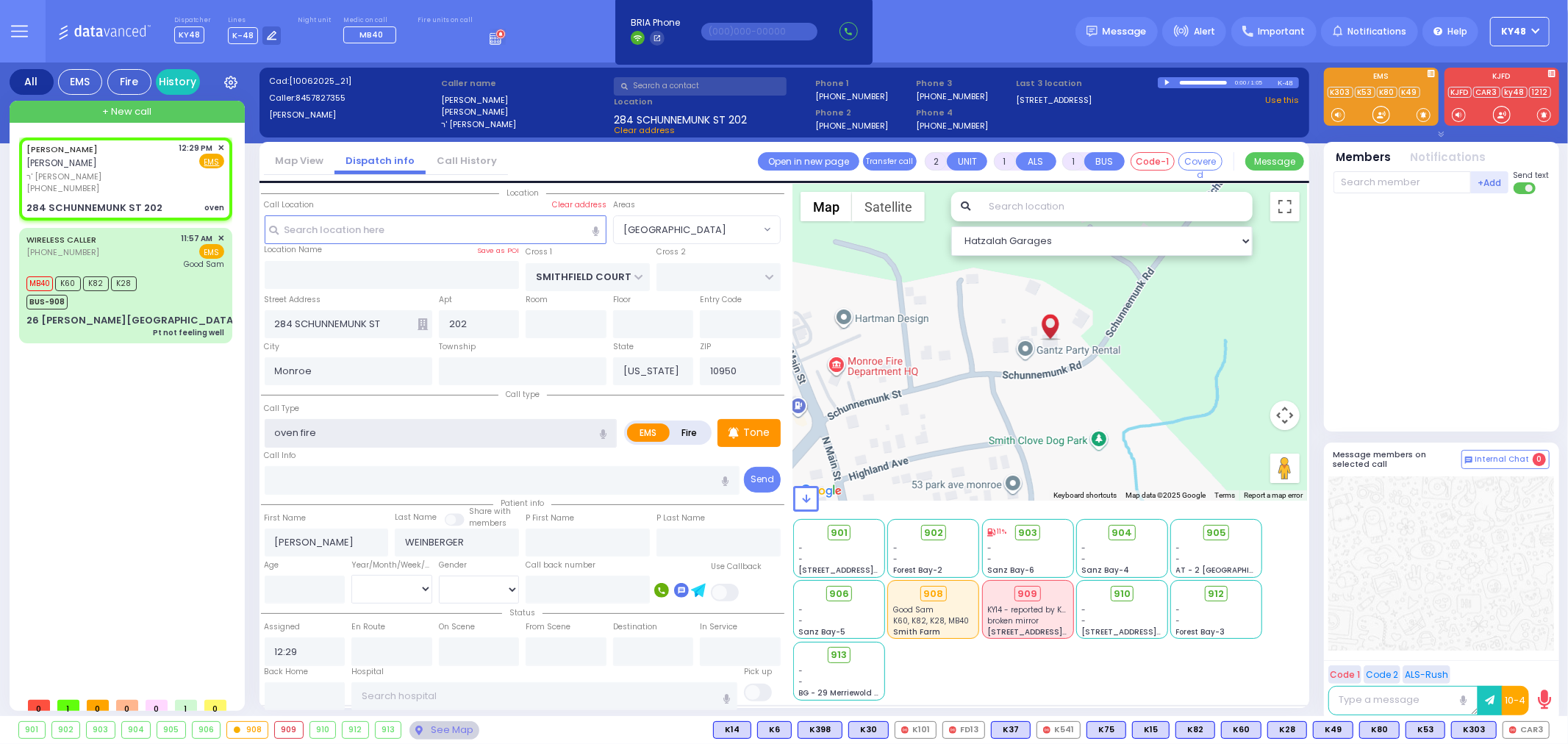
type input "oven fire"
click at [346, 461] on div "Call Info" at bounding box center [501, 471] width 475 height 47
select select
radio input "true"
select select
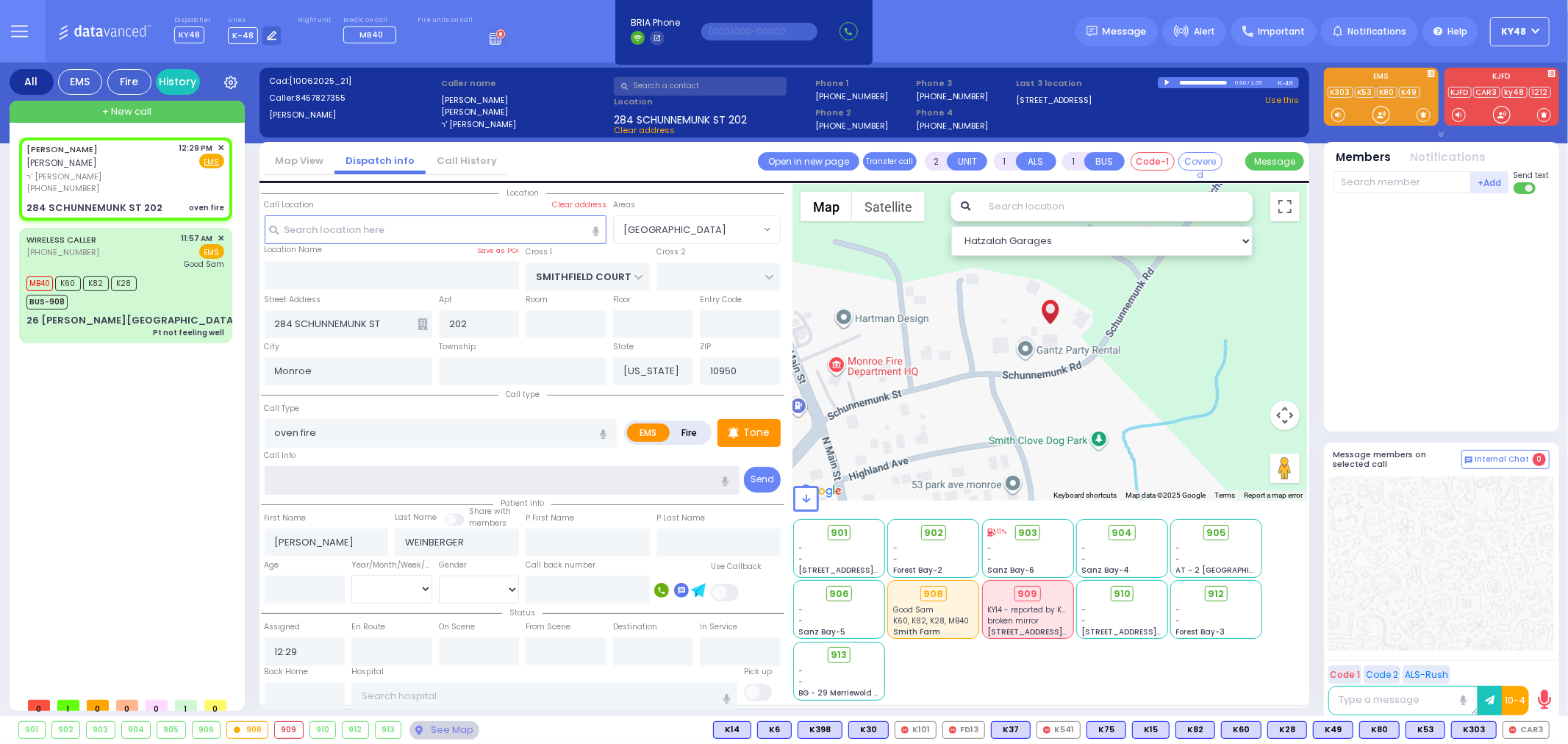
select select "Hatzalah Garages"
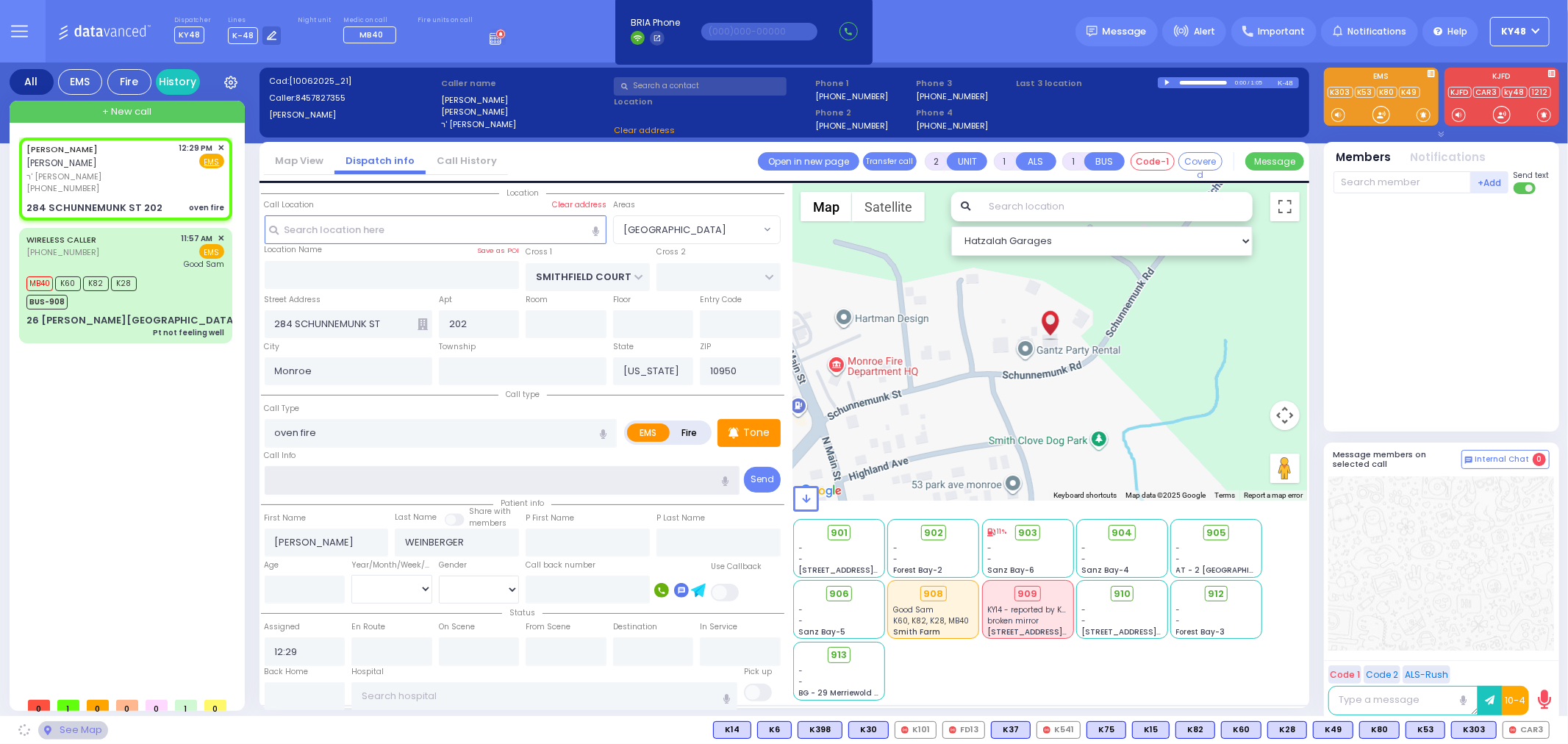
select select "[GEOGRAPHIC_DATA]"
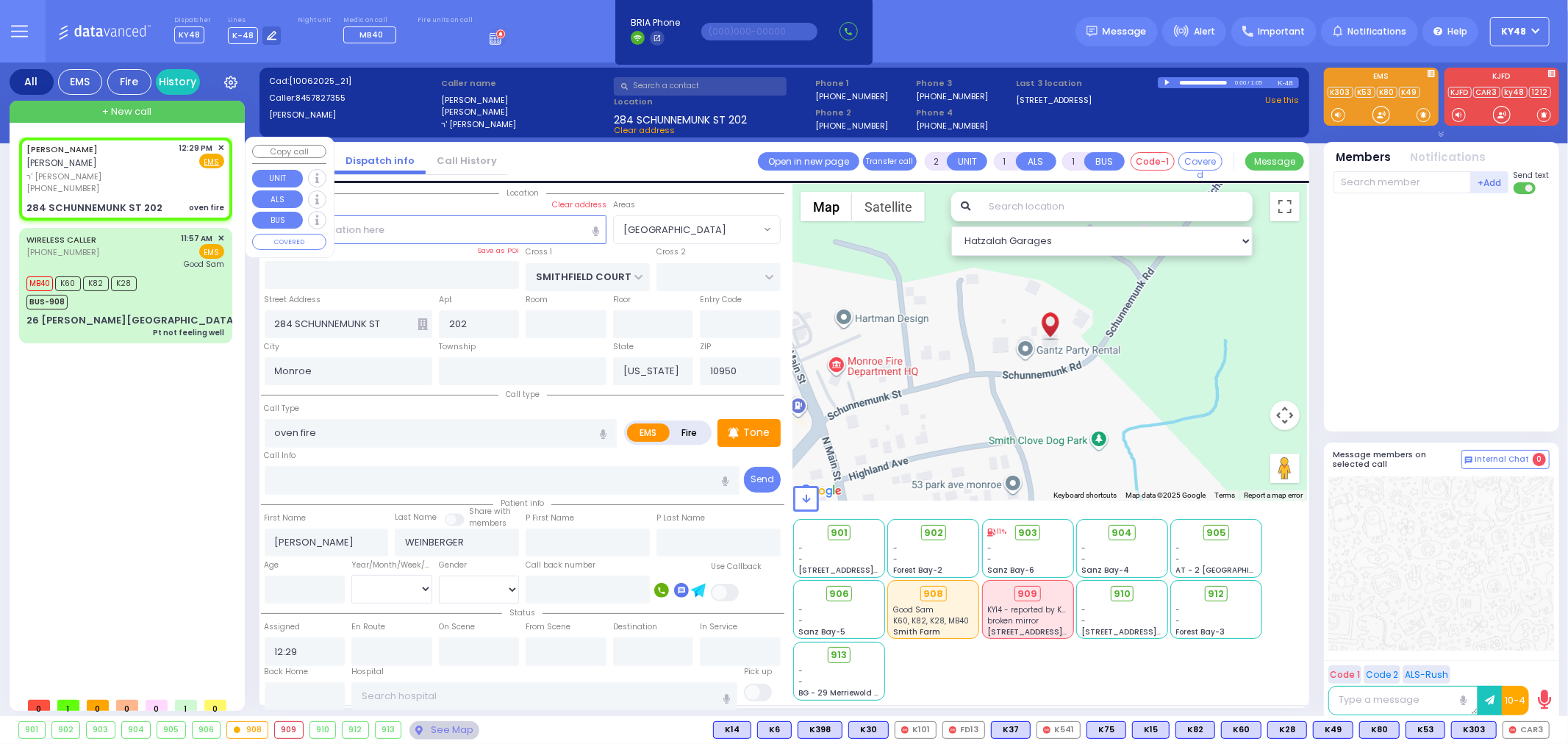
click at [179, 183] on div "ELIEZER WEINBERGER אליעזר וויינבערגער ר' נח אהרן - הרר וואלף לאנדא (845) 782-73…" at bounding box center [126, 178] width 208 height 78
select select
radio input "true"
select select
select select "Hatzalah Garages"
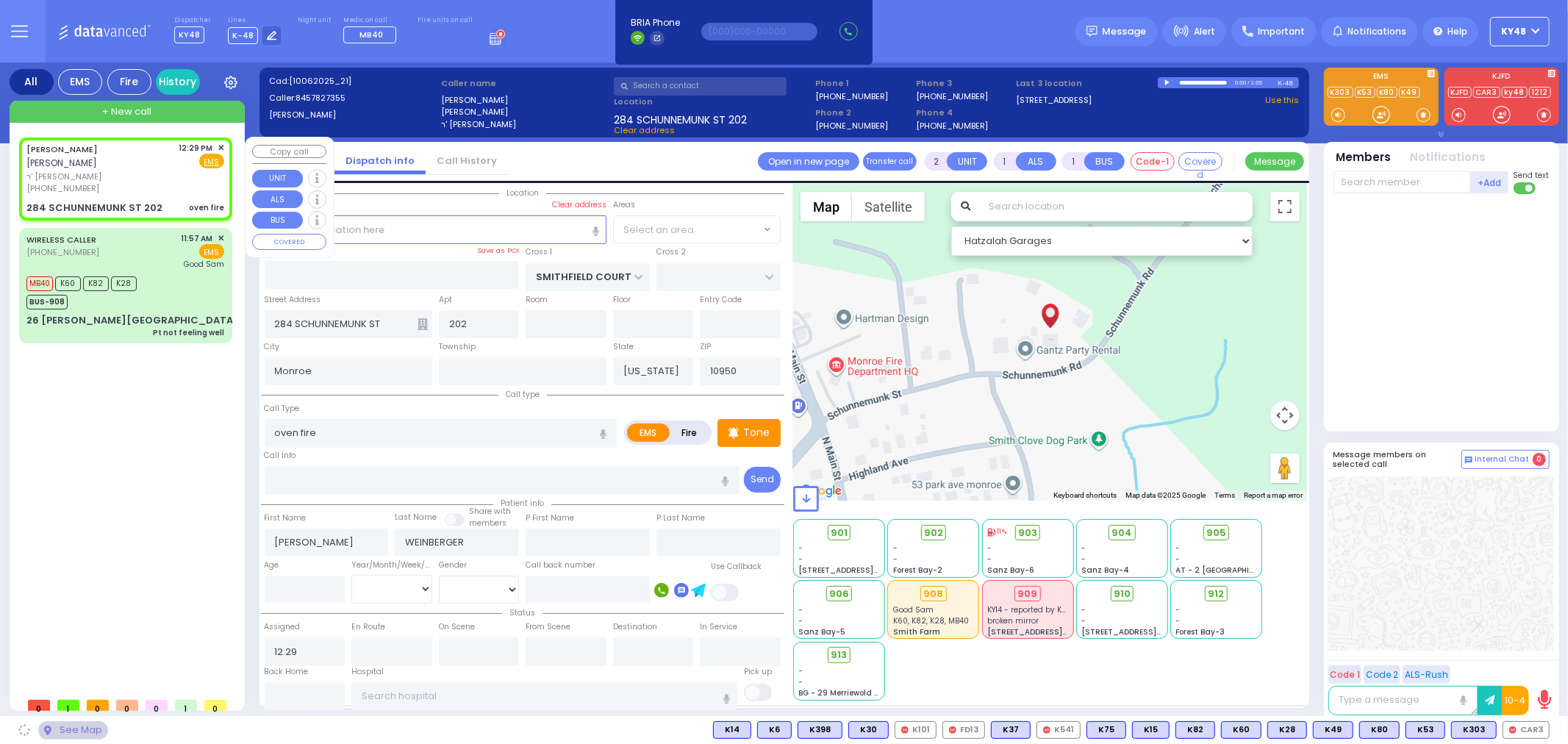
select select "[GEOGRAPHIC_DATA]"
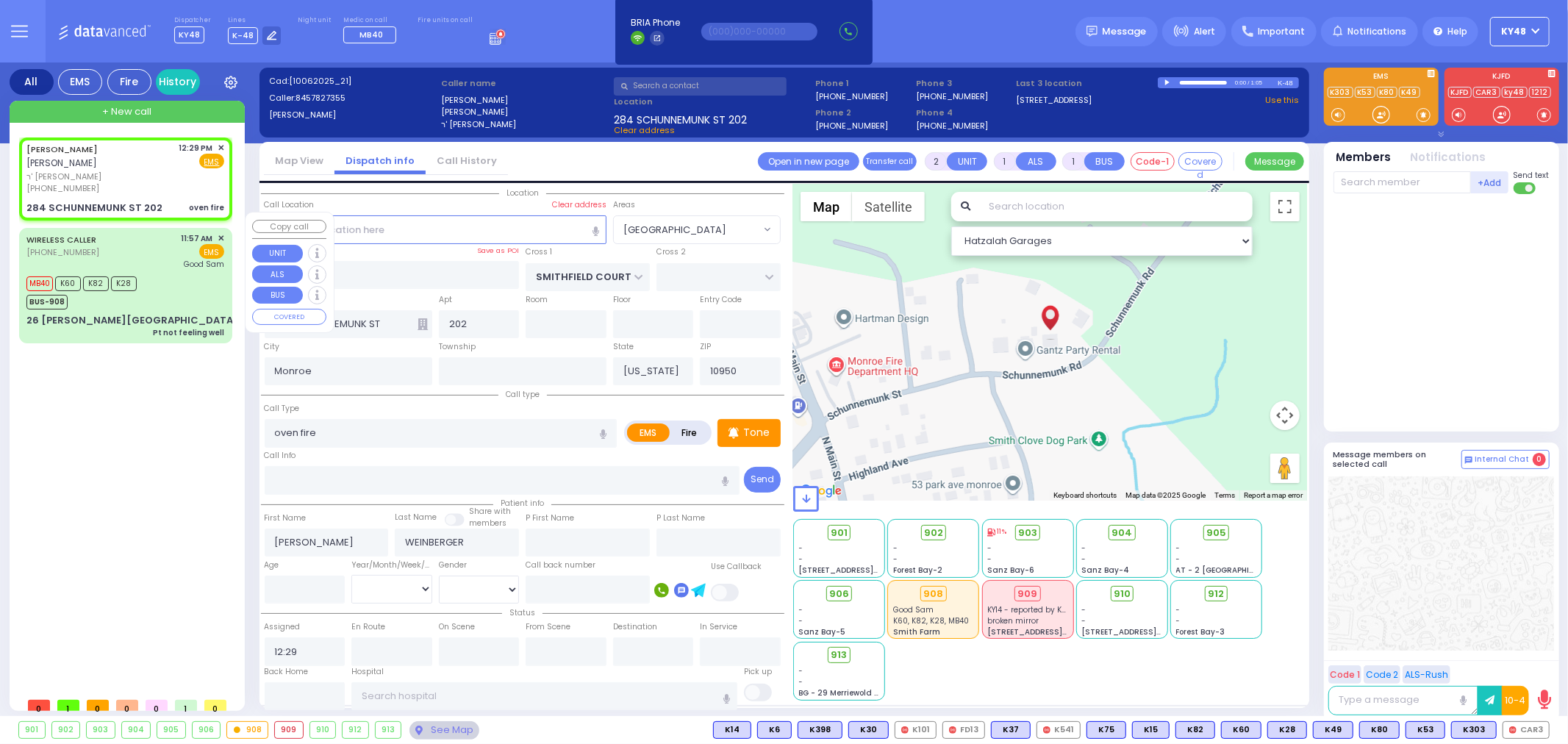
click at [158, 239] on div "WIRELESS CALLER (845) 502-6880 11:57 AM ✕ EMS Good Sam" at bounding box center [125, 252] width 198 height 38
type input "6"
select select
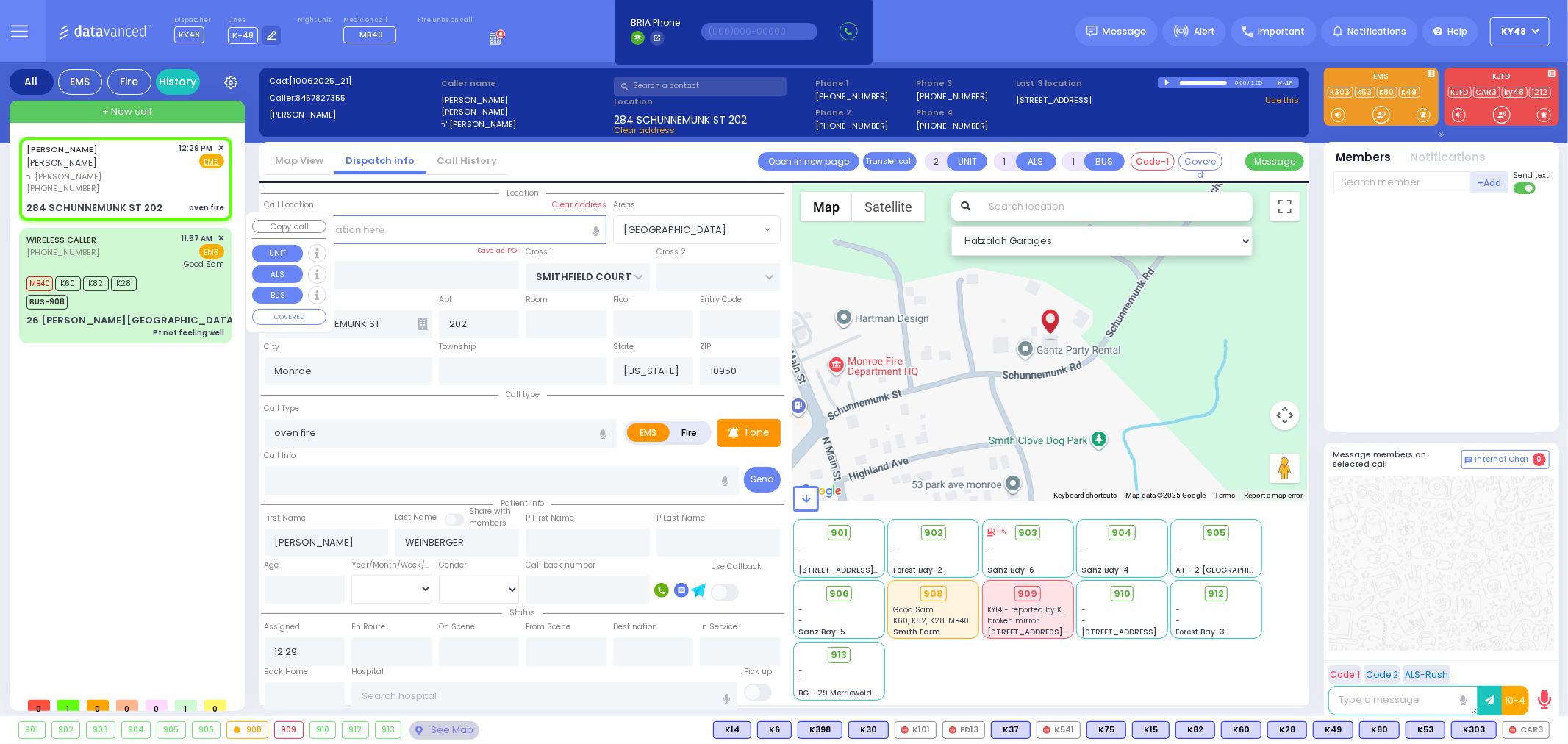
type input "Pt not feeling well"
radio input "true"
type input "Unknown"
select select "Year"
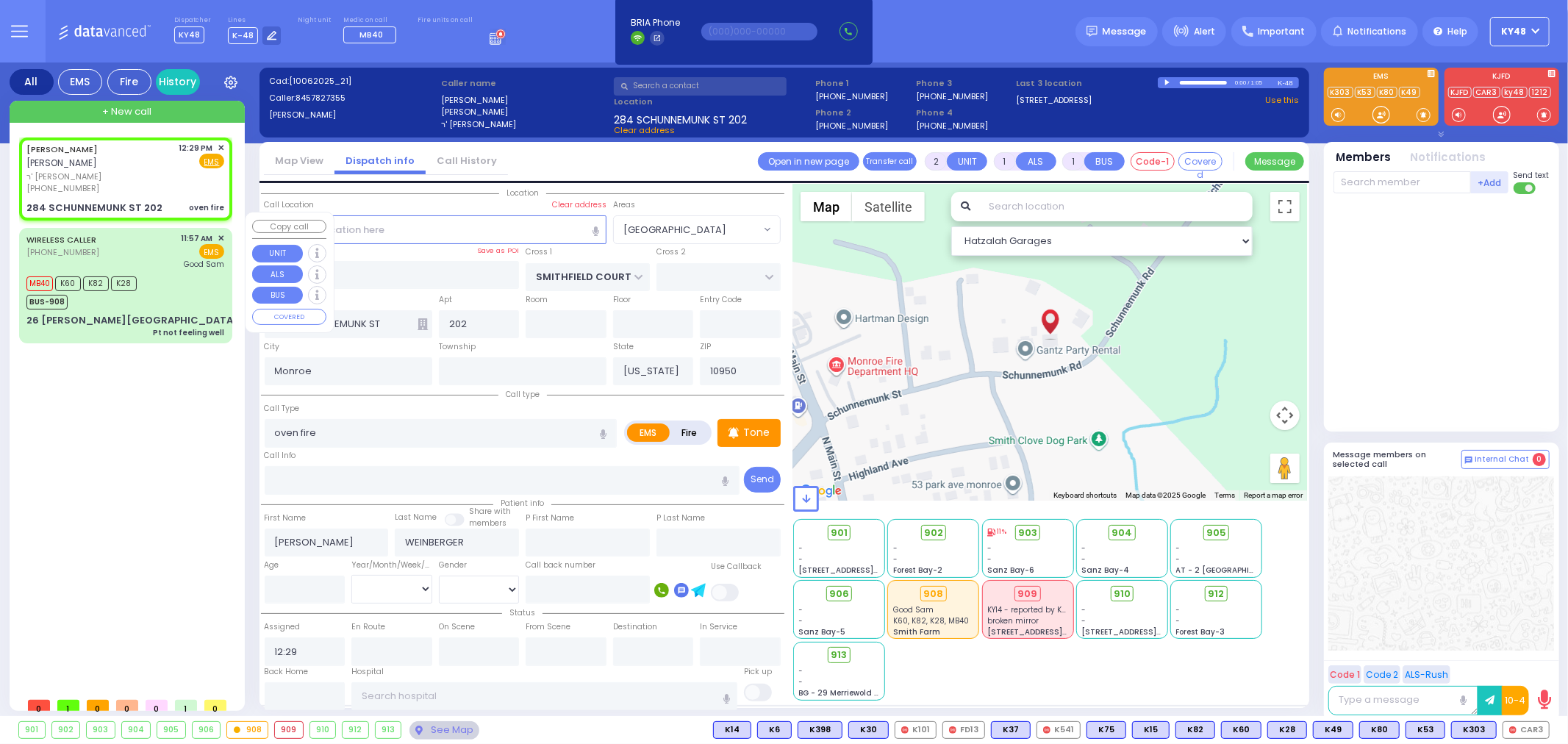
type input "11:57"
type input "11:59"
type input "12:02"
type input "12:23"
type input "Good Samaritan Hospital"
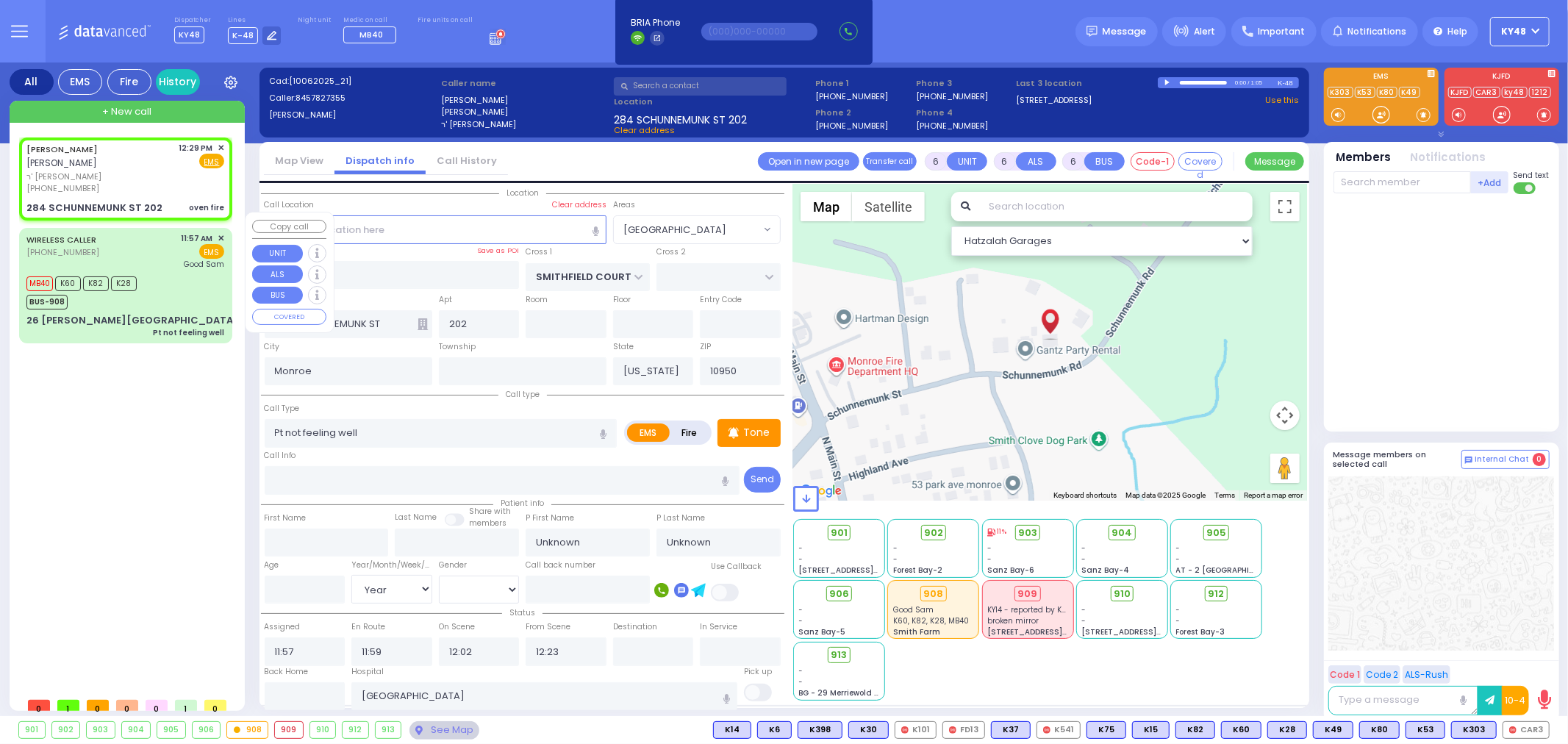
select select "Hatzalah Garages"
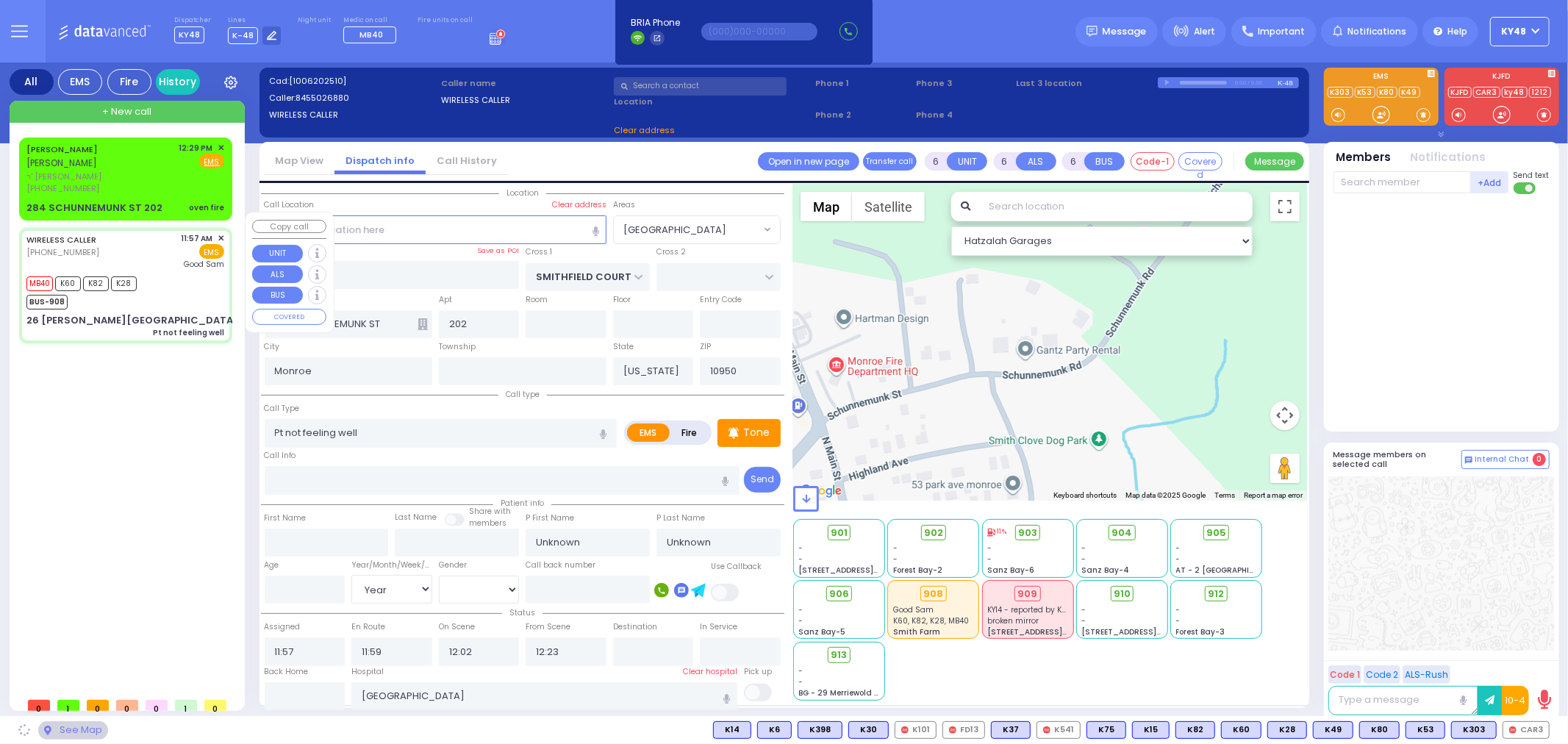
type input "KAHAN DR"
type input "MERON DR"
type input "26 [PERSON_NAME][GEOGRAPHIC_DATA]"
type input "[PERSON_NAME]"
select select "SECTION 4"
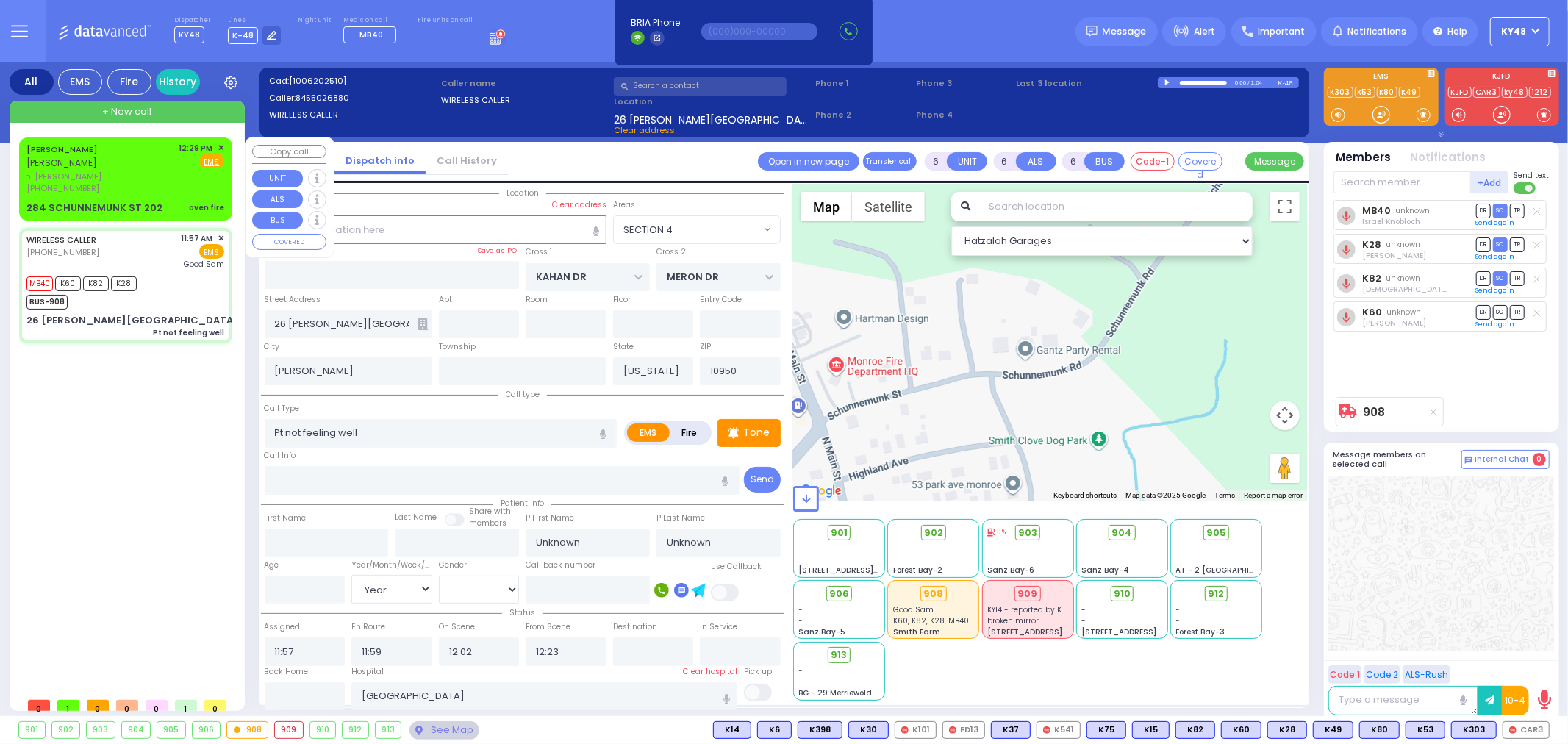
click at [156, 201] on div "284 SCHUNNEMUNK ST 202 oven fire" at bounding box center [125, 208] width 198 height 14
type input "2"
type input "1"
select select
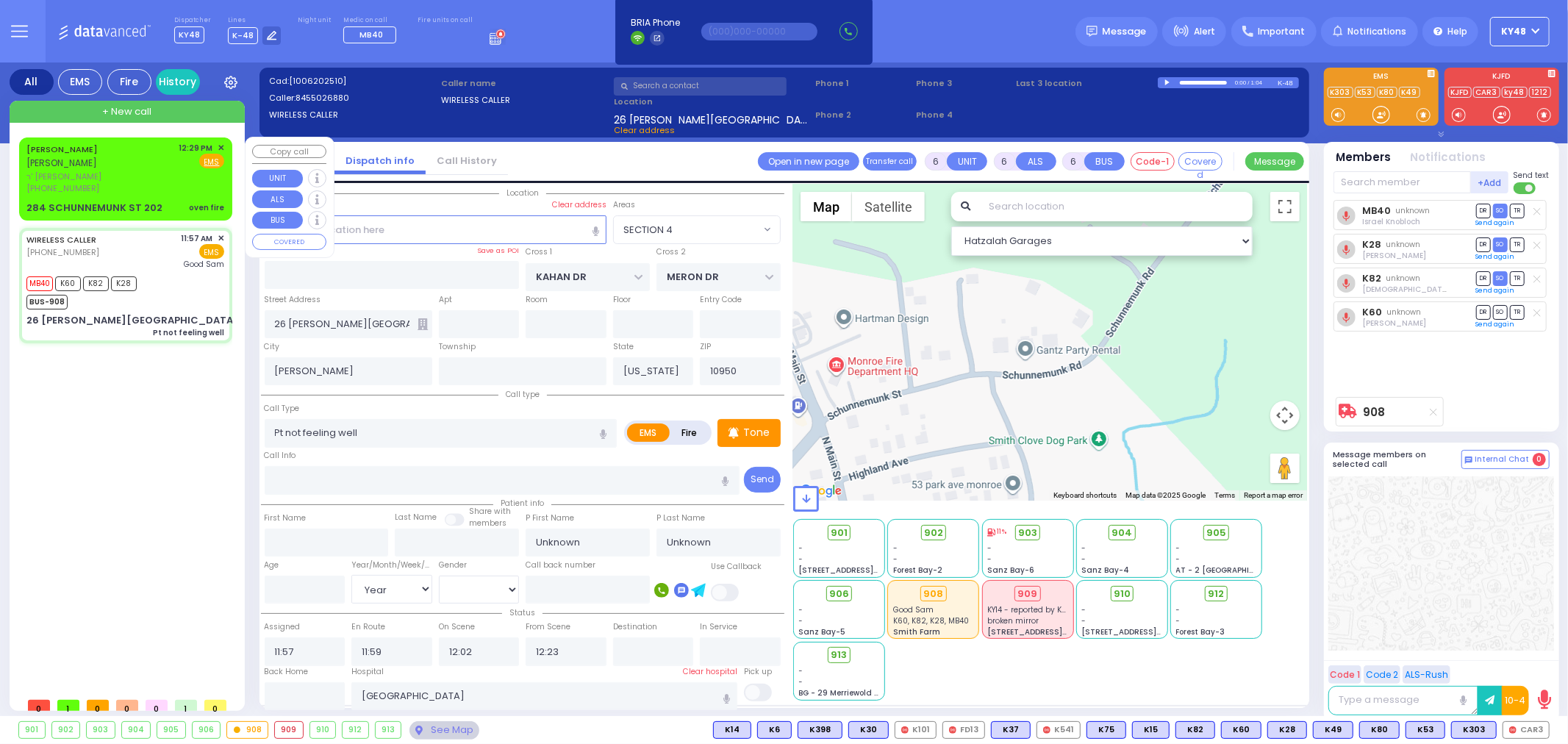
type input "oven fire"
radio input "true"
type input "ELIEZER"
type input "WEINBERGER"
select select
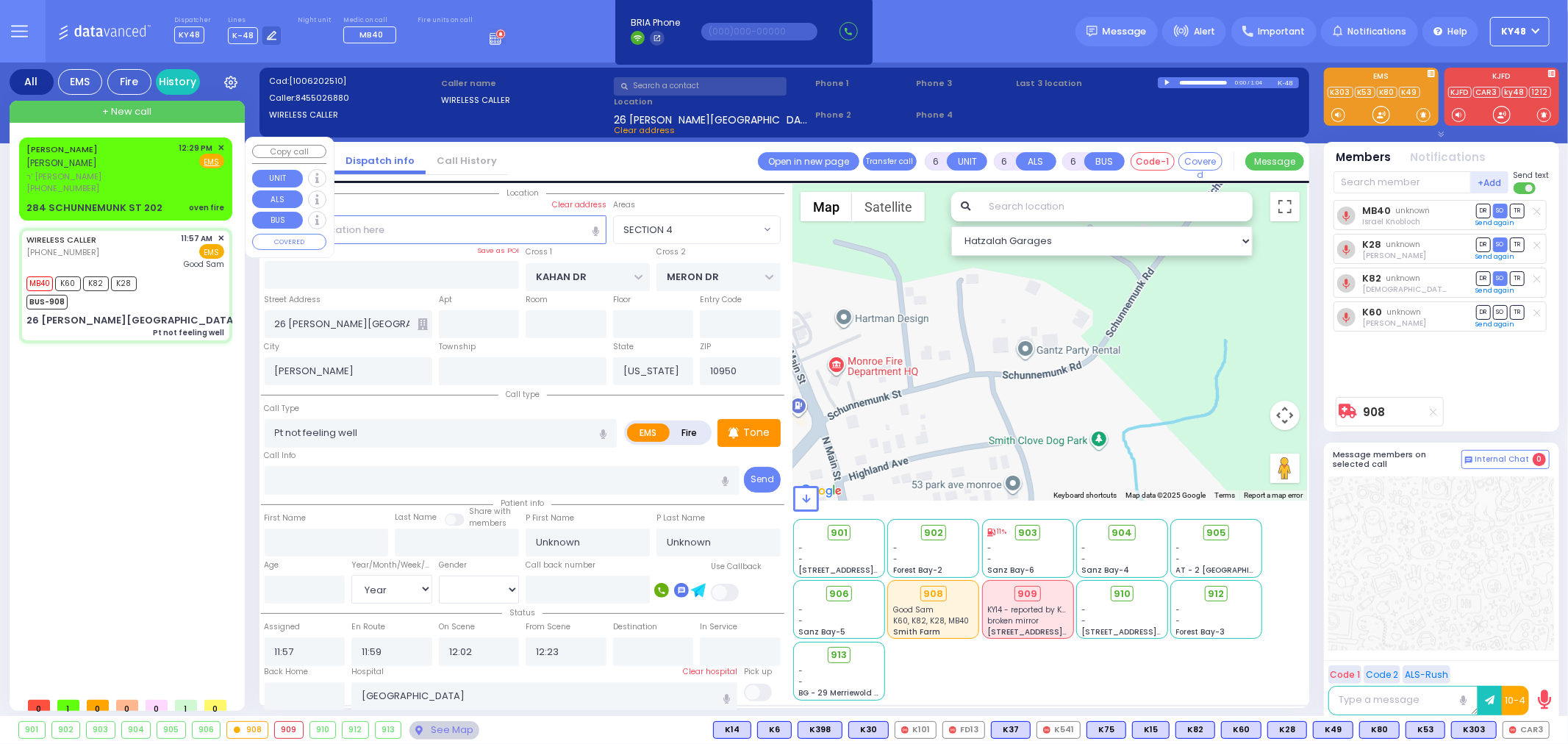
type input "12:29"
select select "Hatzalah Garages"
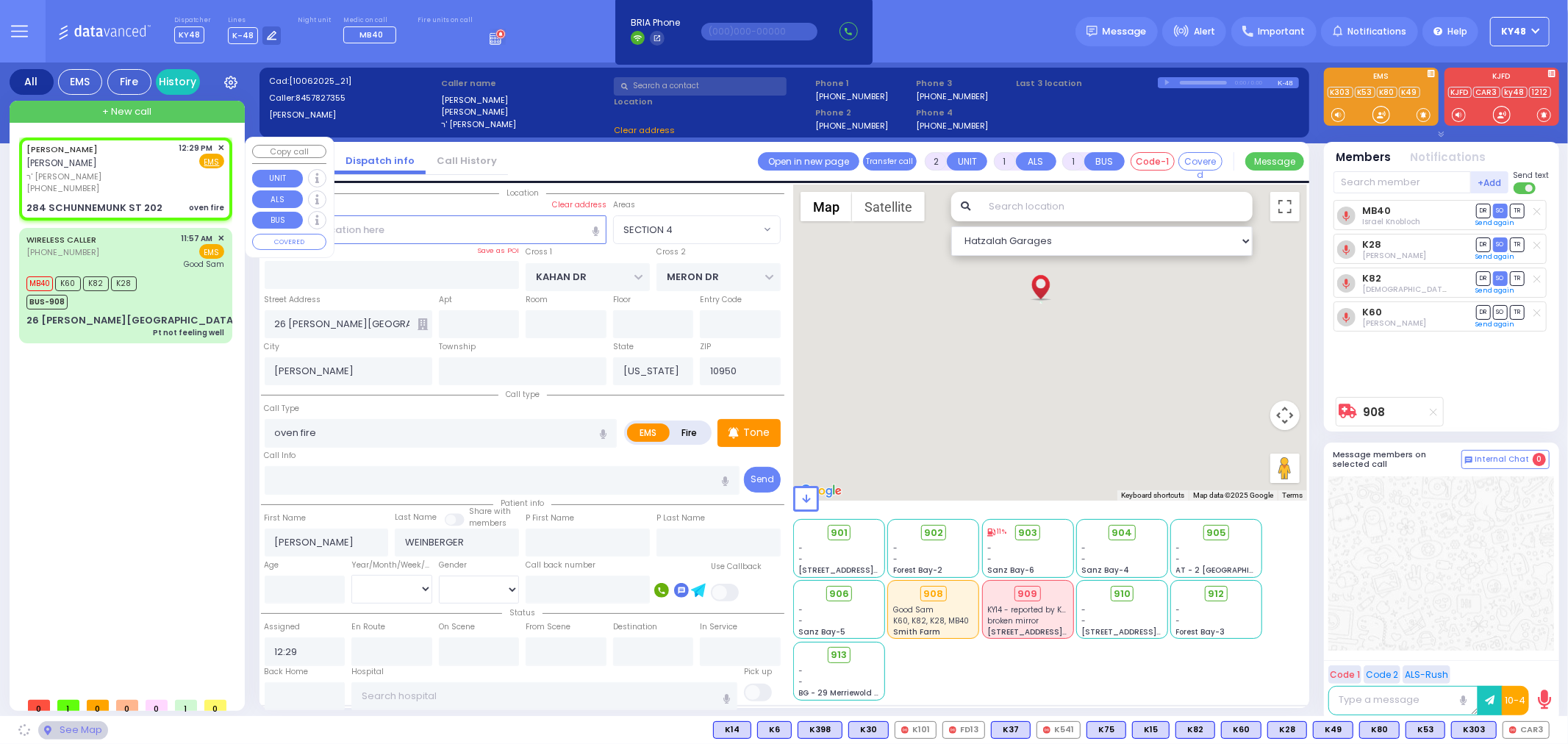
type input "SMITHFIELD COURT"
type input "284 SCHUNNEMUNK ST"
type input "202"
type input "Monroe"
select select "[GEOGRAPHIC_DATA]"
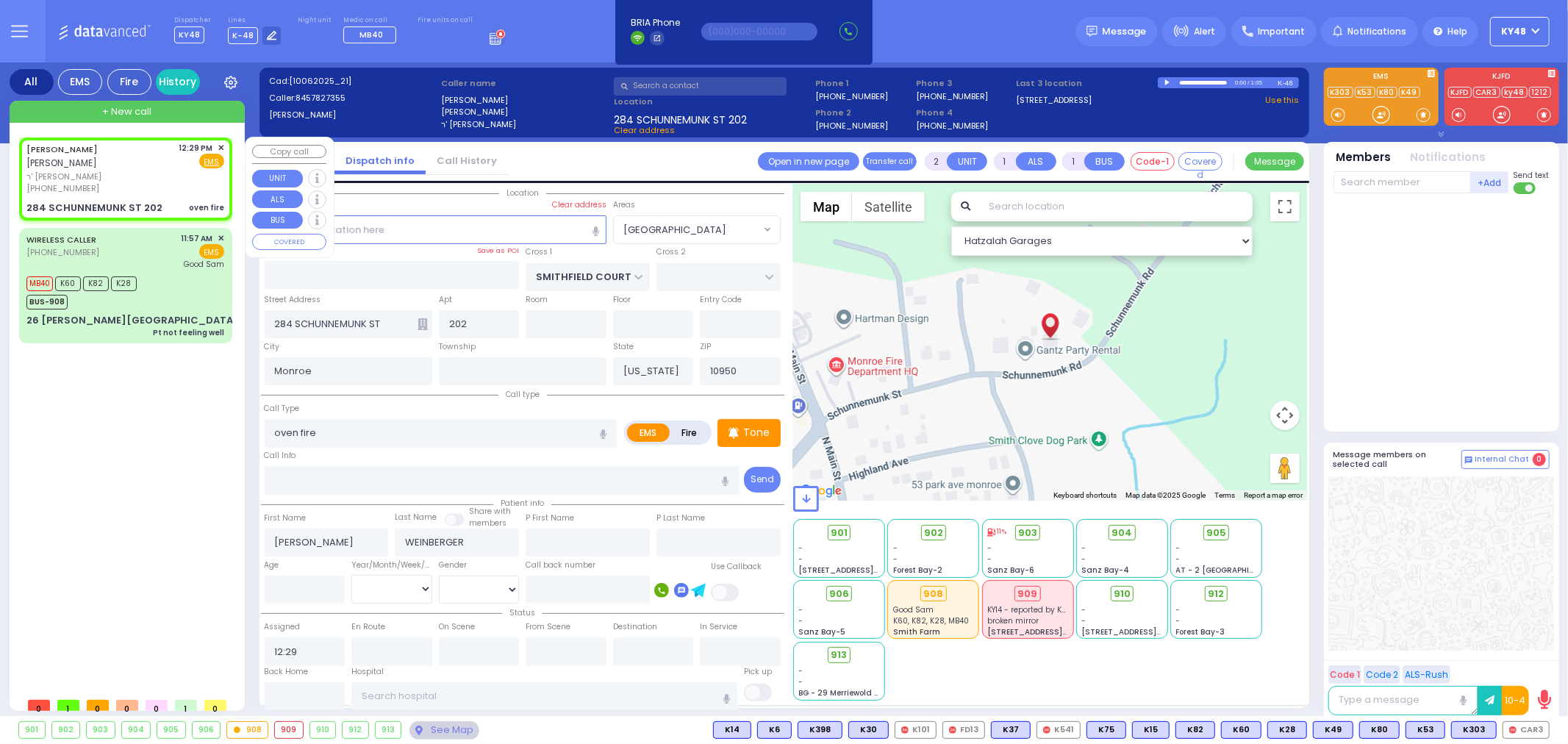
click at [111, 170] on span "ר' נח אהרן - הרר וואלף לאנדא" at bounding box center [100, 177] width 148 height 12
select select
radio input "true"
select select
select select "Hatzalah Garages"
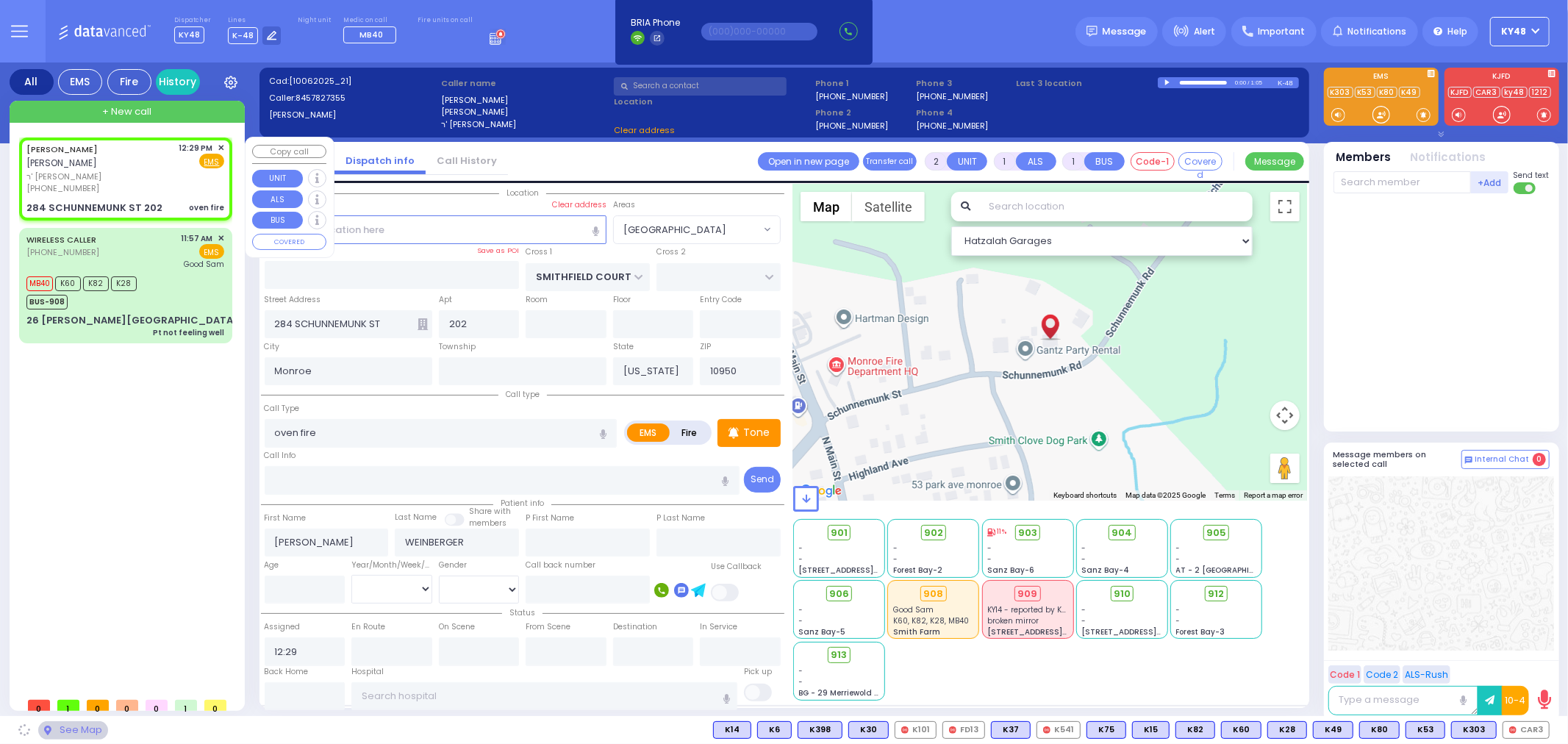
select select "[GEOGRAPHIC_DATA]"
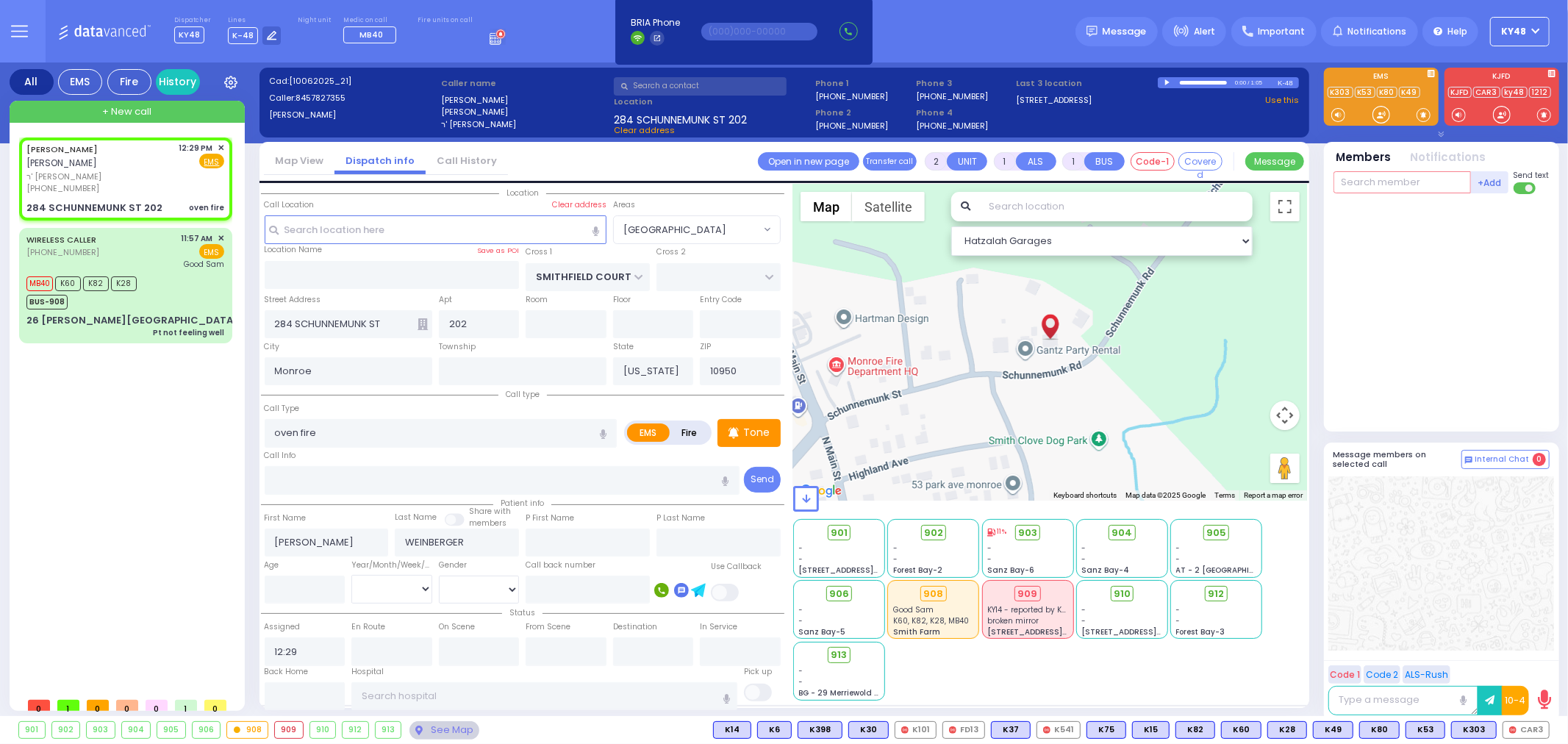
click at [1373, 180] on input "text" at bounding box center [1401, 182] width 137 height 22
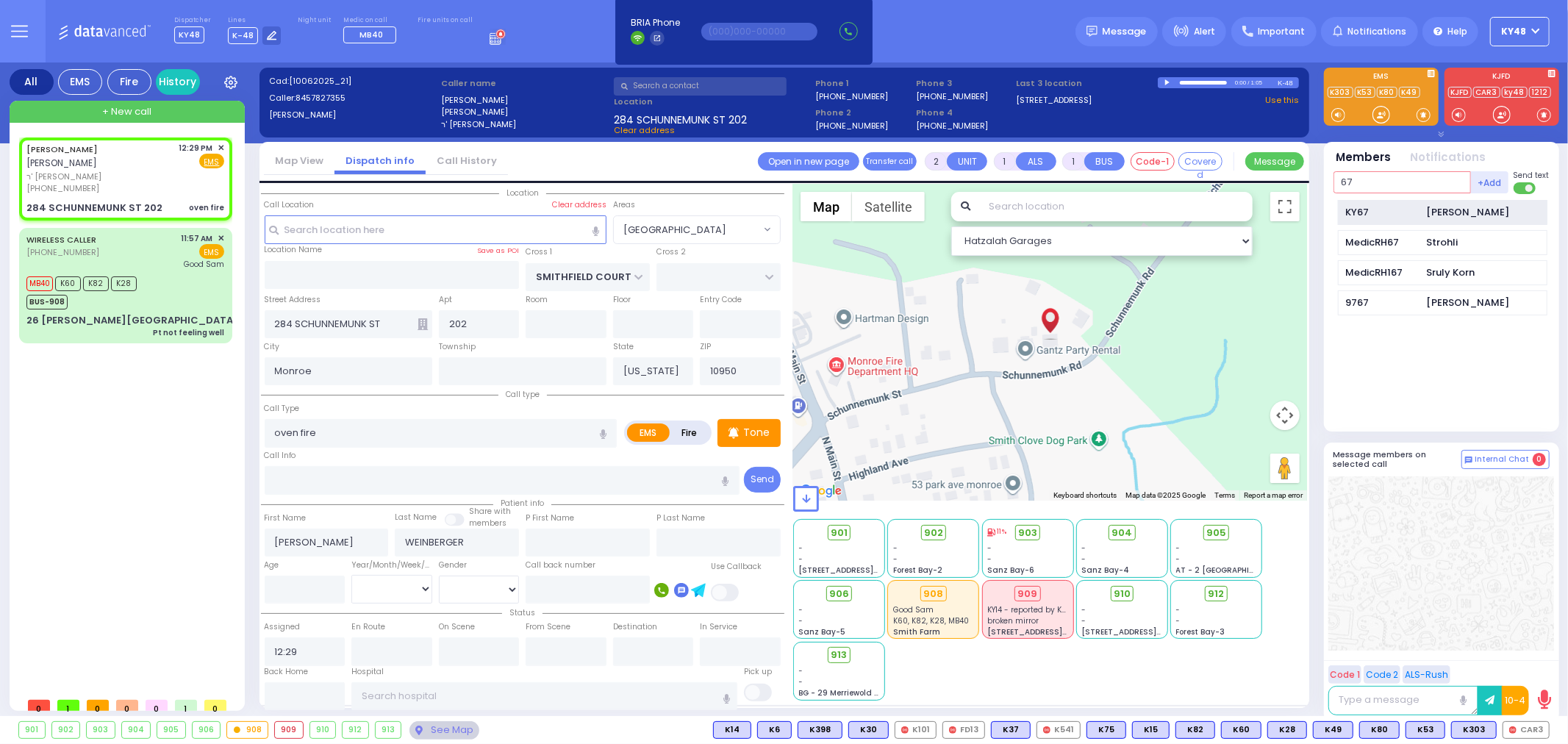
type input "67"
click at [1373, 207] on div "KY67" at bounding box center [1382, 212] width 73 height 14
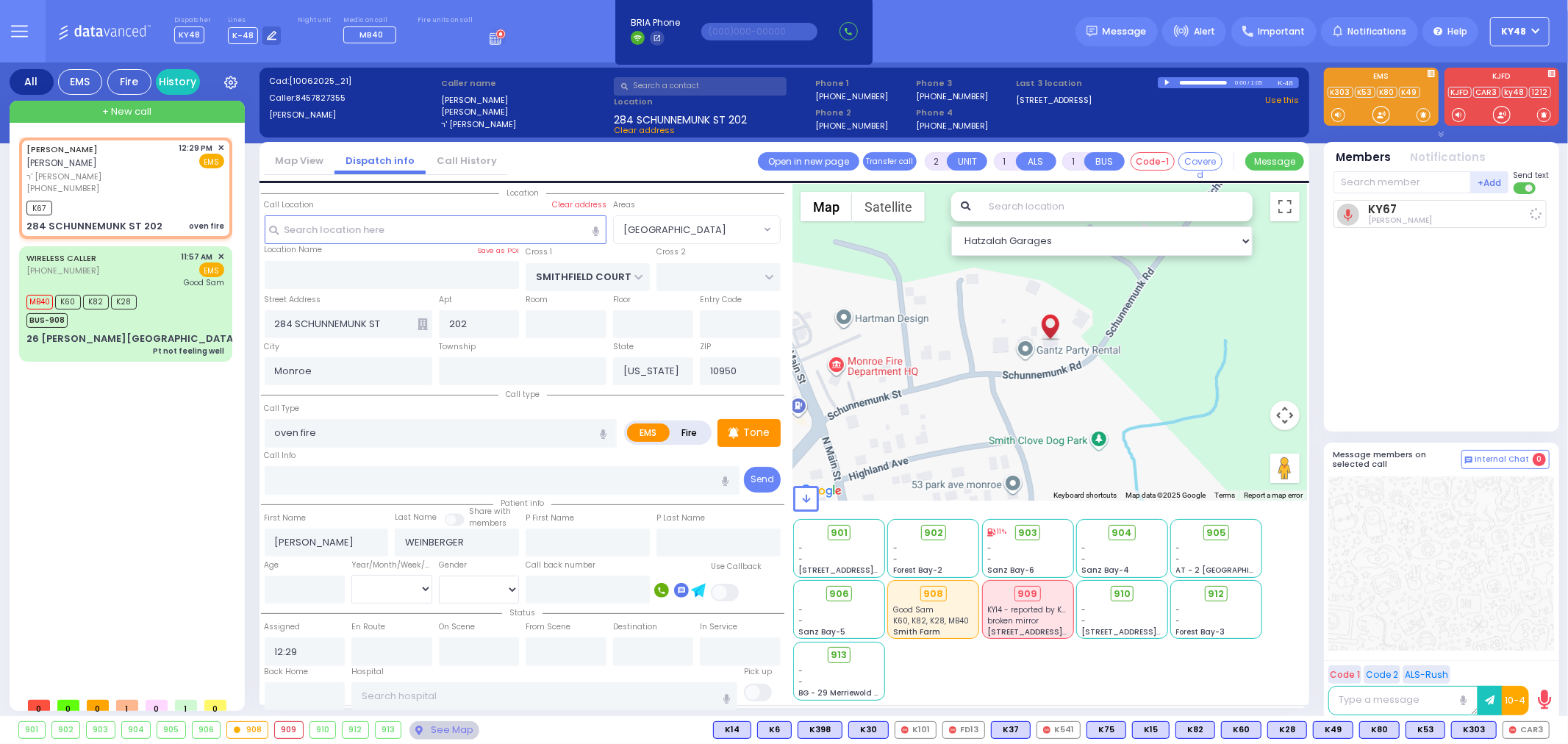
select select
radio input "true"
select select
type input "12:33"
select select "Hatzalah Garages"
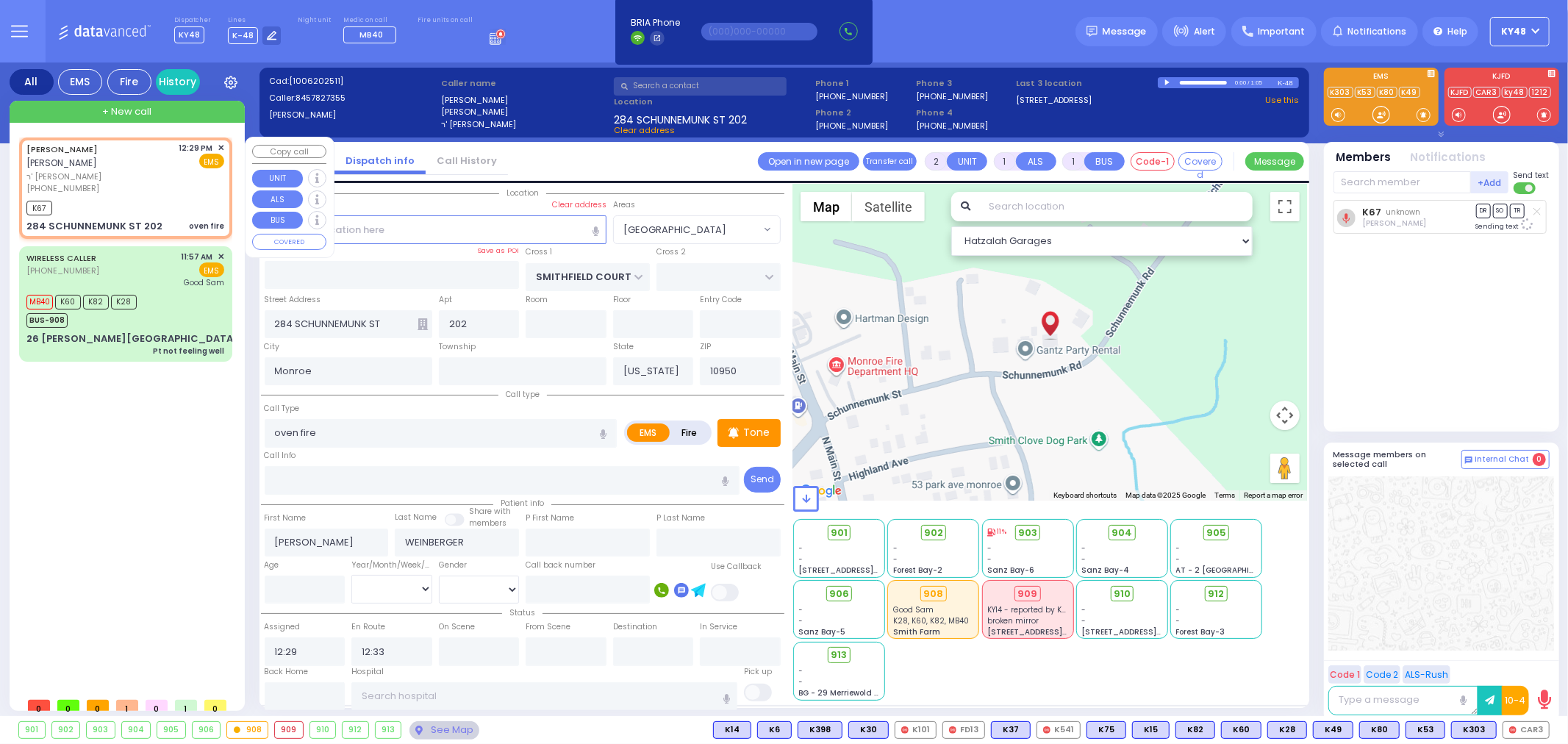
click at [223, 147] on span "✕" at bounding box center [220, 148] width 7 height 12
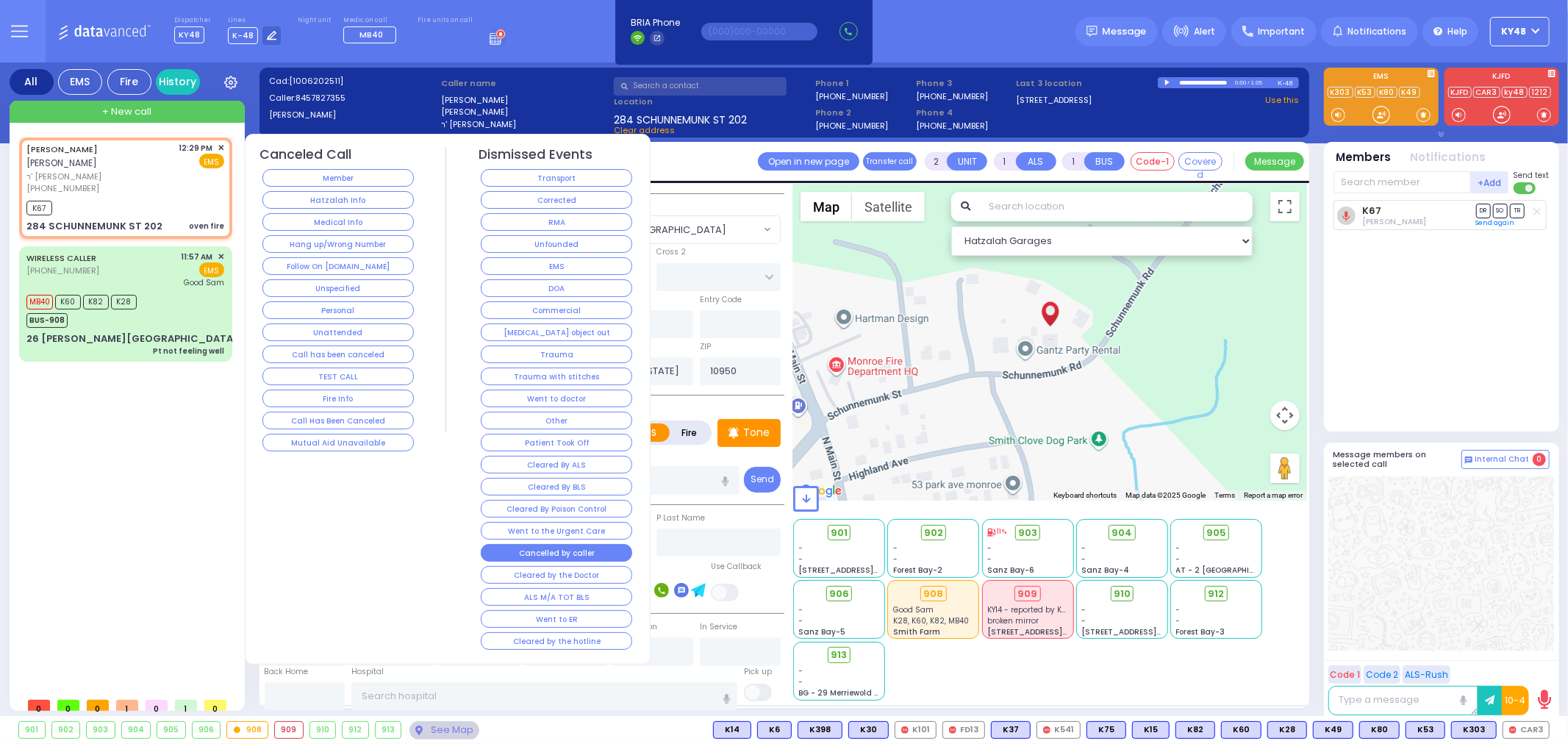
click at [559, 558] on button "Cancelled by caller" at bounding box center [557, 552] width 151 height 17
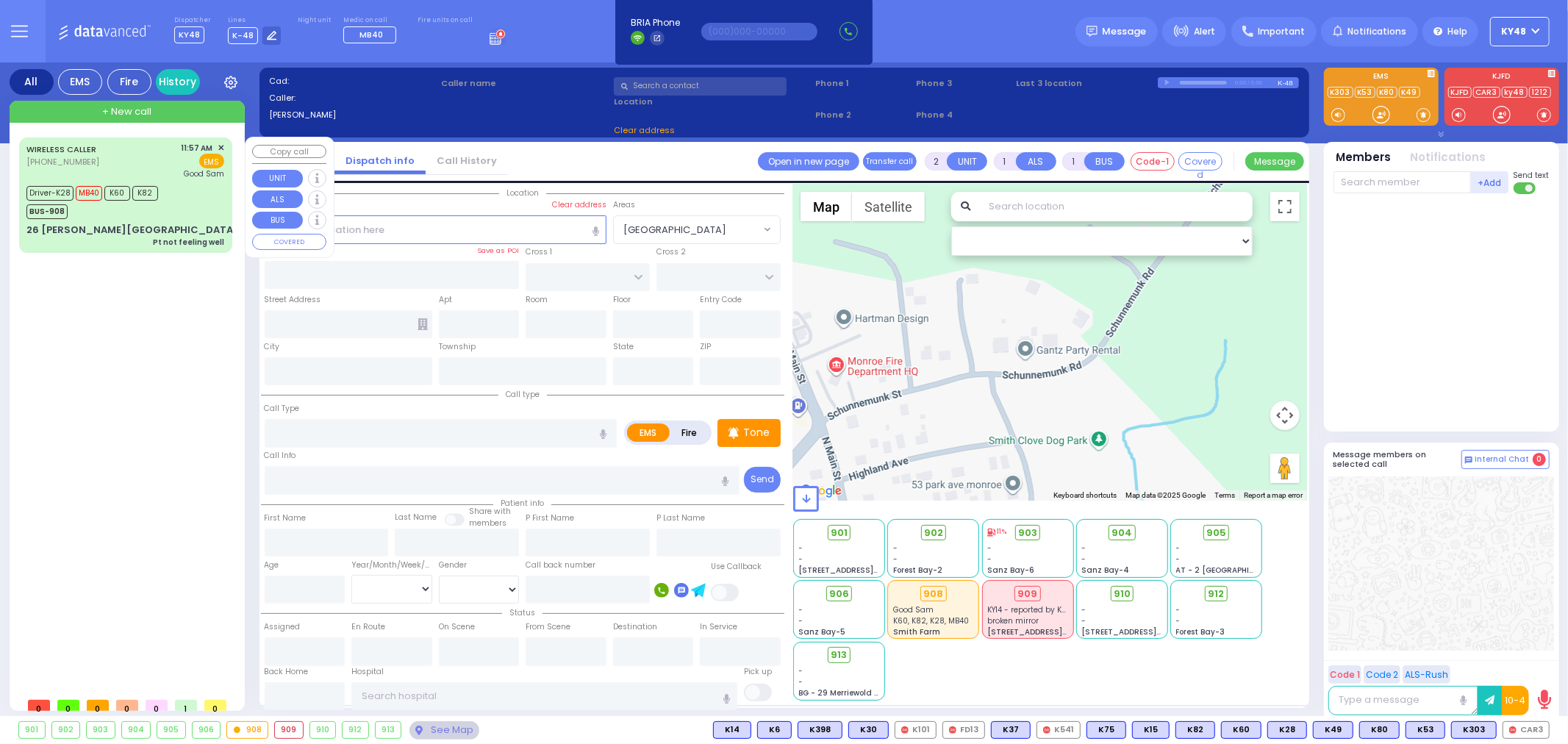
click at [141, 223] on div "26 [PERSON_NAME][GEOGRAPHIC_DATA]" at bounding box center [132, 230] width 211 height 14
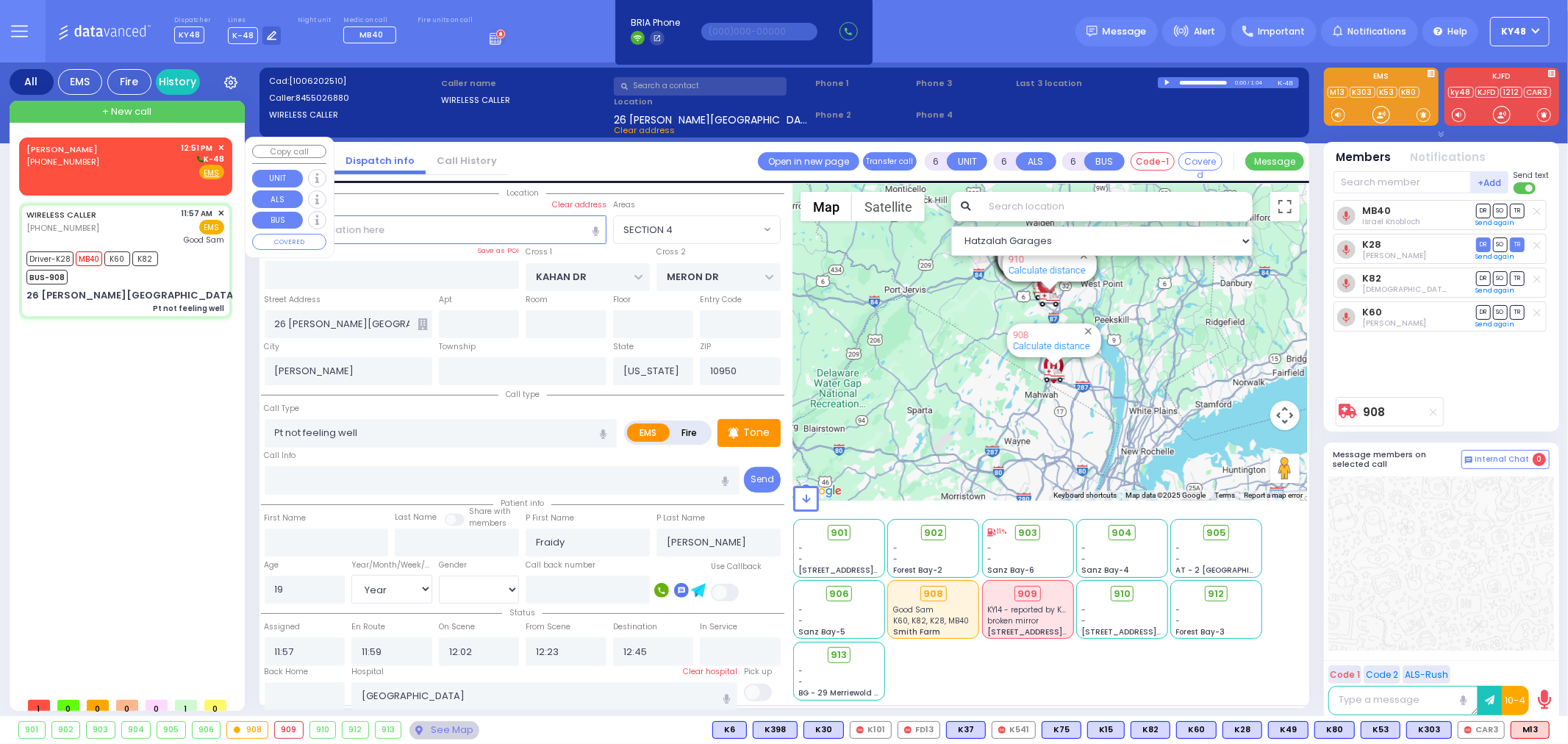
click at [126, 158] on div "KWADRAT,ABRAHAM (347) 451-2774 12:51 PM ✕ K-48" at bounding box center [125, 161] width 198 height 38
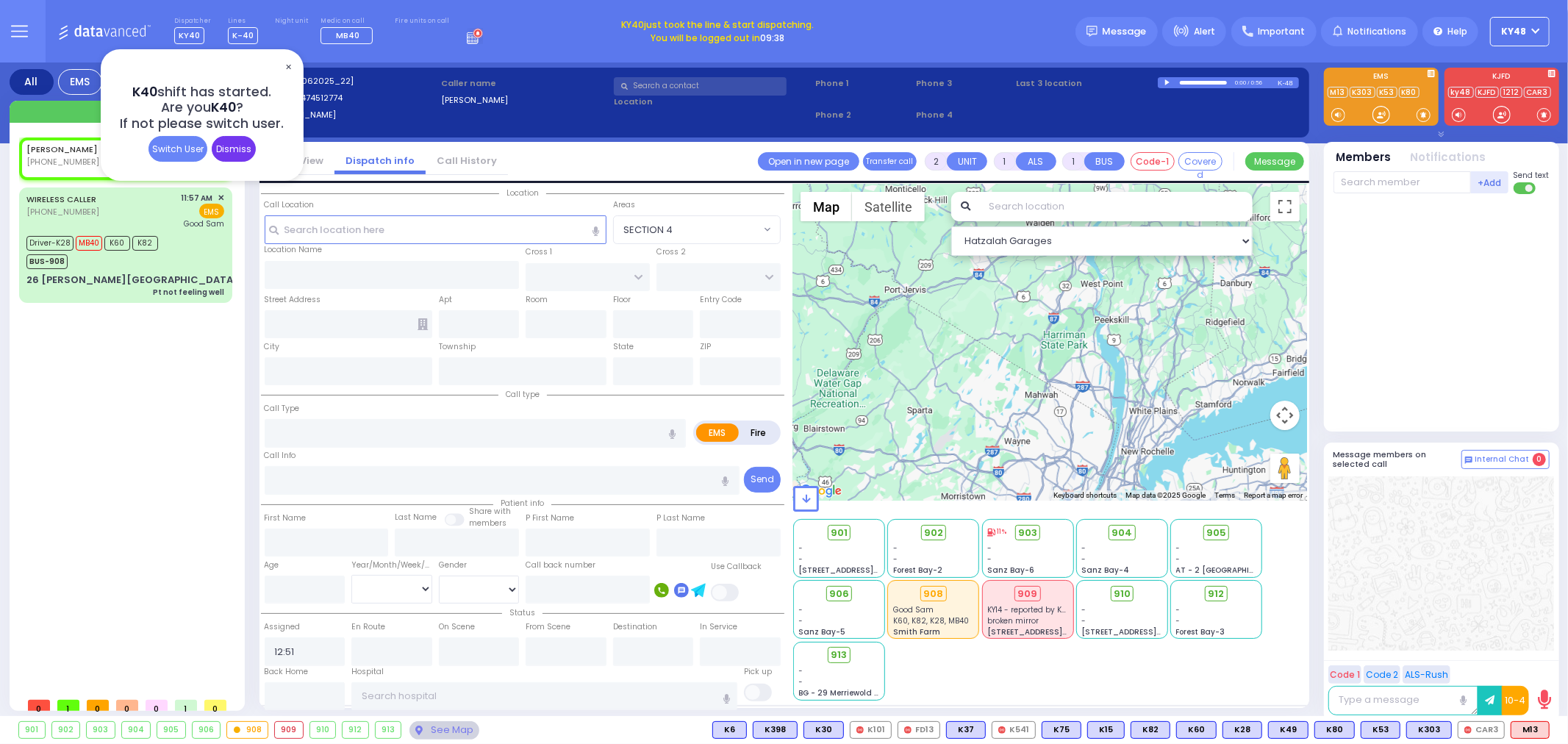
click at [245, 147] on div "Dismiss" at bounding box center [233, 149] width 44 height 26
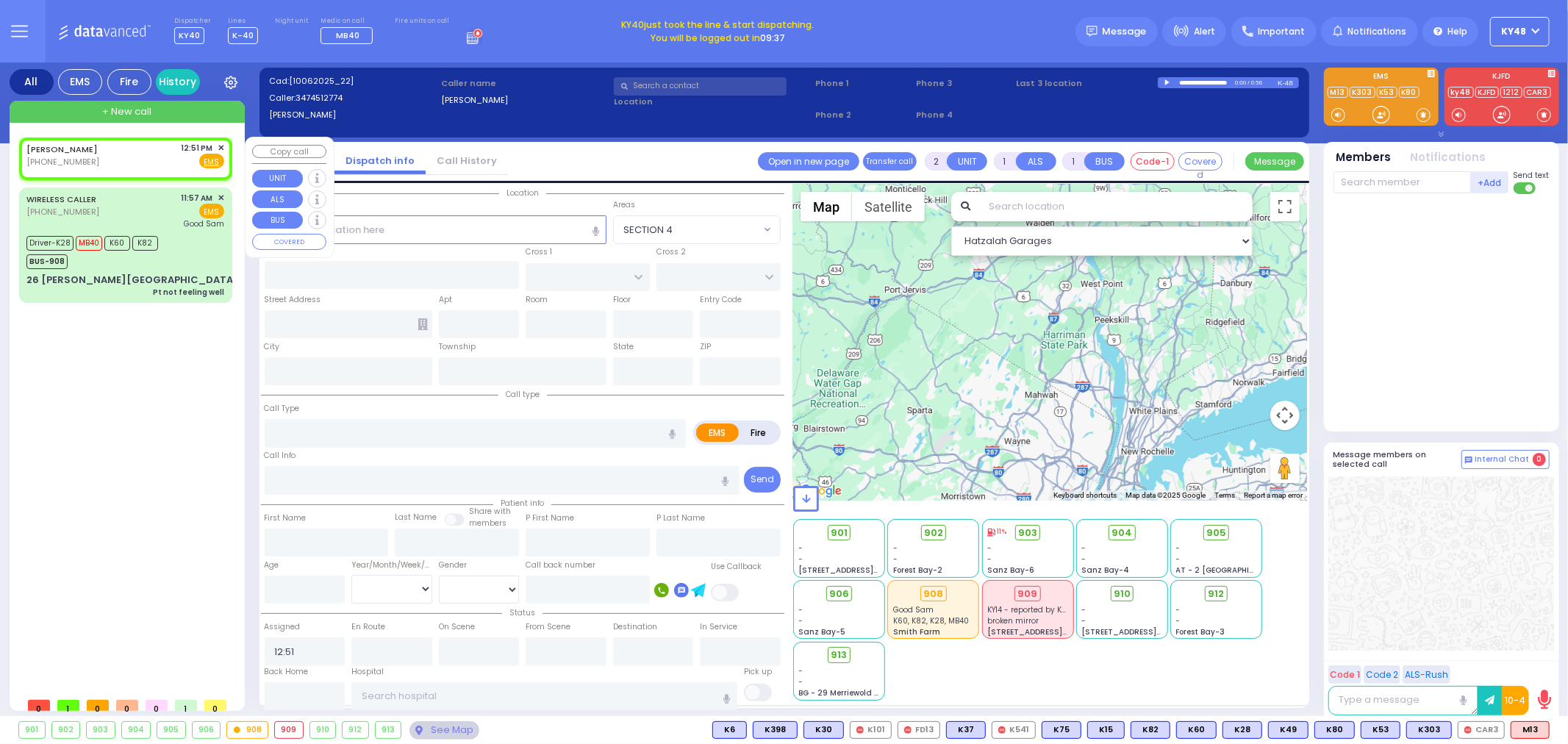
click at [120, 155] on div "KWADRAT,ABRAHAM (347) 451-2774 12:51 PM ✕ Fire EMS" at bounding box center [125, 155] width 198 height 27
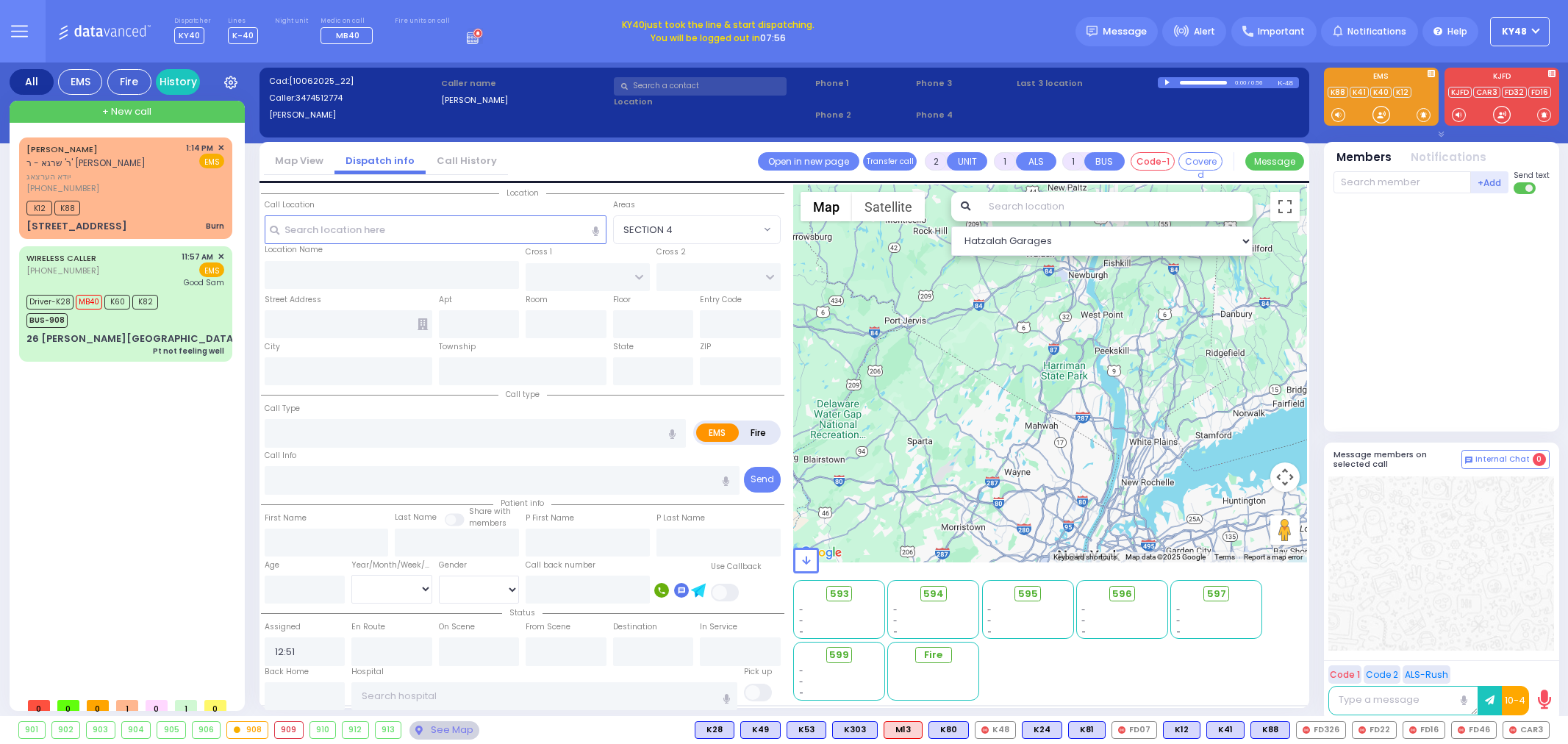
select select
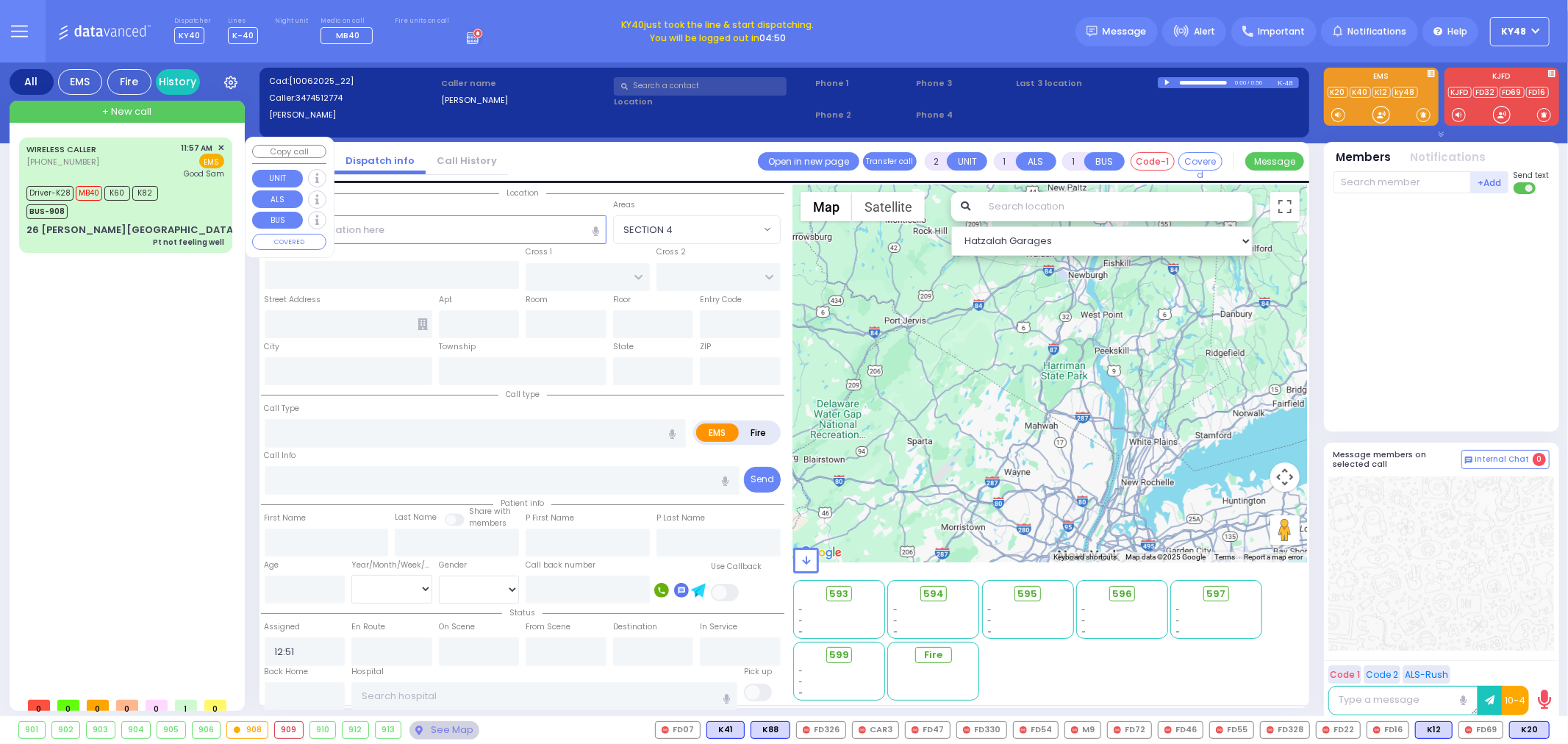
click at [207, 208] on div "Driver-K28 MB40 K60 K82 BUS-908" at bounding box center [125, 201] width 198 height 37
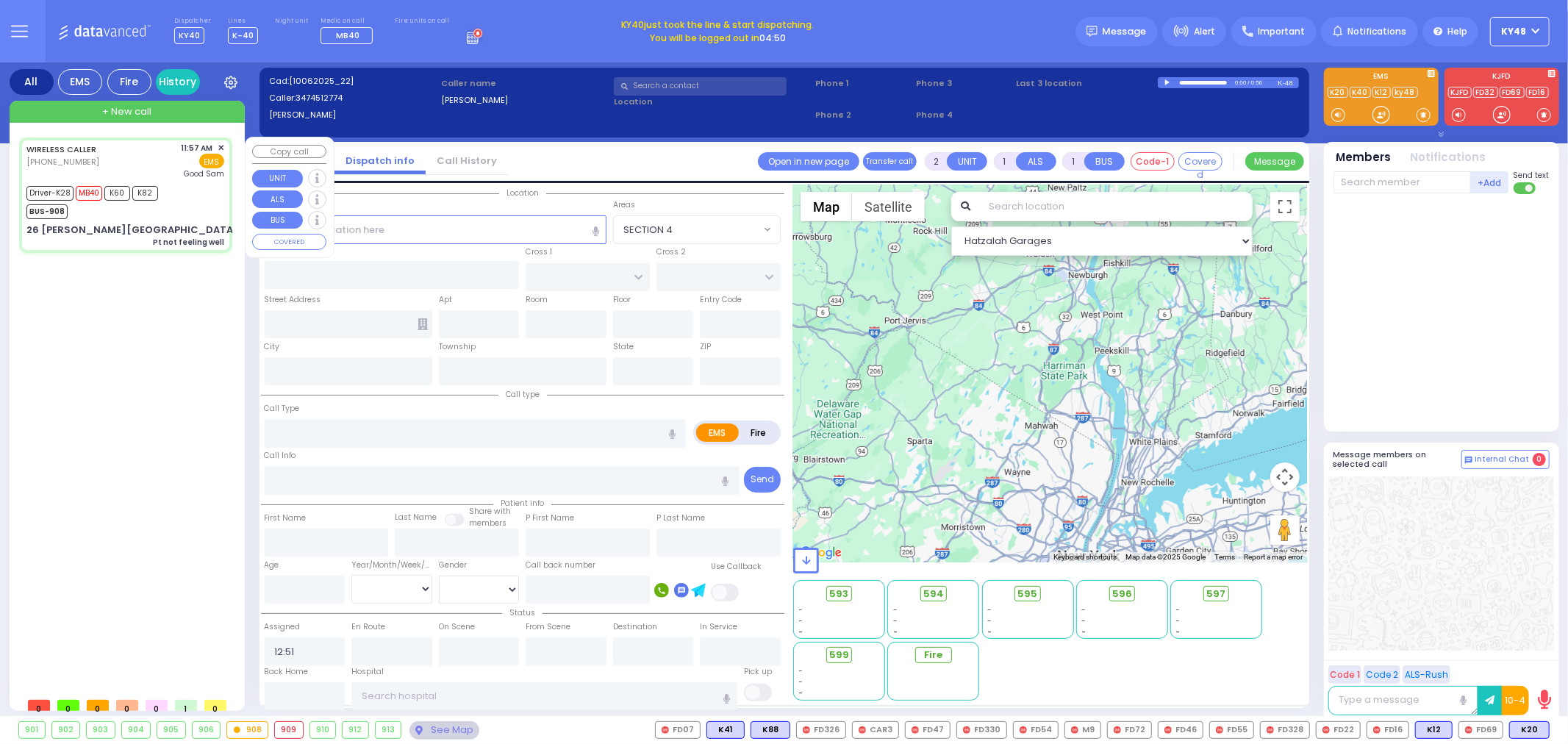
type input "6"
select select
type input "Pt not feeling well"
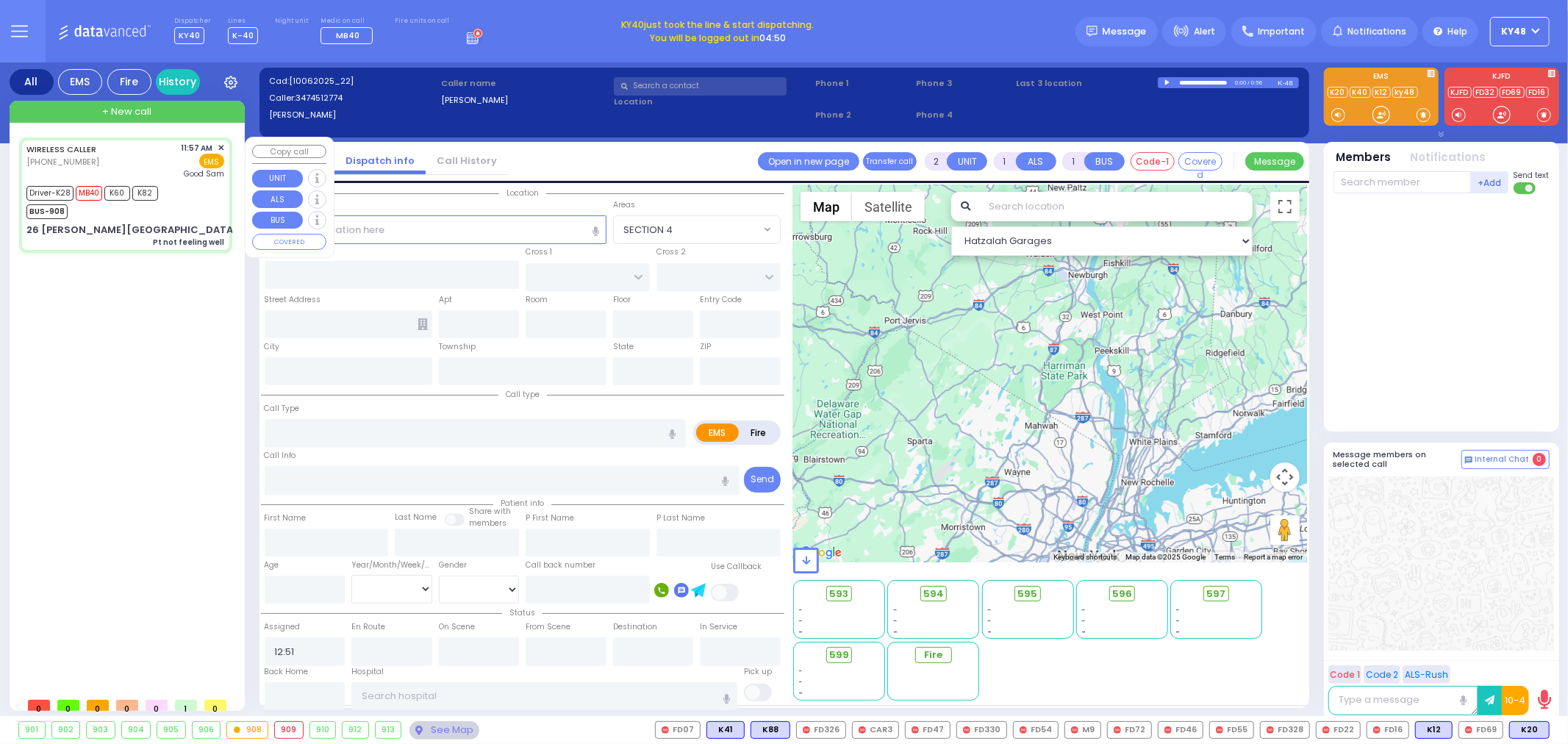
radio input "true"
type input "Fraidy"
type input "Halpert"
type input "19"
select select "Year"
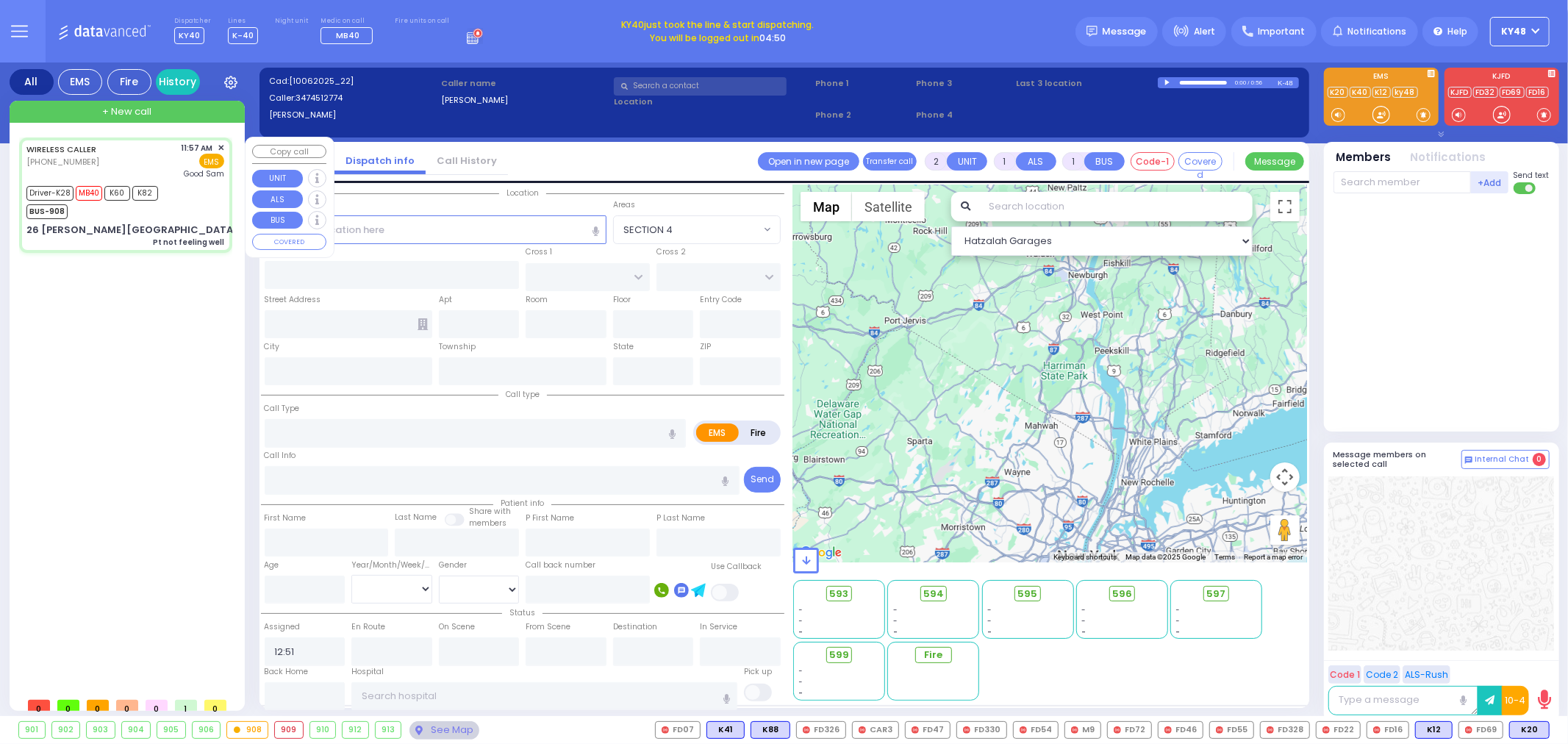
select select "[DEMOGRAPHIC_DATA]"
type input "11:57"
type input "11:59"
type input "12:02"
type input "12:23"
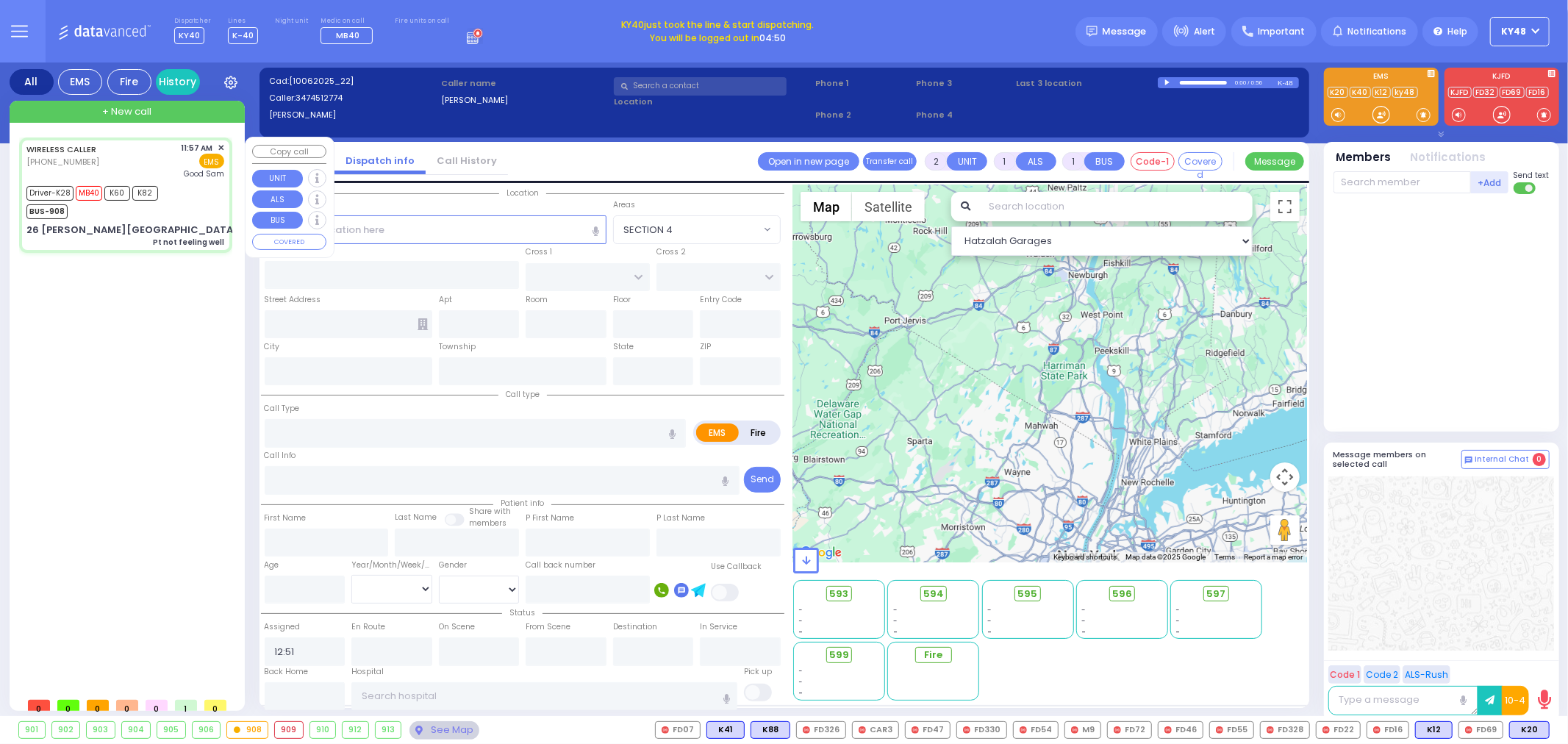
type input "12:45"
type input "12:58"
type input "Good Samaritan Hospital"
type input "KAHAN DR"
type input "MERON DR"
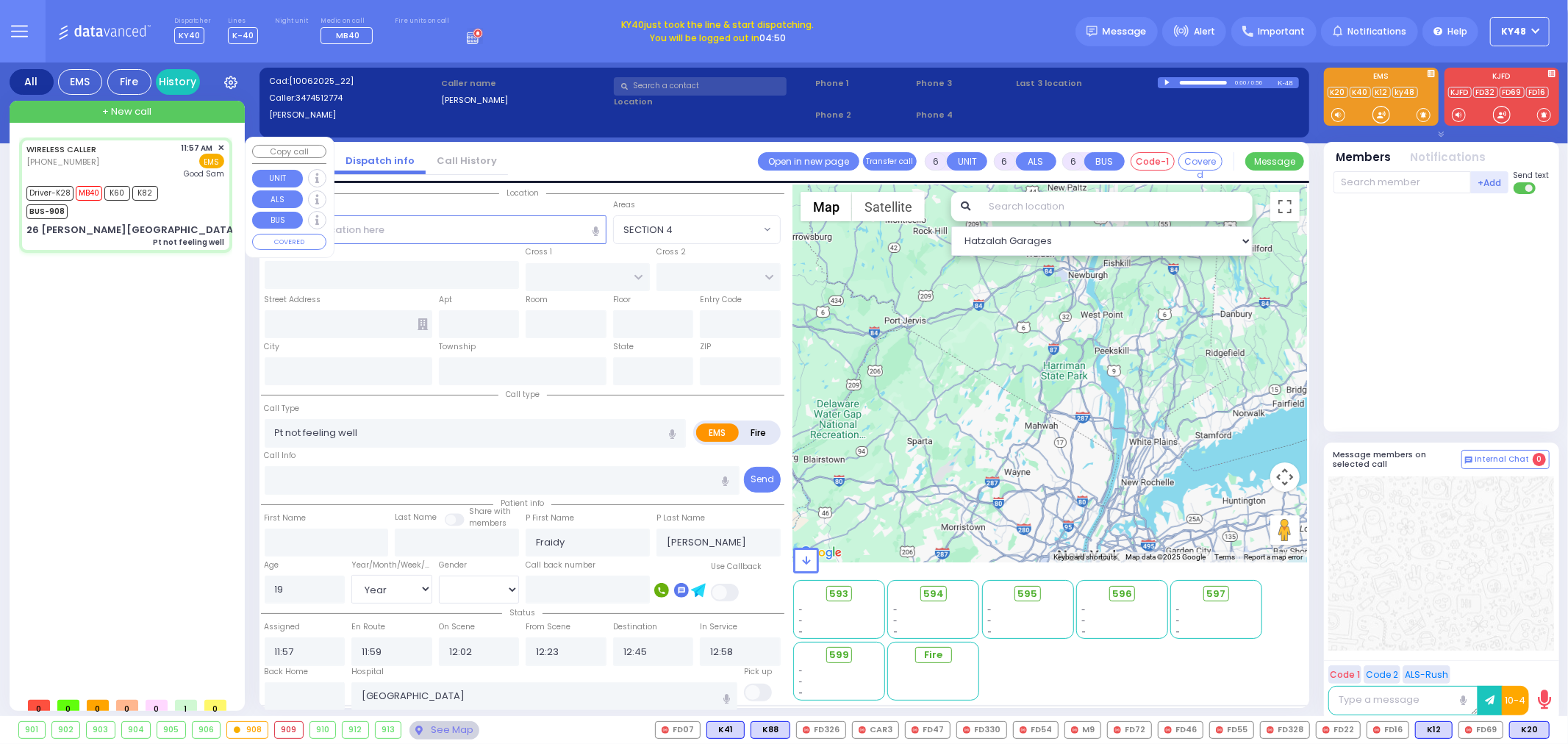
type input "26 [PERSON_NAME][GEOGRAPHIC_DATA]"
type input "[PERSON_NAME]"
type input "[US_STATE]"
type input "10950"
select select "Hatzalah Garages"
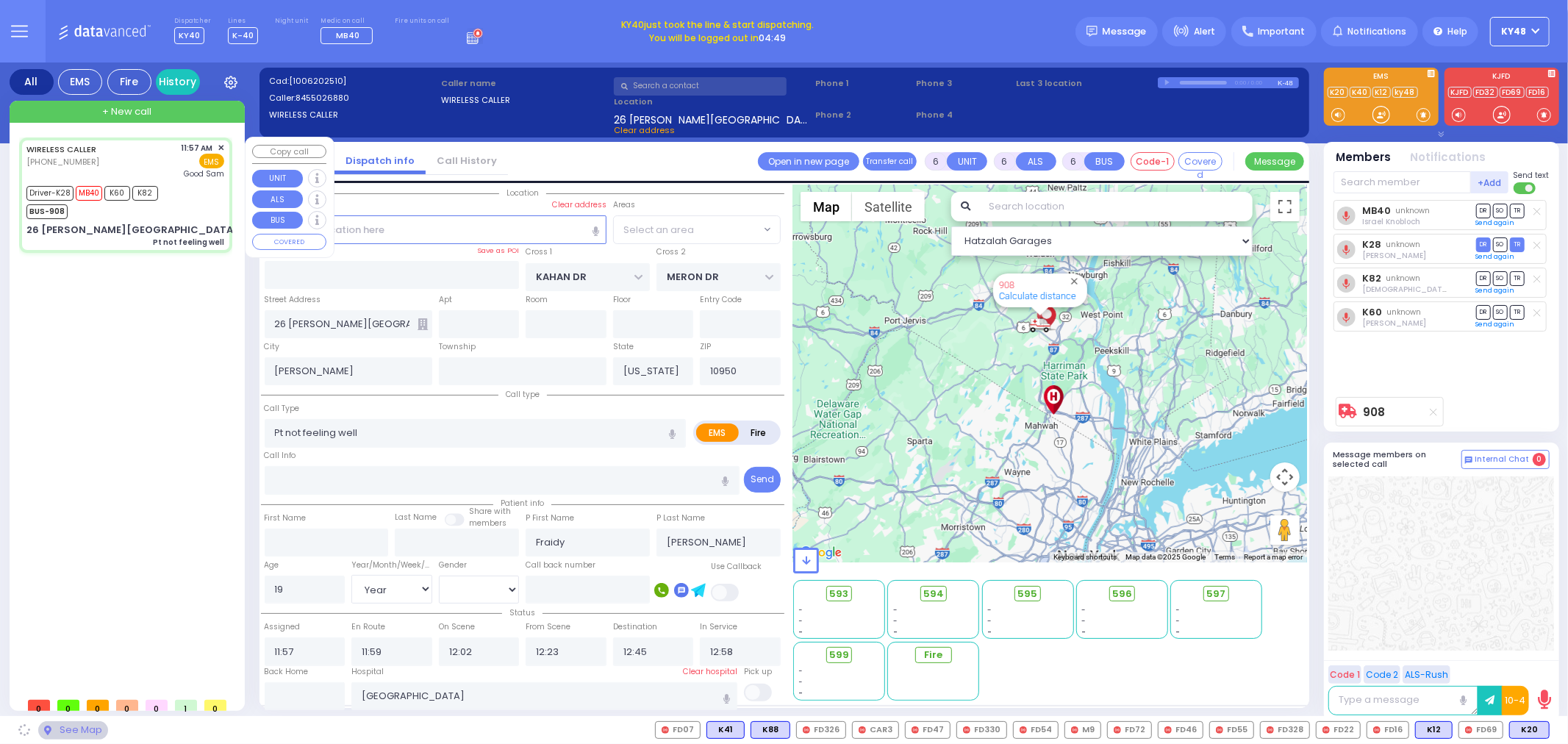
select select "SECTION 4"
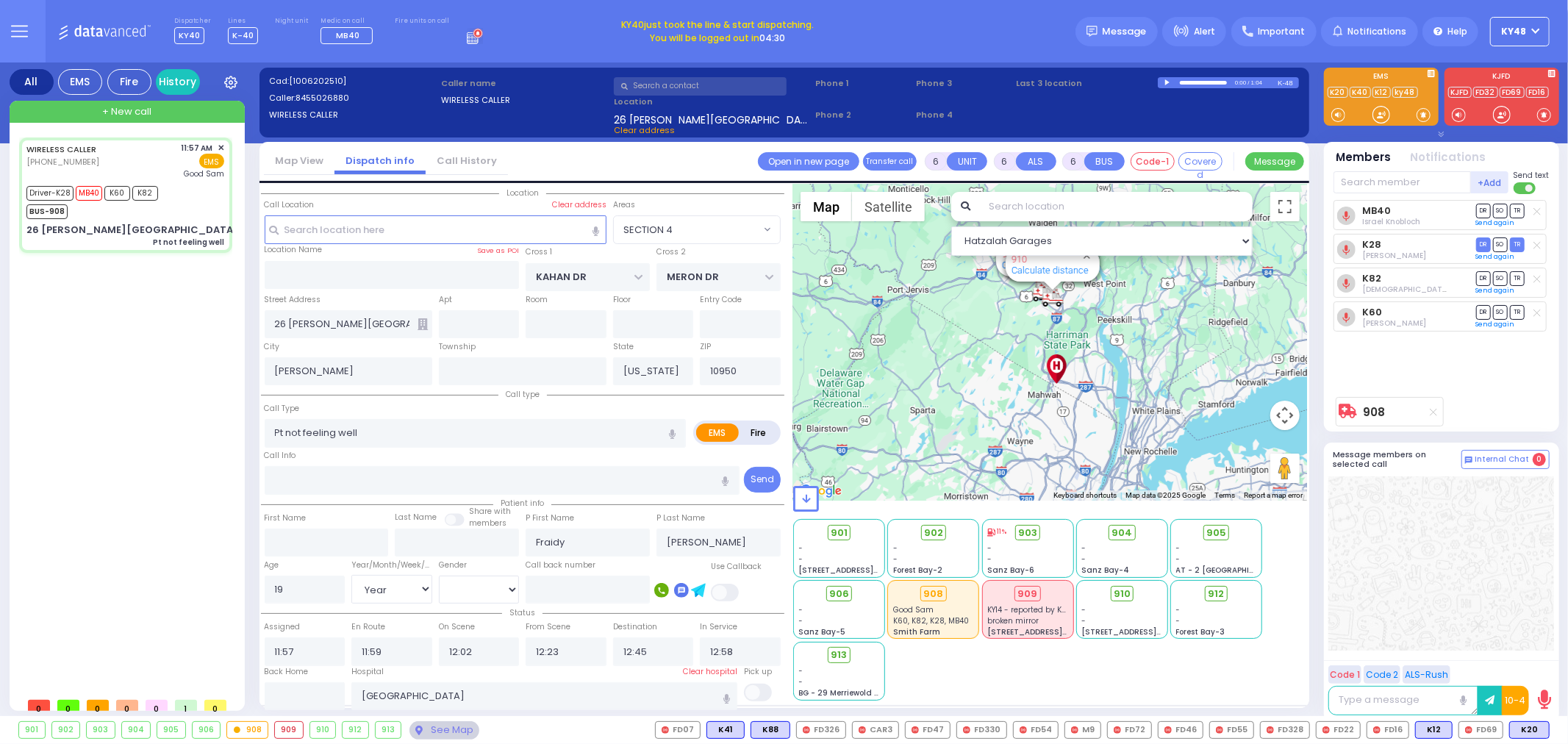
drag, startPoint x: 1030, startPoint y: 596, endPoint x: 289, endPoint y: 730, distance: 753.0
click at [289, 730] on div "909" at bounding box center [289, 730] width 28 height 16
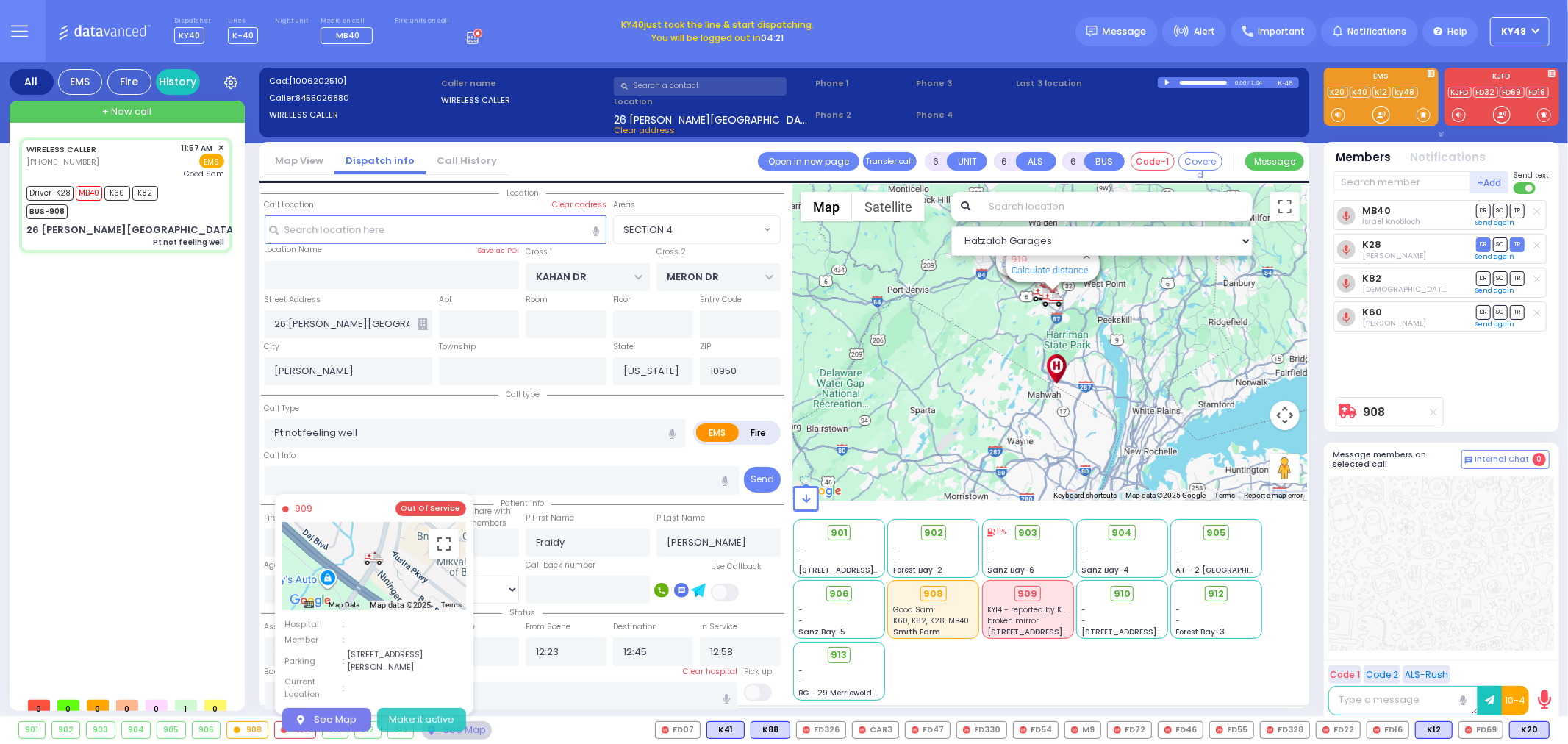
click at [420, 708] on button "Make it active" at bounding box center [421, 720] width 89 height 23
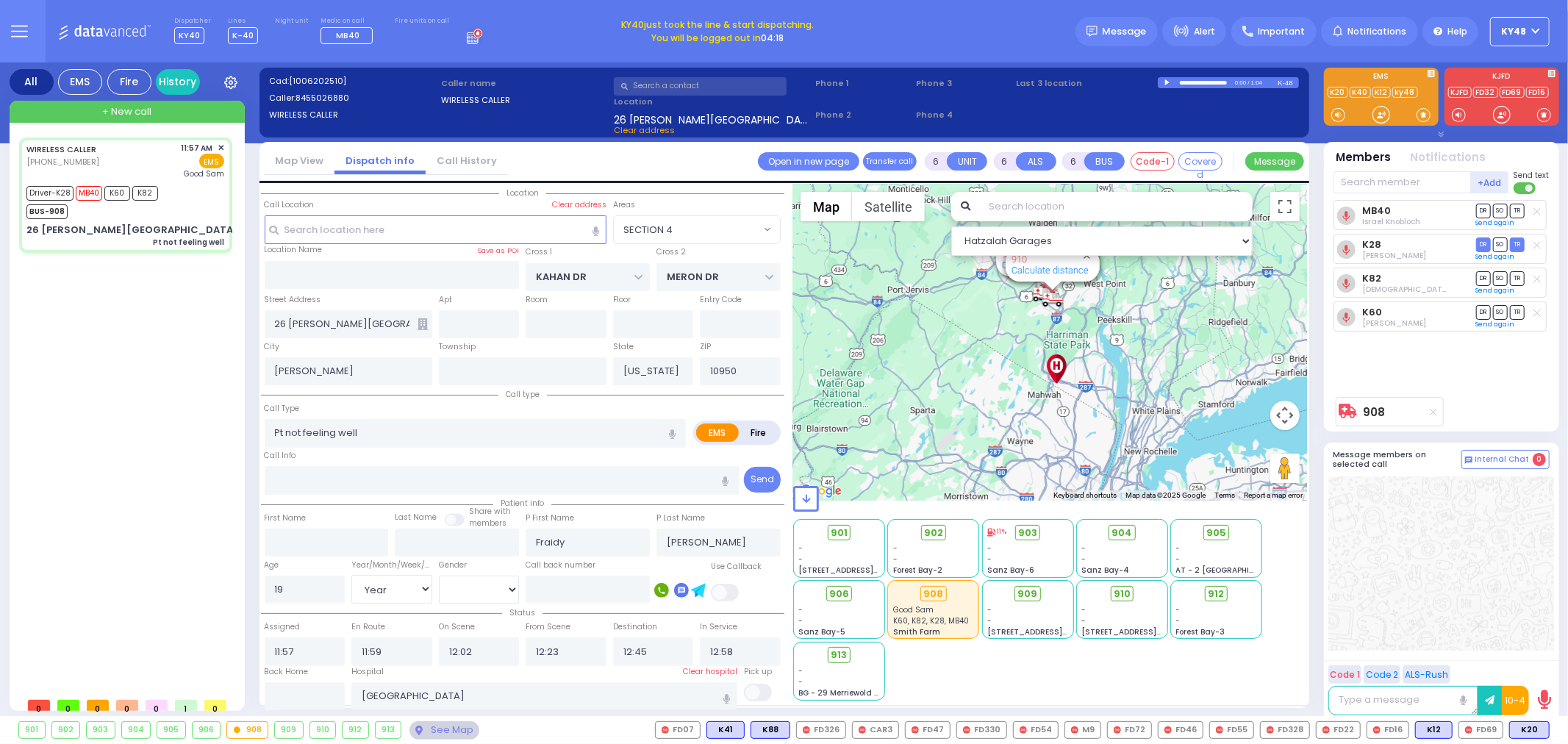
click at [1011, 683] on div "901 - - 214 Nininger Rd - - - -" at bounding box center [1050, 608] width 514 height 184
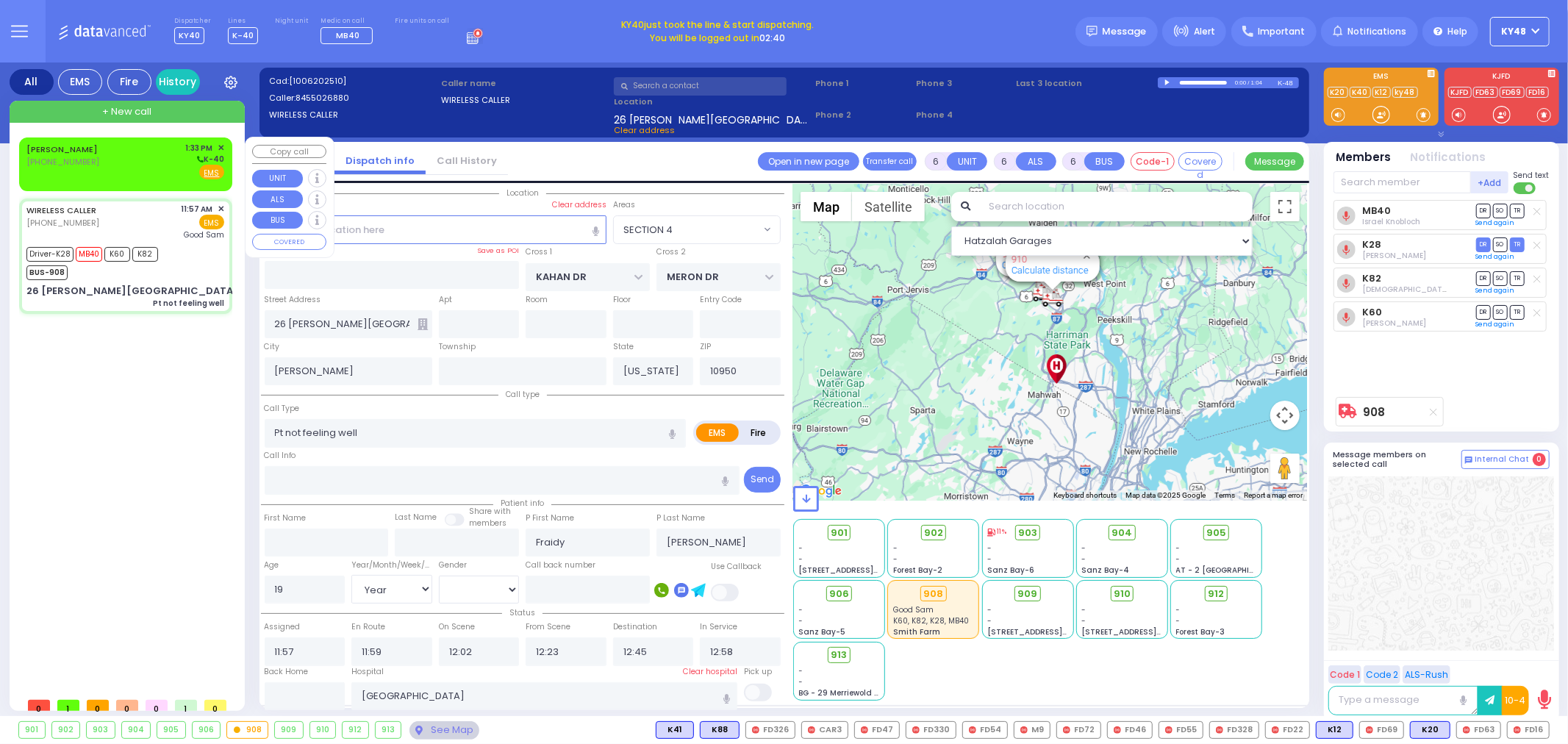
click at [127, 153] on div "KWADRAT,ABRAHAM (347) 451-2774 1:33 PM ✕ K-40" at bounding box center [125, 161] width 198 height 38
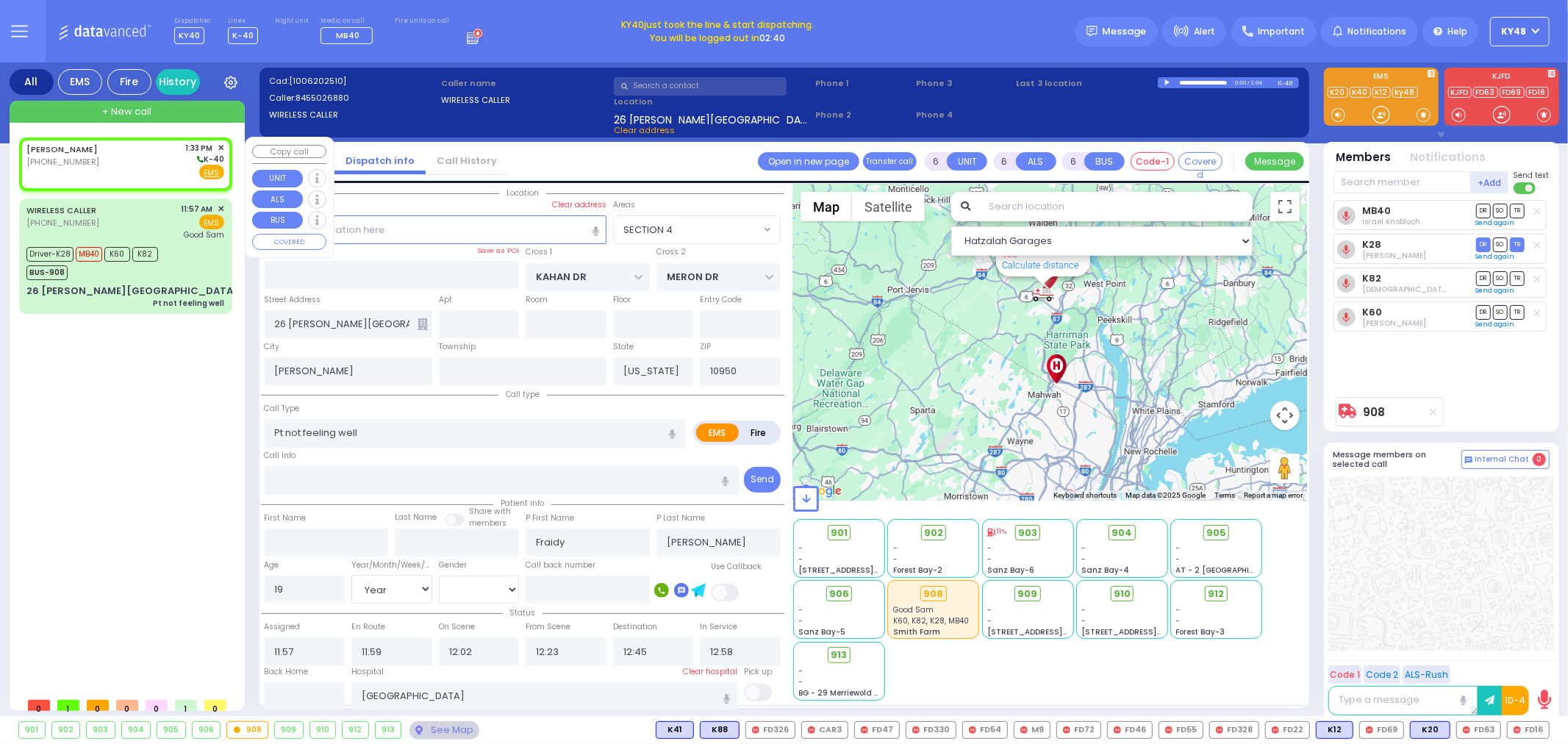
type input "2"
type input "1"
select select
radio input "true"
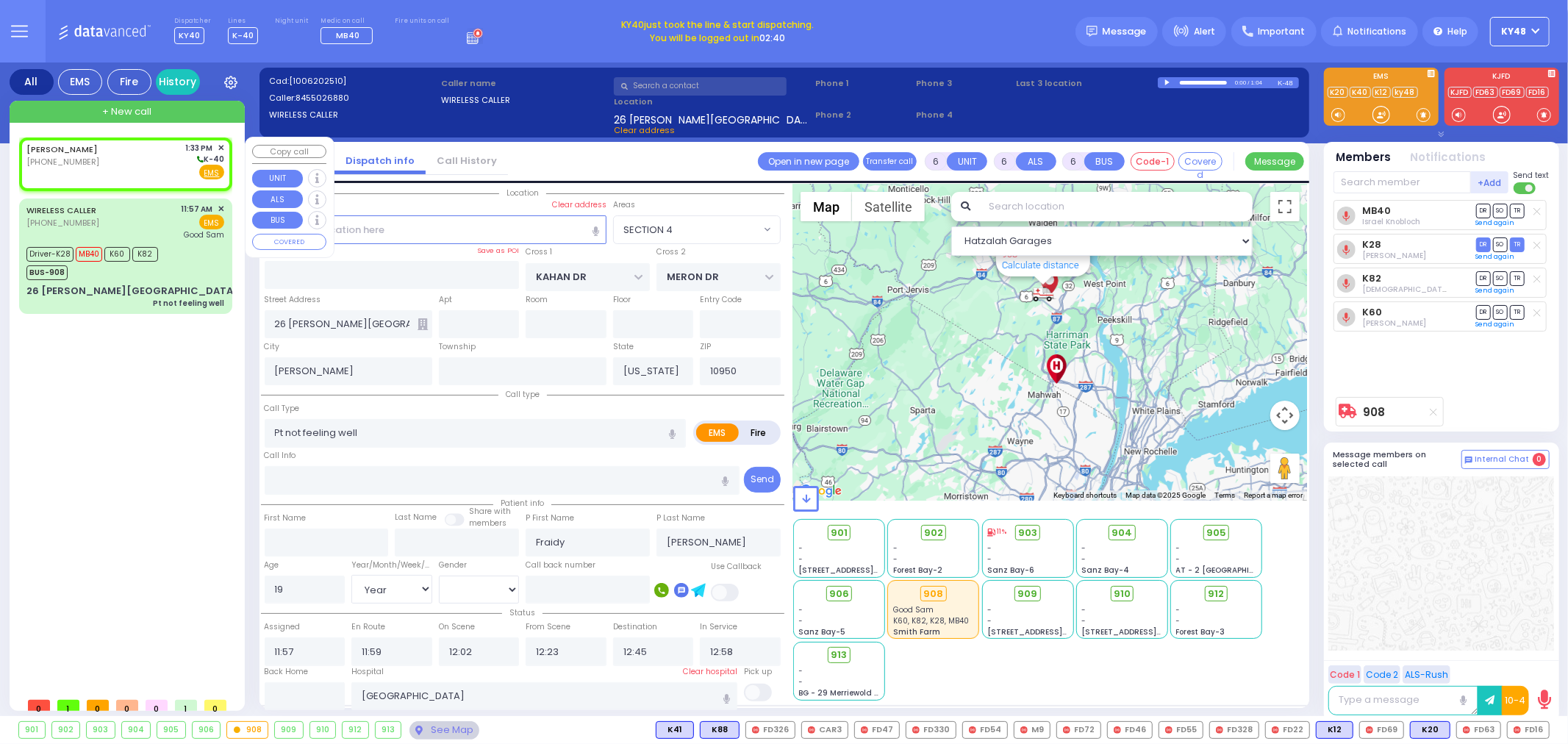
select select
type input "13:33"
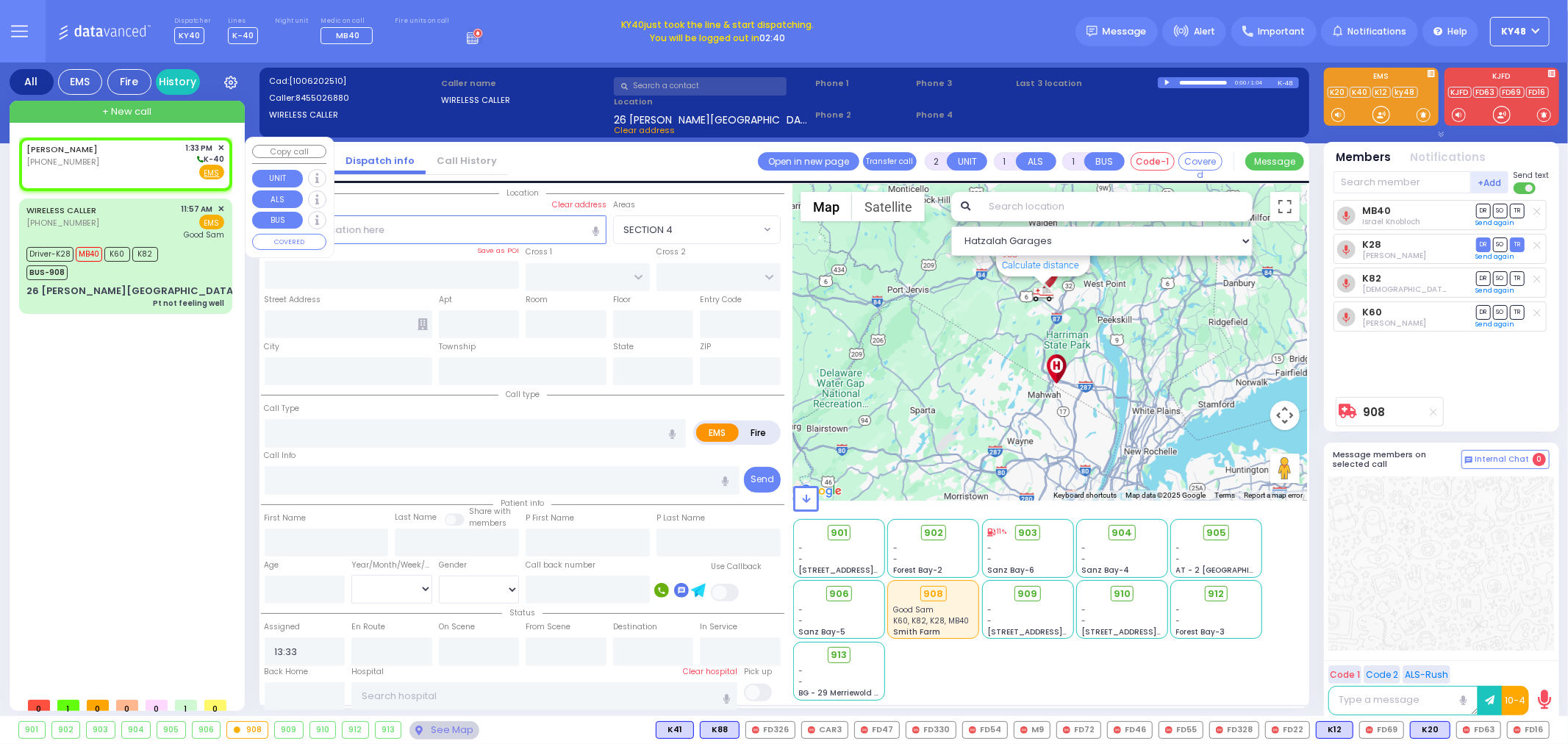
select select "Hatzalah Garages"
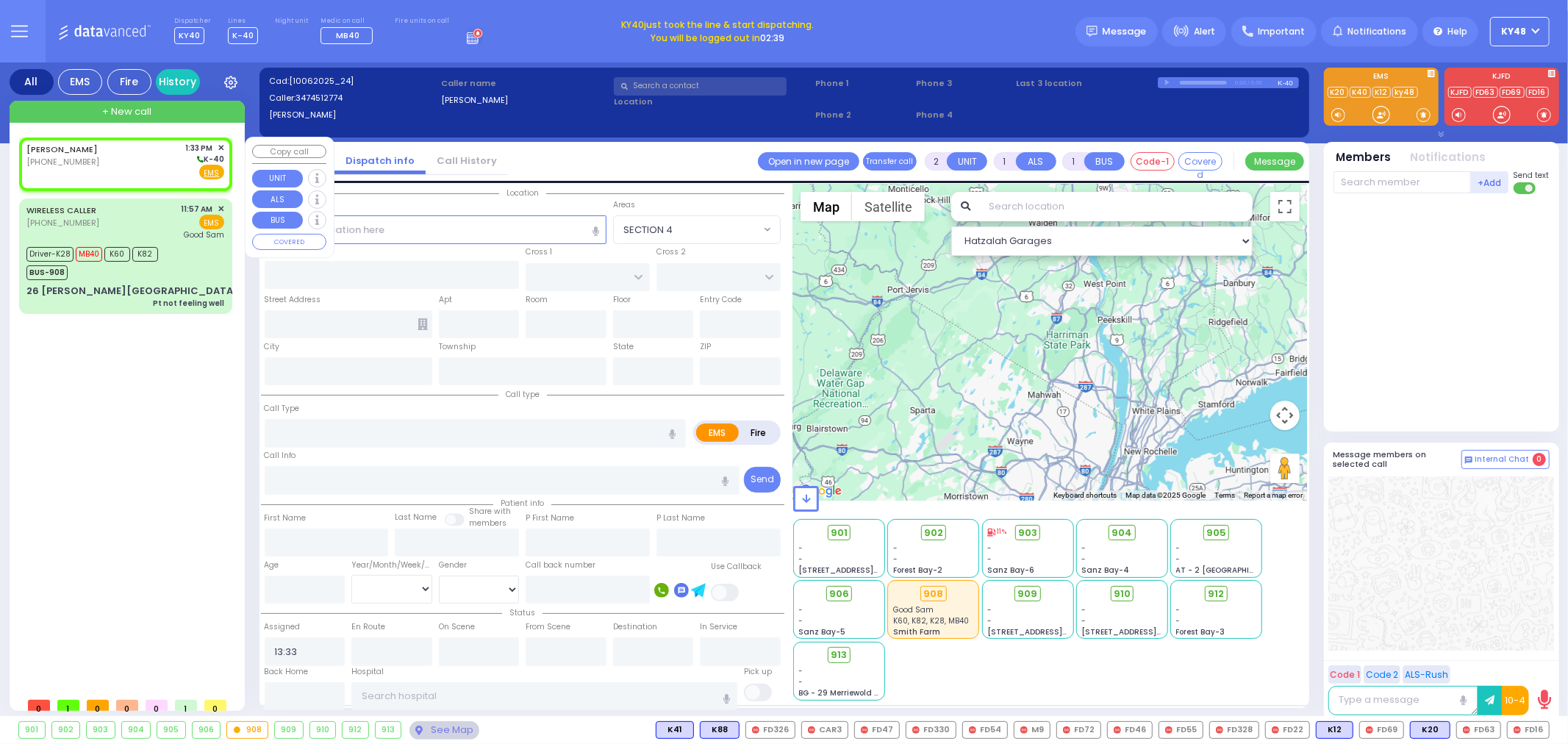
click at [222, 147] on span "✕" at bounding box center [220, 148] width 7 height 12
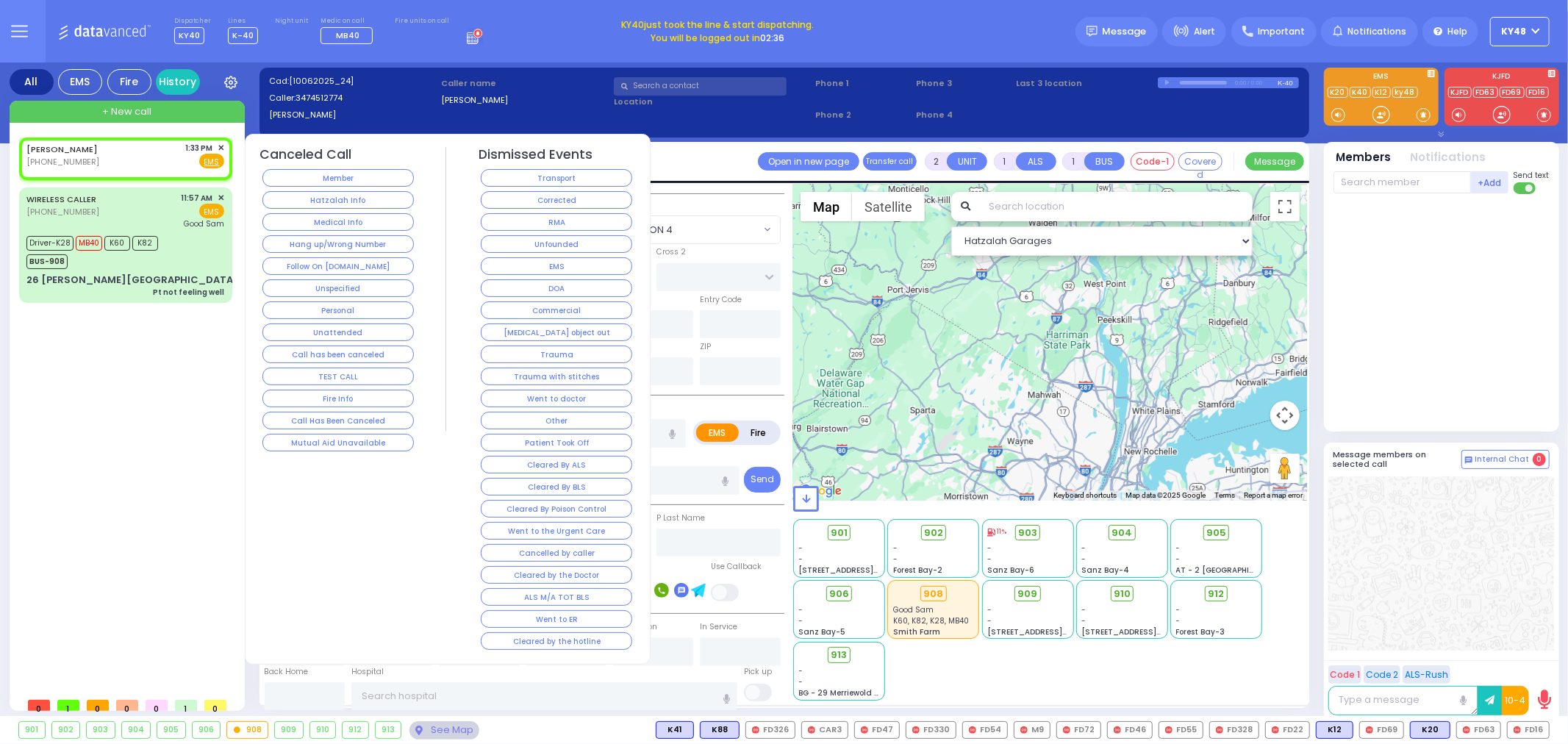
select select
radio input "true"
select select
select select "Hatzalah Garages"
